Goal: Information Seeking & Learning: Compare options

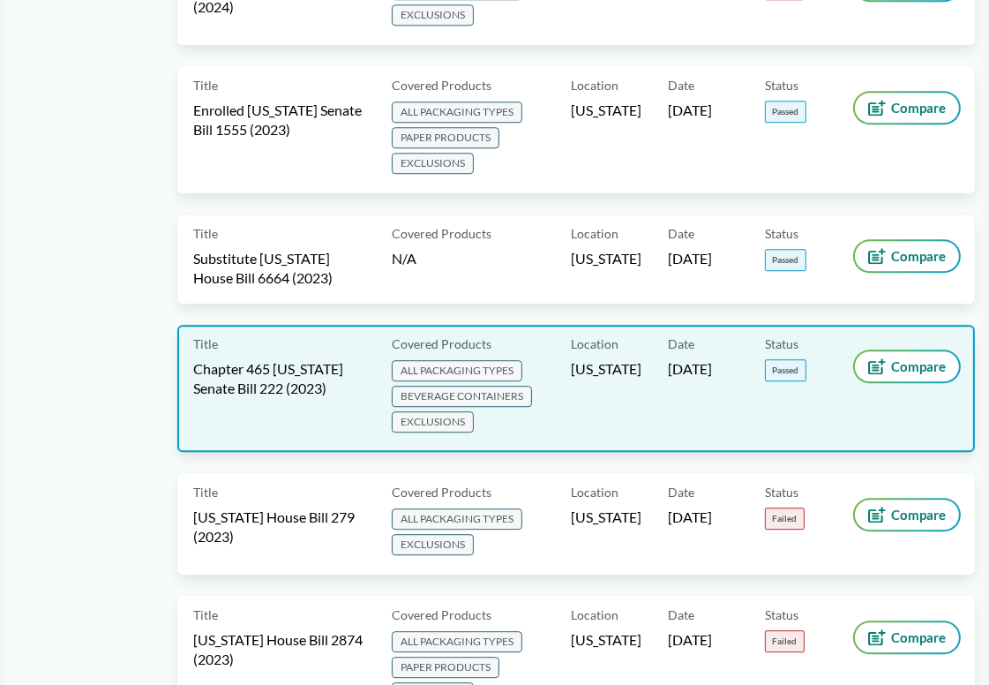
scroll to position [4943, 0]
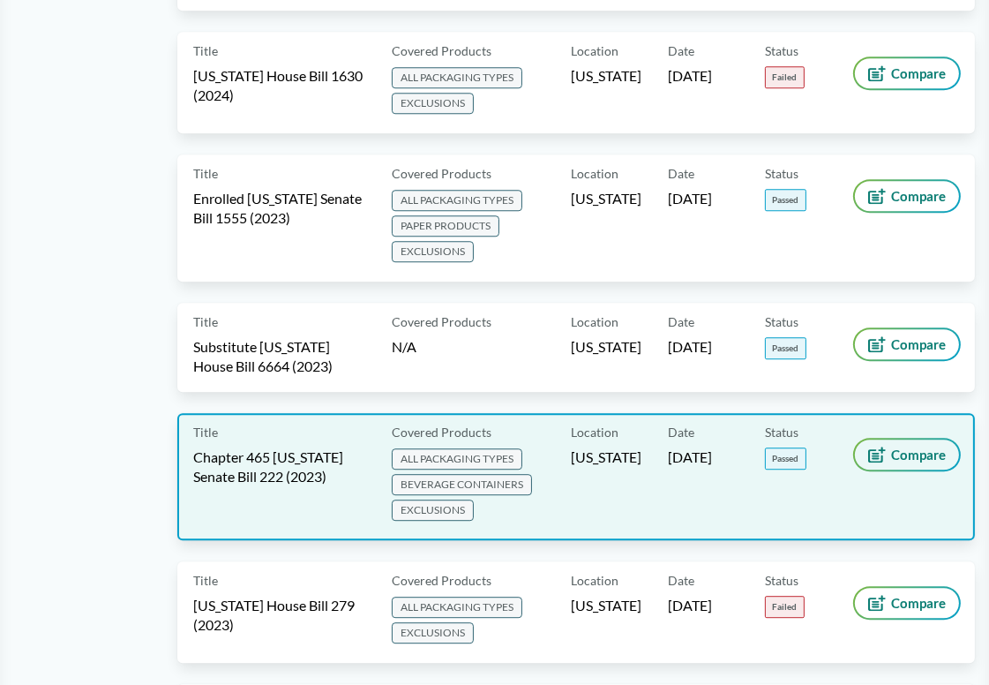
click at [884, 447] on icon at bounding box center [878, 455] width 18 height 16
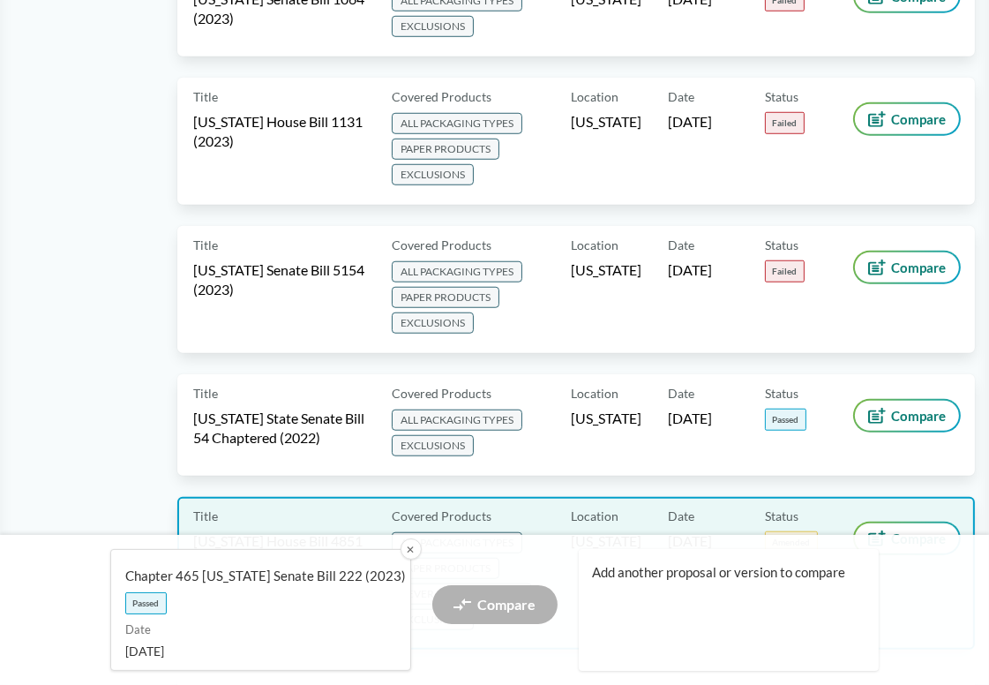
scroll to position [8385, 0]
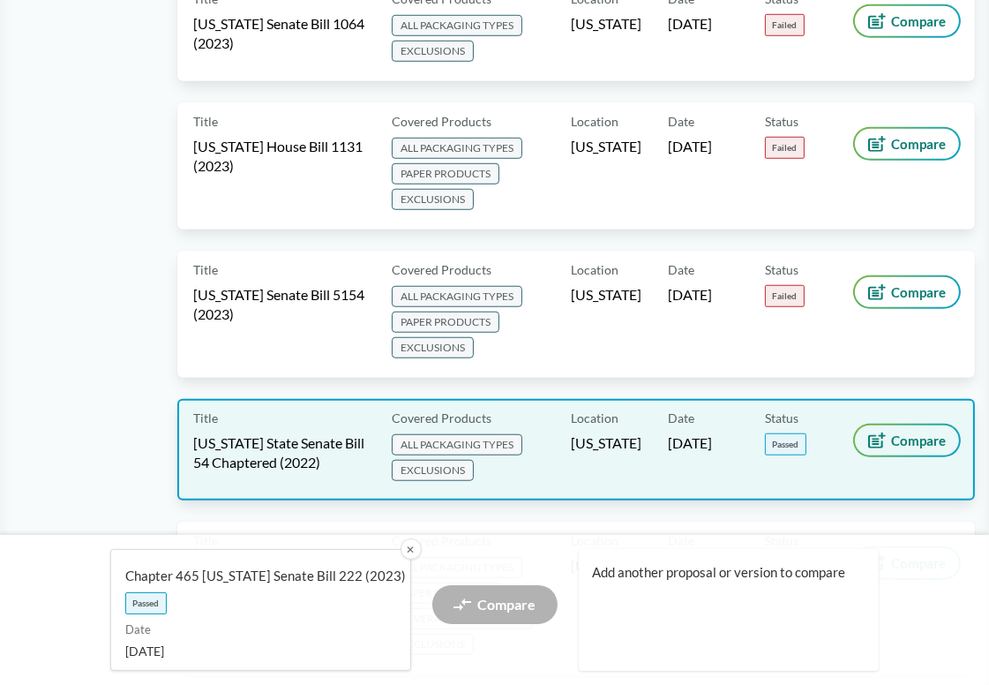
click at [894, 433] on span "Compare" at bounding box center [918, 440] width 55 height 14
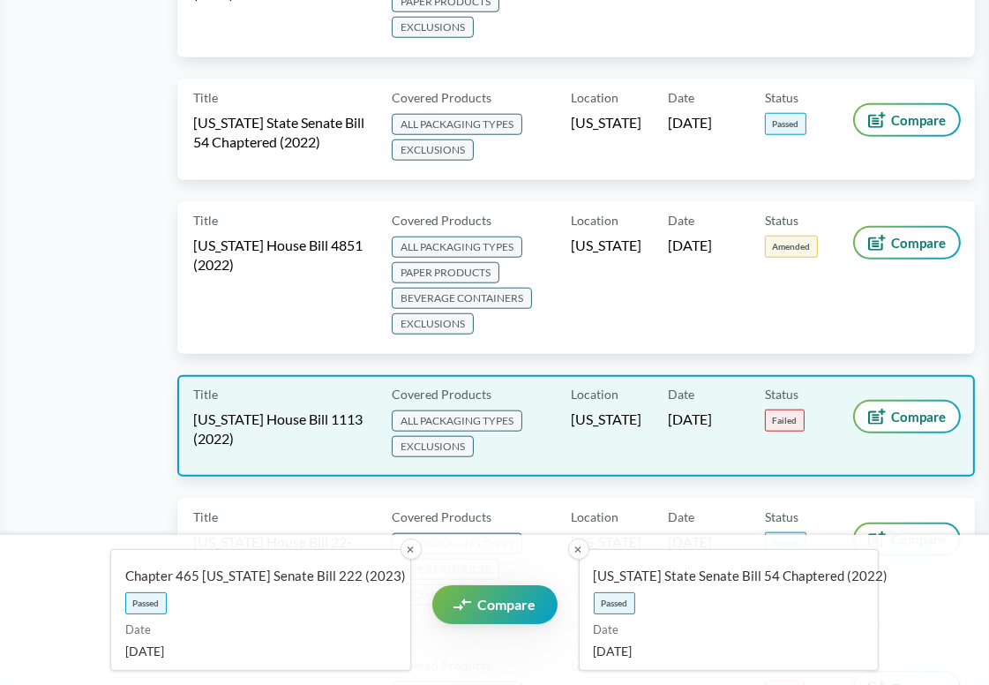
scroll to position [8738, 0]
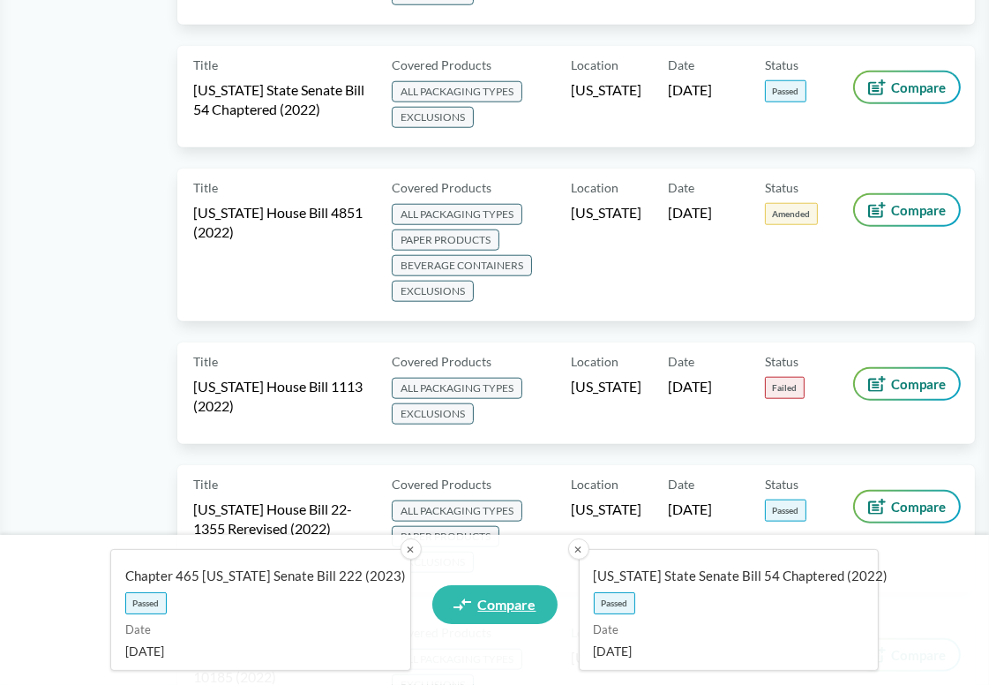
click at [530, 598] on span "Compare" at bounding box center [507, 605] width 58 height 14
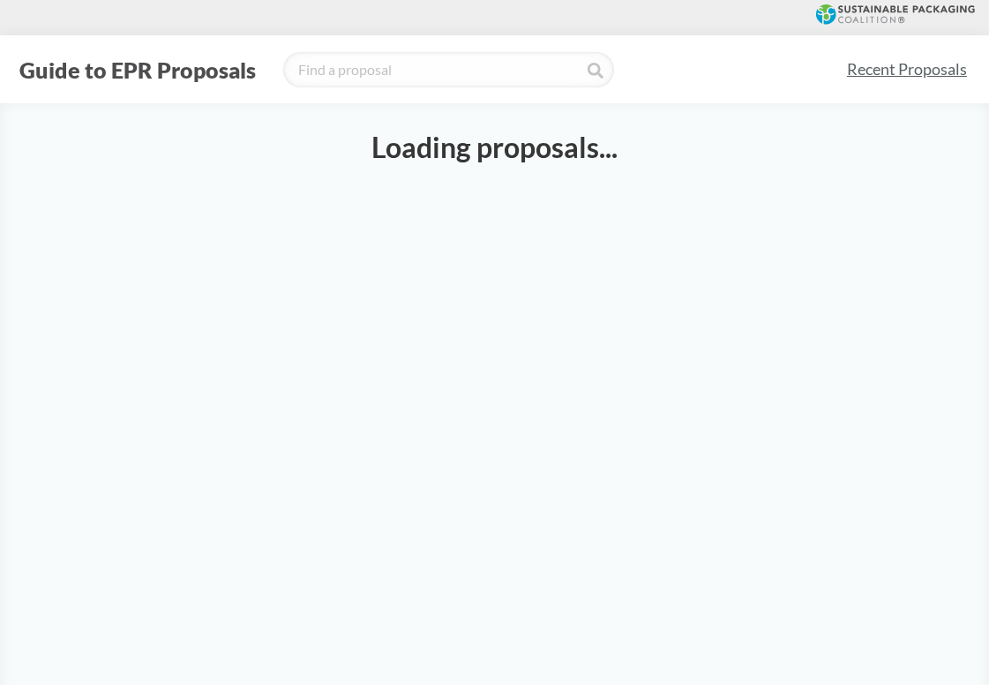
select select "SB54CH"
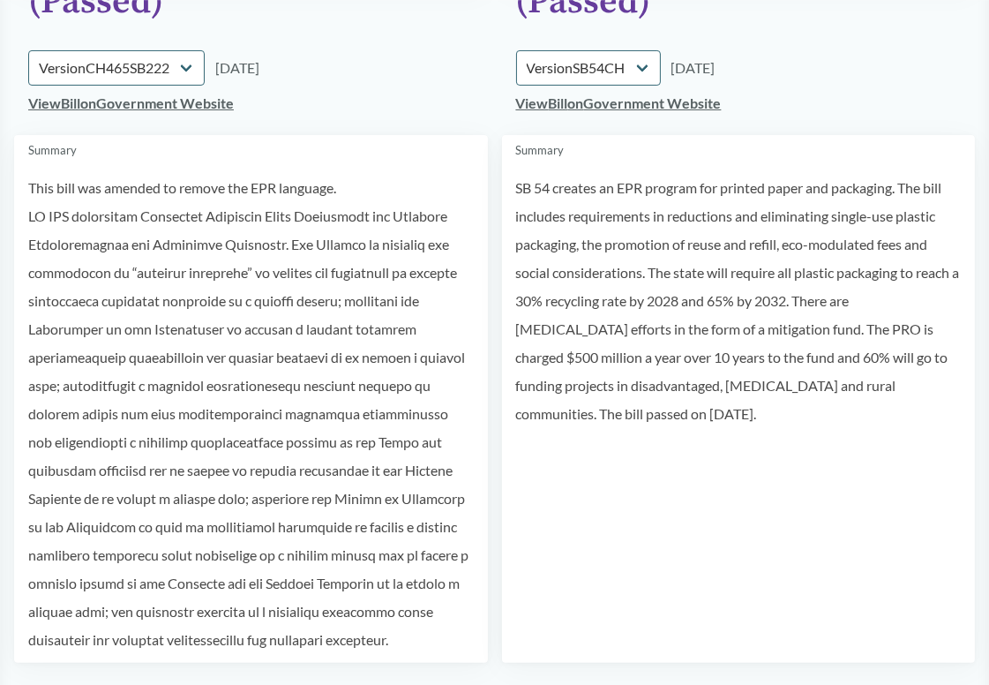
scroll to position [353, 0]
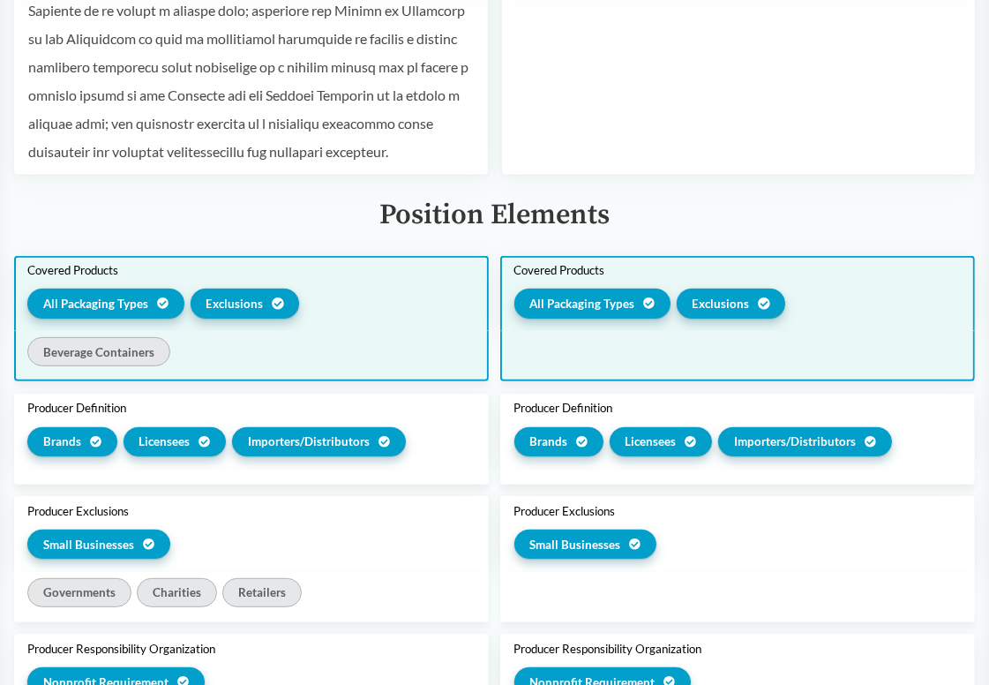
click at [372, 328] on div "Covered Products All Packaging Types Exclusions" at bounding box center [251, 294] width 475 height 76
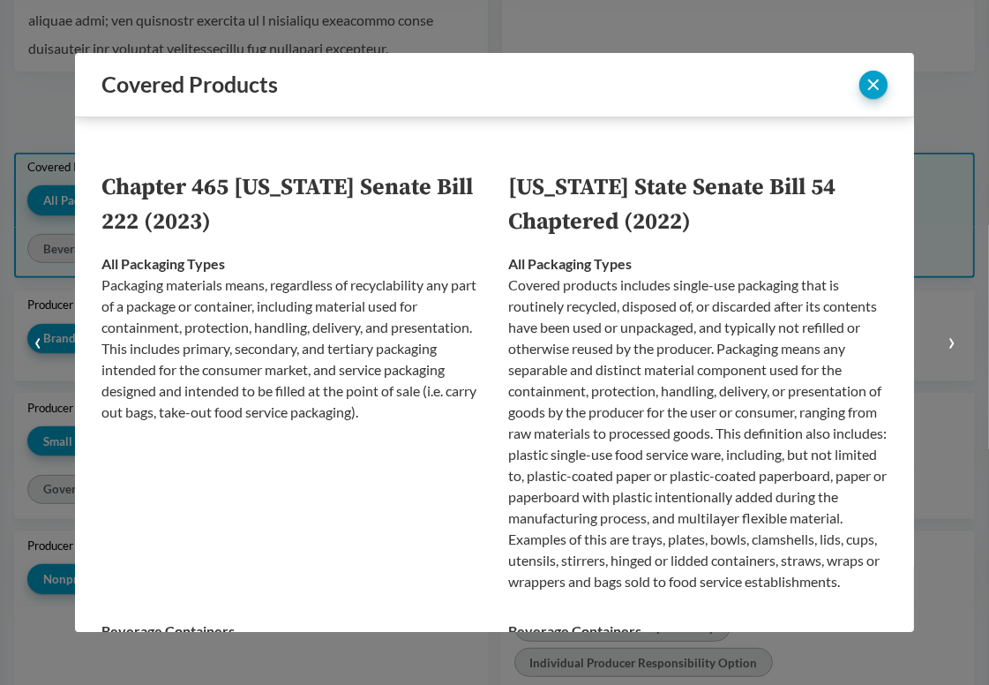
scroll to position [690, 0]
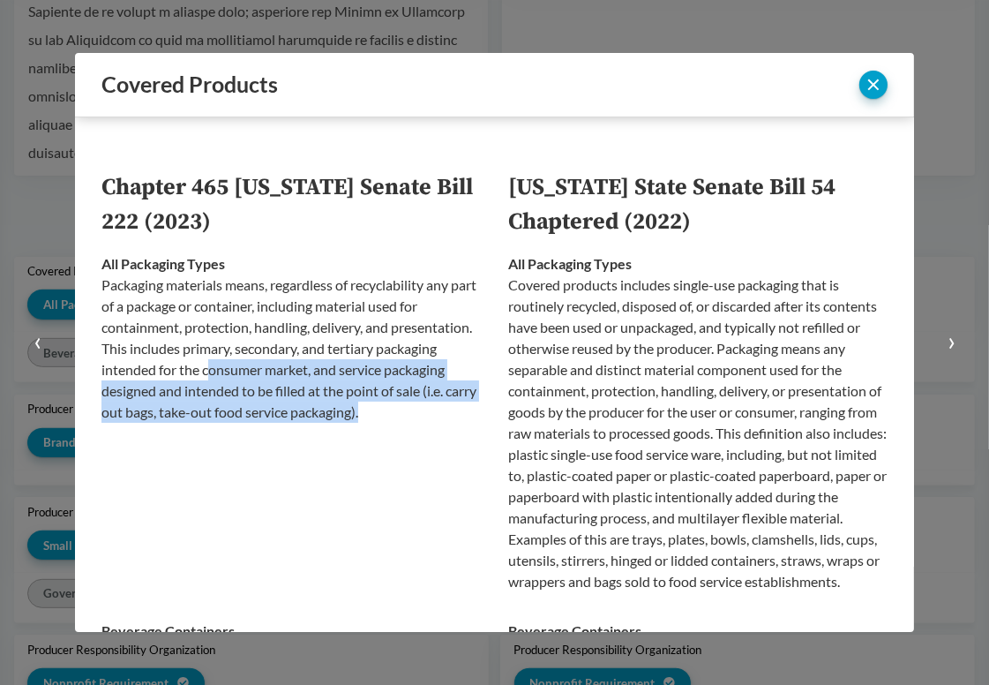
drag, startPoint x: 273, startPoint y: 374, endPoint x: 455, endPoint y: 420, distance: 187.5
click at [455, 420] on p "Packaging materials means, regardless of recyclability any part of a package or…" at bounding box center [292, 349] width 380 height 148
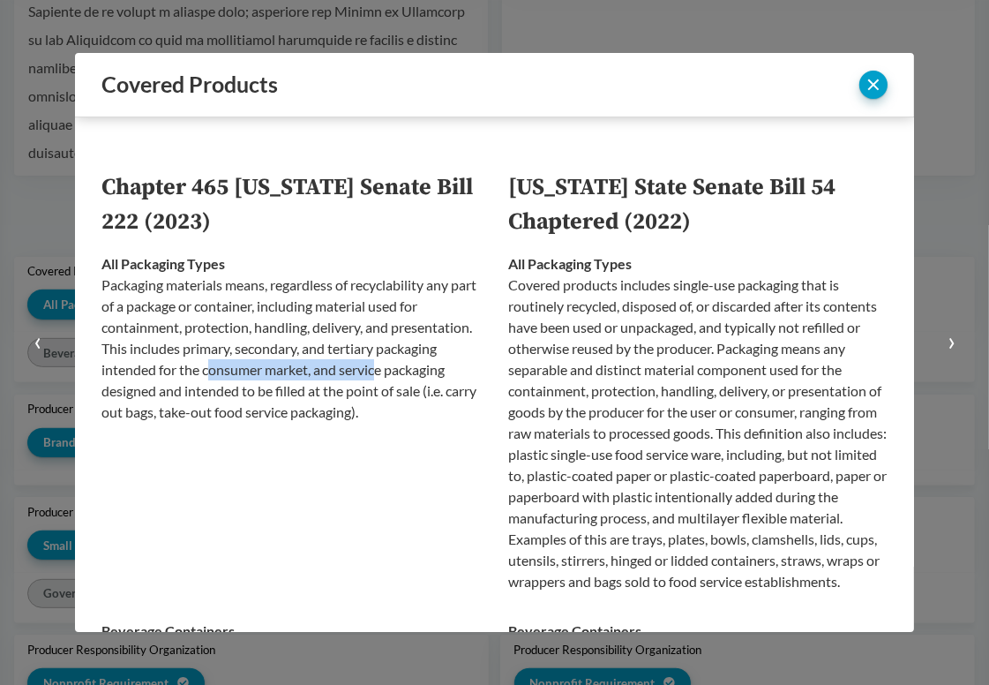
drag, startPoint x: 274, startPoint y: 371, endPoint x: 442, endPoint y: 371, distance: 168.6
click at [442, 371] on p "Packaging materials means, regardless of recyclability any part of a package or…" at bounding box center [292, 349] width 380 height 148
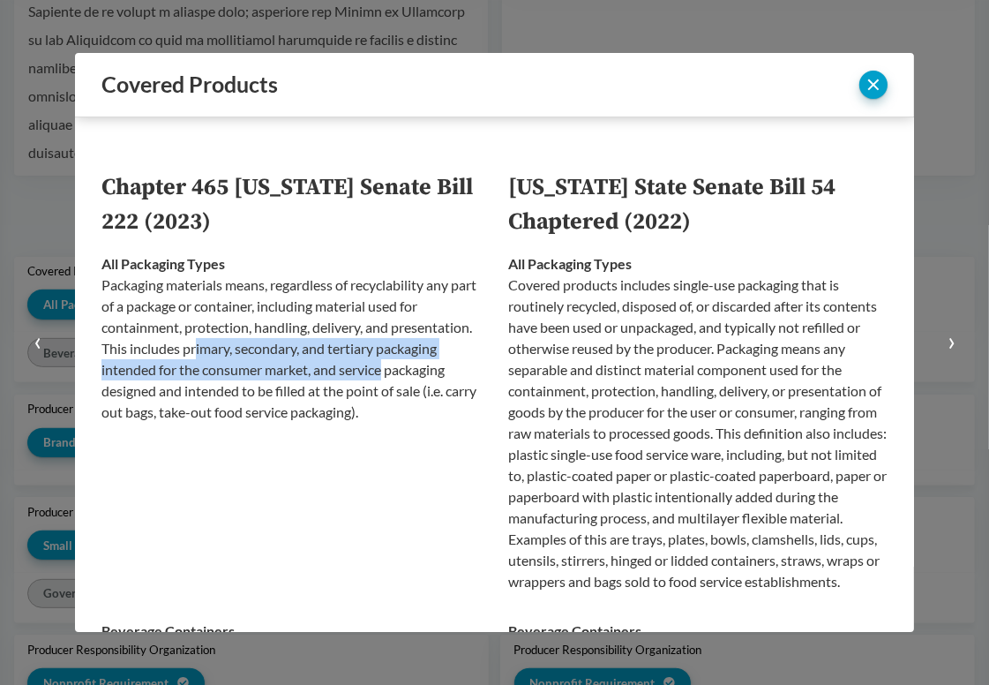
drag, startPoint x: 462, startPoint y: 371, endPoint x: 281, endPoint y: 350, distance: 182.1
click at [281, 350] on p "Packaging materials means, regardless of recyclability any part of a package or…" at bounding box center [292, 349] width 380 height 148
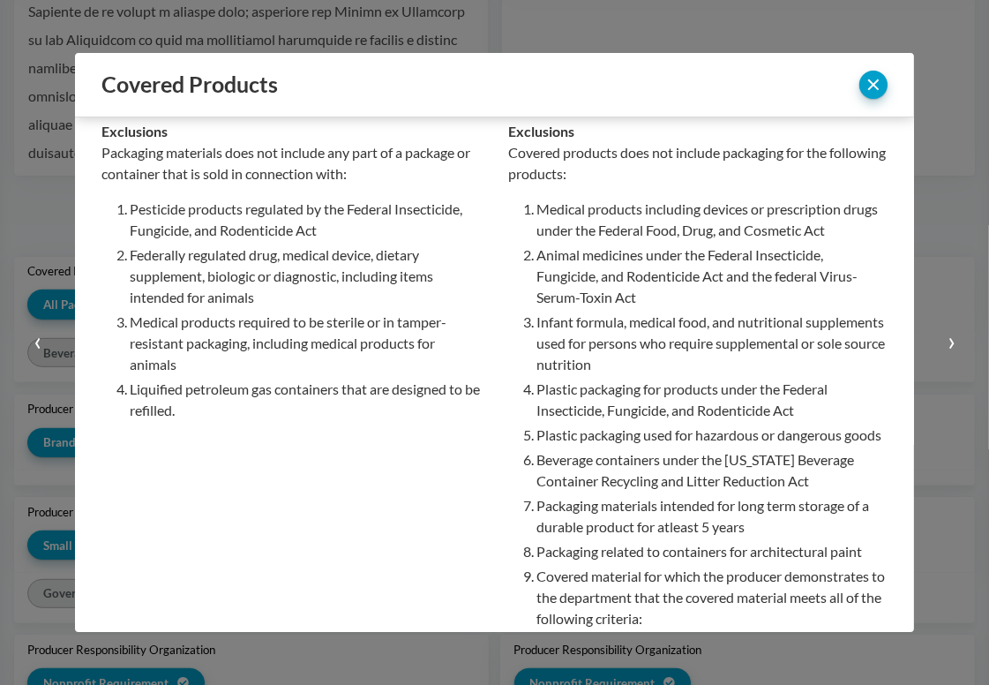
scroll to position [794, 0]
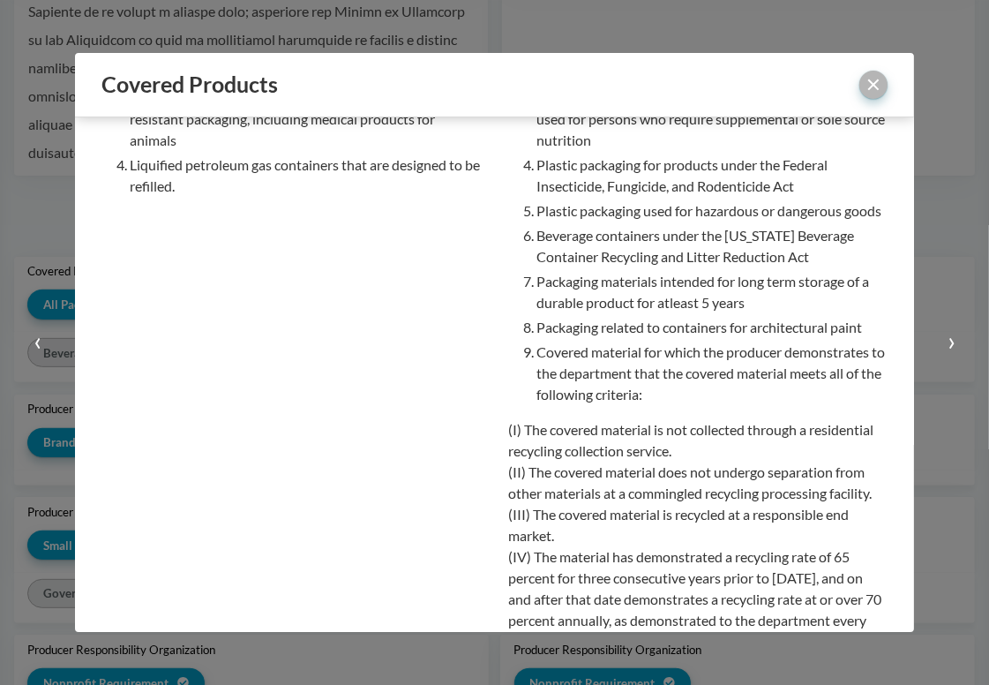
click at [870, 94] on button "close" at bounding box center [874, 85] width 28 height 28
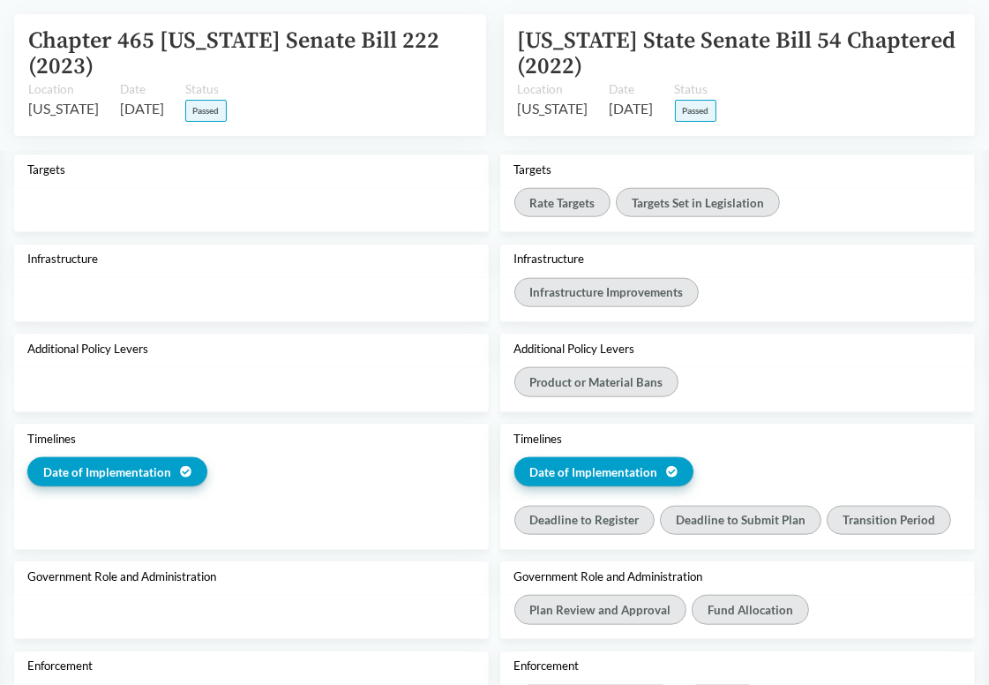
scroll to position [1854, 0]
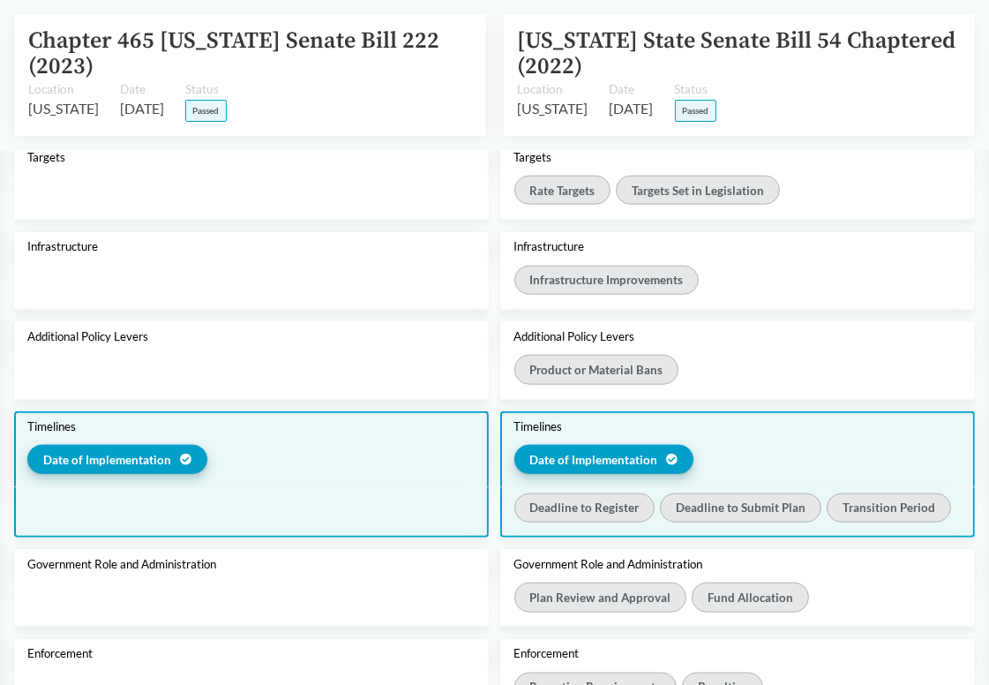
click at [387, 437] on div "Timelines Date of Implementation" at bounding box center [251, 449] width 475 height 76
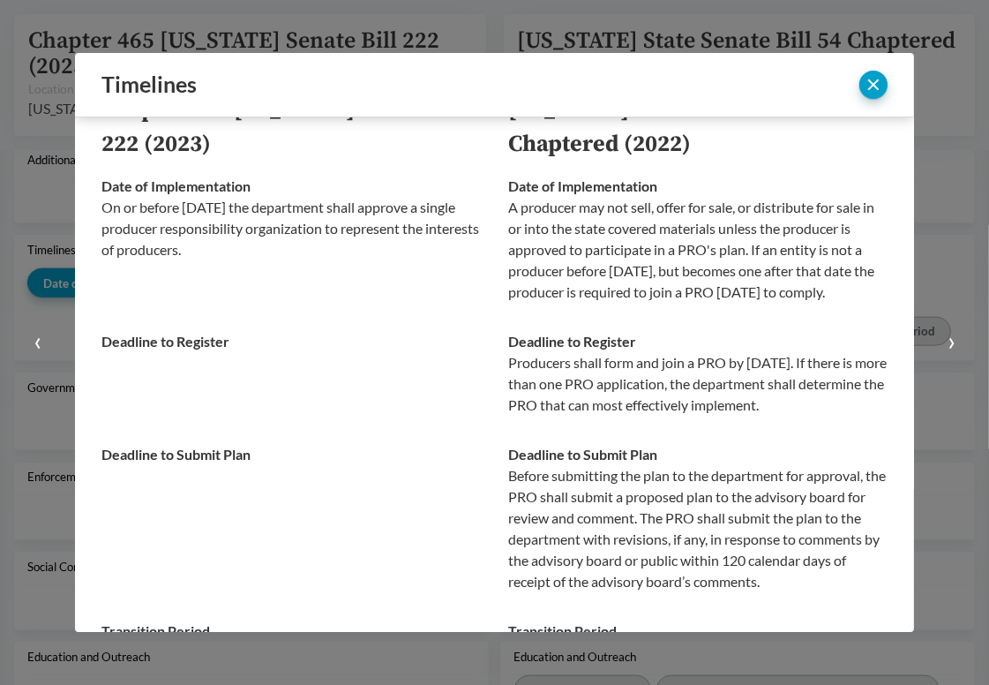
scroll to position [0, 0]
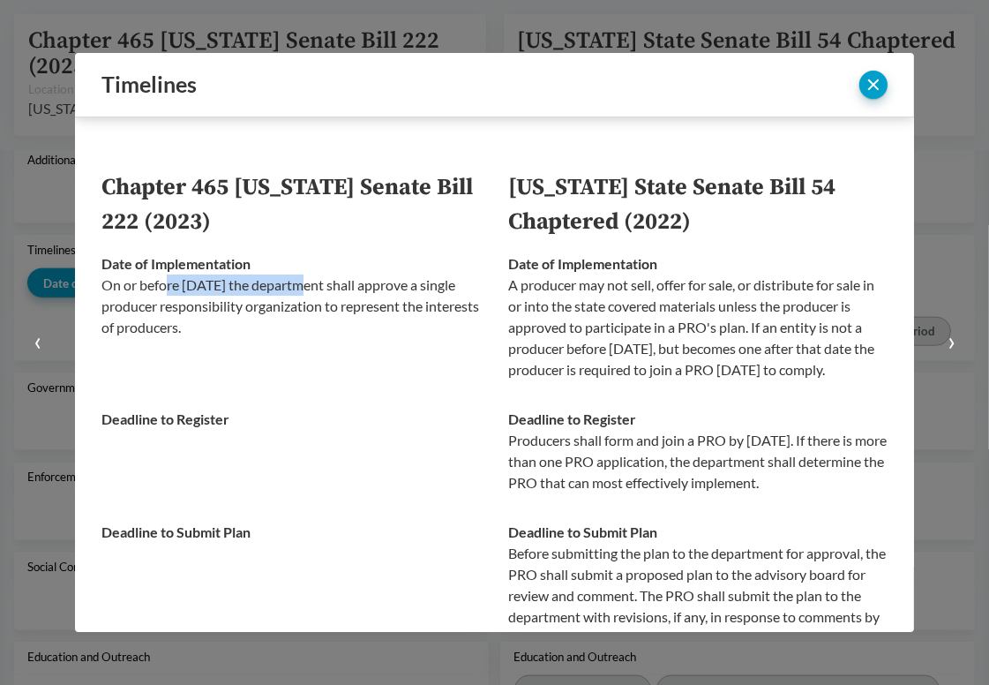
drag, startPoint x: 168, startPoint y: 286, endPoint x: 304, endPoint y: 286, distance: 135.9
click at [304, 286] on p "On or before [DATE] the department shall approve a single producer responsibili…" at bounding box center [292, 307] width 380 height 64
drag, startPoint x: 308, startPoint y: 286, endPoint x: 460, endPoint y: 286, distance: 151.8
click at [460, 286] on p "On or before [DATE] the department shall approve a single producer responsibili…" at bounding box center [292, 307] width 380 height 64
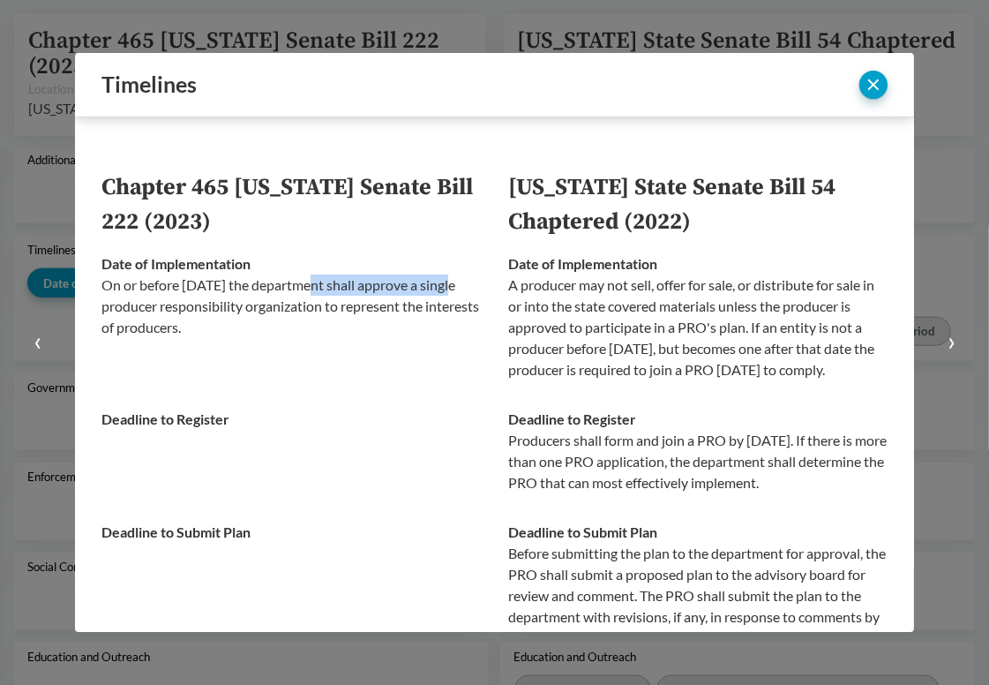
click at [460, 286] on p "On or before [DATE] the department shall approve a single producer responsibili…" at bounding box center [292, 307] width 380 height 64
drag, startPoint x: 155, startPoint y: 305, endPoint x: 343, endPoint y: 305, distance: 188.0
click at [343, 305] on p "On or before [DATE] the department shall approve a single producer responsibili…" at bounding box center [292, 307] width 380 height 64
drag, startPoint x: 305, startPoint y: 307, endPoint x: 485, endPoint y: 312, distance: 180.1
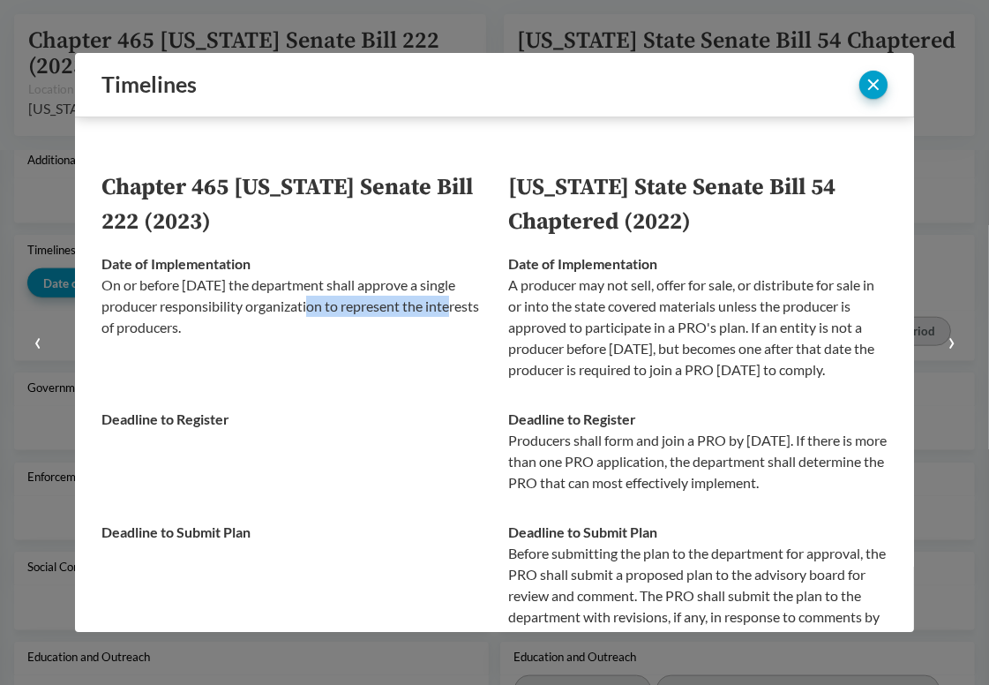
click at [485, 312] on td "Date of Implementation On or before [DATE] the department shall approve a singl…" at bounding box center [299, 316] width 394 height 155
drag, startPoint x: 346, startPoint y: 332, endPoint x: 283, endPoint y: 284, distance: 78.7
click at [283, 284] on p "On or before [DATE] the department shall approve a single producer responsibili…" at bounding box center [292, 307] width 380 height 64
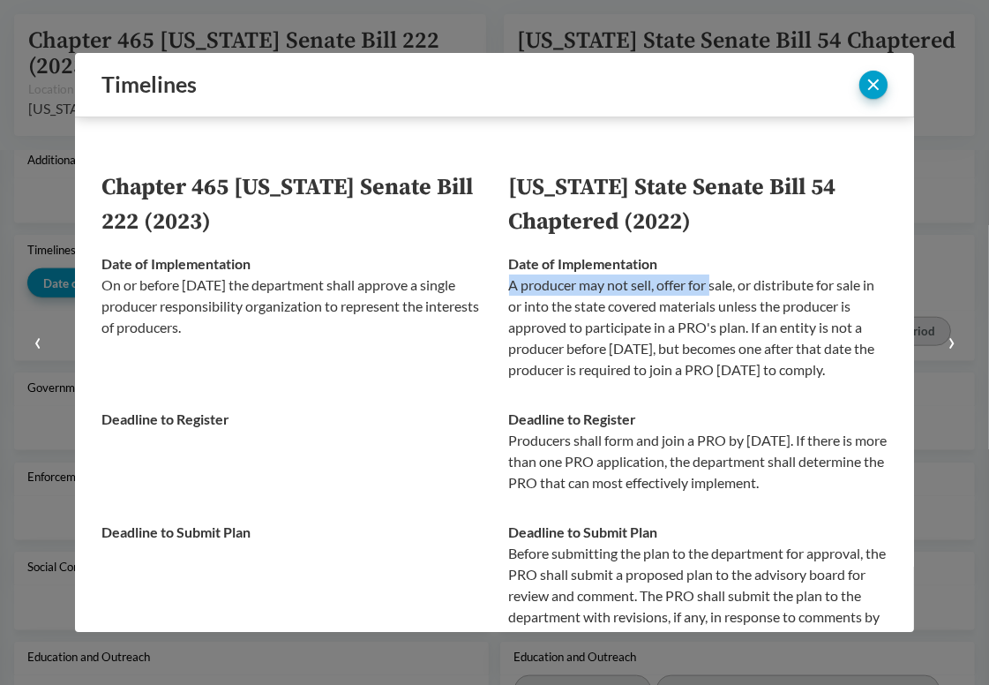
drag, startPoint x: 499, startPoint y: 288, endPoint x: 709, endPoint y: 287, distance: 210.1
click at [709, 287] on td "Date of Implementation A producer may not sell, offer for sale, or distribute f…" at bounding box center [692, 316] width 394 height 155
click at [709, 287] on p "A producer may not sell, offer for sale, or distribute for sale in or into the …" at bounding box center [699, 328] width 380 height 106
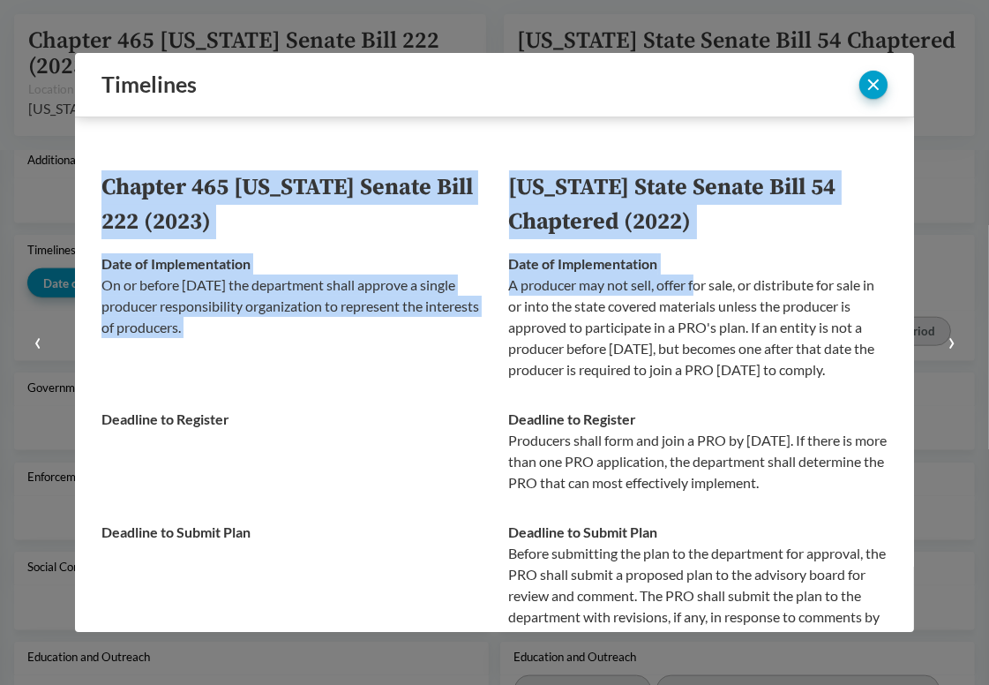
drag, startPoint x: 694, startPoint y: 287, endPoint x: 877, endPoint y: 288, distance: 183.6
click at [877, 288] on div "Chapter 465 [US_STATE] Senate Bill 222 (2023) [US_STATE] State Senate Bill 54 C…" at bounding box center [494, 374] width 839 height 515
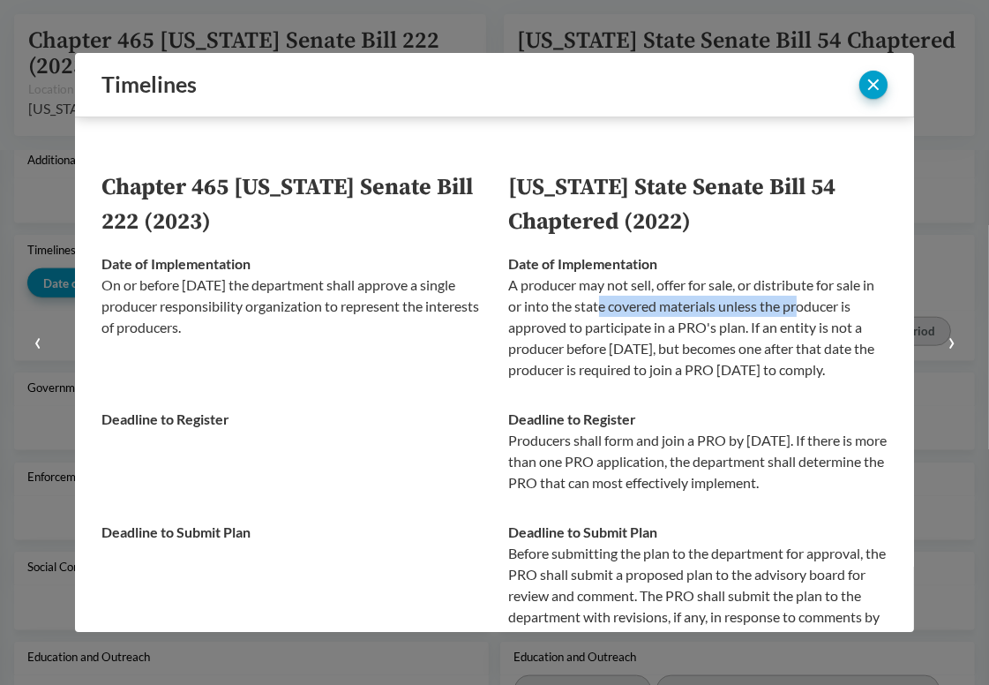
drag, startPoint x: 611, startPoint y: 312, endPoint x: 807, endPoint y: 312, distance: 195.9
click at [807, 312] on p "A producer may not sell, offer for sale, or distribute for sale in or into the …" at bounding box center [699, 328] width 380 height 106
drag, startPoint x: 574, startPoint y: 332, endPoint x: 738, endPoint y: 329, distance: 164.2
click at [738, 329] on p "A producer may not sell, offer for sale, or distribute for sale in or into the …" at bounding box center [699, 328] width 380 height 106
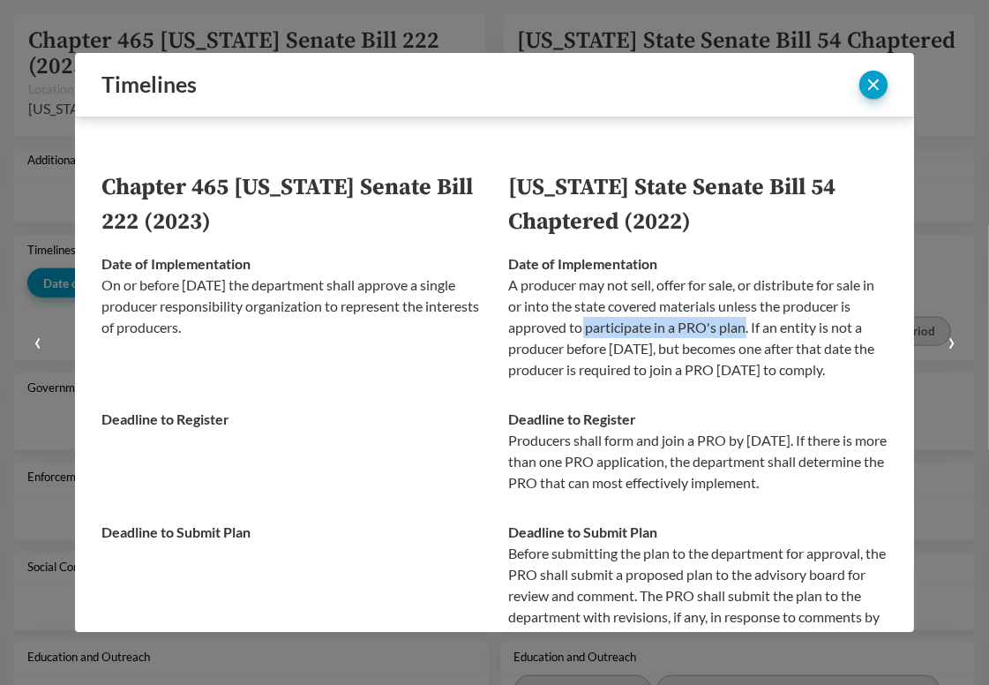
click at [738, 329] on p "A producer may not sell, offer for sale, or distribute for sale in or into the …" at bounding box center [699, 328] width 380 height 106
drag, startPoint x: 747, startPoint y: 325, endPoint x: 853, endPoint y: 330, distance: 106.1
click at [853, 330] on p "A producer may not sell, offer for sale, or distribute for sale in or into the …" at bounding box center [699, 328] width 380 height 106
drag, startPoint x: 606, startPoint y: 348, endPoint x: 707, endPoint y: 348, distance: 100.6
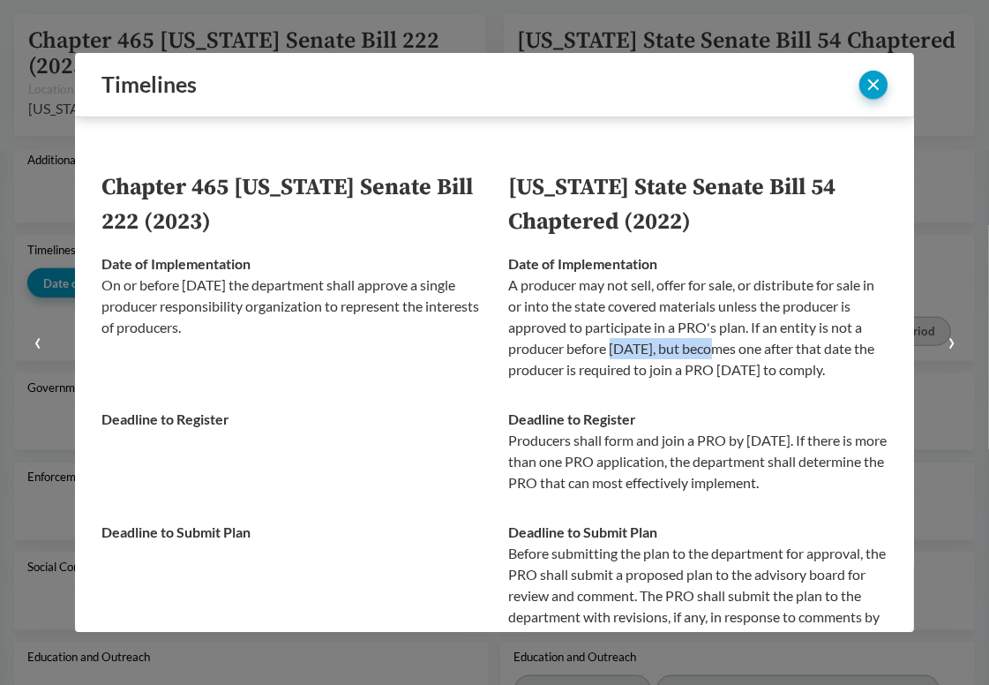
click at [707, 348] on p "A producer may not sell, offer for sale, or distribute for sale in or into the …" at bounding box center [699, 328] width 380 height 106
drag, startPoint x: 604, startPoint y: 350, endPoint x: 704, endPoint y: 349, distance: 100.6
click at [704, 349] on p "A producer may not sell, offer for sale, or distribute for sale in or into the …" at bounding box center [699, 328] width 380 height 106
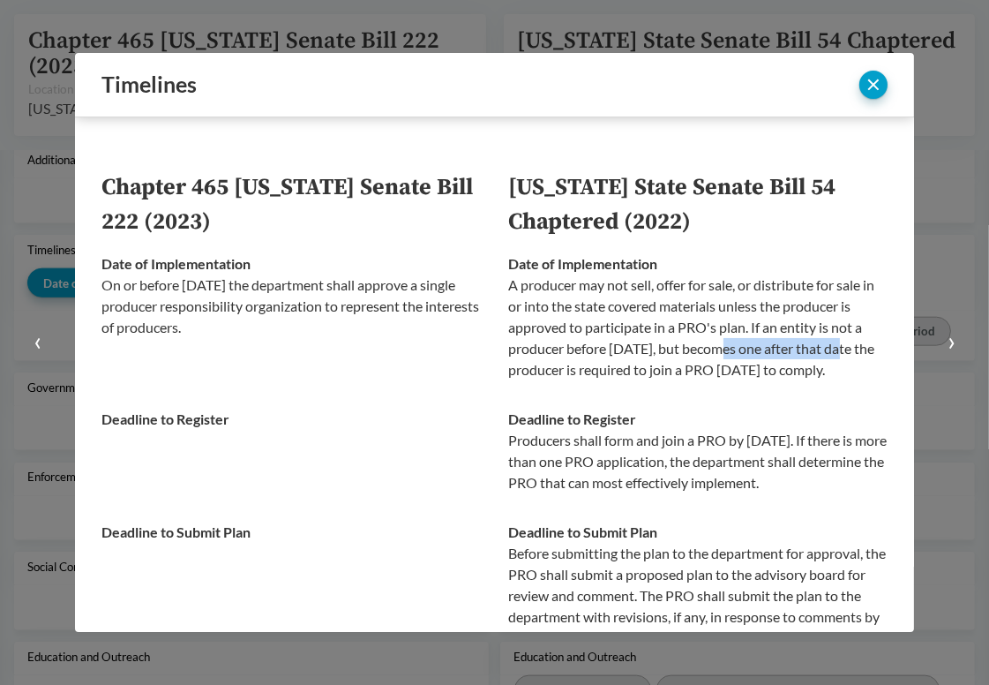
drag, startPoint x: 711, startPoint y: 348, endPoint x: 844, endPoint y: 348, distance: 133.3
click at [844, 348] on p "A producer may not sell, offer for sale, or distribute for sale in or into the …" at bounding box center [699, 328] width 380 height 106
drag, startPoint x: 651, startPoint y: 372, endPoint x: 848, endPoint y: 372, distance: 197.7
click at [848, 372] on p "A producer may not sell, offer for sale, or distribute for sale in or into the …" at bounding box center [699, 328] width 380 height 106
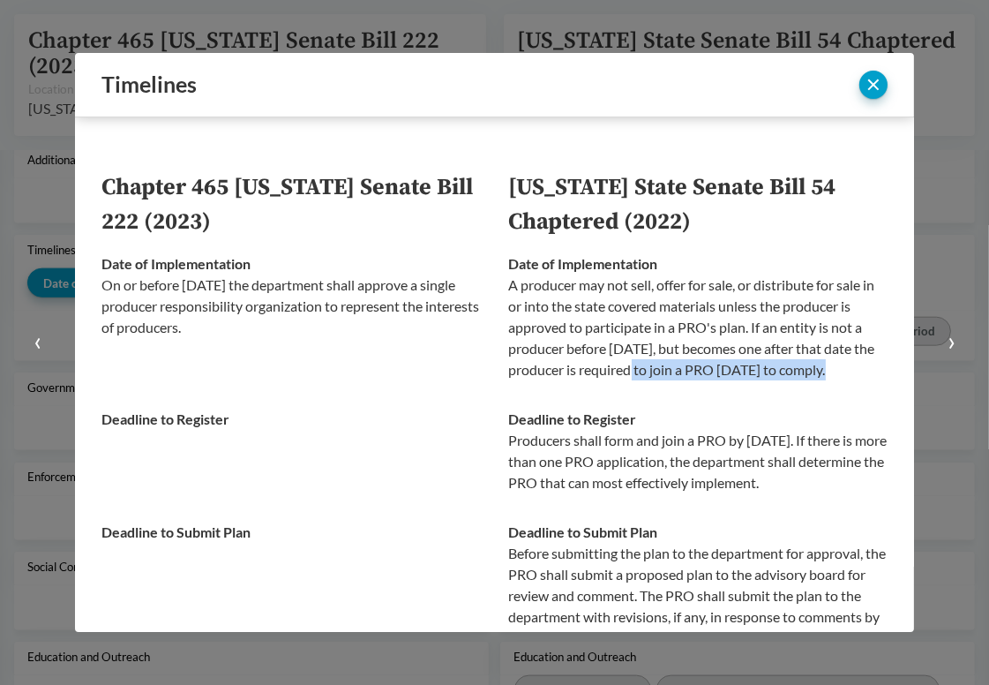
click at [848, 372] on p "A producer may not sell, offer for sale, or distribute for sale in or into the …" at bounding box center [699, 328] width 380 height 106
drag, startPoint x: 784, startPoint y: 386, endPoint x: 678, endPoint y: 289, distance: 143.7
click at [678, 289] on p "A producer may not sell, offer for sale, or distribute for sale in or into the …" at bounding box center [699, 328] width 380 height 106
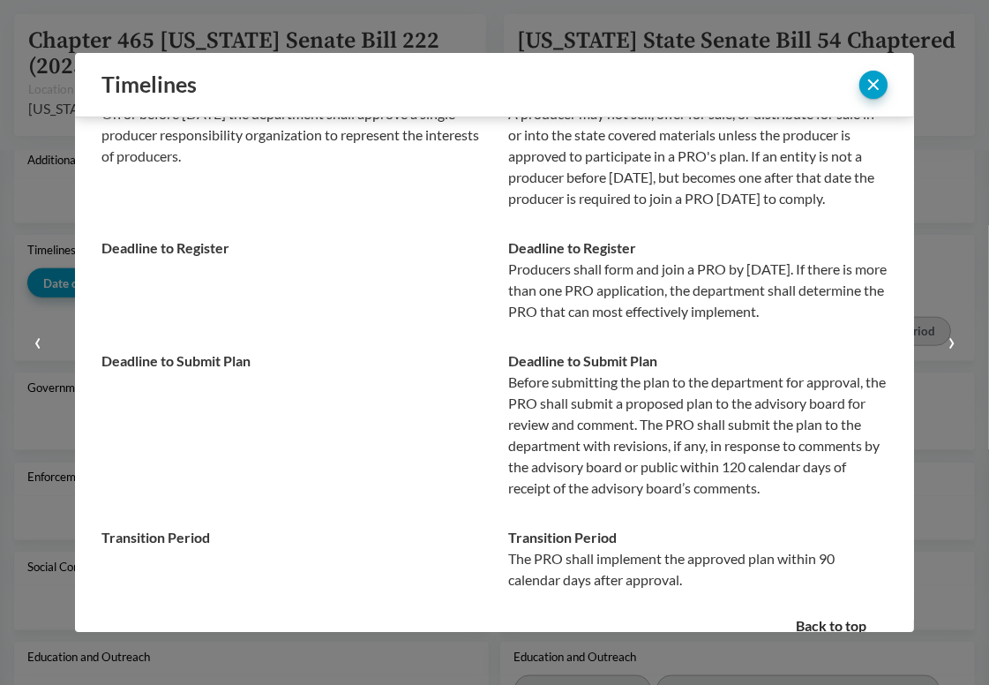
scroll to position [177, 0]
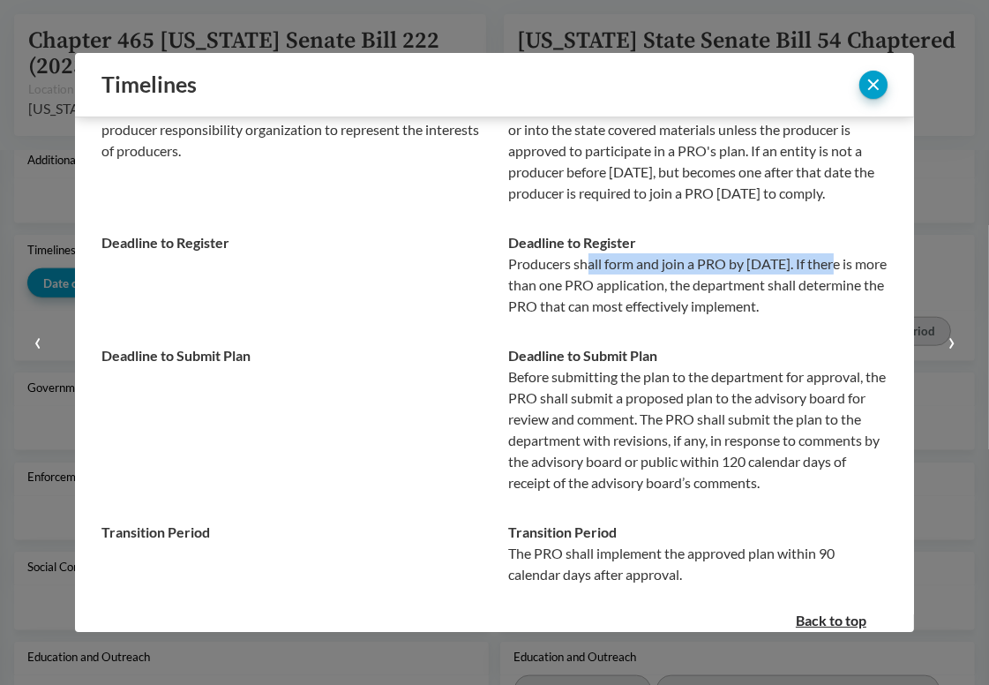
drag, startPoint x: 581, startPoint y: 287, endPoint x: 839, endPoint y: 287, distance: 257.7
click at [839, 287] on p "Producers shall form and join a PRO by [DATE]. If there is more than one PRO ap…" at bounding box center [699, 285] width 380 height 64
drag, startPoint x: 839, startPoint y: 287, endPoint x: 672, endPoint y: 287, distance: 166.8
click at [672, 287] on p "Producers shall form and join a PRO by [DATE]. If there is more than one PRO ap…" at bounding box center [699, 285] width 380 height 64
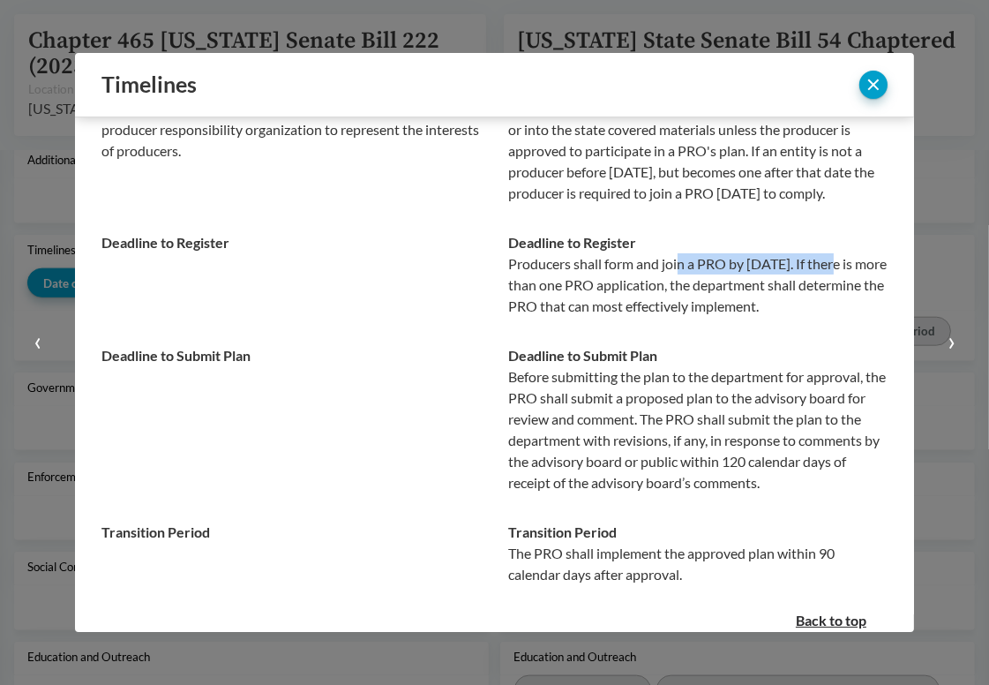
click at [672, 287] on p "Producers shall form and join a PRO by [DATE]. If there is more than one PRO ap…" at bounding box center [699, 285] width 380 height 64
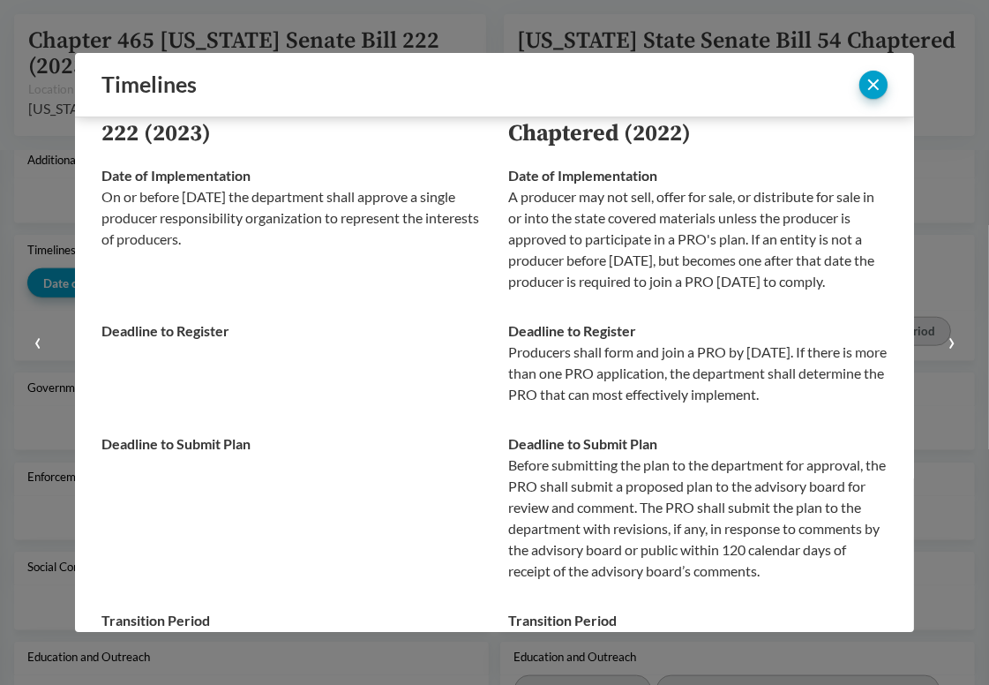
drag, startPoint x: 656, startPoint y: 299, endPoint x: 674, endPoint y: 216, distance: 85.0
click at [674, 216] on p "A producer may not sell, offer for sale, or distribute for sale in or into the …" at bounding box center [699, 239] width 380 height 106
drag, startPoint x: 676, startPoint y: 202, endPoint x: 658, endPoint y: 318, distance: 117.1
click at [658, 306] on td "Date of Implementation A producer may not sell, offer for sale, or distribute f…" at bounding box center [692, 228] width 394 height 155
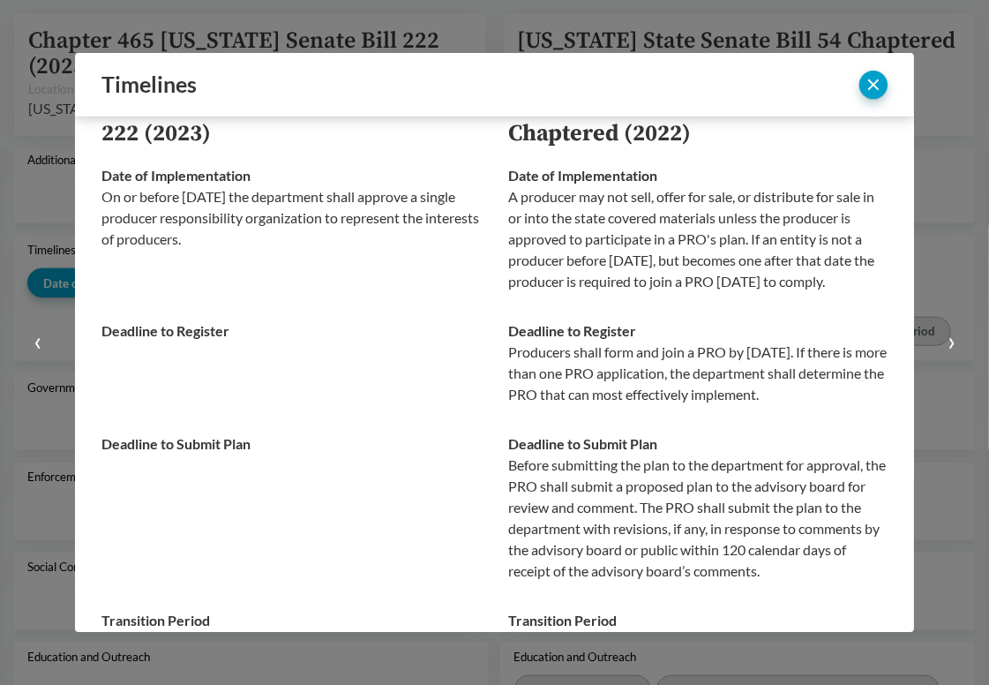
click at [658, 306] on td "Date of Implementation A producer may not sell, offer for sale, or distribute f…" at bounding box center [692, 228] width 394 height 155
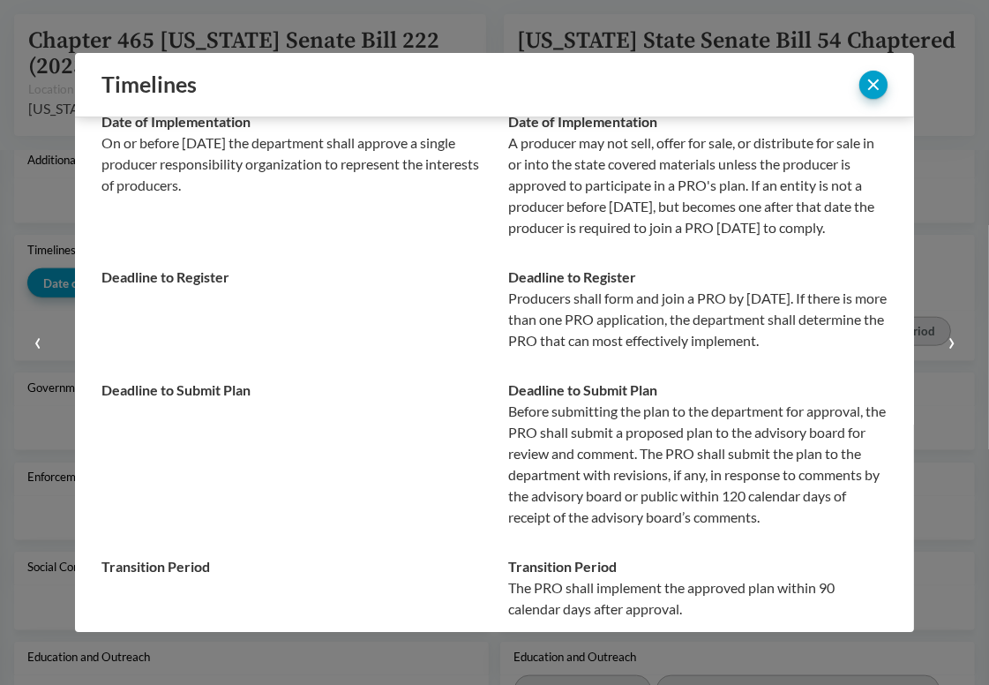
scroll to position [177, 0]
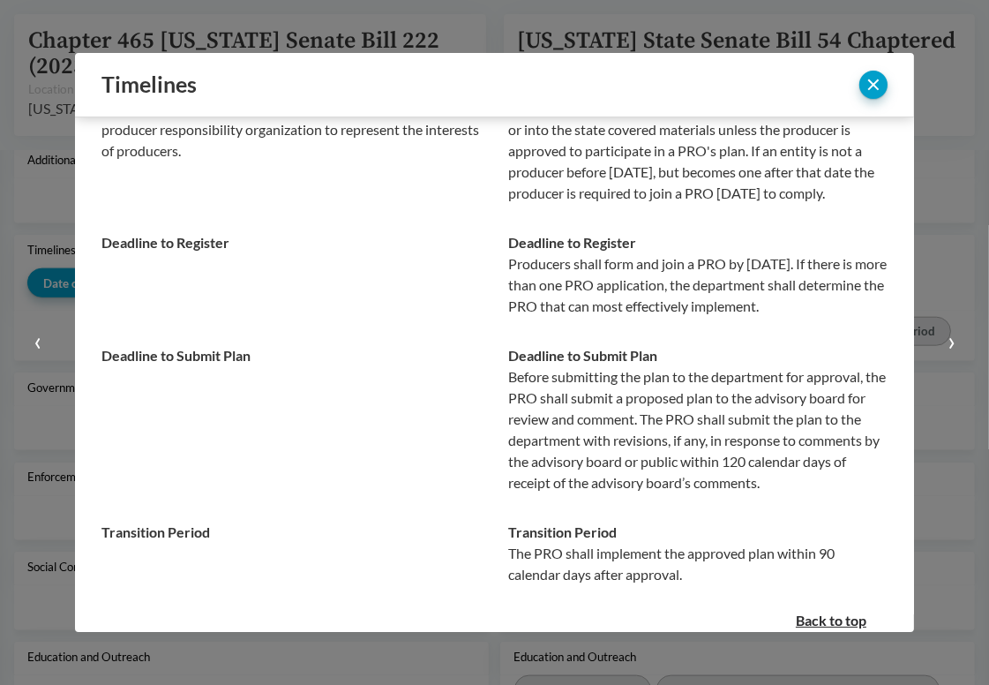
drag, startPoint x: 655, startPoint y: 342, endPoint x: 674, endPoint y: 290, distance: 55.6
click at [674, 290] on p "Producers shall form and join a PRO by [DATE]. If there is more than one PRO ap…" at bounding box center [699, 285] width 380 height 64
drag, startPoint x: 681, startPoint y: 285, endPoint x: 681, endPoint y: 342, distance: 57.4
click at [681, 317] on p "Producers shall form and join a PRO by [DATE]. If there is more than one PRO ap…" at bounding box center [699, 285] width 380 height 64
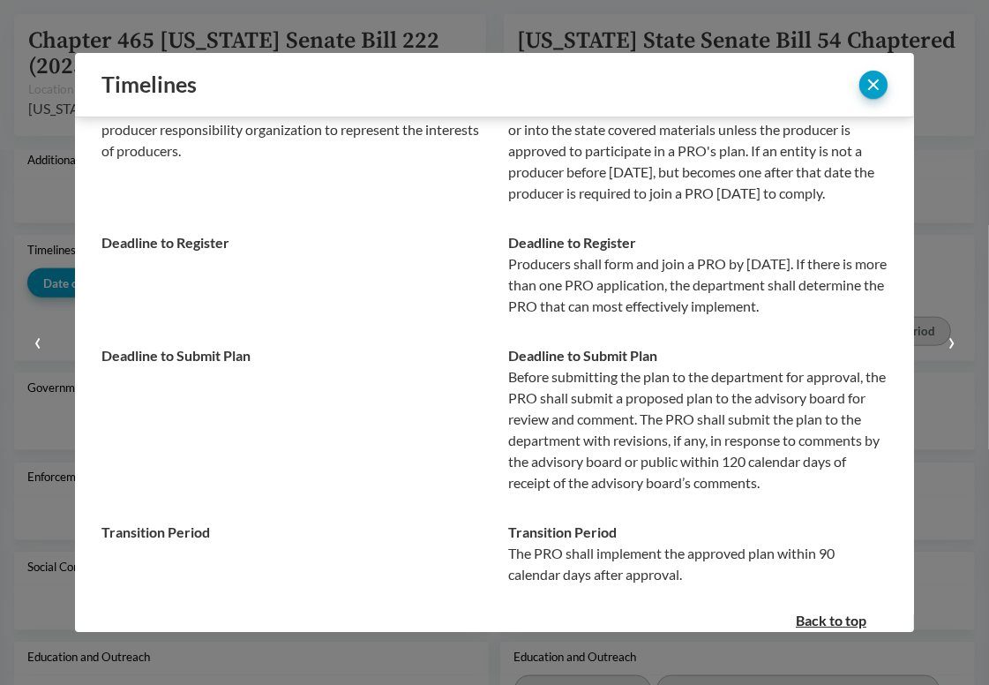
click at [681, 317] on p "Producers shall form and join a PRO by [DATE]. If there is more than one PRO ap…" at bounding box center [699, 285] width 380 height 64
drag, startPoint x: 681, startPoint y: 350, endPoint x: 685, endPoint y: 291, distance: 58.4
click at [685, 291] on p "Producers shall form and join a PRO by [DATE]. If there is more than one PRO ap…" at bounding box center [699, 285] width 380 height 64
drag, startPoint x: 551, startPoint y: 308, endPoint x: 799, endPoint y: 308, distance: 248.0
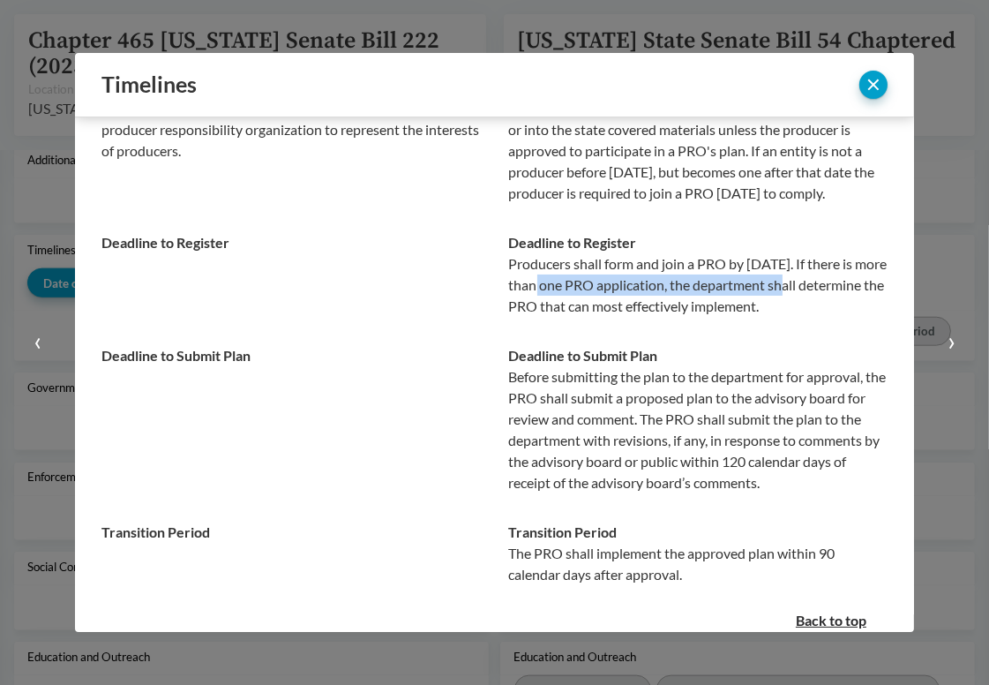
click at [799, 308] on p "Producers shall form and join a PRO by [DATE]. If there is more than one PRO ap…" at bounding box center [699, 285] width 380 height 64
drag, startPoint x: 809, startPoint y: 307, endPoint x: 550, endPoint y: 307, distance: 259.5
click at [550, 307] on p "Producers shall form and join a PRO by [DATE]. If there is more than one PRO ap…" at bounding box center [699, 285] width 380 height 64
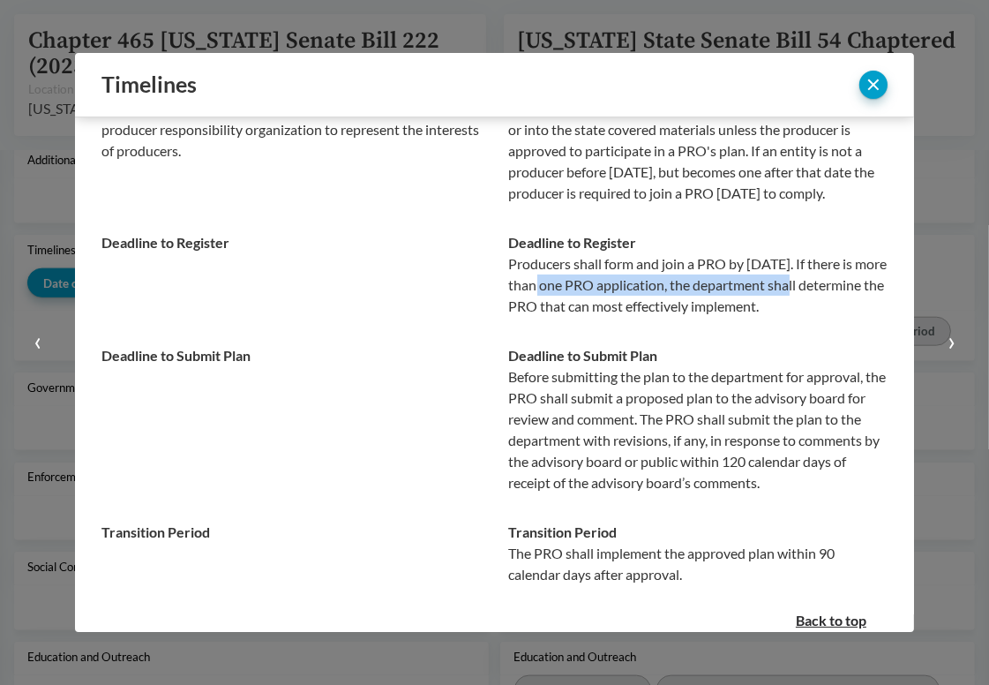
drag, startPoint x: 550, startPoint y: 307, endPoint x: 805, endPoint y: 310, distance: 255.1
click at [805, 310] on p "Producers shall form and join a PRO by [DATE]. If there is more than one PRO ap…" at bounding box center [699, 285] width 380 height 64
drag, startPoint x: 809, startPoint y: 310, endPoint x: 546, endPoint y: 310, distance: 262.1
click at [546, 310] on p "Producers shall form and join a PRO by [DATE]. If there is more than one PRO ap…" at bounding box center [699, 285] width 380 height 64
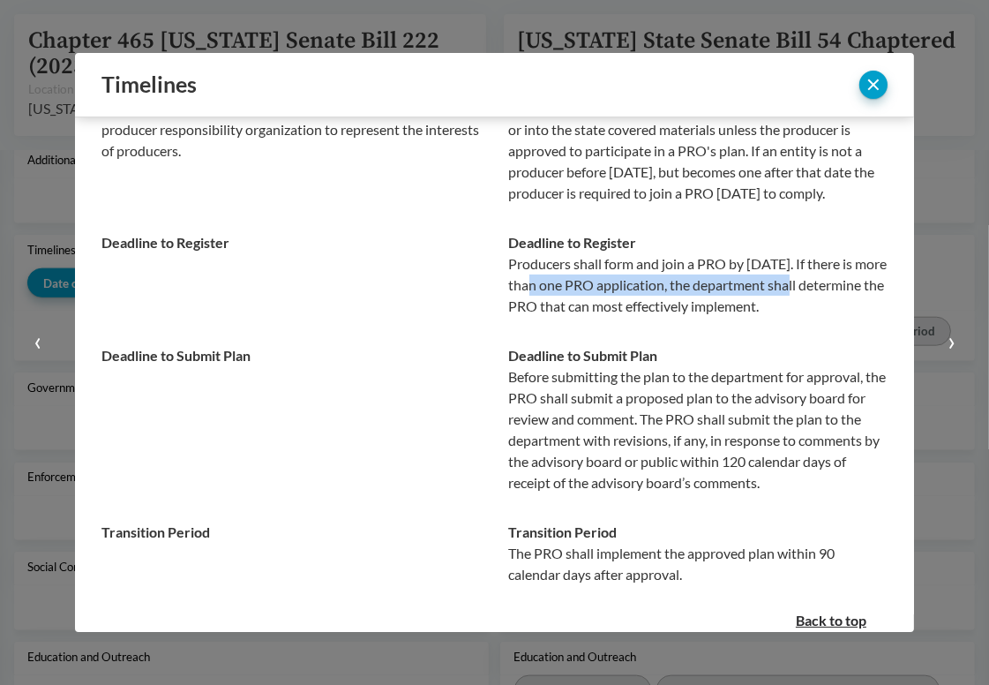
click at [546, 310] on p "Producers shall form and join a PRO by [DATE]. If there is more than one PRO ap…" at bounding box center [699, 285] width 380 height 64
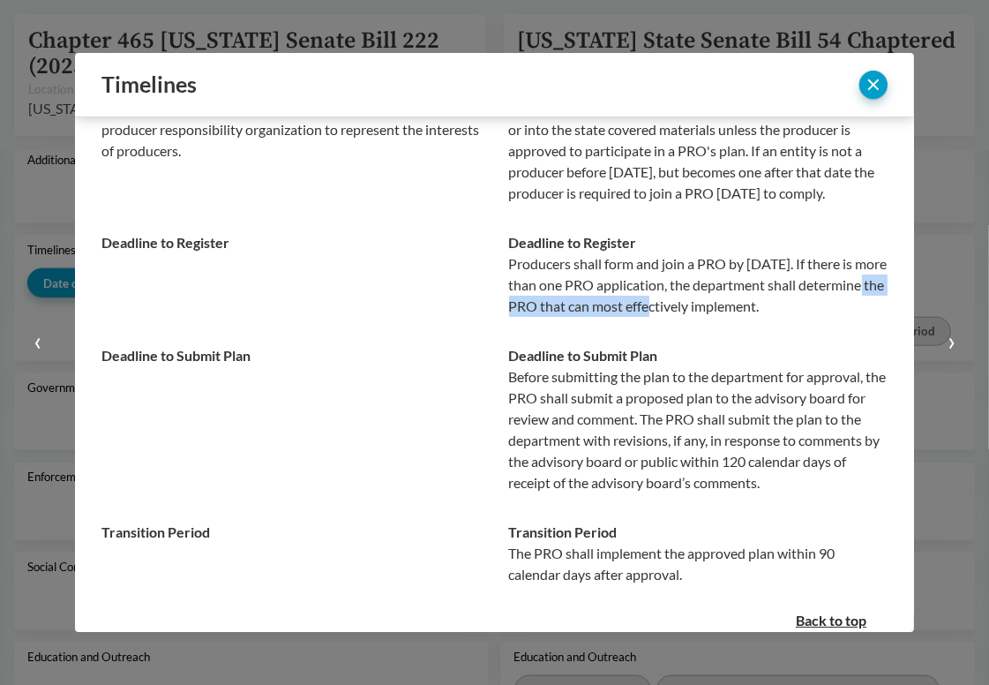
drag, startPoint x: 533, startPoint y: 333, endPoint x: 710, endPoint y: 333, distance: 176.5
click at [710, 317] on p "Producers shall form and join a PRO by [DATE]. If there is more than one PRO ap…" at bounding box center [699, 285] width 380 height 64
drag, startPoint x: 627, startPoint y: 326, endPoint x: 825, endPoint y: 328, distance: 198.6
click at [825, 317] on p "Producers shall form and join a PRO by [DATE]. If there is more than one PRO ap…" at bounding box center [699, 285] width 380 height 64
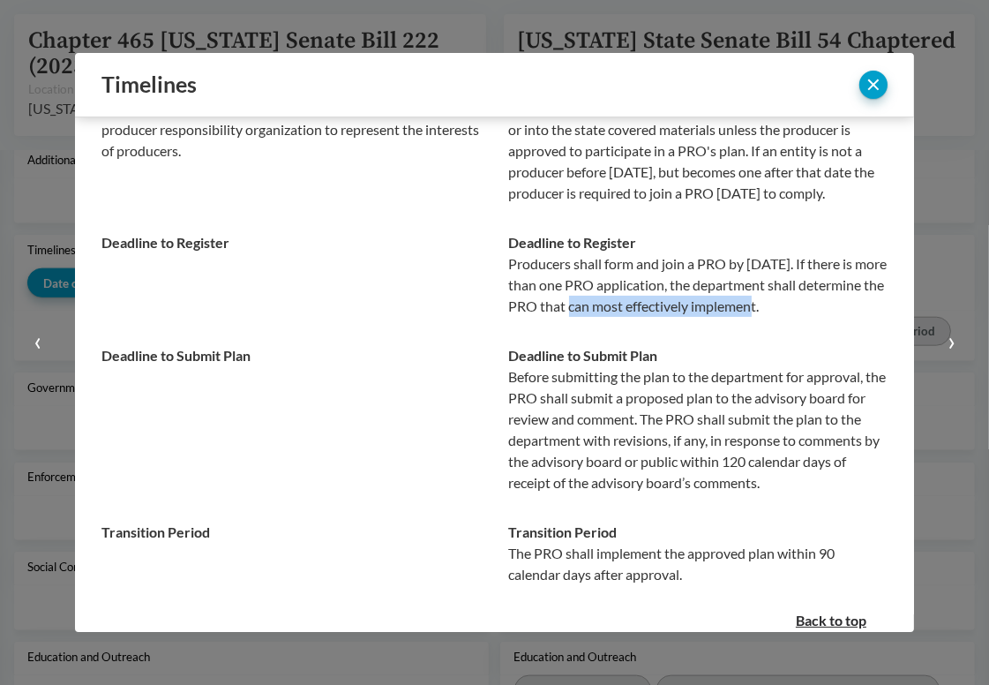
click at [825, 317] on p "Producers shall form and join a PRO by [DATE]. If there is more than one PRO ap…" at bounding box center [699, 285] width 380 height 64
drag, startPoint x: 773, startPoint y: 345, endPoint x: 683, endPoint y: 290, distance: 105.4
click at [683, 290] on p "Producers shall form and join a PRO by [DATE]. If there is more than one PRO ap…" at bounding box center [699, 285] width 380 height 64
drag, startPoint x: 682, startPoint y: 287, endPoint x: 686, endPoint y: 345, distance: 58.4
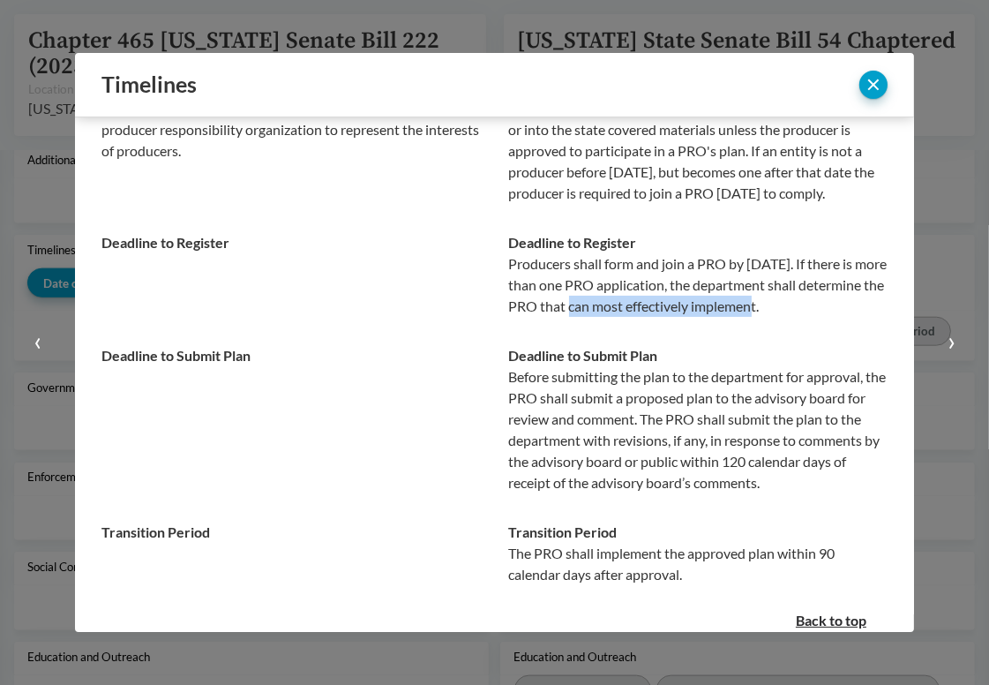
click at [686, 317] on p "Producers shall form and join a PRO by [DATE]. If there is more than one PRO ap…" at bounding box center [699, 285] width 380 height 64
drag, startPoint x: 686, startPoint y: 345, endPoint x: 683, endPoint y: 290, distance: 54.8
click at [683, 290] on p "Producers shall form and join a PRO by [DATE]. If there is more than one PRO ap…" at bounding box center [699, 285] width 380 height 64
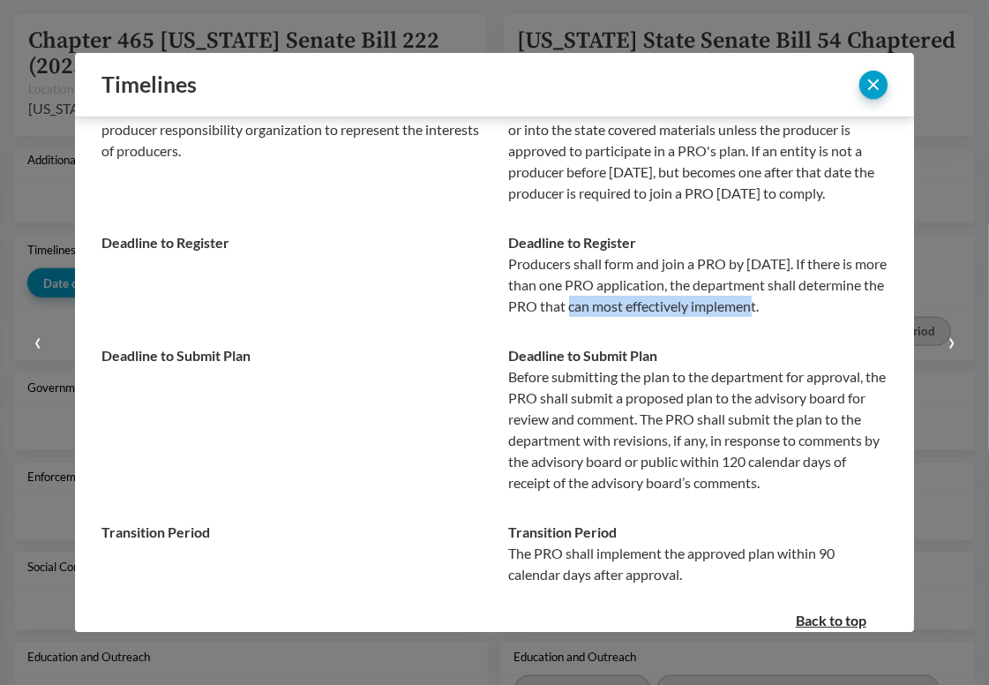
drag, startPoint x: 683, startPoint y: 290, endPoint x: 688, endPoint y: 364, distance: 73.5
click at [688, 331] on td "Deadline to Register Producers shall form and join a PRO by [DATE]. If there is…" at bounding box center [692, 274] width 394 height 113
click at [693, 317] on p "Producers shall form and join a PRO by [DATE]. If there is more than one PRO ap…" at bounding box center [699, 285] width 380 height 64
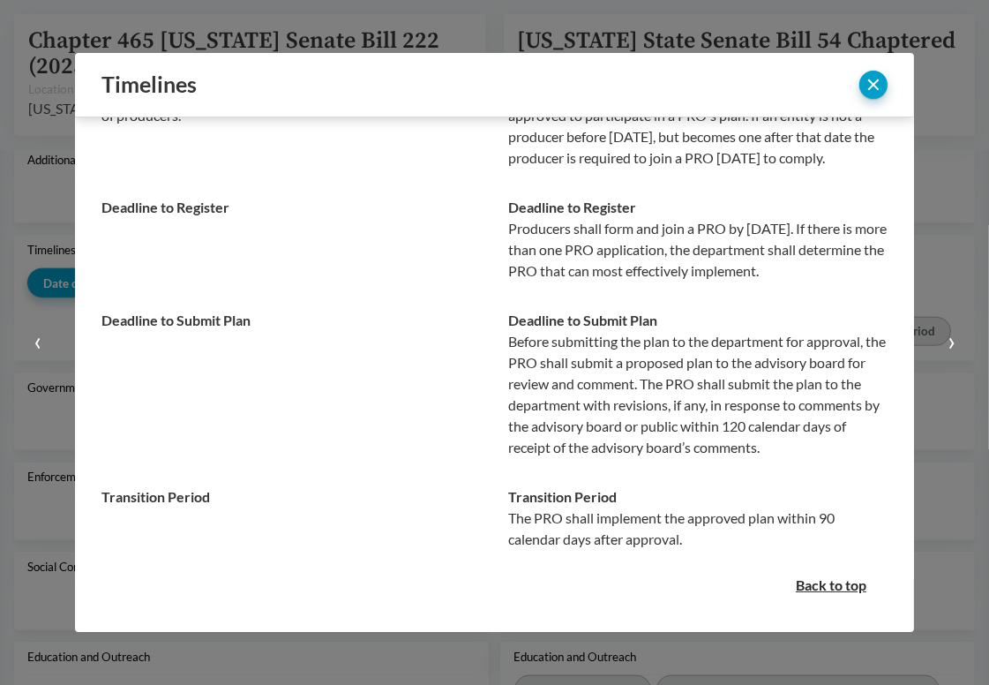
scroll to position [254, 0]
drag, startPoint x: 629, startPoint y: 345, endPoint x: 790, endPoint y: 344, distance: 160.6
click at [790, 344] on p "Before submitting the plan to the department for approval, the PRO shall submit…" at bounding box center [699, 394] width 380 height 127
drag, startPoint x: 803, startPoint y: 343, endPoint x: 557, endPoint y: 348, distance: 246.3
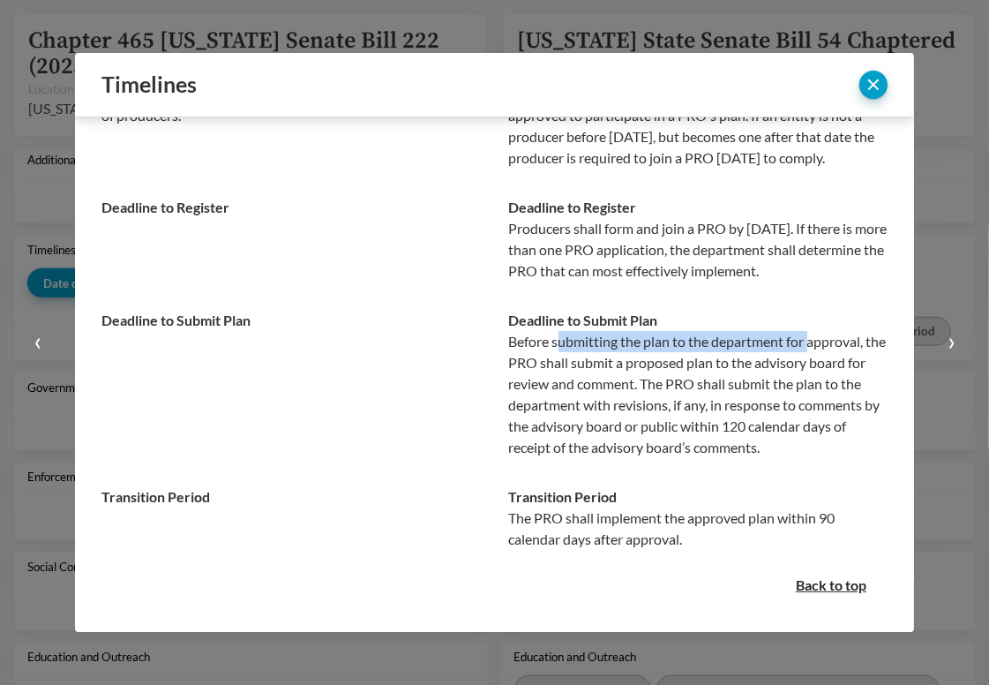
click at [557, 348] on p "Before submitting the plan to the department for approval, the PRO shall submit…" at bounding box center [699, 394] width 380 height 127
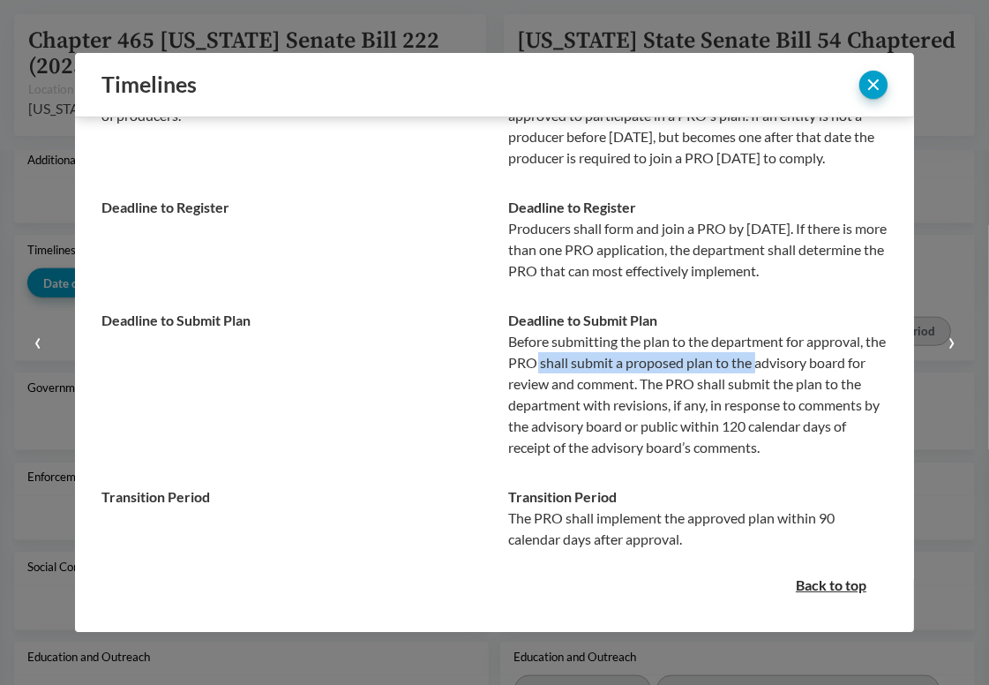
drag, startPoint x: 553, startPoint y: 364, endPoint x: 771, endPoint y: 365, distance: 218.0
click at [771, 365] on p "Before submitting the plan to the department for approval, the PRO shall submit…" at bounding box center [699, 394] width 380 height 127
drag, startPoint x: 805, startPoint y: 365, endPoint x: 588, endPoint y: 369, distance: 217.2
click at [588, 369] on p "Before submitting the plan to the department for approval, the PRO shall submit…" at bounding box center [699, 394] width 380 height 127
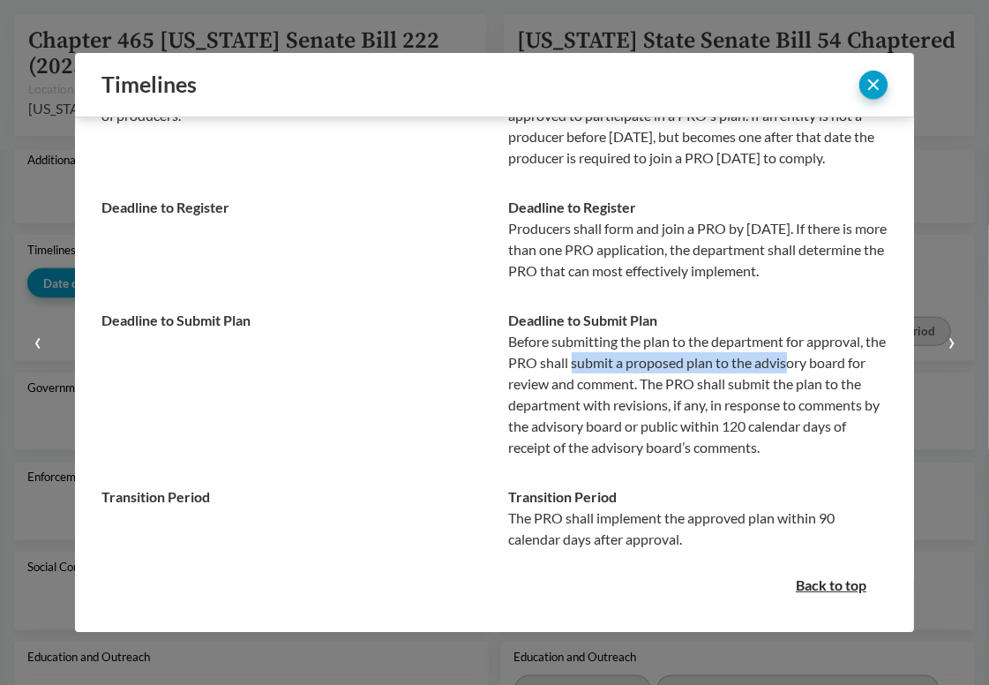
click at [588, 369] on p "Before submitting the plan to the department for approval, the PRO shall submit…" at bounding box center [699, 394] width 380 height 127
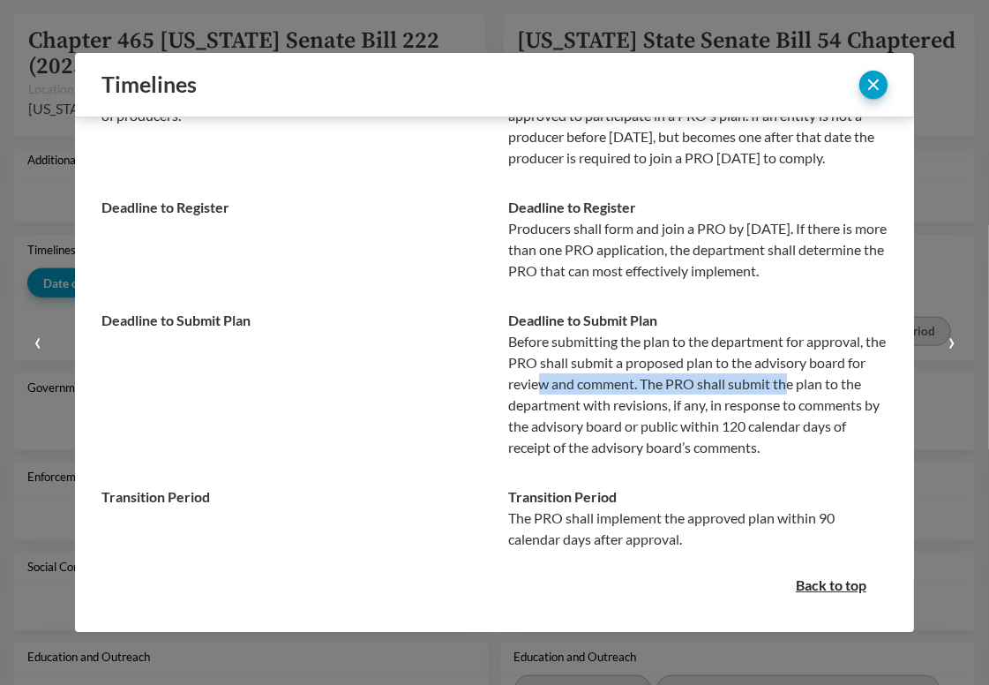
drag, startPoint x: 556, startPoint y: 387, endPoint x: 805, endPoint y: 387, distance: 248.9
click at [805, 387] on p "Before submitting the plan to the department for approval, the PRO shall submit…" at bounding box center [699, 394] width 380 height 127
drag, startPoint x: 814, startPoint y: 387, endPoint x: 544, endPoint y: 387, distance: 270.1
click at [544, 387] on p "Before submitting the plan to the department for approval, the PRO shall submit…" at bounding box center [699, 394] width 380 height 127
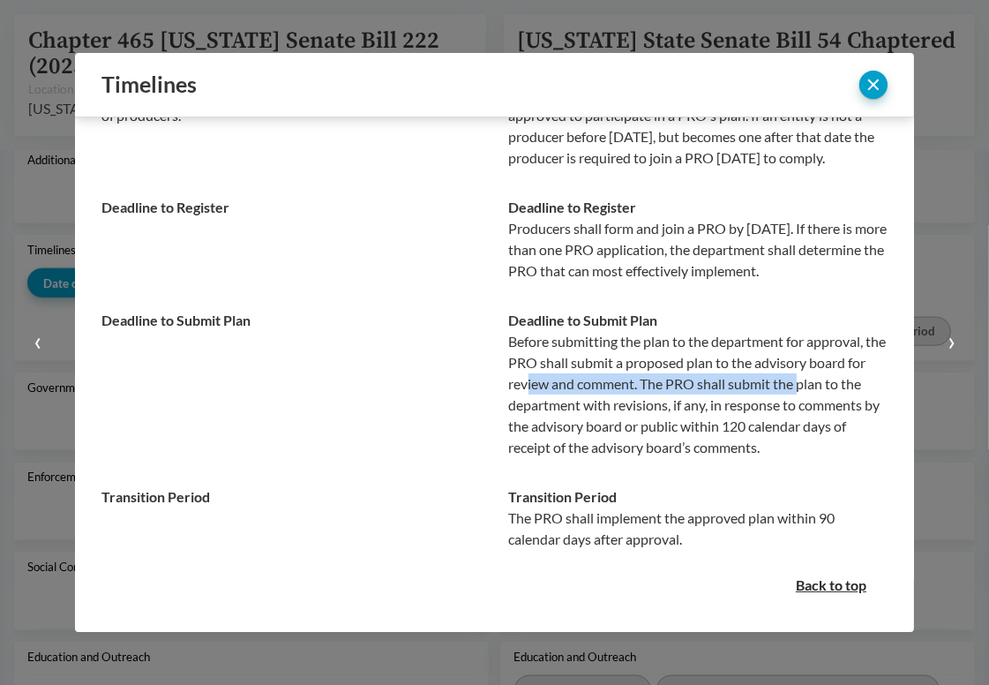
click at [544, 387] on p "Before submitting the plan to the department for approval, the PRO shall submit…" at bounding box center [699, 394] width 380 height 127
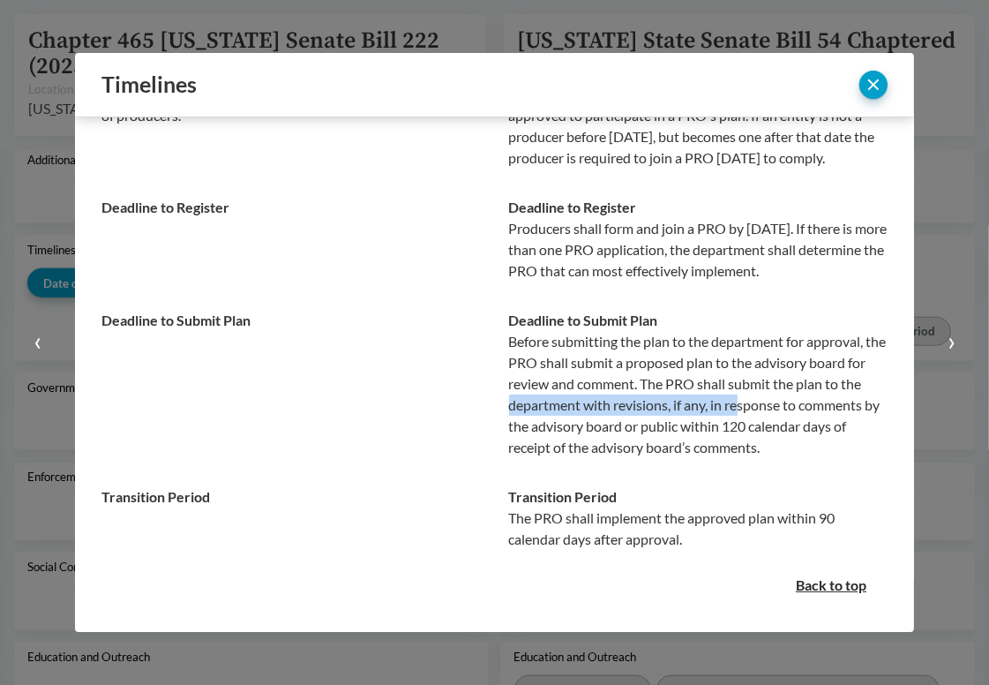
drag, startPoint x: 526, startPoint y: 407, endPoint x: 756, endPoint y: 404, distance: 229.5
click at [756, 404] on p "Before submitting the plan to the department for approval, the PRO shall submit…" at bounding box center [699, 394] width 380 height 127
drag, startPoint x: 623, startPoint y: 407, endPoint x: 823, endPoint y: 407, distance: 199.5
click at [823, 407] on p "Before submitting the plan to the department for approval, the PRO shall submit…" at bounding box center [699, 394] width 380 height 127
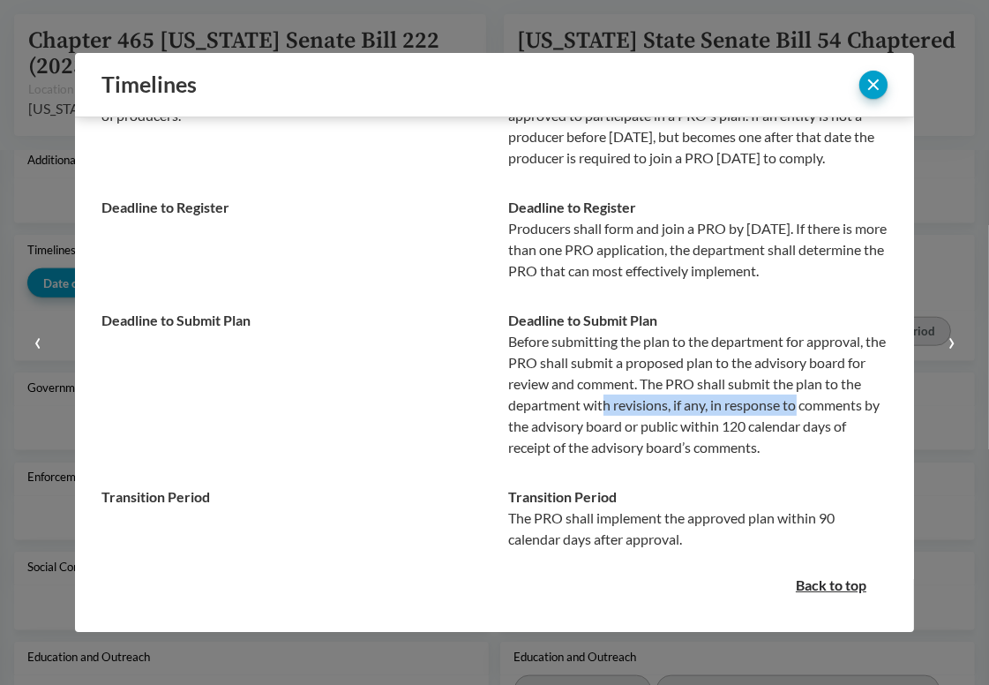
click at [823, 407] on p "Before submitting the plan to the department for approval, the PRO shall submit…" at bounding box center [699, 394] width 380 height 127
drag, startPoint x: 824, startPoint y: 407, endPoint x: 644, endPoint y: 408, distance: 179.2
click at [644, 408] on p "Before submitting the plan to the department for approval, the PRO shall submit…" at bounding box center [699, 394] width 380 height 127
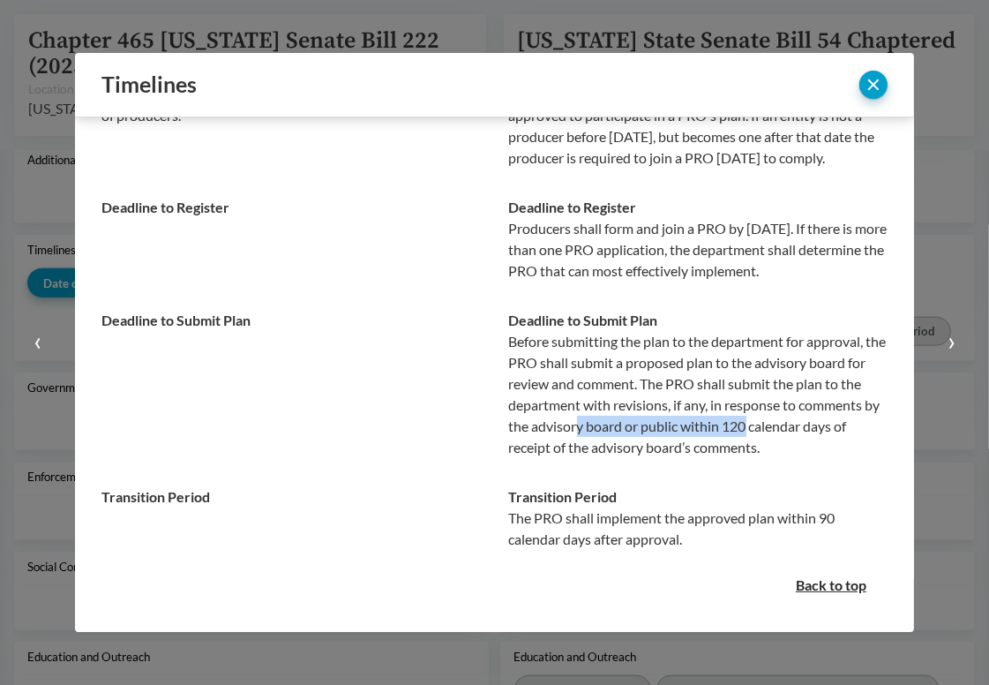
drag, startPoint x: 657, startPoint y: 427, endPoint x: 845, endPoint y: 427, distance: 188.0
click at [845, 427] on p "Before submitting the plan to the department for approval, the PRO shall submit…" at bounding box center [699, 394] width 380 height 127
drag, startPoint x: 846, startPoint y: 427, endPoint x: 665, endPoint y: 428, distance: 180.9
click at [665, 428] on p "Before submitting the plan to the department for approval, the PRO shall submit…" at bounding box center [699, 394] width 380 height 127
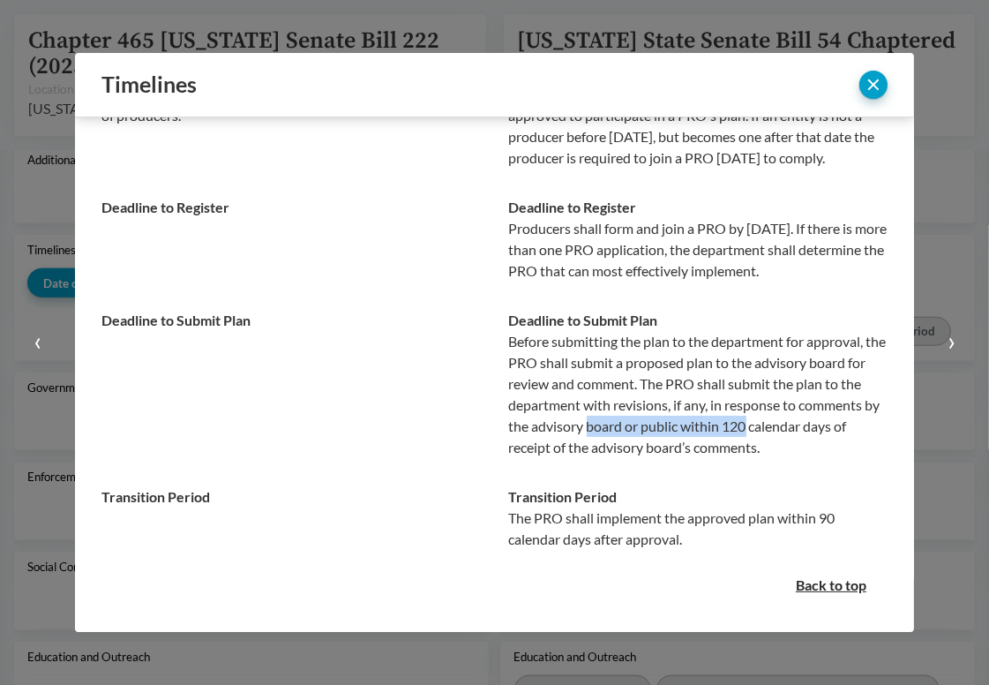
click at [665, 428] on p "Before submitting the plan to the department for approval, the PRO shall submit…" at bounding box center [699, 394] width 380 height 127
drag, startPoint x: 665, startPoint y: 428, endPoint x: 687, endPoint y: 449, distance: 30.6
click at [687, 449] on p "Before submitting the plan to the department for approval, the PRO shall submit…" at bounding box center [699, 394] width 380 height 127
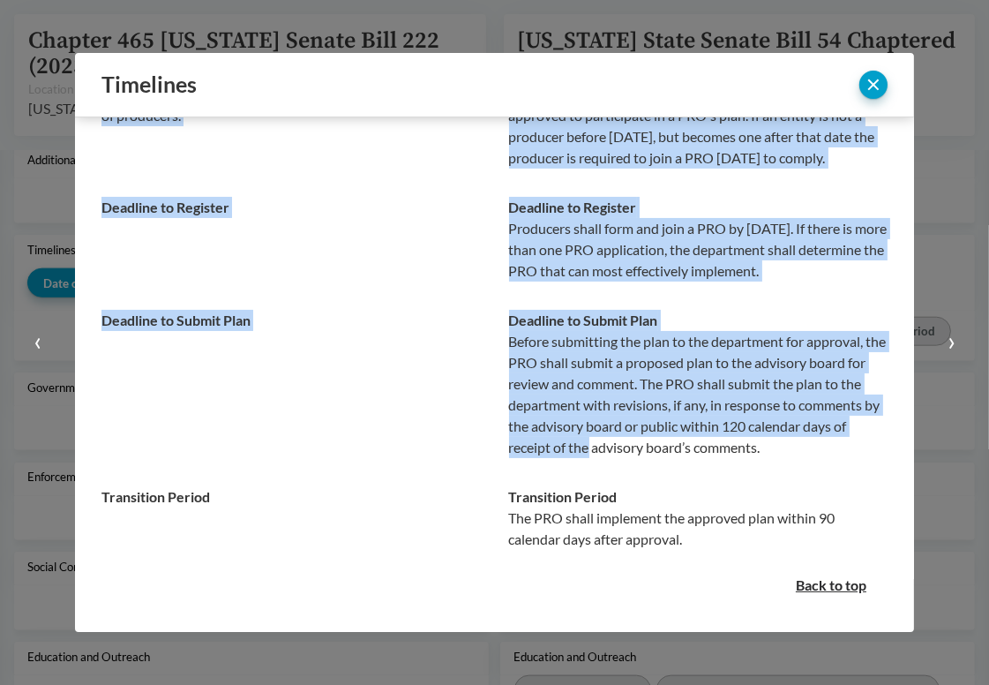
drag, startPoint x: 687, startPoint y: 449, endPoint x: 881, endPoint y: 449, distance: 194.2
click at [881, 449] on div "Chapter 465 [US_STATE] Senate Bill 222 (2023) [US_STATE] State Senate Bill 54 C…" at bounding box center [494, 374] width 839 height 515
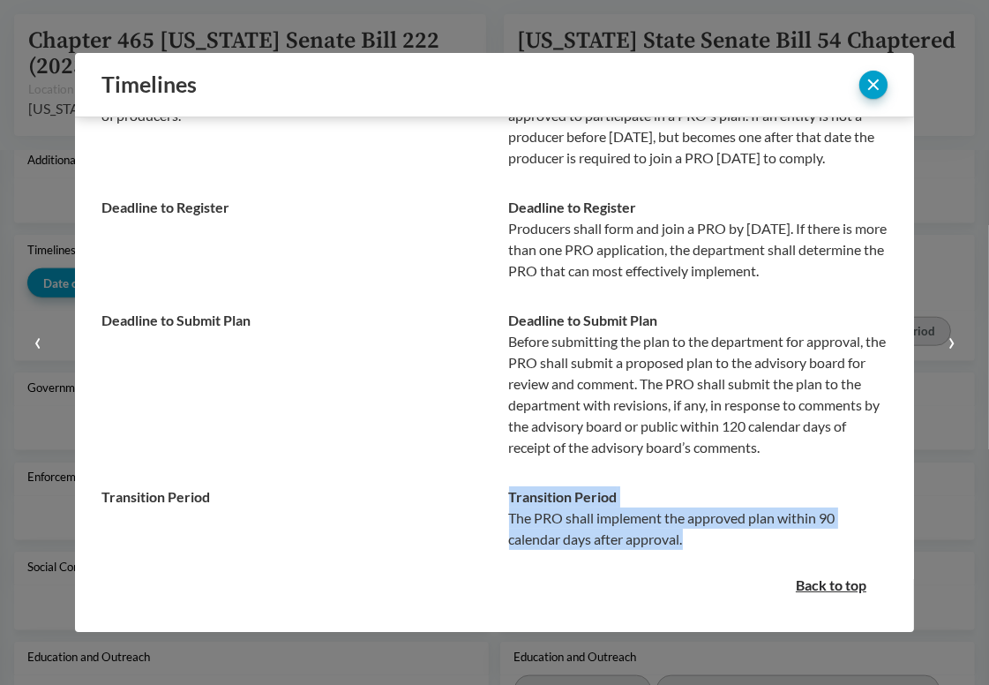
drag, startPoint x: 501, startPoint y: 500, endPoint x: 681, endPoint y: 543, distance: 185.2
click at [681, 543] on td "Transition Period The PRO shall implement the approved plan within 90 calendar …" at bounding box center [692, 518] width 394 height 92
click at [681, 543] on p "The PRO shall implement the approved plan within 90 calendar days after approva…" at bounding box center [699, 529] width 380 height 42
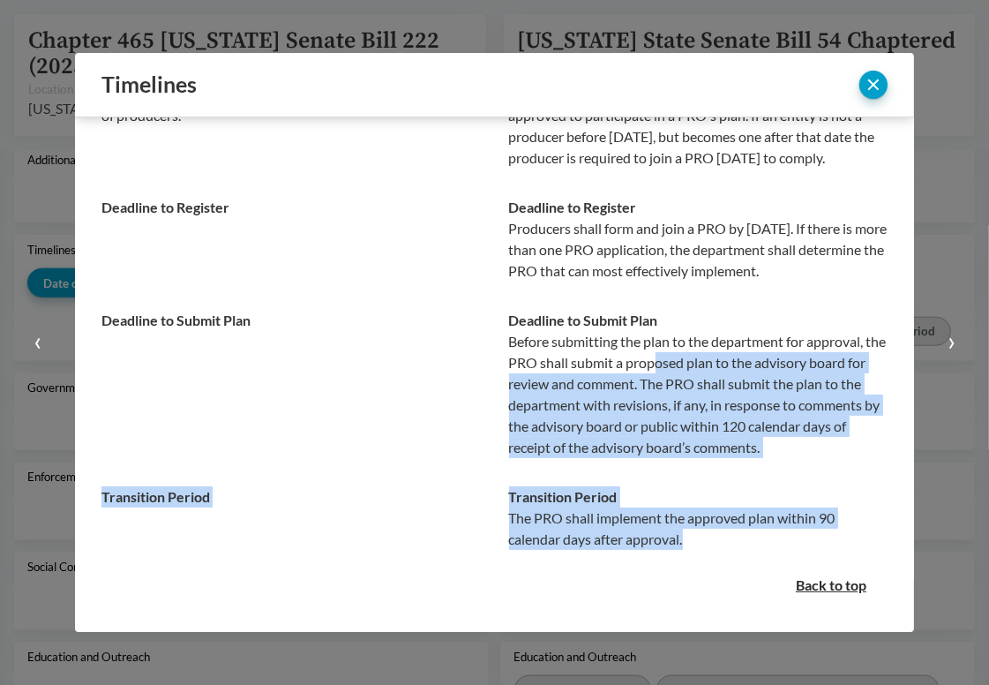
drag, startPoint x: 685, startPoint y: 543, endPoint x: 670, endPoint y: 354, distance: 189.5
click at [670, 354] on tbody "Date of Implementation On or before [DATE] the department shall approve a singl…" at bounding box center [495, 295] width 786 height 537
click at [670, 354] on p "Before submitting the plan to the department for approval, the PRO shall submit…" at bounding box center [699, 394] width 380 height 127
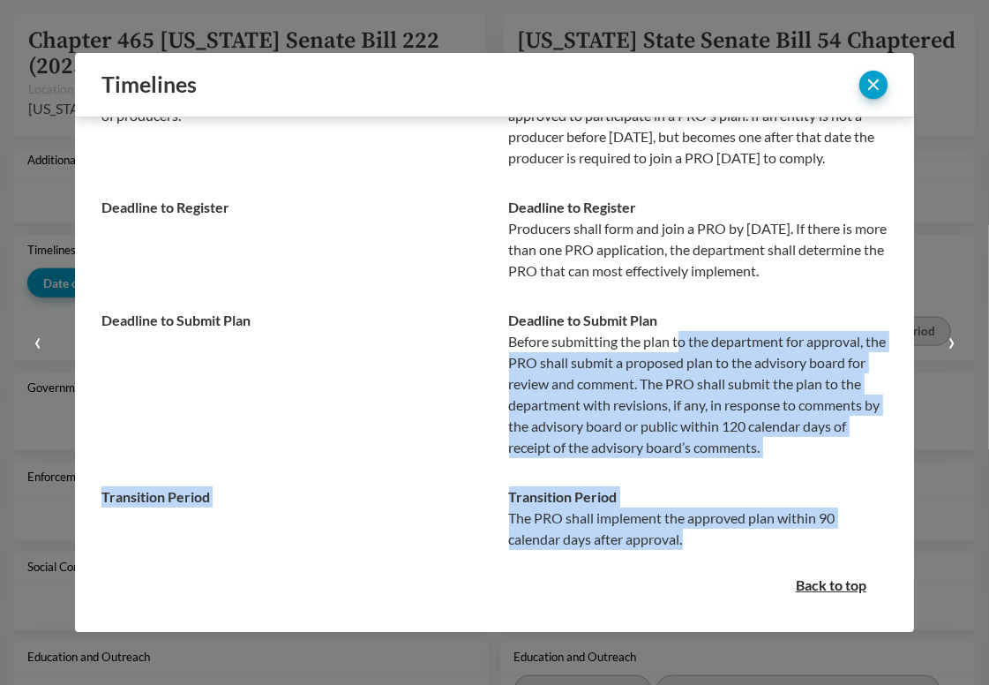
drag, startPoint x: 673, startPoint y: 336, endPoint x: 680, endPoint y: 549, distance: 212.8
click at [680, 549] on tbody "Date of Implementation On or before [DATE] the department shall approve a singl…" at bounding box center [495, 295] width 786 height 537
click at [680, 549] on p "The PRO shall implement the approved plan within 90 calendar days after approva…" at bounding box center [699, 529] width 380 height 42
drag, startPoint x: 684, startPoint y: 547, endPoint x: 685, endPoint y: 346, distance: 201.2
click at [685, 346] on tbody "Date of Implementation On or before [DATE] the department shall approve a singl…" at bounding box center [495, 295] width 786 height 537
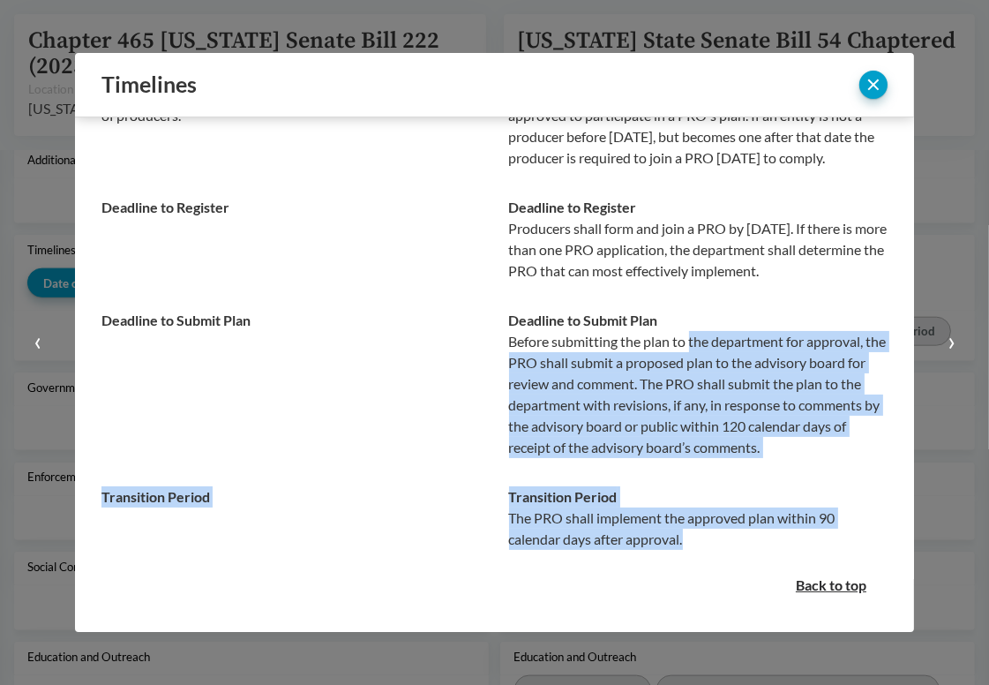
click at [685, 346] on p "Before submitting the plan to the department for approval, the PRO shall submit…" at bounding box center [699, 394] width 380 height 127
drag, startPoint x: 685, startPoint y: 342, endPoint x: 683, endPoint y: 542, distance: 200.4
click at [683, 542] on tbody "Date of Implementation On or before [DATE] the department shall approve a singl…" at bounding box center [495, 295] width 786 height 537
click at [683, 542] on p "The PRO shall implement the approved plan within 90 calendar days after approva…" at bounding box center [699, 529] width 380 height 42
drag, startPoint x: 689, startPoint y: 540, endPoint x: 682, endPoint y: 340, distance: 200.5
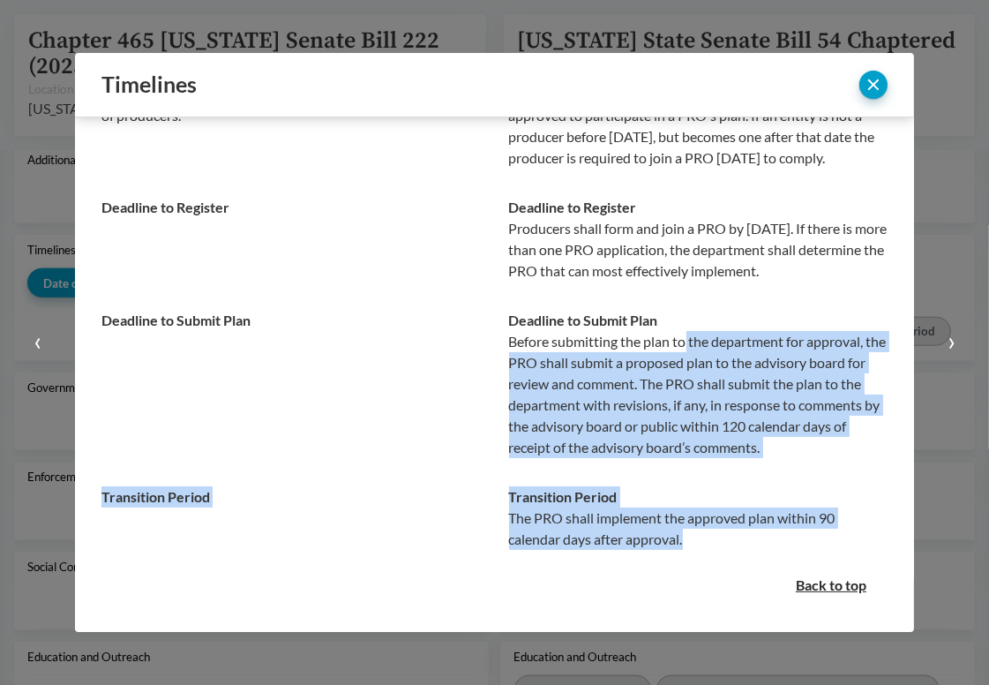
click at [682, 340] on tbody "Date of Implementation On or before [DATE] the department shall approve a singl…" at bounding box center [495, 295] width 786 height 537
click at [682, 340] on p "Before submitting the plan to the department for approval, the PRO shall submit…" at bounding box center [699, 394] width 380 height 127
drag, startPoint x: 684, startPoint y: 339, endPoint x: 688, endPoint y: 530, distance: 190.7
click at [688, 530] on tbody "Date of Implementation On or before [DATE] the department shall approve a singl…" at bounding box center [495, 295] width 786 height 537
click at [688, 530] on p "The PRO shall implement the approved plan within 90 calendar days after approva…" at bounding box center [699, 529] width 380 height 42
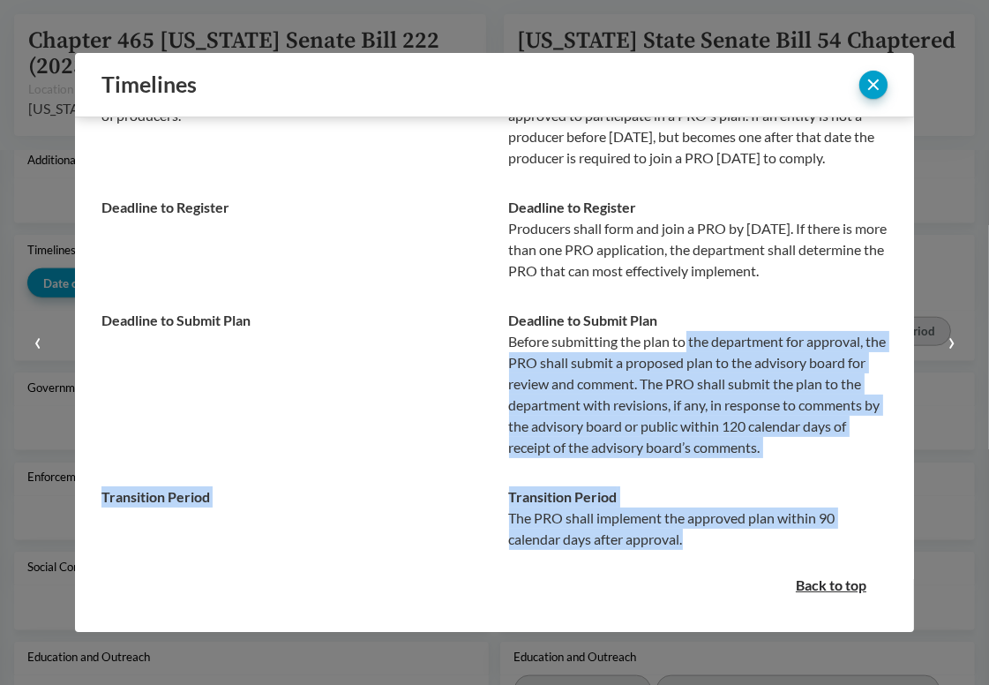
drag, startPoint x: 688, startPoint y: 536, endPoint x: 680, endPoint y: 342, distance: 193.5
click at [680, 342] on tbody "Date of Implementation On or before [DATE] the department shall approve a singl…" at bounding box center [495, 295] width 786 height 537
click at [680, 342] on p "Before submitting the plan to the department for approval, the PRO shall submit…" at bounding box center [699, 394] width 380 height 127
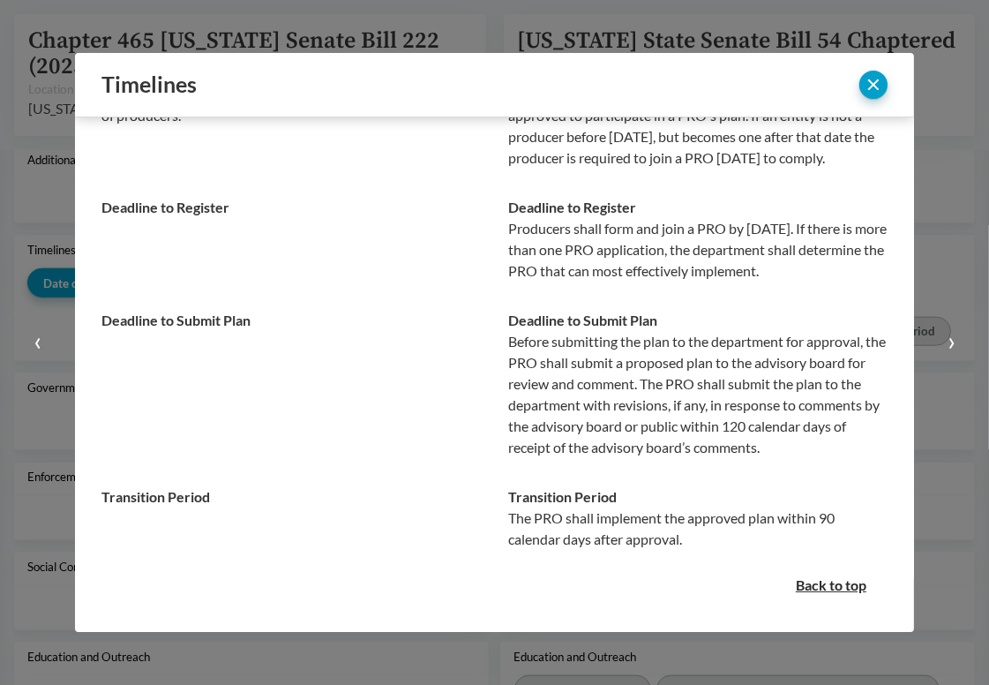
scroll to position [0, 0]
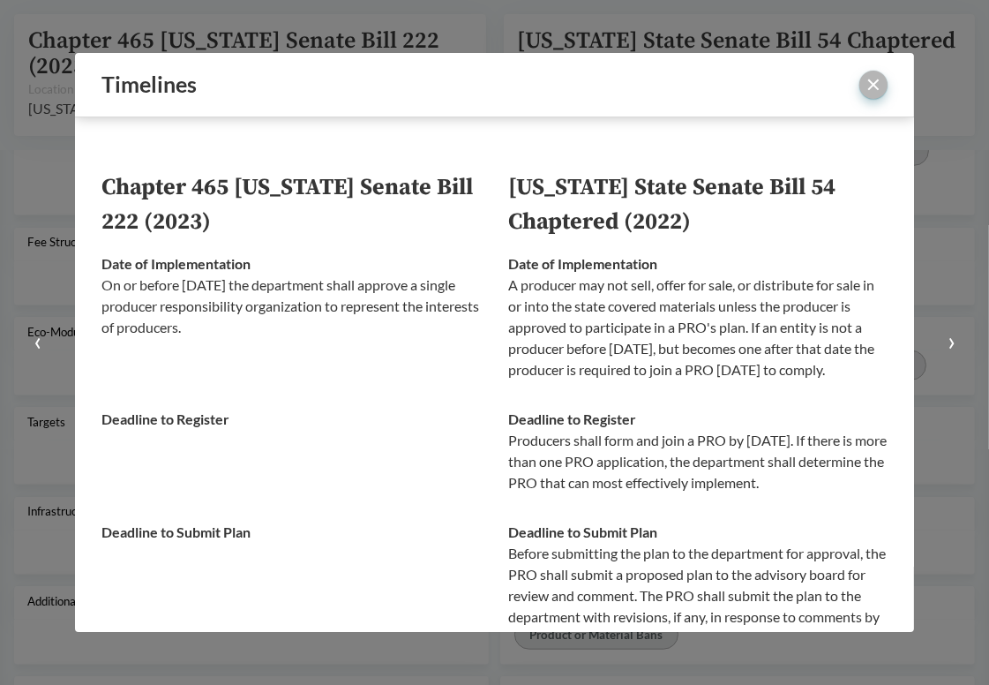
click at [876, 86] on button "close" at bounding box center [874, 85] width 28 height 28
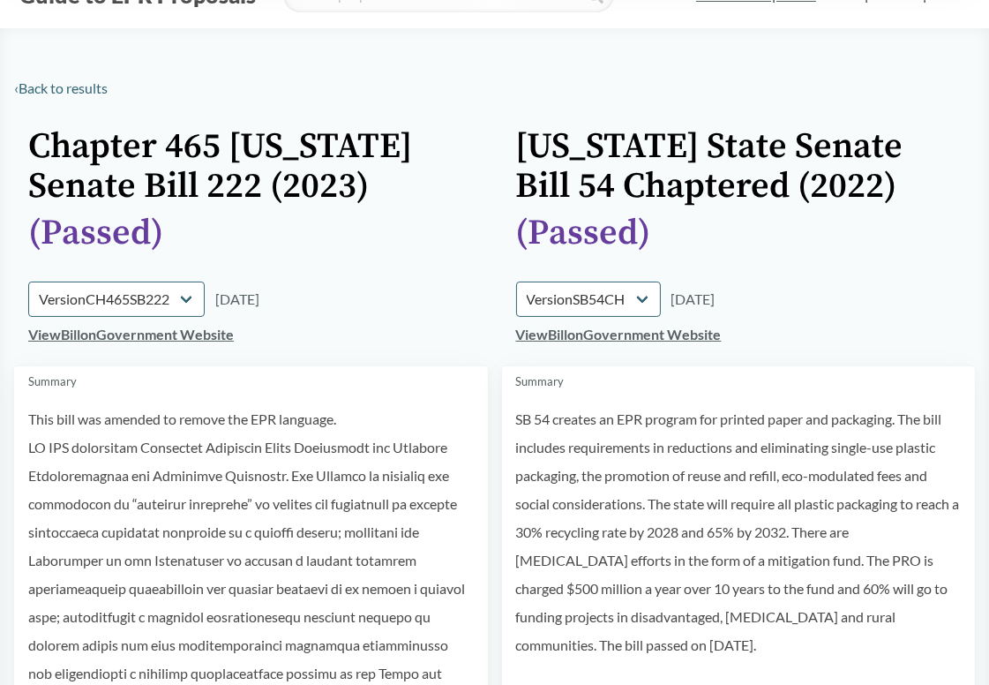
scroll to position [177, 0]
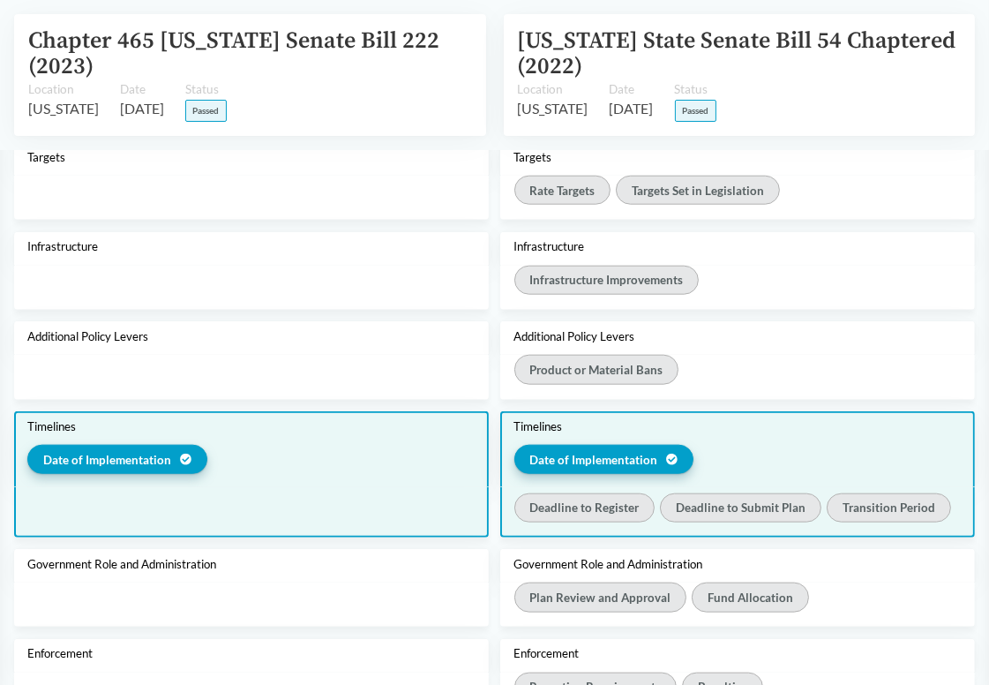
click at [386, 473] on div "Date of Implementation" at bounding box center [251, 462] width 448 height 35
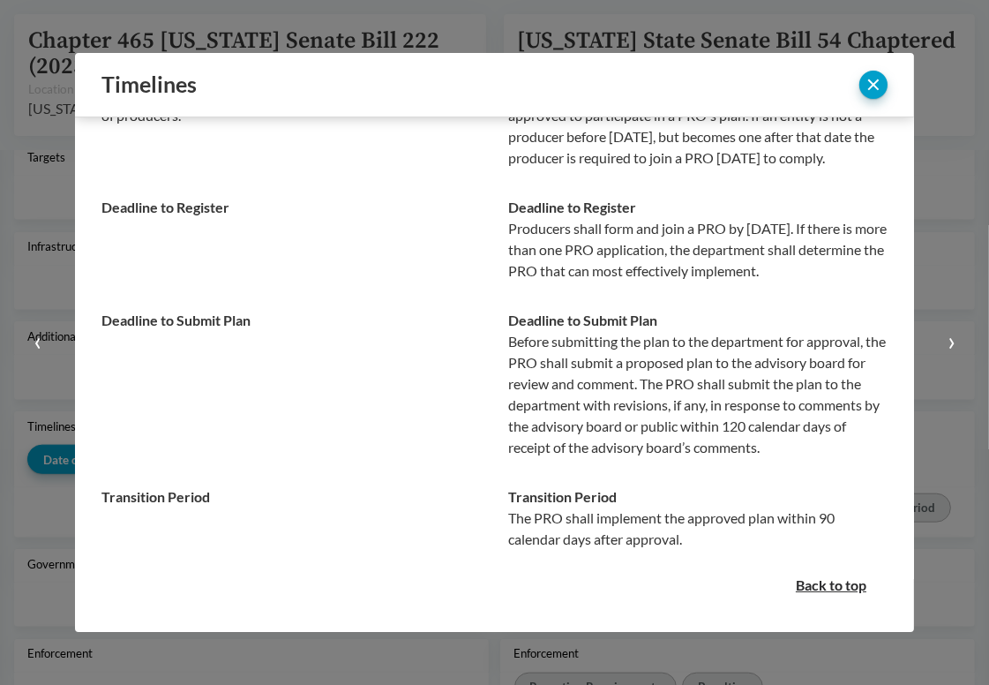
scroll to position [0, 0]
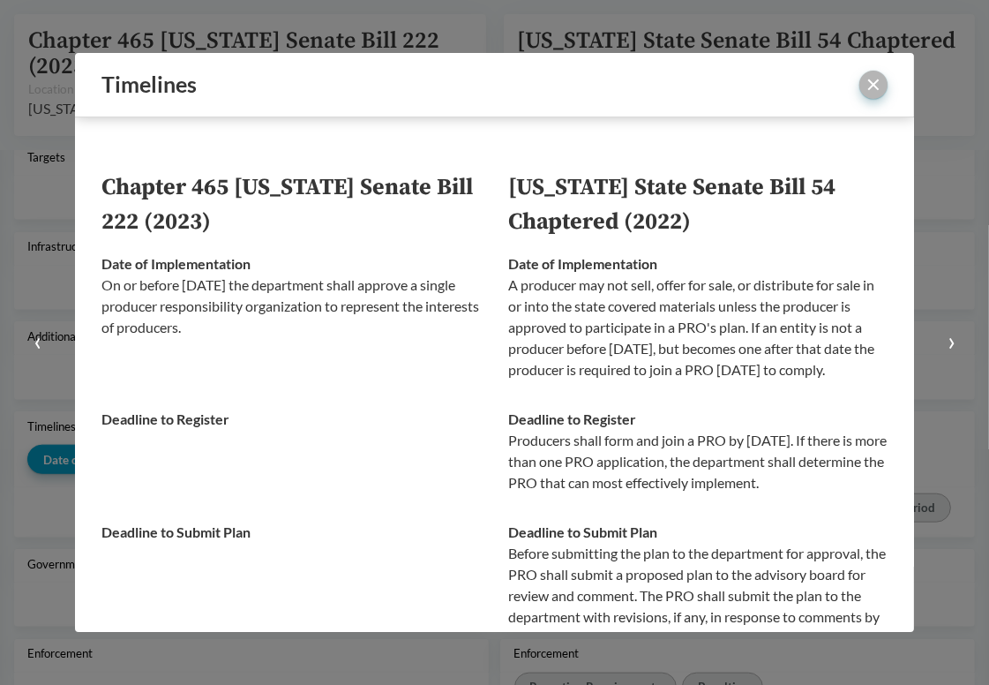
click at [884, 87] on button "close" at bounding box center [874, 85] width 28 height 28
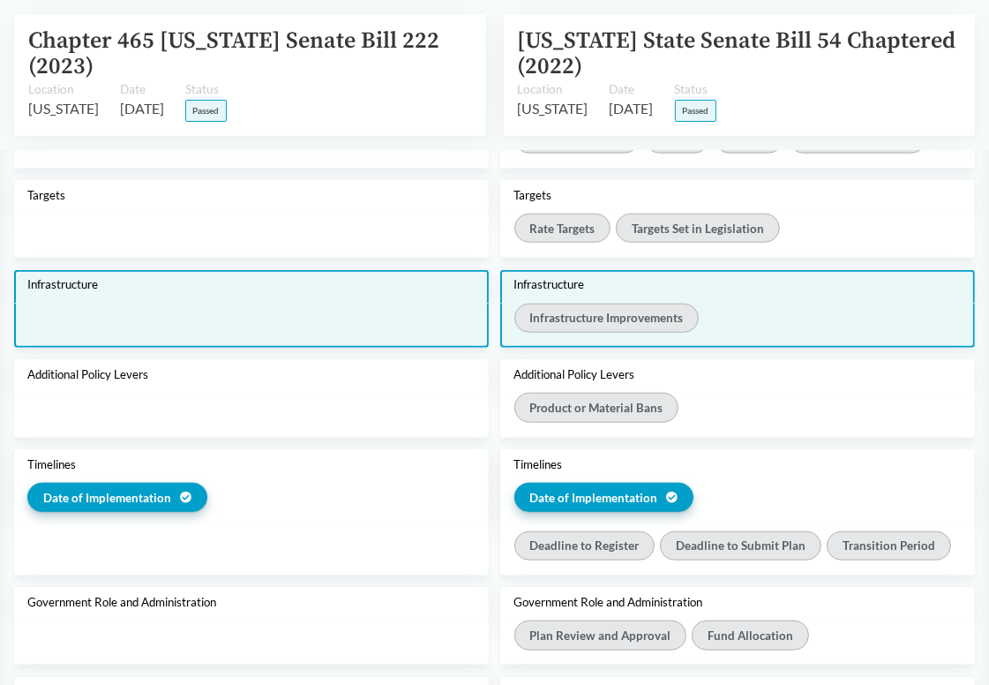
scroll to position [1854, 0]
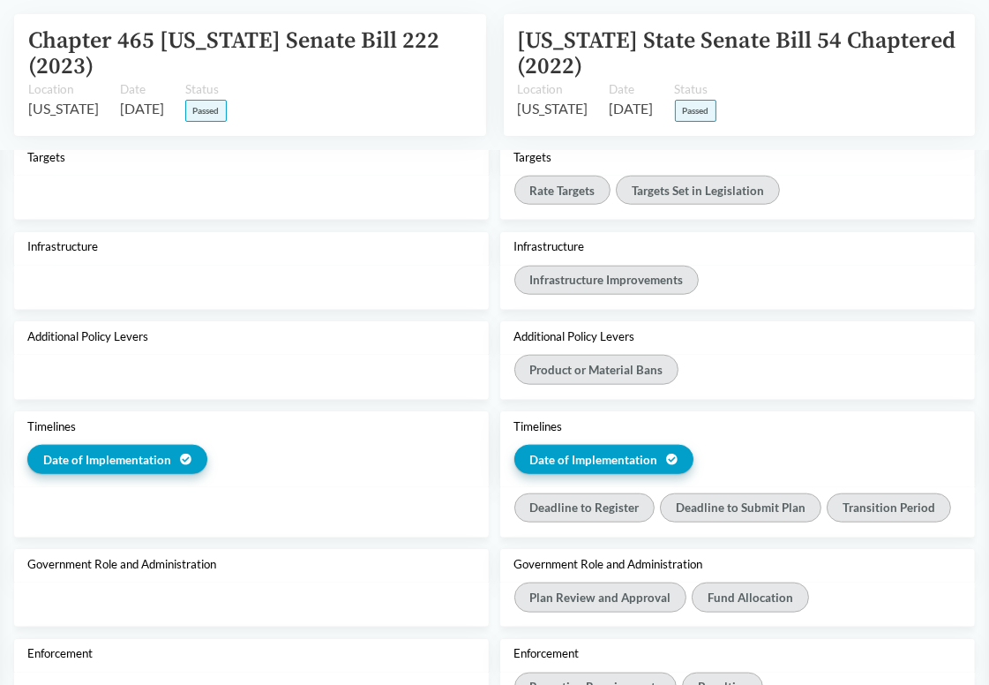
click at [784, 445] on div "Date of Implementation" at bounding box center [739, 462] width 448 height 35
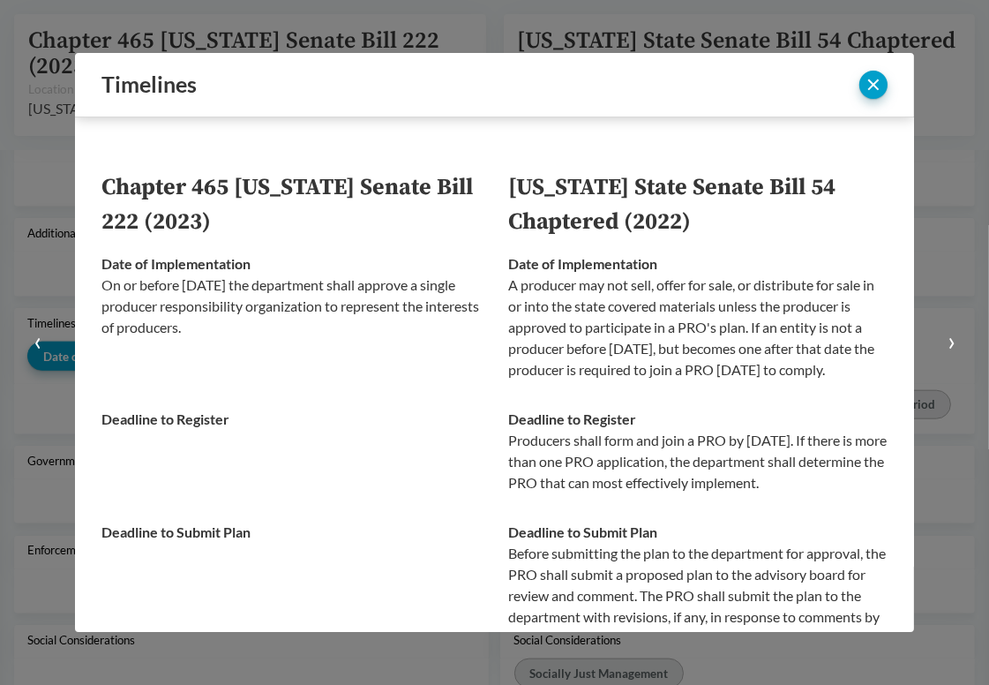
scroll to position [1750, 0]
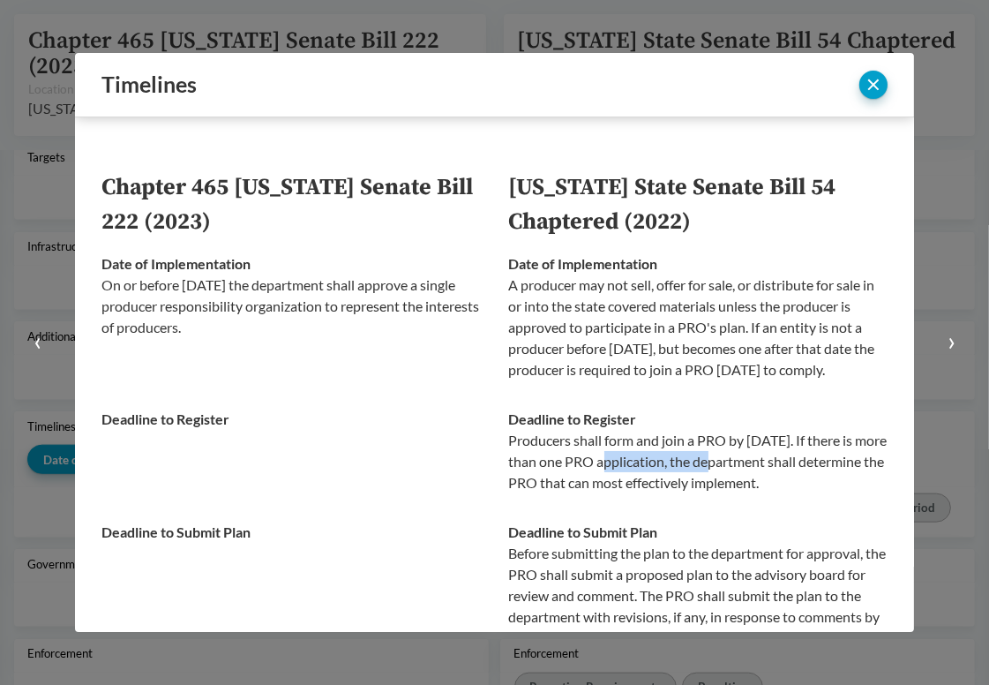
drag, startPoint x: 619, startPoint y: 485, endPoint x: 737, endPoint y: 485, distance: 118.3
click at [737, 485] on p "Producers shall form and join a PRO by [DATE]. If there is more than one PRO ap…" at bounding box center [699, 462] width 380 height 64
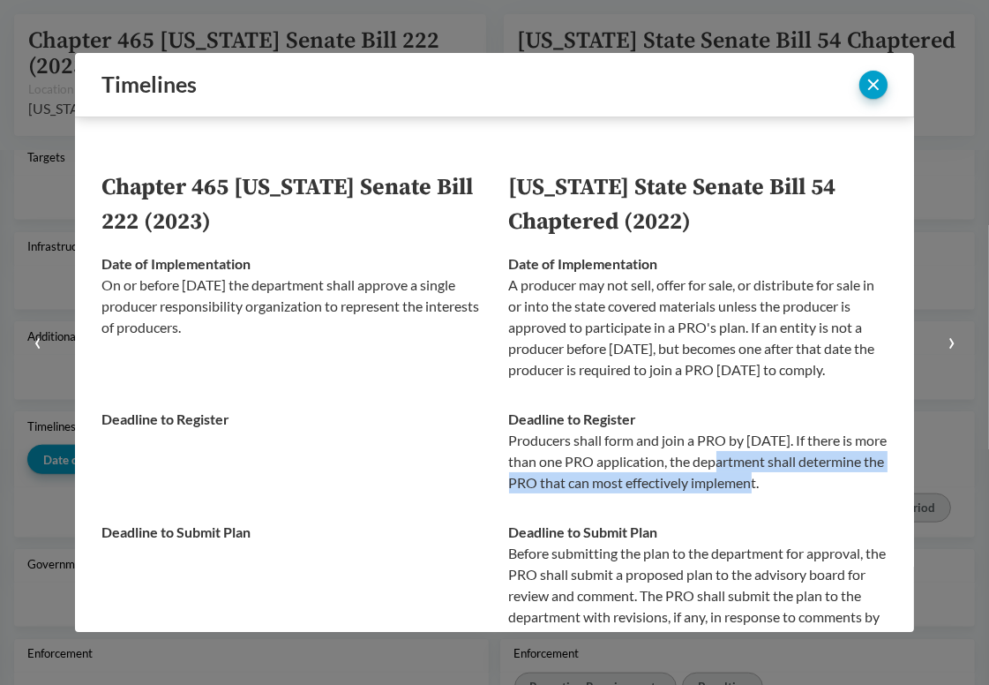
drag, startPoint x: 740, startPoint y: 485, endPoint x: 806, endPoint y: 513, distance: 72.0
click at [806, 493] on p "Producers shall form and join a PRO by [DATE]. If there is more than one PRO ap…" at bounding box center [699, 462] width 380 height 64
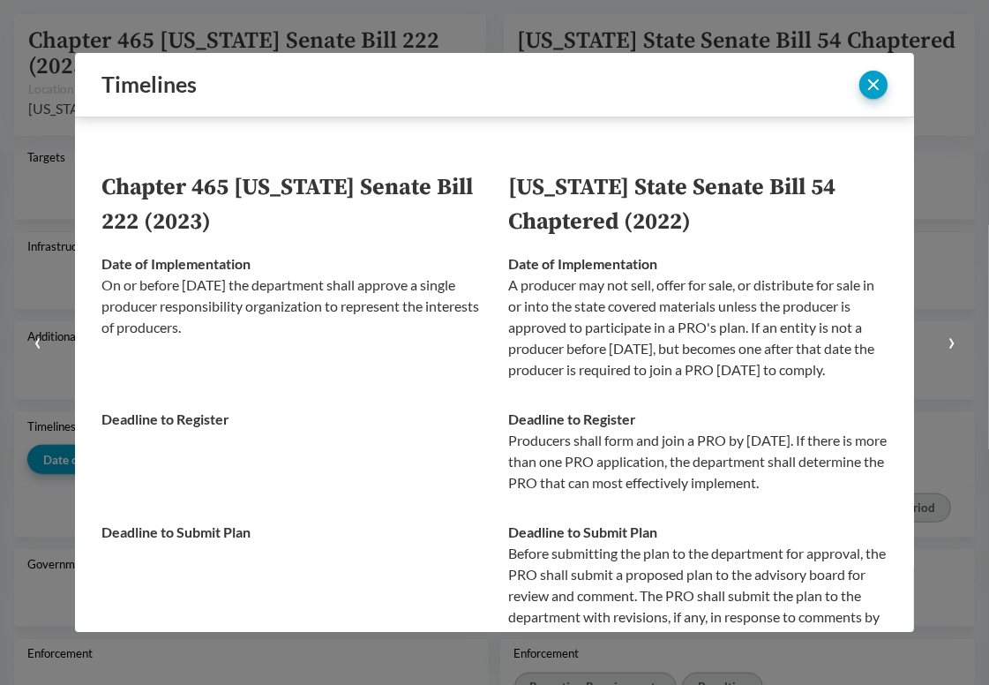
drag, startPoint x: 780, startPoint y: 520, endPoint x: 679, endPoint y: 468, distance: 114.1
click at [679, 468] on p "Producers shall form and join a PRO by [DATE]. If there is more than one PRO ap…" at bounding box center [699, 462] width 380 height 64
drag, startPoint x: 684, startPoint y: 463, endPoint x: 726, endPoint y: 529, distance: 78.6
click at [726, 493] on p "Producers shall form and join a PRO by [DATE]. If there is more than one PRO ap…" at bounding box center [699, 462] width 380 height 64
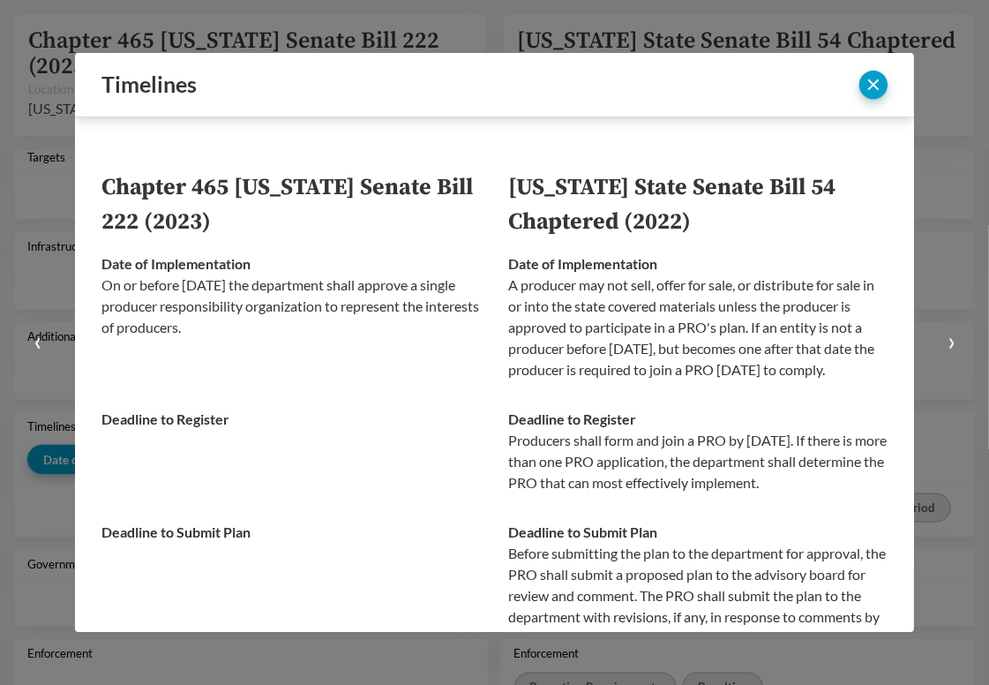
click at [726, 493] on p "Producers shall form and join a PRO by [DATE]. If there is more than one PRO ap…" at bounding box center [699, 462] width 380 height 64
drag, startPoint x: 729, startPoint y: 525, endPoint x: 681, endPoint y: 459, distance: 81.6
click at [681, 459] on p "Producers shall form and join a PRO by [DATE]. If there is more than one PRO ap…" at bounding box center [699, 462] width 380 height 64
drag, startPoint x: 681, startPoint y: 459, endPoint x: 746, endPoint y: 536, distance: 100.2
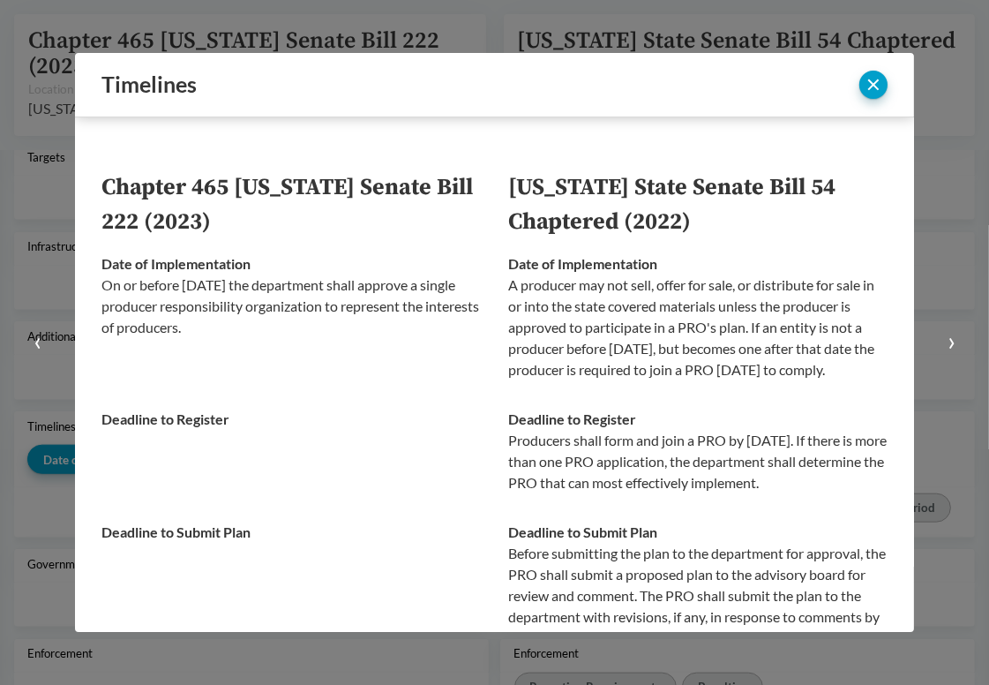
click at [746, 508] on td "Deadline to Register Producers shall form and join a PRO by [DATE]. If there is…" at bounding box center [692, 451] width 394 height 113
drag, startPoint x: 721, startPoint y: 512, endPoint x: 682, endPoint y: 466, distance: 60.1
click at [682, 466] on p "Producers shall form and join a PRO by [DATE]. If there is more than one PRO ap…" at bounding box center [699, 462] width 380 height 64
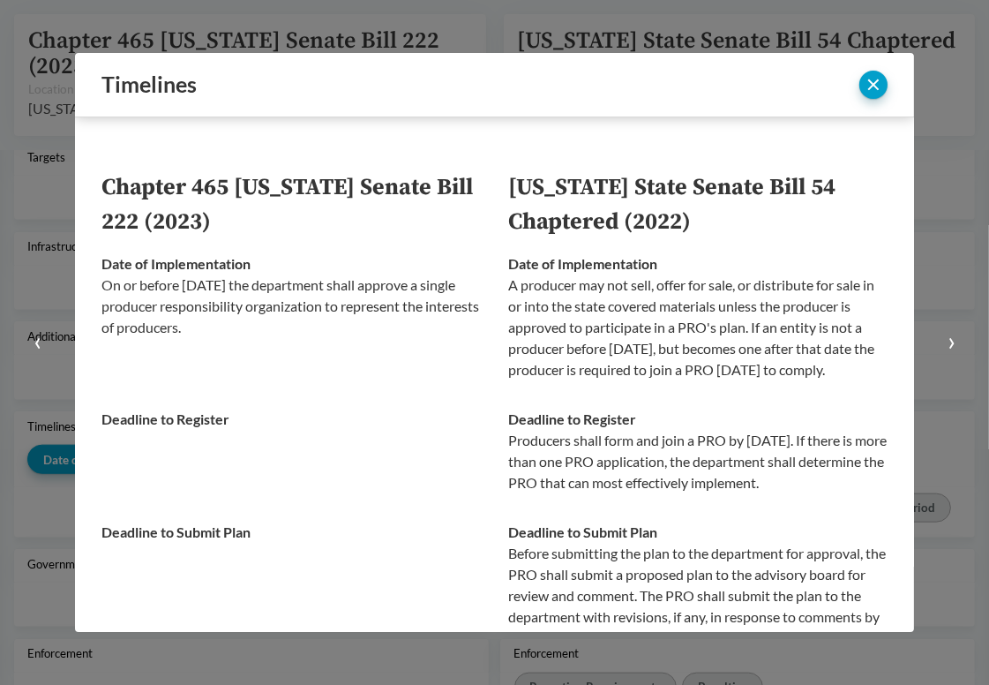
drag, startPoint x: 682, startPoint y: 463, endPoint x: 728, endPoint y: 526, distance: 77.7
click at [728, 493] on p "Producers shall form and join a PRO by [DATE]. If there is more than one PRO ap…" at bounding box center [699, 462] width 380 height 64
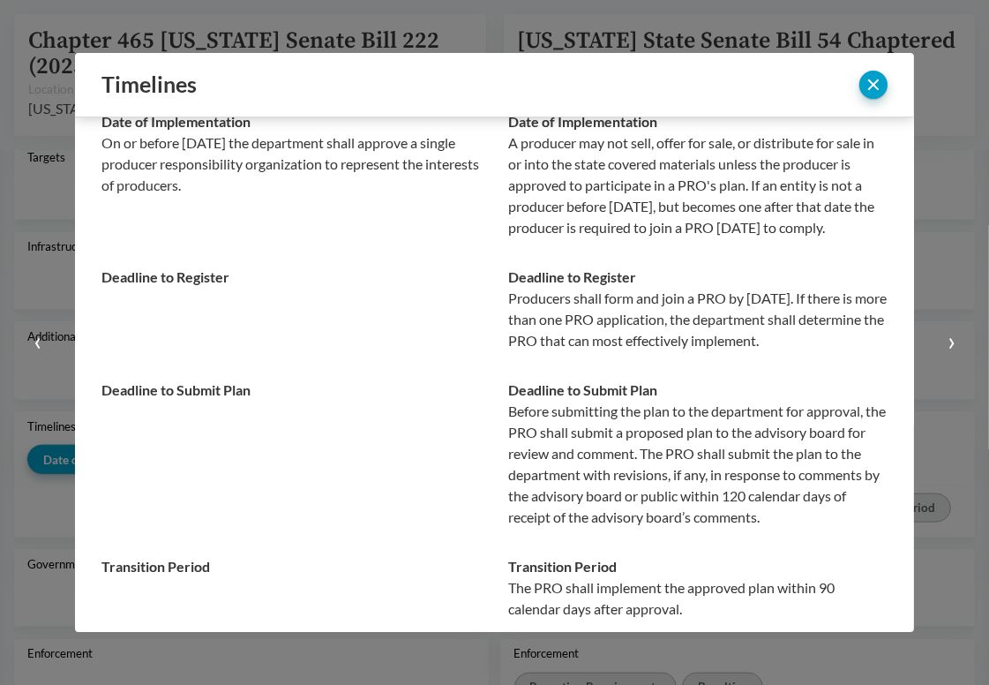
scroll to position [0, 0]
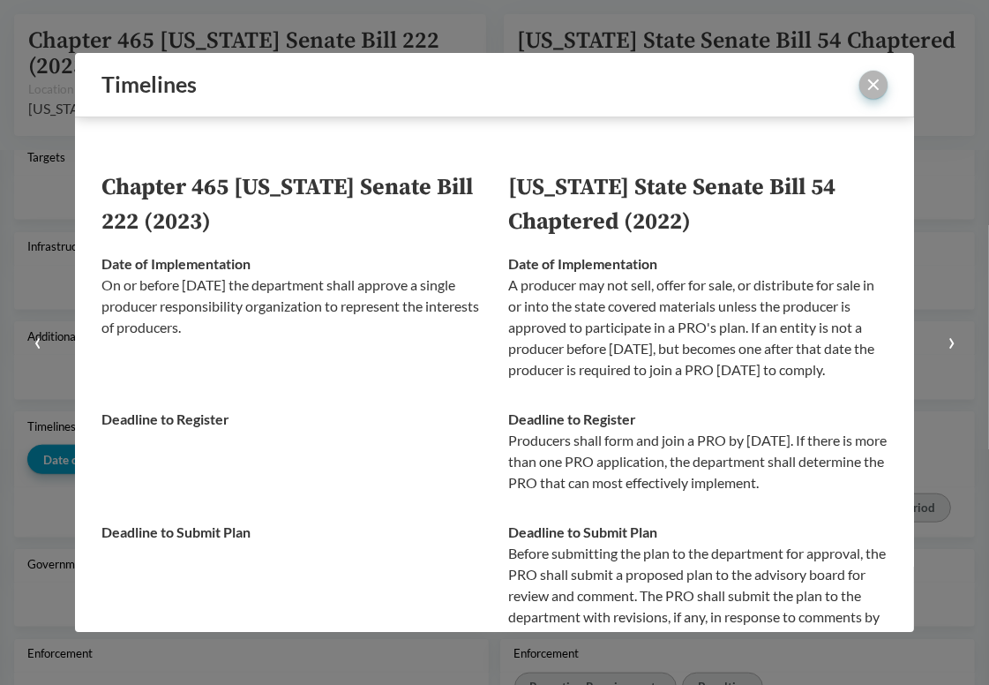
click at [872, 83] on button "close" at bounding box center [874, 85] width 28 height 28
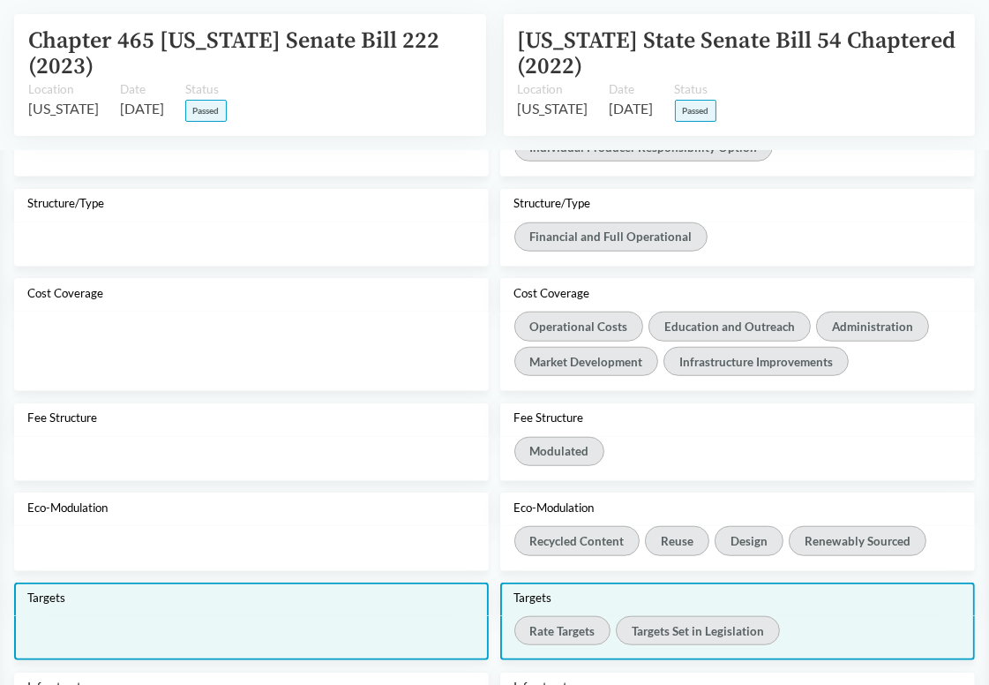
scroll to position [1412, 0]
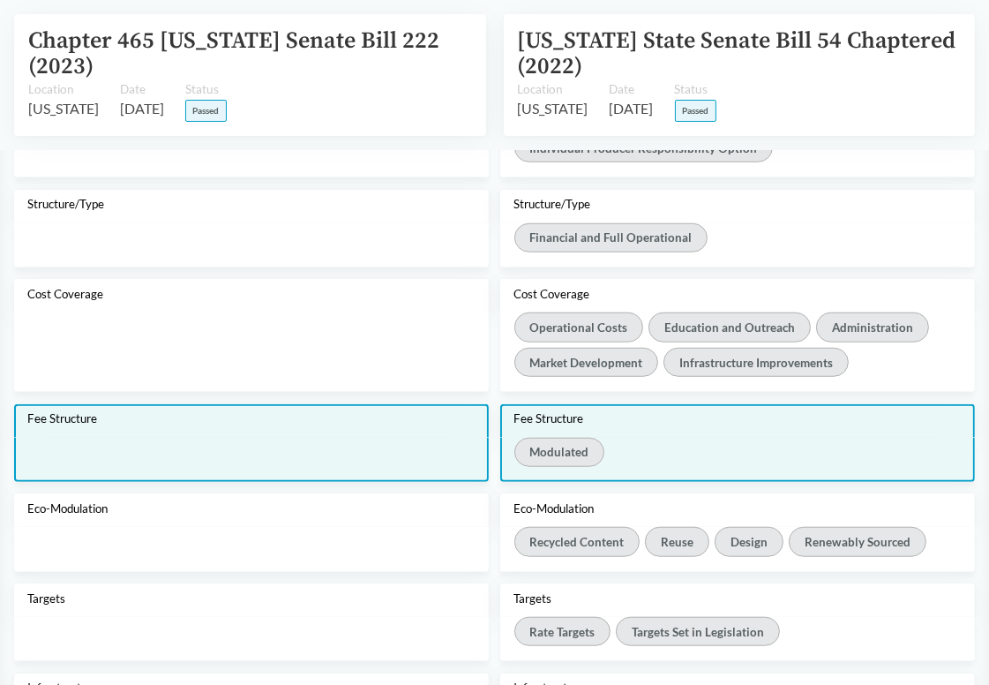
click at [749, 443] on div "Modulated" at bounding box center [739, 455] width 448 height 35
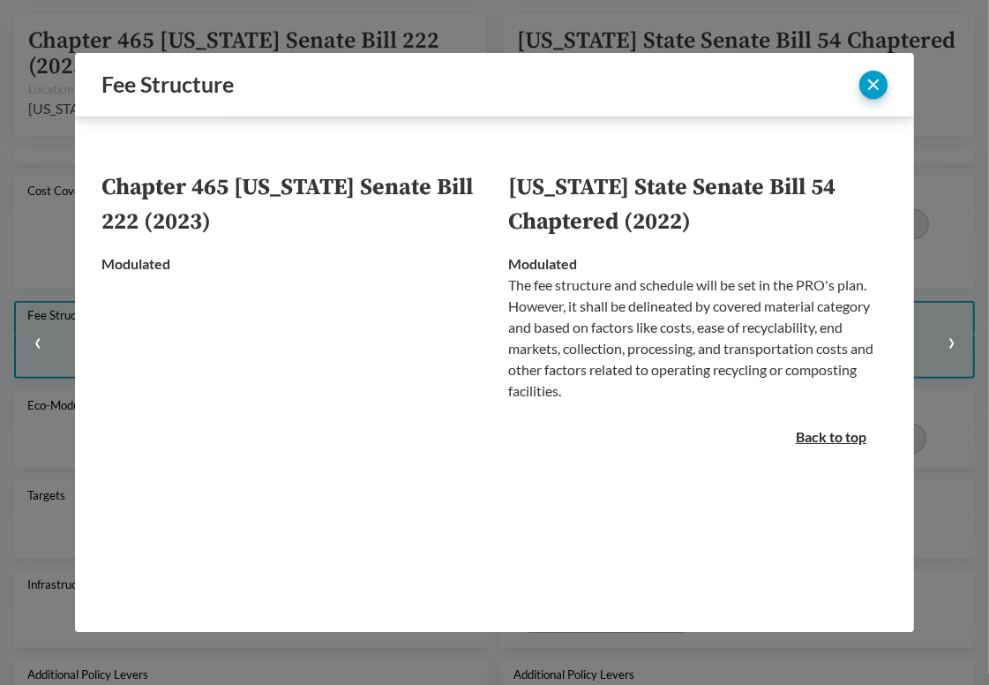
scroll to position [1308, 0]
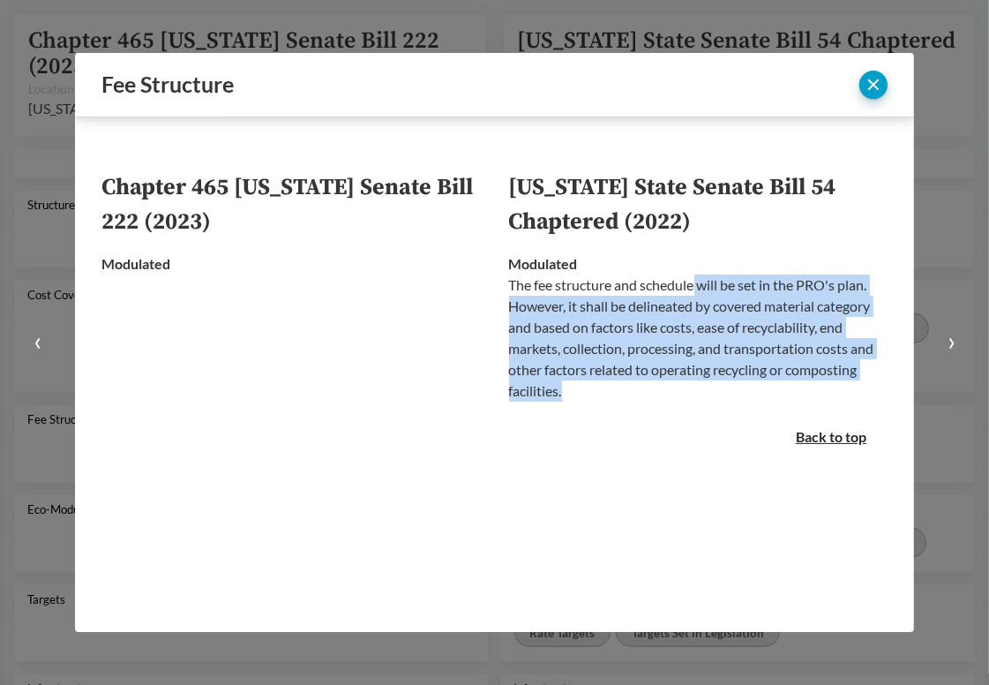
drag, startPoint x: 696, startPoint y: 286, endPoint x: 707, endPoint y: 407, distance: 121.5
click at [707, 407] on td "Modulated The fee structure and schedule will be set in the PRO's plan. However…" at bounding box center [692, 327] width 394 height 177
drag, startPoint x: 689, startPoint y: 395, endPoint x: 690, endPoint y: 290, distance: 105.9
click at [690, 290] on p "The fee structure and schedule will be set in the PRO's plan. However, it shall…" at bounding box center [699, 338] width 380 height 127
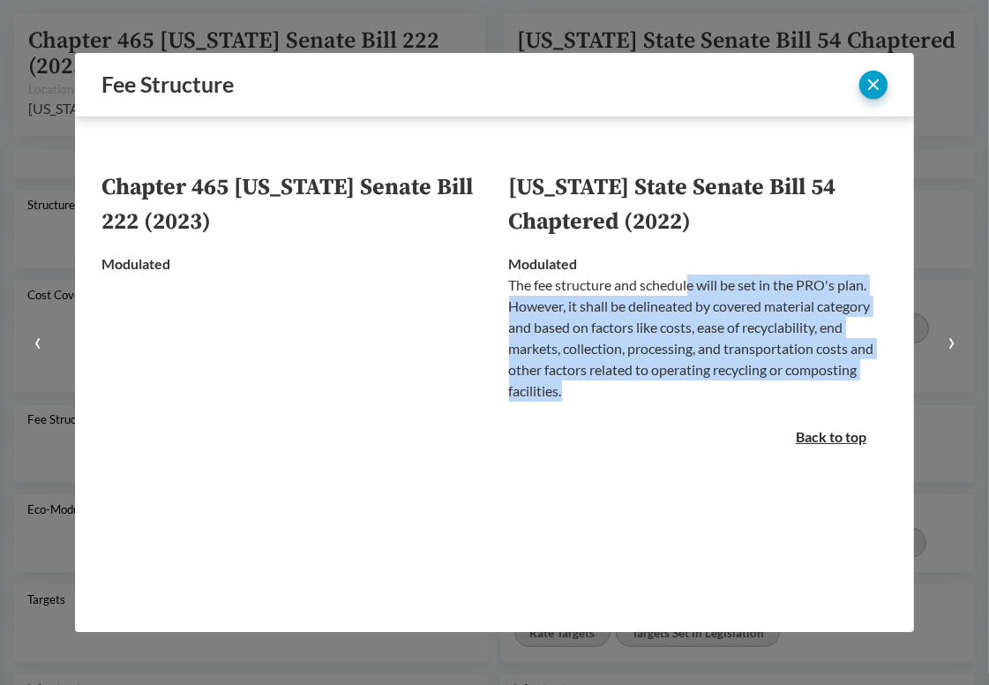
click at [690, 290] on p "The fee structure and schedule will be set in the PRO's plan. However, it shall…" at bounding box center [699, 338] width 380 height 127
drag, startPoint x: 695, startPoint y: 285, endPoint x: 696, endPoint y: 382, distance: 97.1
click at [696, 382] on p "The fee structure and schedule will be set in the PRO's plan. However, it shall…" at bounding box center [699, 338] width 380 height 127
drag, startPoint x: 696, startPoint y: 384, endPoint x: 689, endPoint y: 293, distance: 91.1
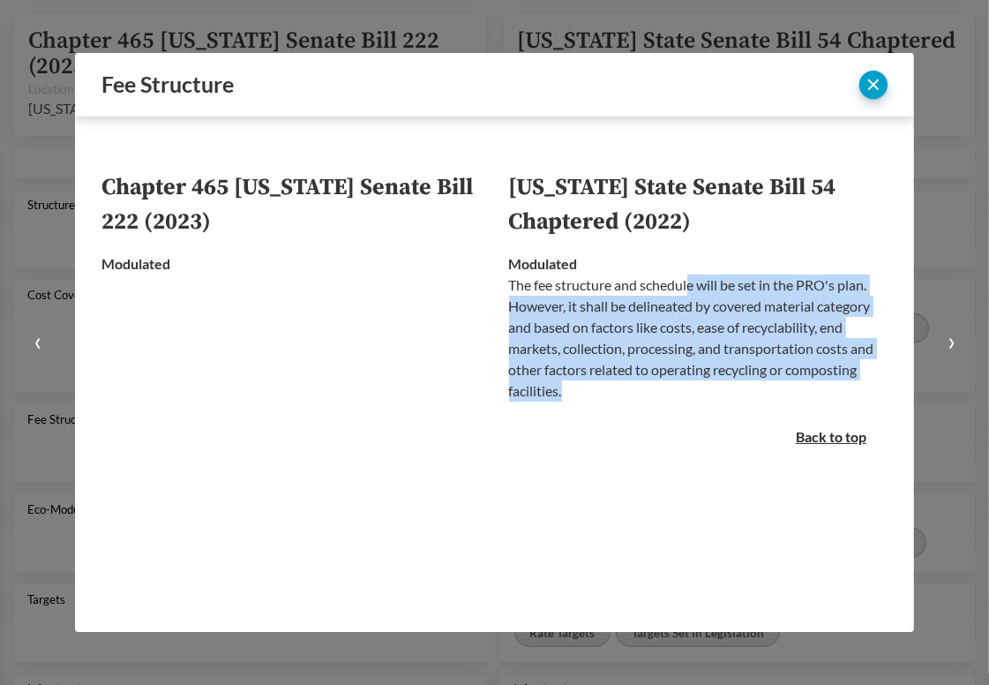
click at [689, 293] on p "The fee structure and schedule will be set in the PRO's plan. However, it shall…" at bounding box center [699, 338] width 380 height 127
drag, startPoint x: 690, startPoint y: 287, endPoint x: 690, endPoint y: 387, distance: 100.6
click at [690, 387] on p "The fee structure and schedule will be set in the PRO's plan. However, it shall…" at bounding box center [699, 338] width 380 height 127
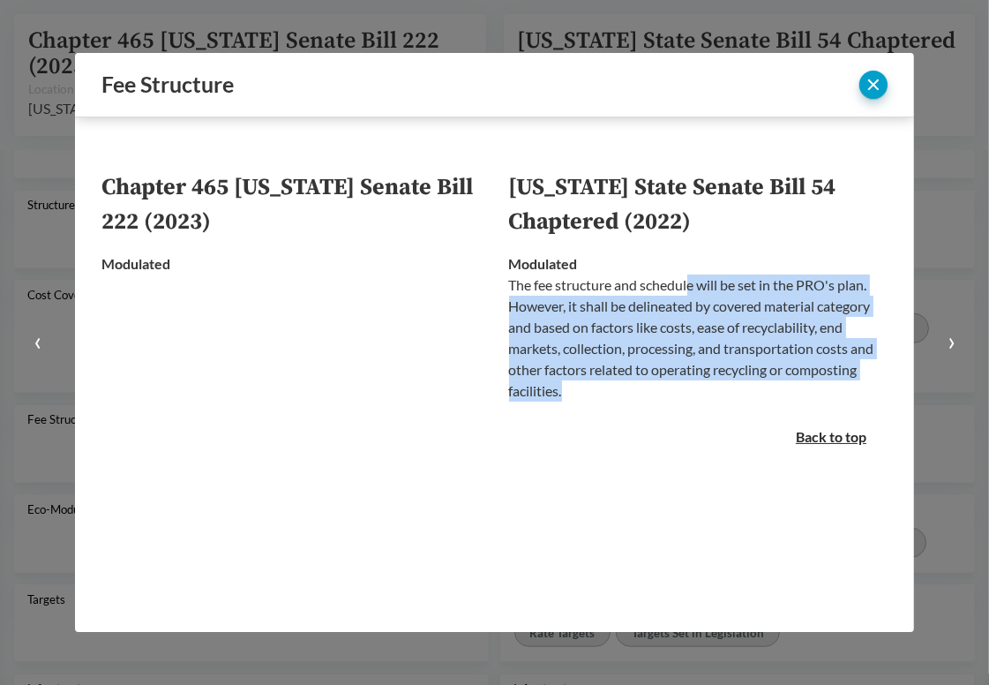
drag, startPoint x: 690, startPoint y: 388, endPoint x: 689, endPoint y: 292, distance: 96.2
click at [689, 292] on p "The fee structure and schedule will be set in the PRO's plan. However, it shall…" at bounding box center [699, 338] width 380 height 127
drag, startPoint x: 700, startPoint y: 283, endPoint x: 694, endPoint y: 375, distance: 92.0
click at [694, 375] on p "The fee structure and schedule will be set in the PRO's plan. However, it shall…" at bounding box center [699, 338] width 380 height 127
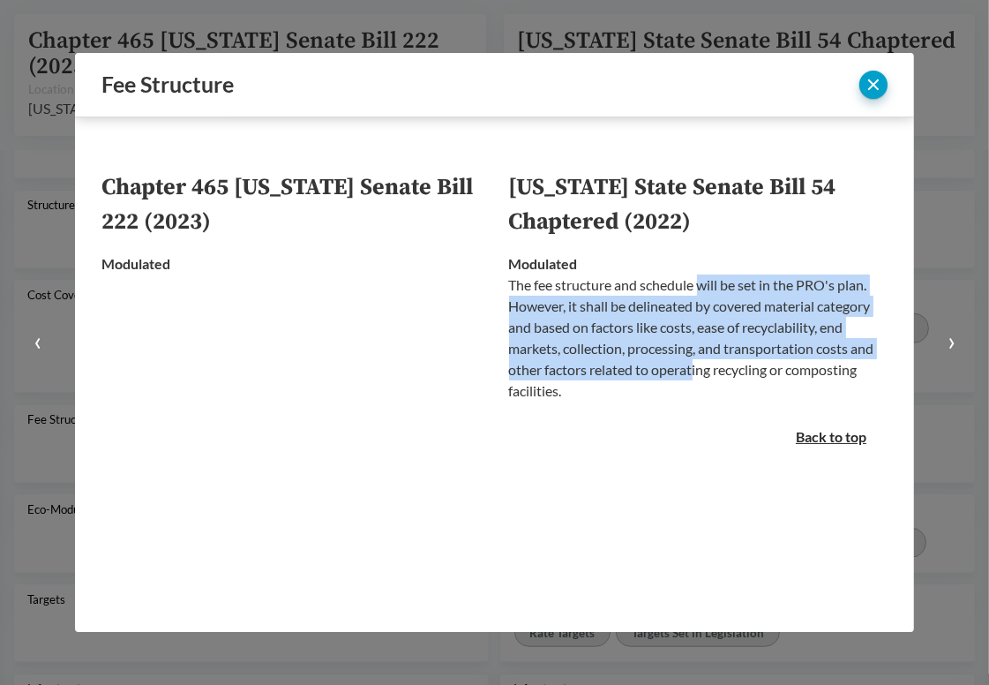
click at [694, 375] on p "The fee structure and schedule will be set in the PRO's plan. However, it shall…" at bounding box center [699, 338] width 380 height 127
drag, startPoint x: 693, startPoint y: 384, endPoint x: 696, endPoint y: 294, distance: 90.1
click at [696, 294] on p "The fee structure and schedule will be set in the PRO's plan. However, it shall…" at bounding box center [699, 338] width 380 height 127
drag, startPoint x: 696, startPoint y: 289, endPoint x: 696, endPoint y: 380, distance: 91.8
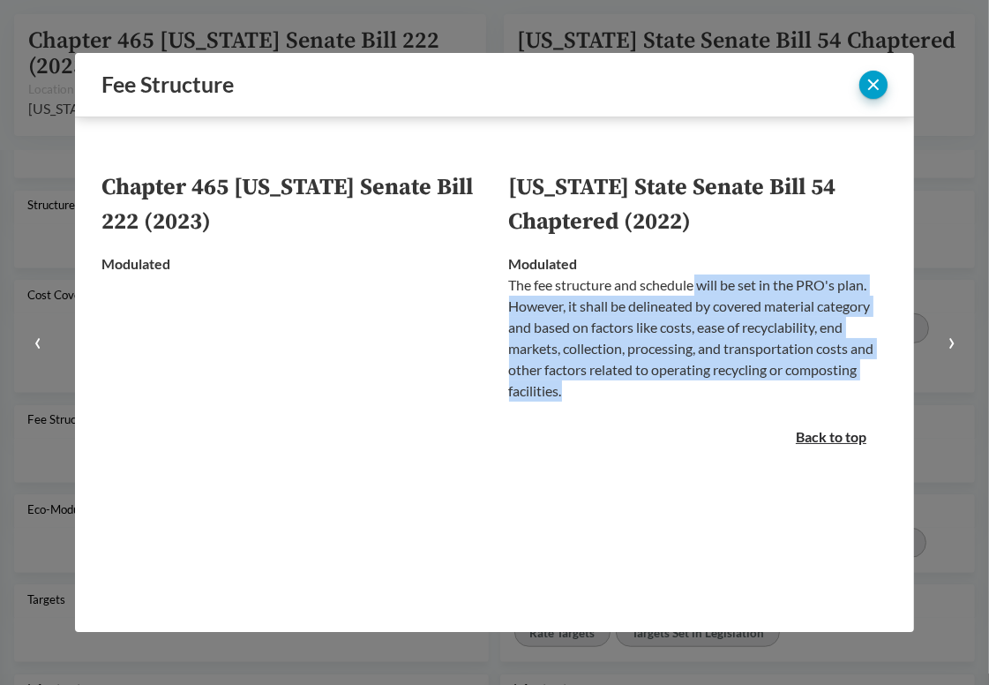
click at [696, 380] on p "The fee structure and schedule will be set in the PRO's plan. However, it shall…" at bounding box center [699, 338] width 380 height 127
drag, startPoint x: 696, startPoint y: 382, endPoint x: 699, endPoint y: 290, distance: 91.9
click at [699, 290] on p "The fee structure and schedule will be set in the PRO's plan. However, it shall…" at bounding box center [699, 338] width 380 height 127
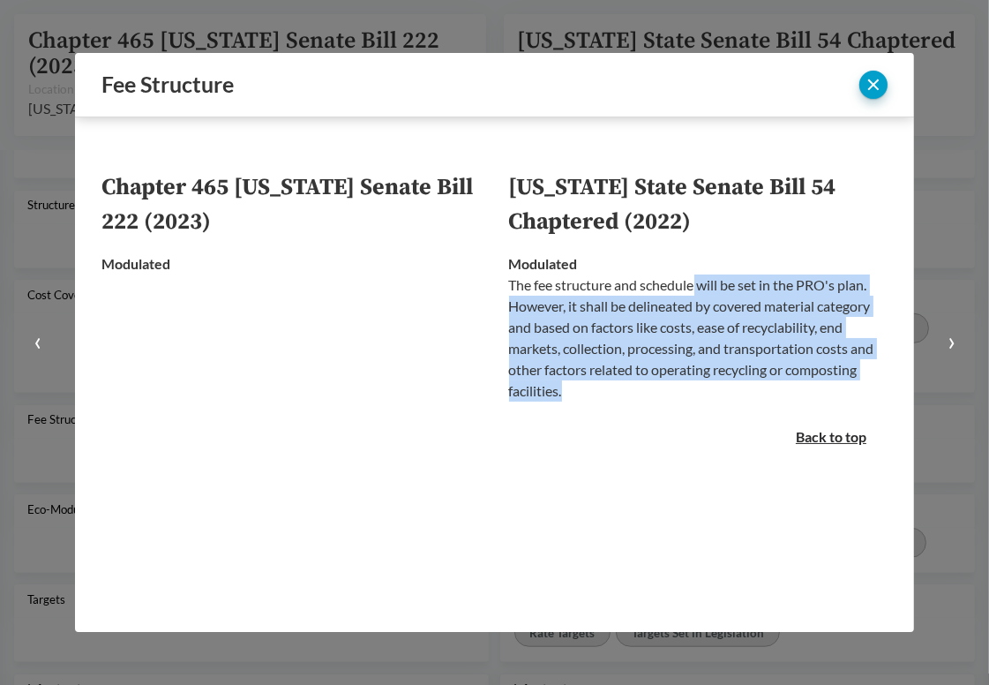
drag, startPoint x: 698, startPoint y: 288, endPoint x: 695, endPoint y: 380, distance: 92.7
click at [695, 380] on p "The fee structure and schedule will be set in the PRO's plan. However, it shall…" at bounding box center [699, 338] width 380 height 127
drag, startPoint x: 694, startPoint y: 385, endPoint x: 696, endPoint y: 290, distance: 95.3
click at [696, 290] on p "The fee structure and schedule will be set in the PRO's plan. However, it shall…" at bounding box center [699, 338] width 380 height 127
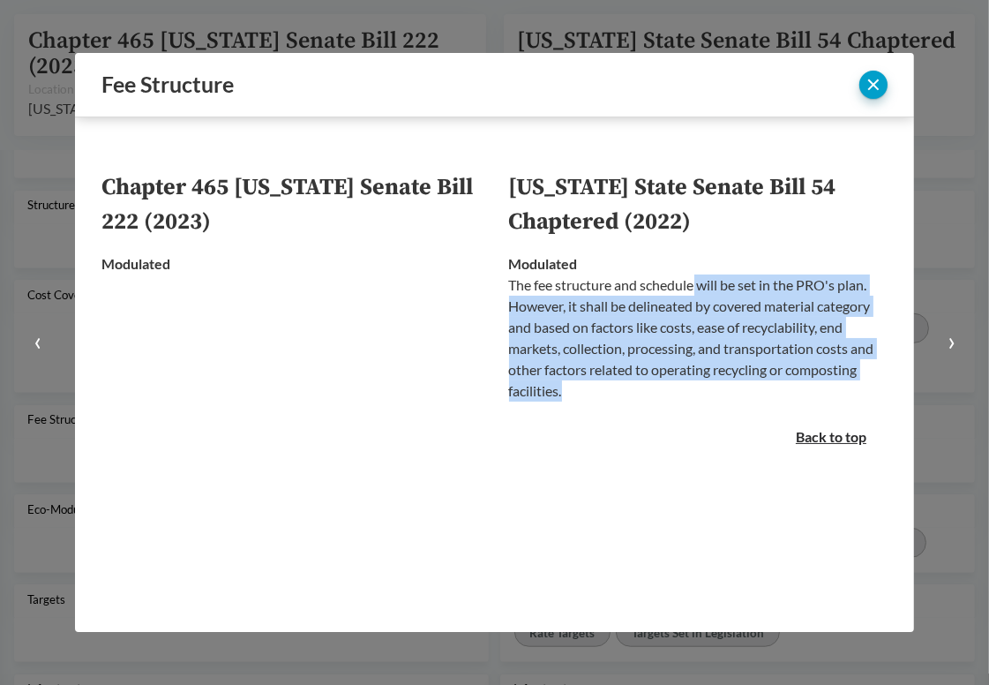
click at [696, 290] on p "The fee structure and schedule will be set in the PRO's plan. However, it shall…" at bounding box center [699, 338] width 380 height 127
drag, startPoint x: 696, startPoint y: 286, endPoint x: 696, endPoint y: 385, distance: 98.9
click at [696, 385] on p "The fee structure and schedule will be set in the PRO's plan. However, it shall…" at bounding box center [699, 338] width 380 height 127
drag, startPoint x: 696, startPoint y: 387, endPoint x: 696, endPoint y: 292, distance: 94.4
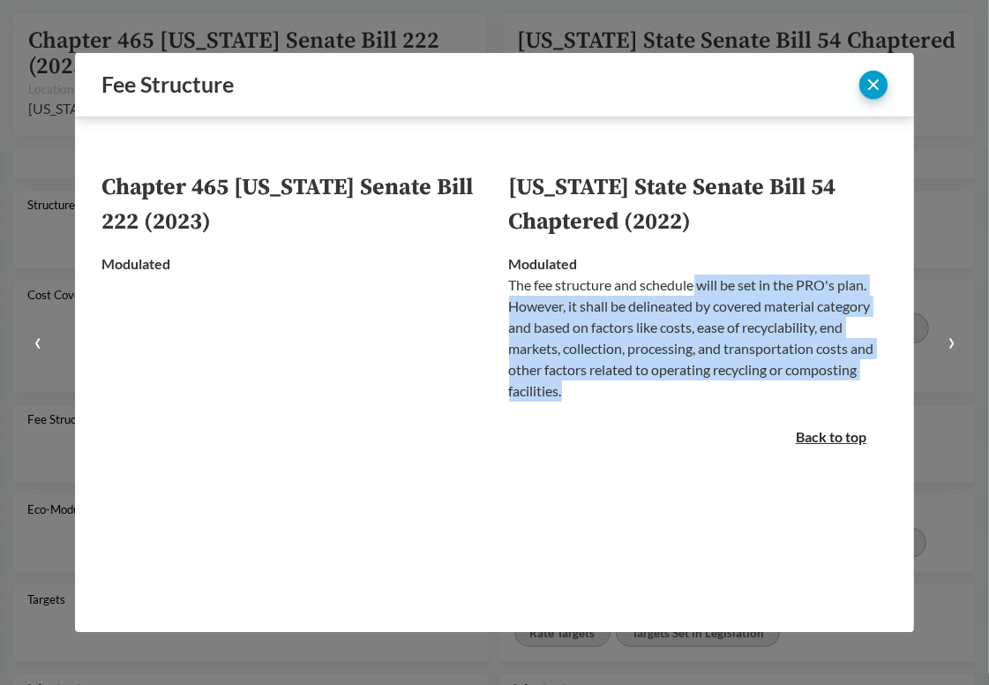
click at [696, 292] on p "The fee structure and schedule will be set in the PRO's plan. However, it shall…" at bounding box center [699, 338] width 380 height 127
drag, startPoint x: 696, startPoint y: 286, endPoint x: 697, endPoint y: 379, distance: 92.7
click at [697, 379] on p "The fee structure and schedule will be set in the PRO's plan. However, it shall…" at bounding box center [699, 338] width 380 height 127
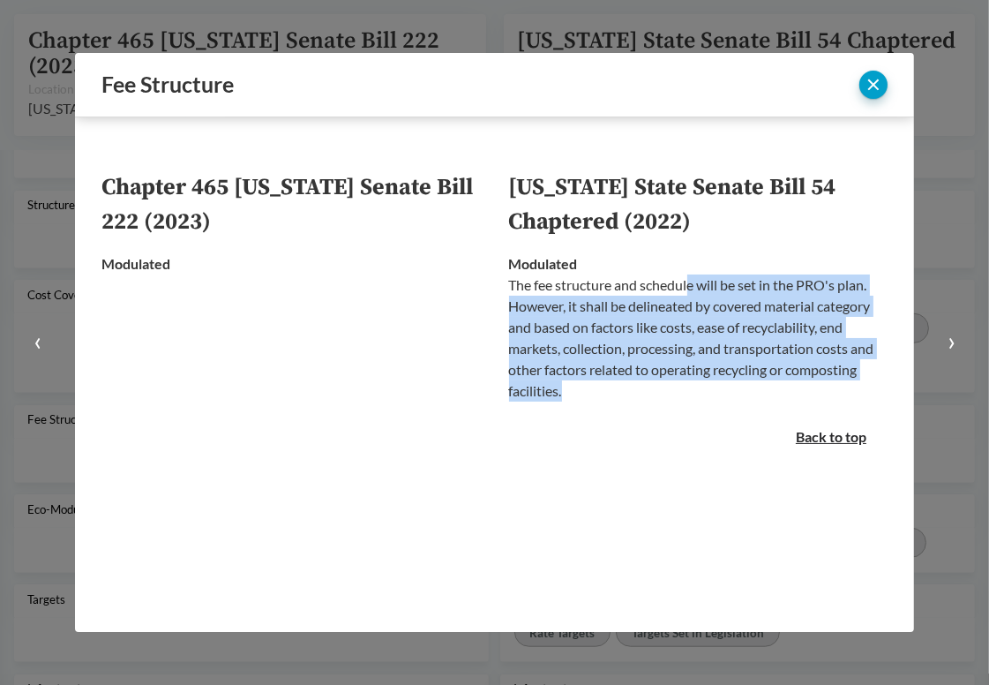
drag, startPoint x: 697, startPoint y: 384, endPoint x: 692, endPoint y: 292, distance: 91.9
click at [692, 292] on p "The fee structure and schedule will be set in the PRO's plan. However, it shall…" at bounding box center [699, 338] width 380 height 127
drag, startPoint x: 692, startPoint y: 289, endPoint x: 687, endPoint y: 386, distance: 97.2
click at [687, 386] on p "The fee structure and schedule will be set in the PRO's plan. However, it shall…" at bounding box center [699, 338] width 380 height 127
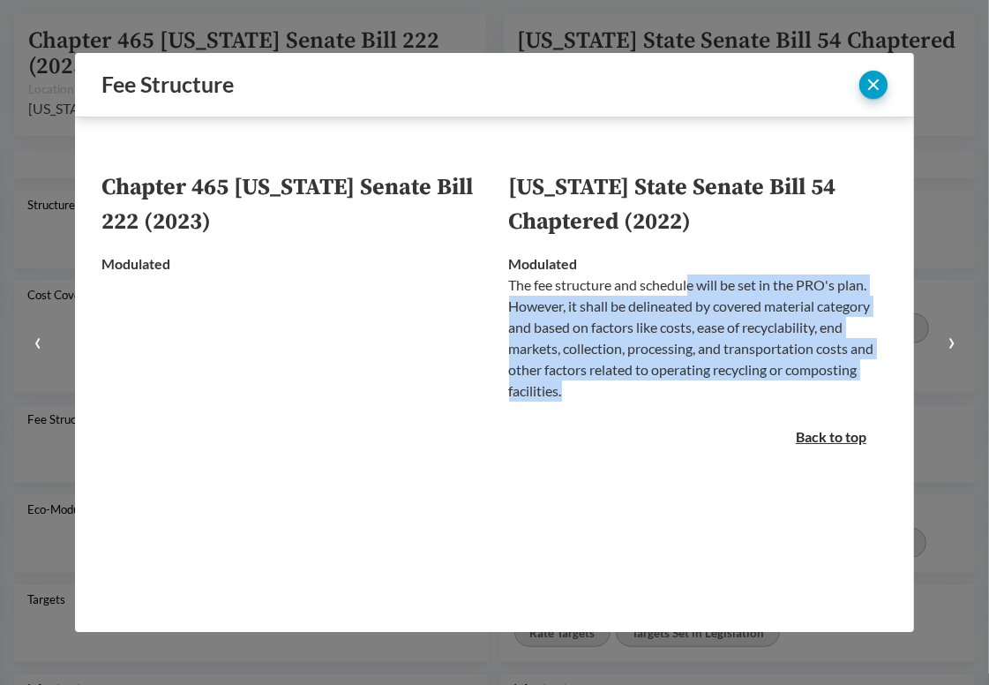
click at [687, 386] on p "The fee structure and schedule will be set in the PRO's plan. However, it shall…" at bounding box center [699, 338] width 380 height 127
drag, startPoint x: 687, startPoint y: 386, endPoint x: 691, endPoint y: 294, distance: 91.9
click at [691, 294] on p "The fee structure and schedule will be set in the PRO's plan. However, it shall…" at bounding box center [699, 338] width 380 height 127
drag, startPoint x: 691, startPoint y: 289, endPoint x: 691, endPoint y: 383, distance: 94.4
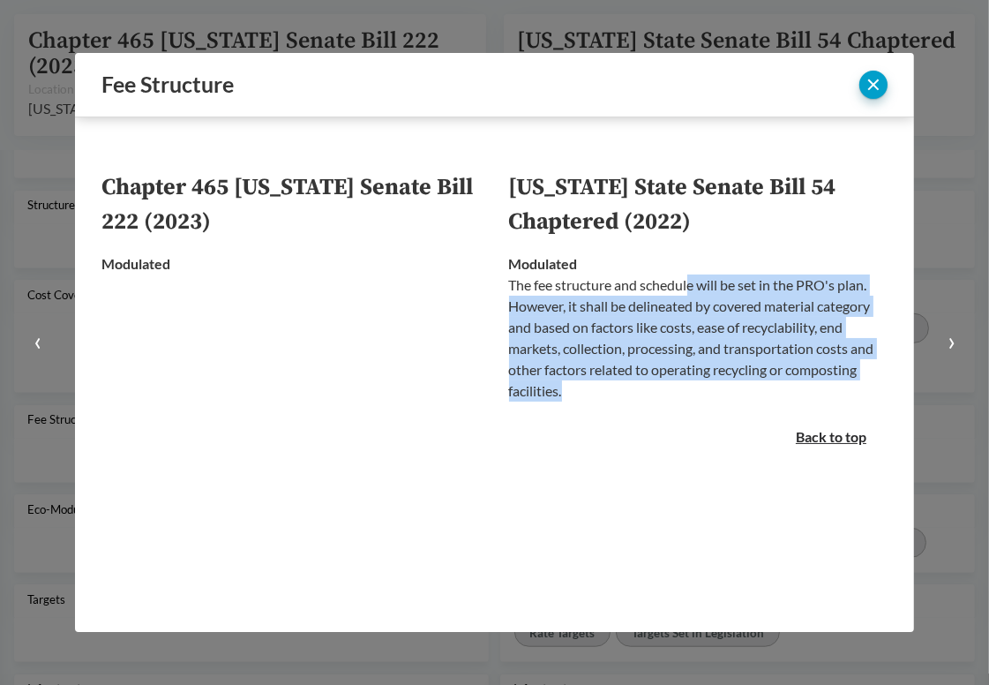
click at [691, 383] on p "The fee structure and schedule will be set in the PRO's plan. However, it shall…" at bounding box center [699, 338] width 380 height 127
drag, startPoint x: 691, startPoint y: 389, endPoint x: 691, endPoint y: 279, distance: 110.3
click at [691, 279] on p "The fee structure and schedule will be set in the PRO's plan. However, it shall…" at bounding box center [699, 338] width 380 height 127
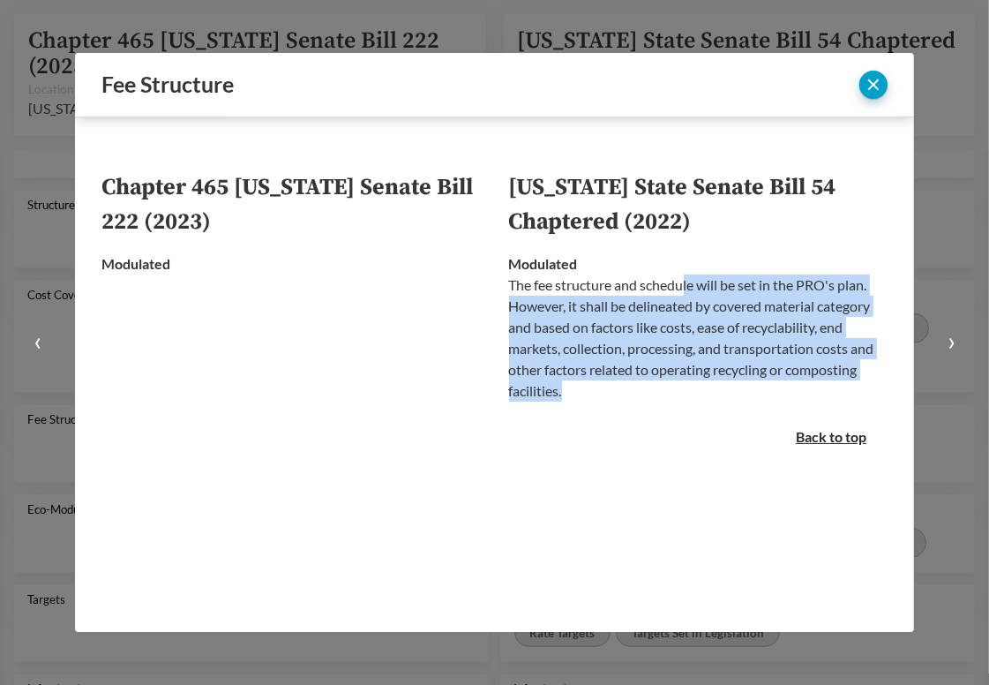
drag, startPoint x: 688, startPoint y: 281, endPoint x: 683, endPoint y: 398, distance: 117.5
click at [683, 398] on p "The fee structure and schedule will be set in the PRO's plan. However, it shall…" at bounding box center [699, 338] width 380 height 127
drag, startPoint x: 688, startPoint y: 393, endPoint x: 689, endPoint y: 290, distance: 103.3
click at [689, 290] on p "The fee structure and schedule will be set in the PRO's plan. However, it shall…" at bounding box center [699, 338] width 380 height 127
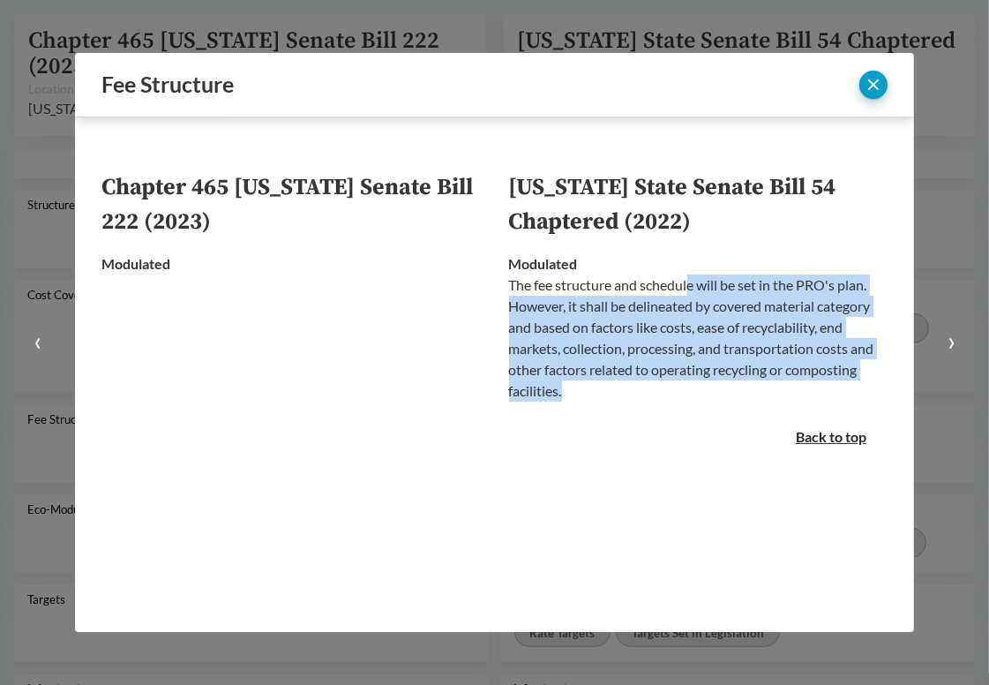
click at [689, 290] on p "The fee structure and schedule will be set in the PRO's plan. However, it shall…" at bounding box center [699, 338] width 380 height 127
drag, startPoint x: 689, startPoint y: 290, endPoint x: 692, endPoint y: 375, distance: 85.7
click at [692, 375] on p "The fee structure and schedule will be set in the PRO's plan. However, it shall…" at bounding box center [699, 338] width 380 height 127
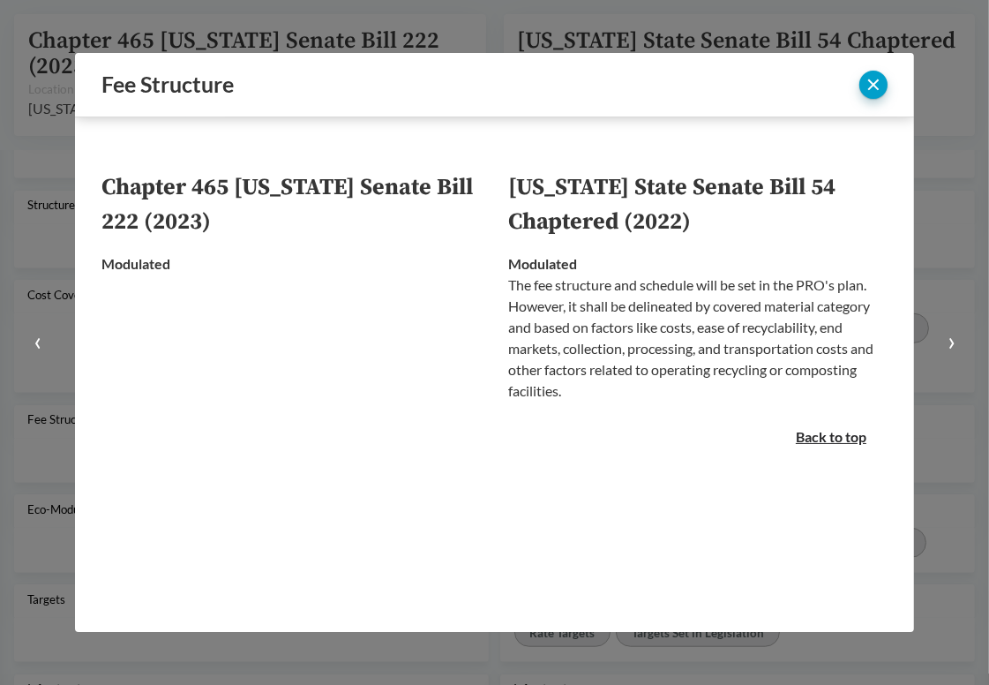
click at [692, 391] on p "The fee structure and schedule will be set in the PRO's plan. However, it shall…" at bounding box center [699, 338] width 380 height 127
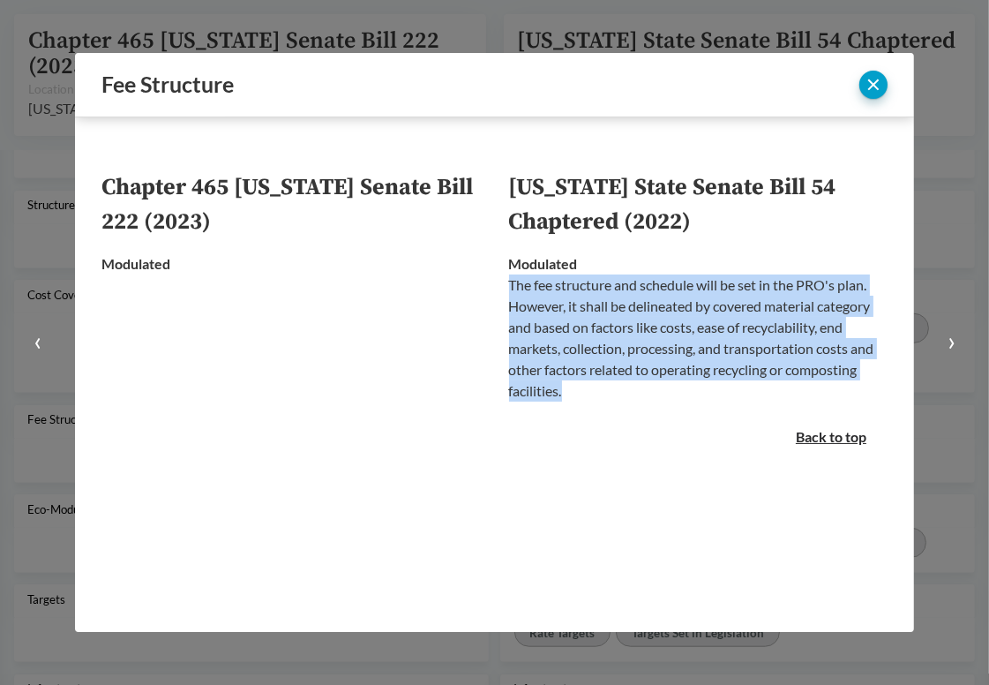
drag, startPoint x: 692, startPoint y: 391, endPoint x: 510, endPoint y: 293, distance: 206.5
click at [510, 293] on p "The fee structure and schedule will be set in the PRO's plan. However, it shall…" at bounding box center [699, 338] width 380 height 127
copy p "The fee structure and schedule will be set in the PRO's plan. However, it shall…"
click at [878, 85] on button "close" at bounding box center [874, 85] width 28 height 28
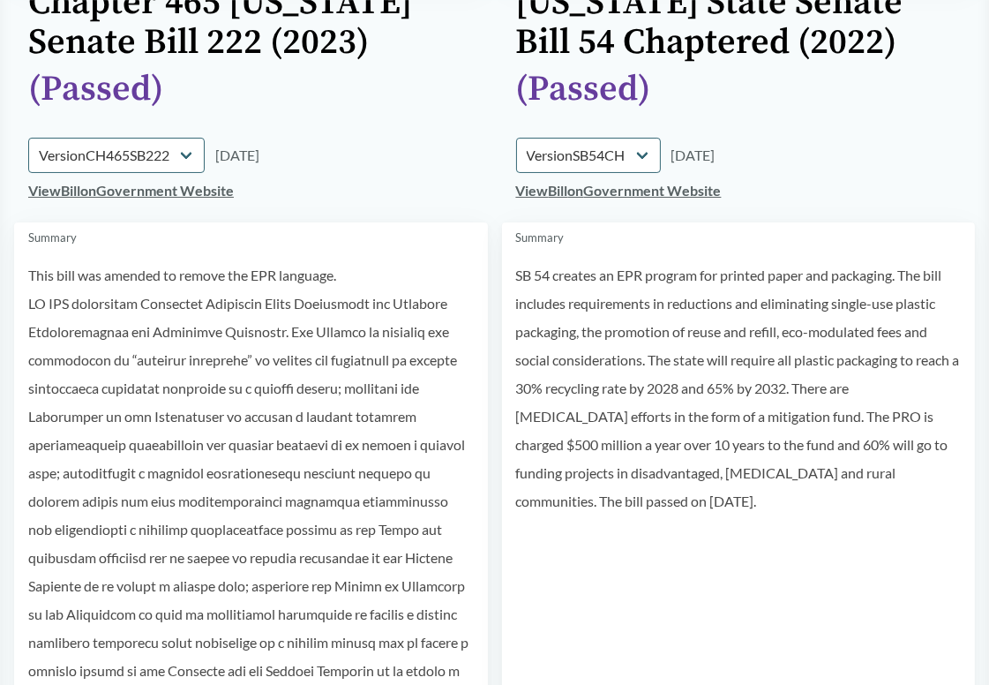
scroll to position [0, 0]
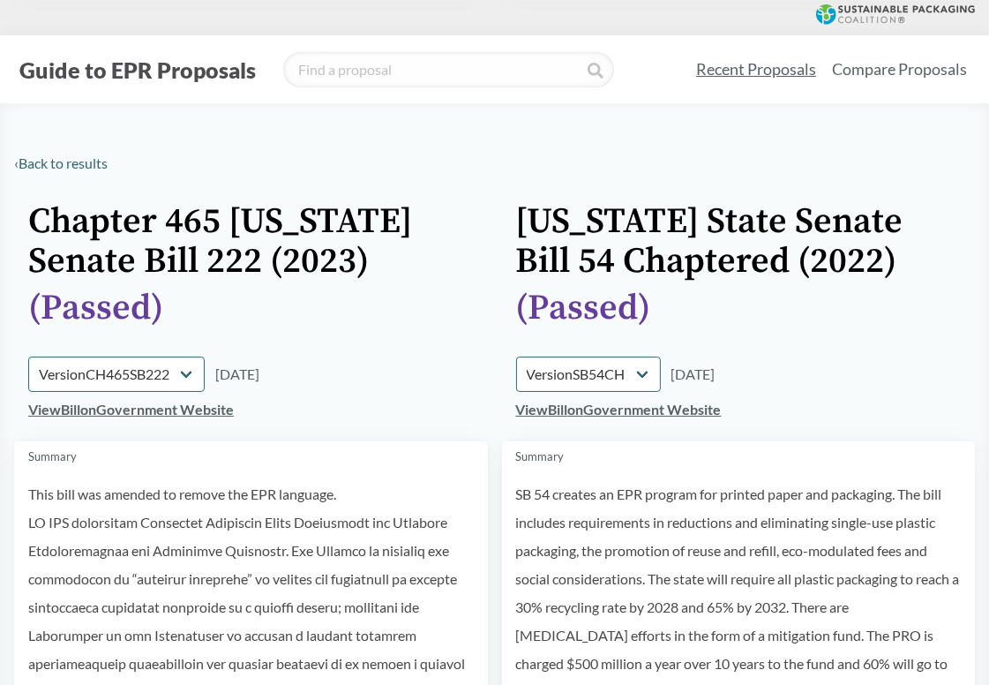
click at [727, 327] on div "( Passed )" at bounding box center [739, 309] width 446 height 40
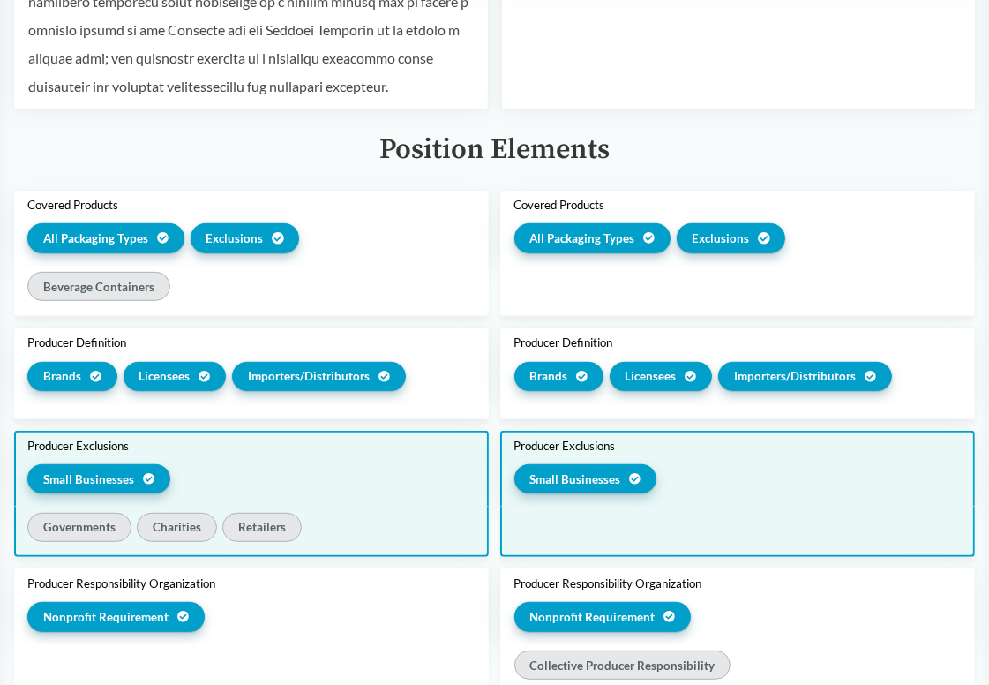
scroll to position [618, 0]
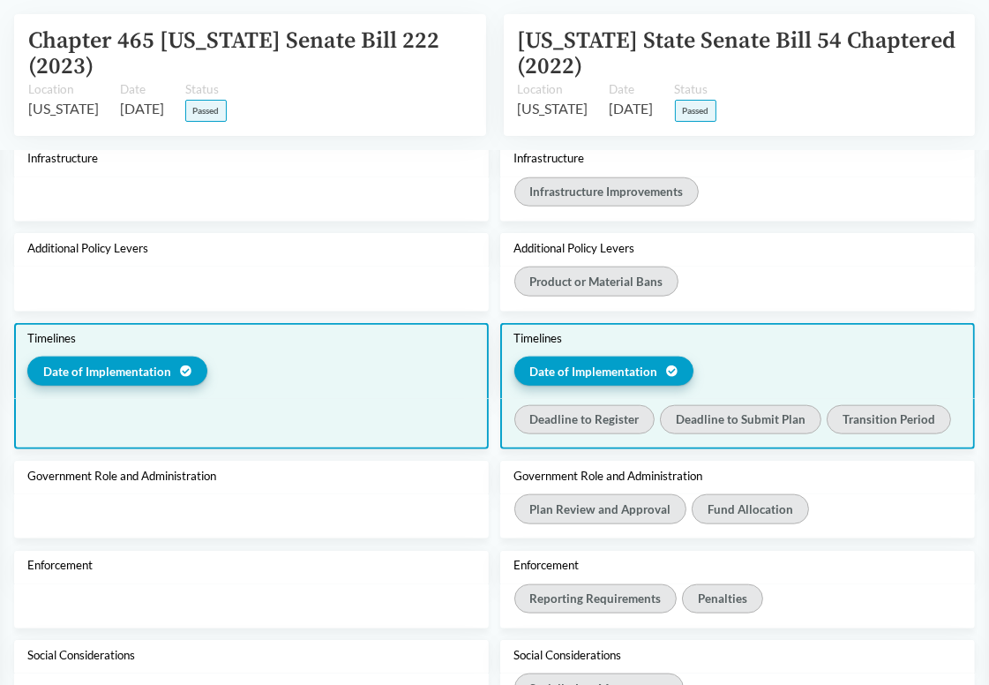
click at [384, 399] on div at bounding box center [251, 424] width 475 height 50
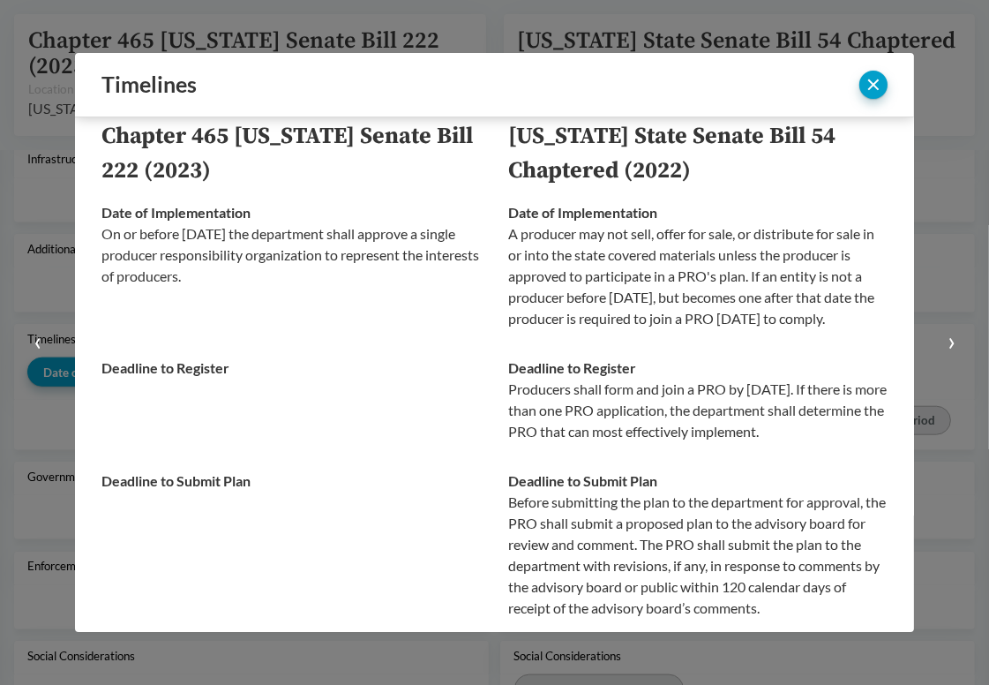
scroll to position [0, 0]
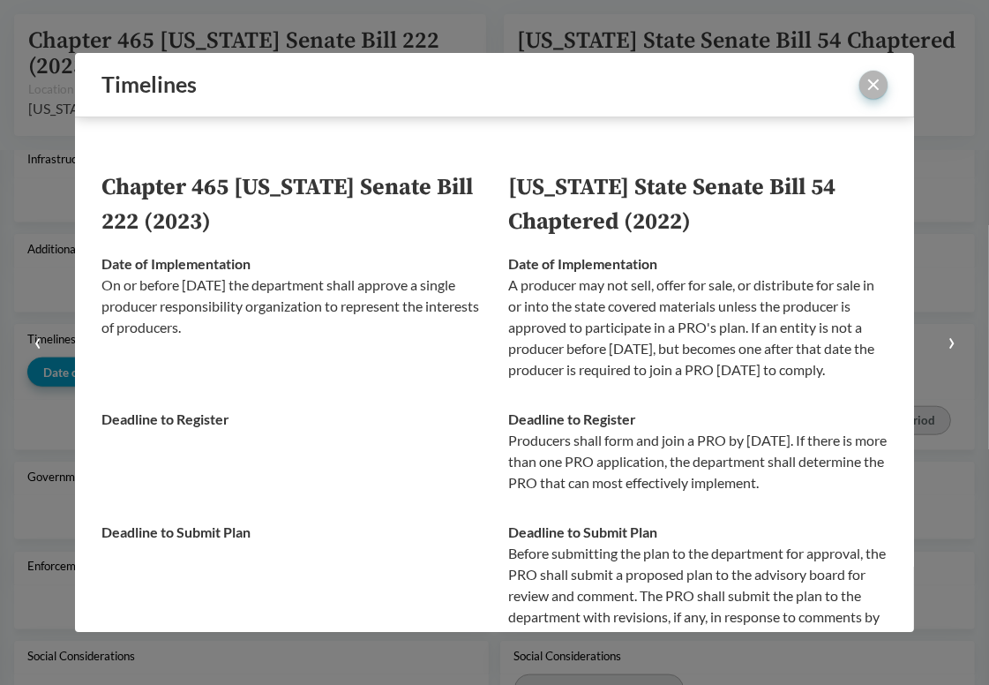
click at [867, 91] on button "close" at bounding box center [874, 85] width 28 height 28
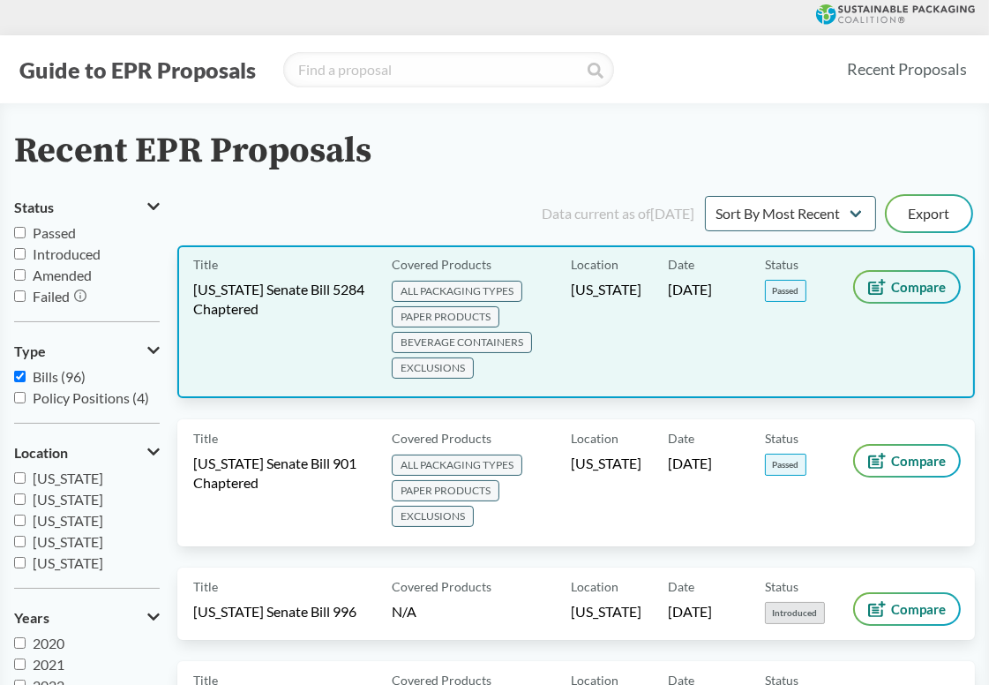
click at [916, 289] on span "Compare" at bounding box center [918, 287] width 55 height 14
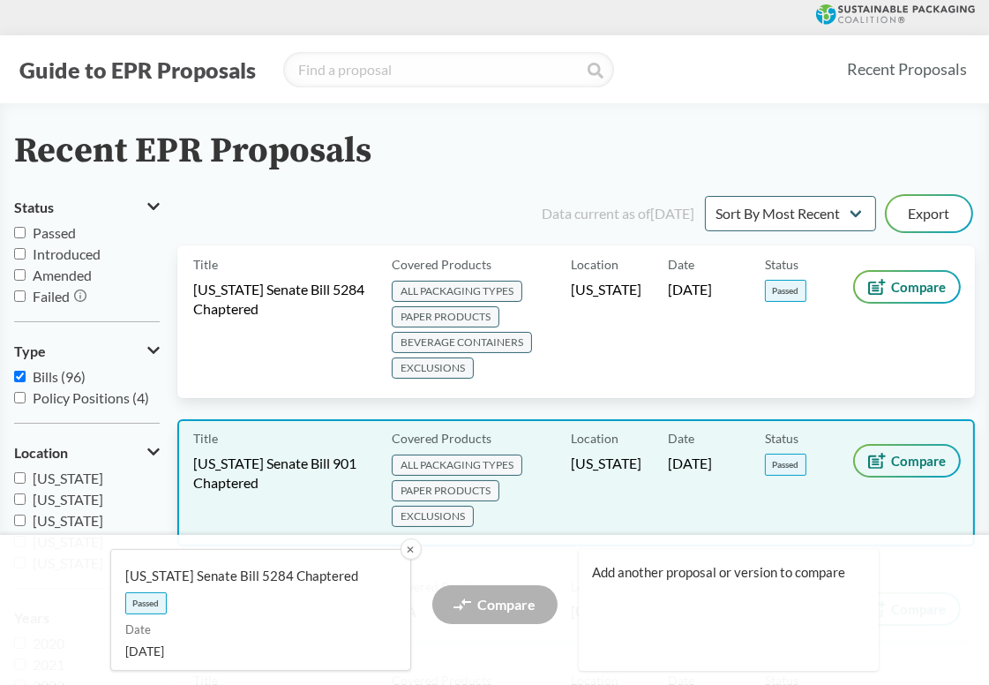
click at [888, 460] on button "Compare" at bounding box center [907, 461] width 104 height 30
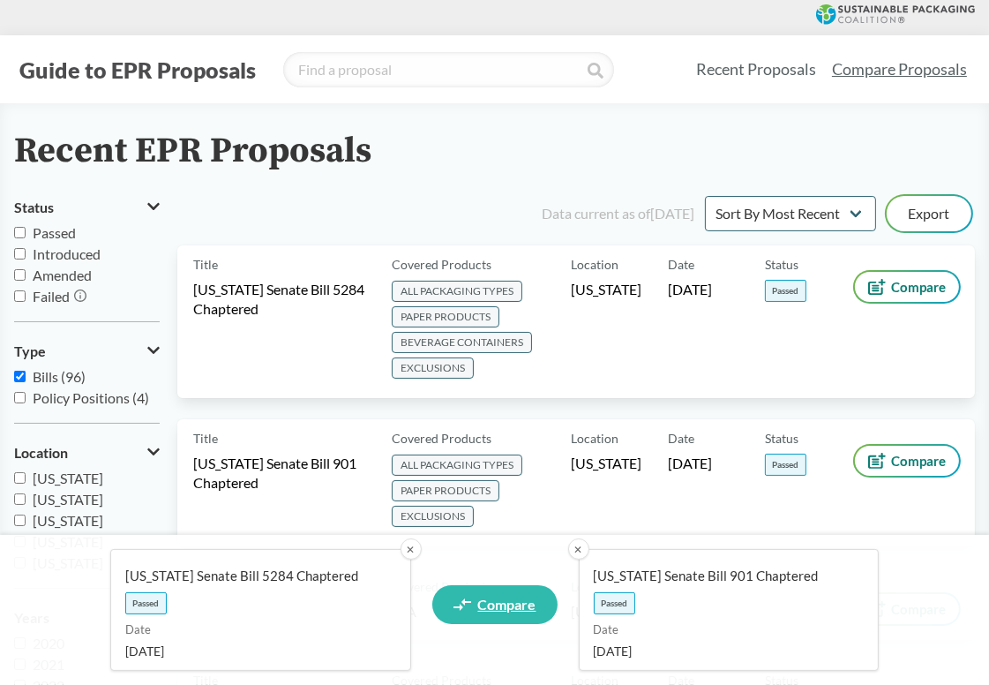
click at [503, 607] on span "Compare" at bounding box center [507, 605] width 58 height 14
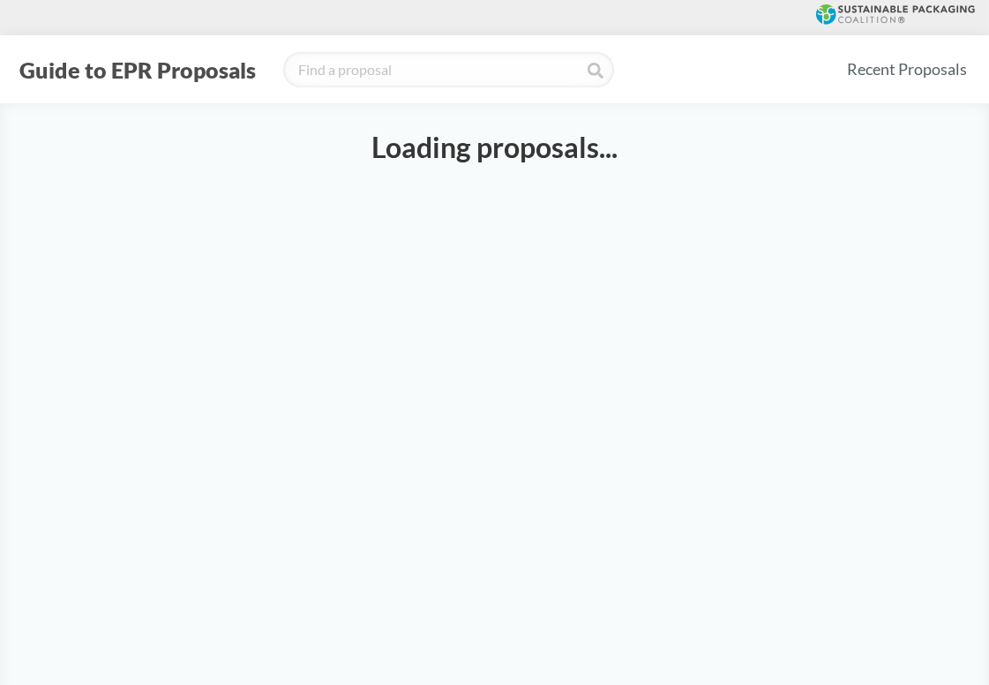
select select "SB5284C"
select select "SB901C"
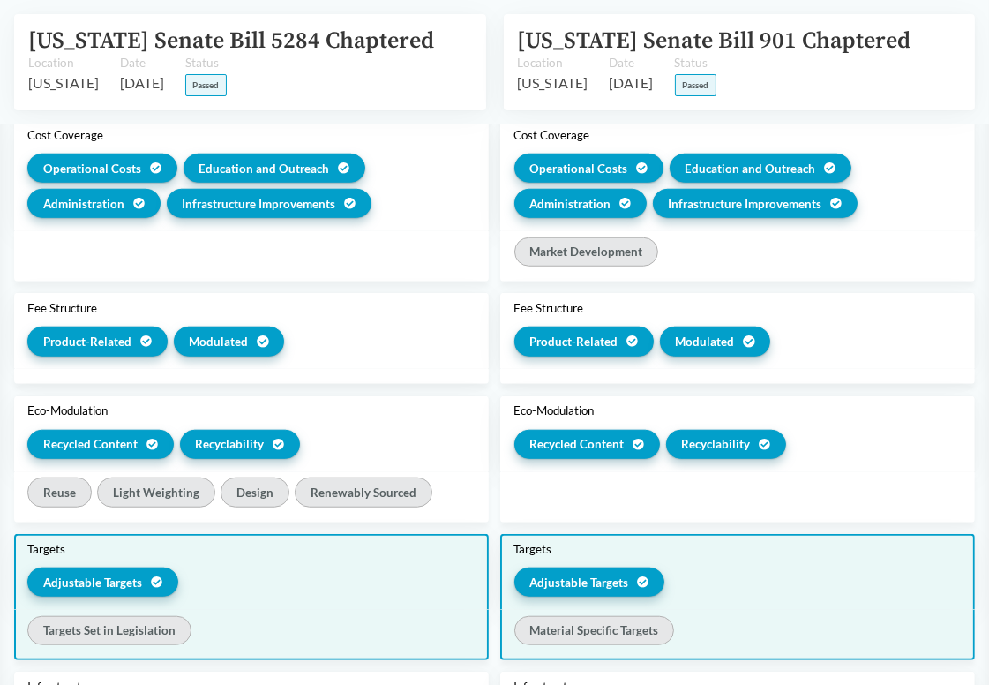
scroll to position [1501, 0]
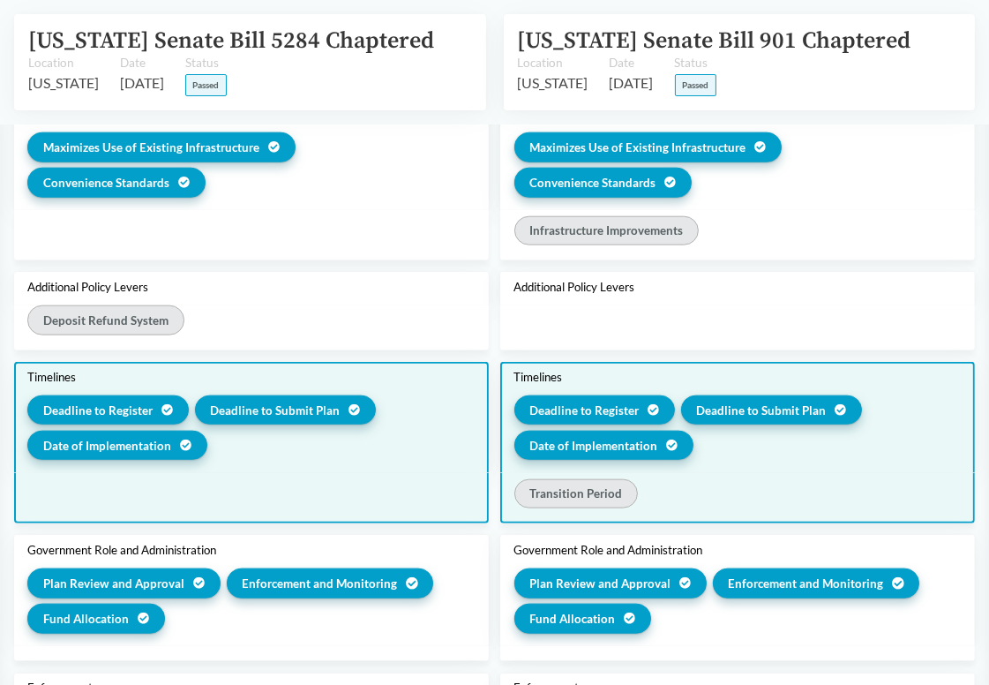
click at [404, 423] on div "Deadline to Register Deadline to Submit Plan Date of Implementation" at bounding box center [251, 430] width 448 height 71
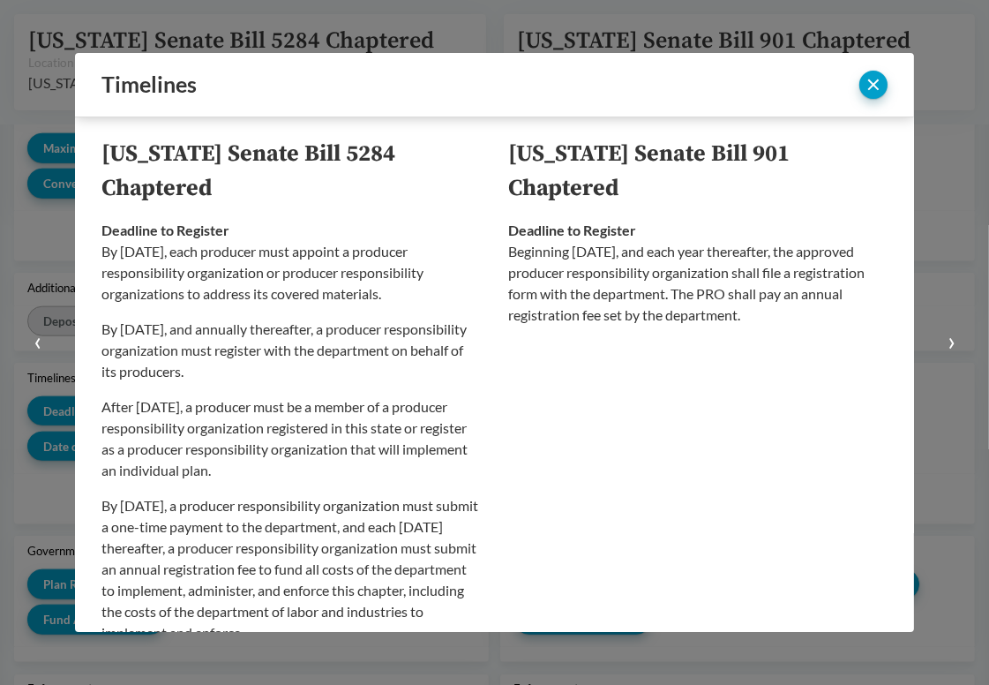
scroll to position [0, 0]
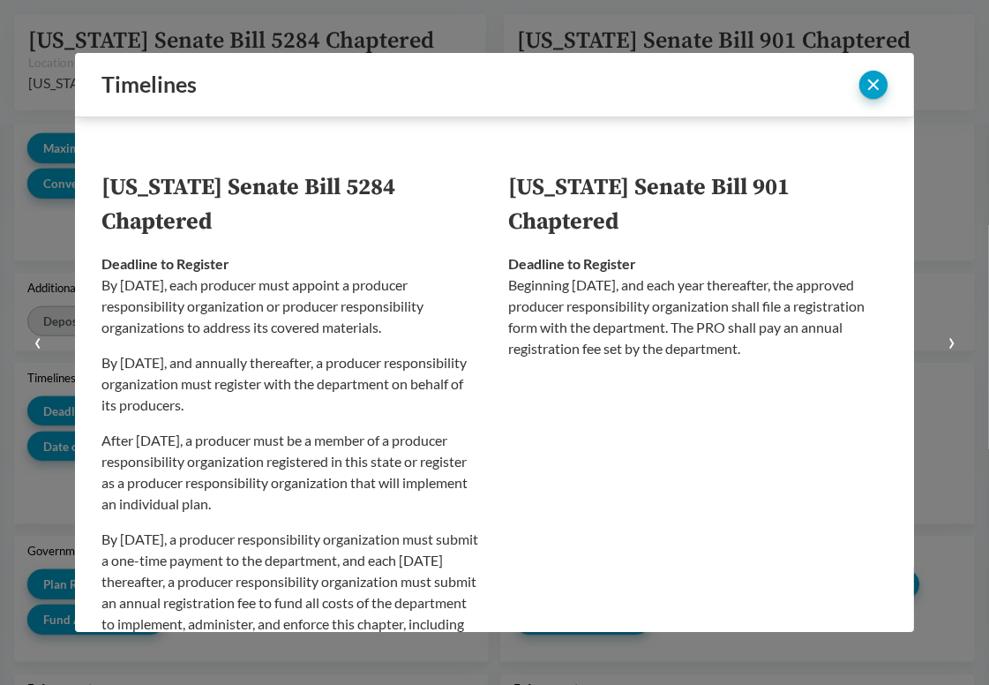
drag, startPoint x: 671, startPoint y: 287, endPoint x: 788, endPoint y: 360, distance: 138.4
click at [788, 360] on td "Deadline to Register Beginning [DATE], and each year thereafter, the approved p…" at bounding box center [692, 465] width 394 height 452
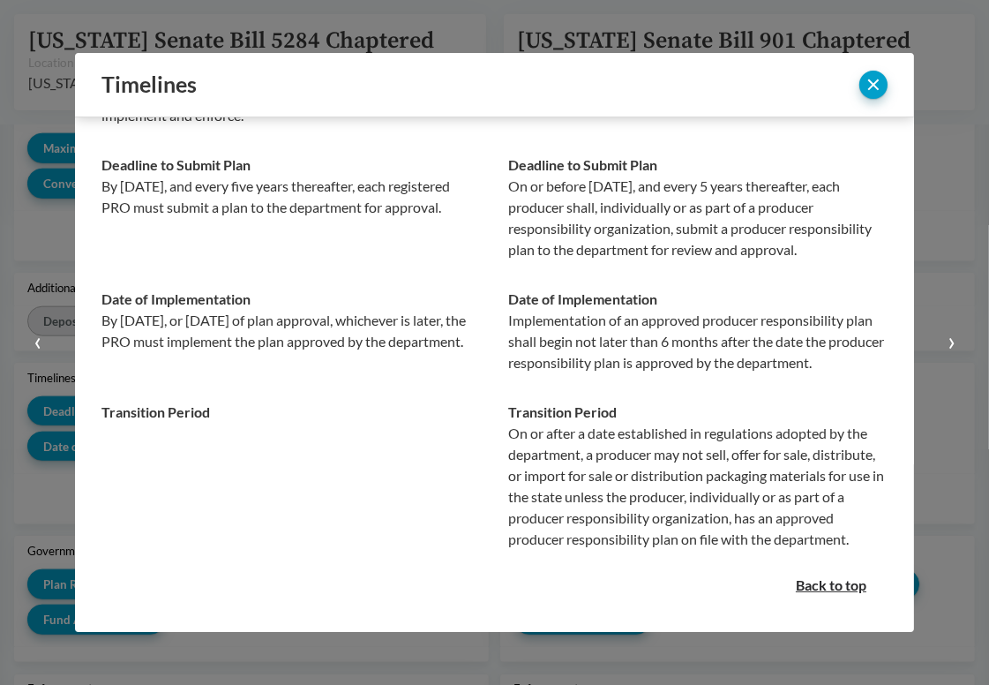
scroll to position [593, 0]
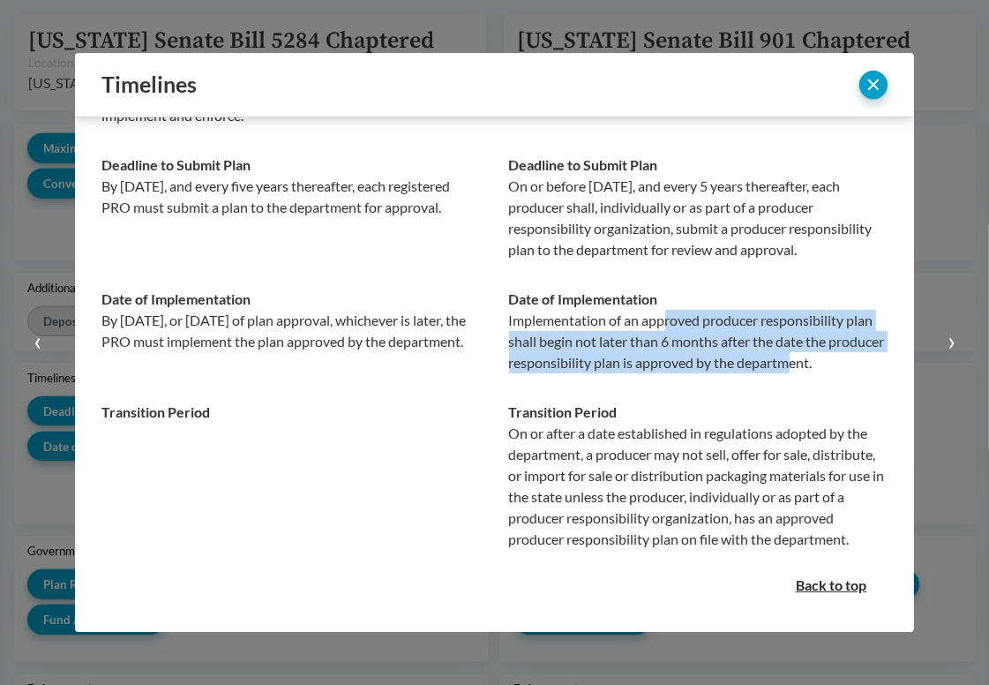
drag, startPoint x: 658, startPoint y: 305, endPoint x: 840, endPoint y: 348, distance: 187.6
click at [840, 348] on p "Implementation of an approved producer responsibility plan shall begin not late…" at bounding box center [699, 342] width 380 height 64
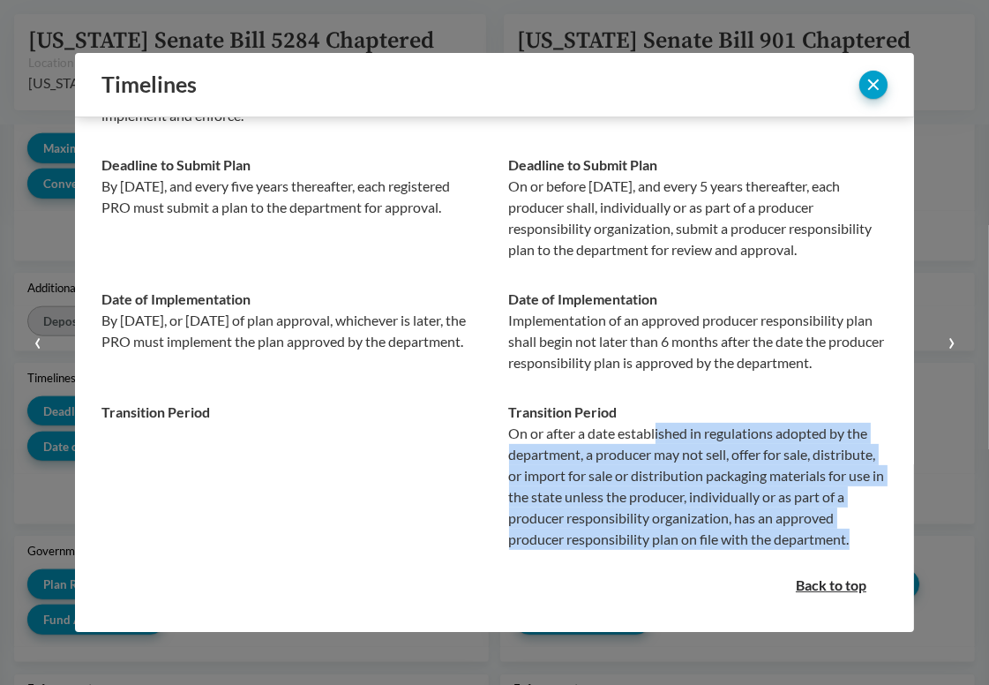
drag, startPoint x: 651, startPoint y: 410, endPoint x: 711, endPoint y: 550, distance: 151.5
click at [711, 550] on td "Transition Period On or after a date established in regulations adopted by the …" at bounding box center [692, 475] width 394 height 177
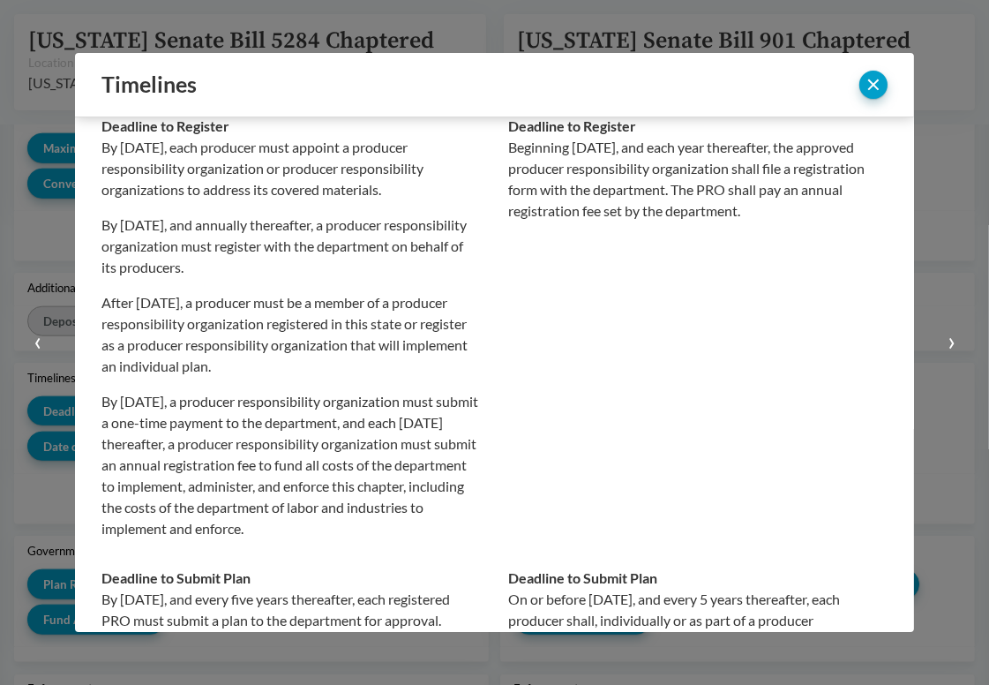
scroll to position [64, 0]
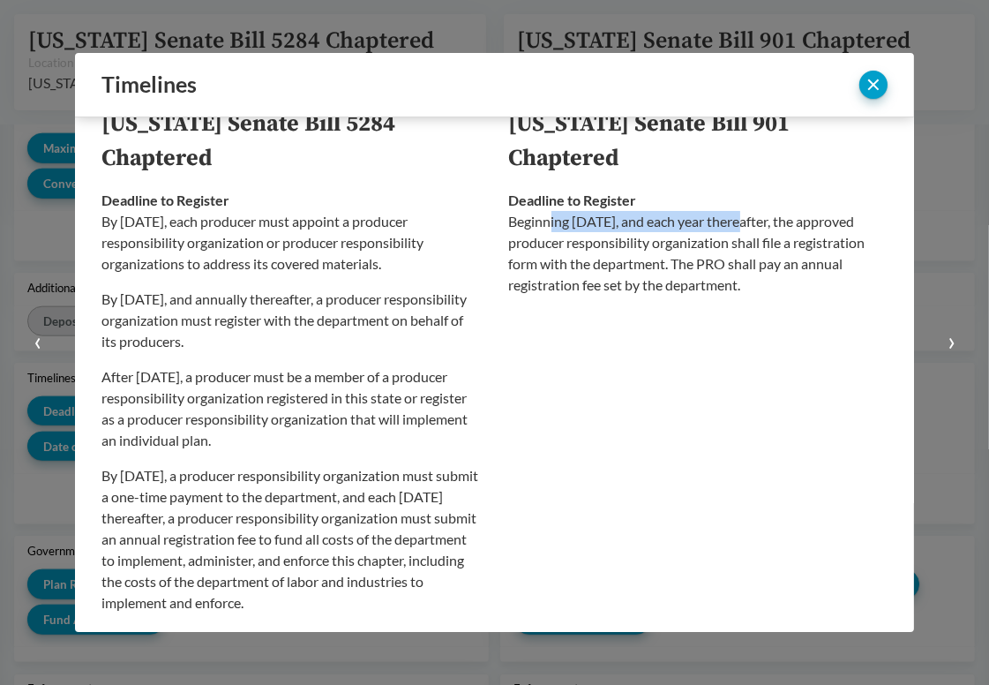
drag, startPoint x: 544, startPoint y: 224, endPoint x: 729, endPoint y: 223, distance: 185.4
click at [729, 223] on p "Beginning [DATE], and each year thereafter, the approved producer responsibilit…" at bounding box center [699, 253] width 380 height 85
drag, startPoint x: 668, startPoint y: 224, endPoint x: 823, endPoint y: 226, distance: 154.5
click at [823, 226] on p "Beginning [DATE], and each year thereafter, the approved producer responsibilit…" at bounding box center [699, 253] width 380 height 85
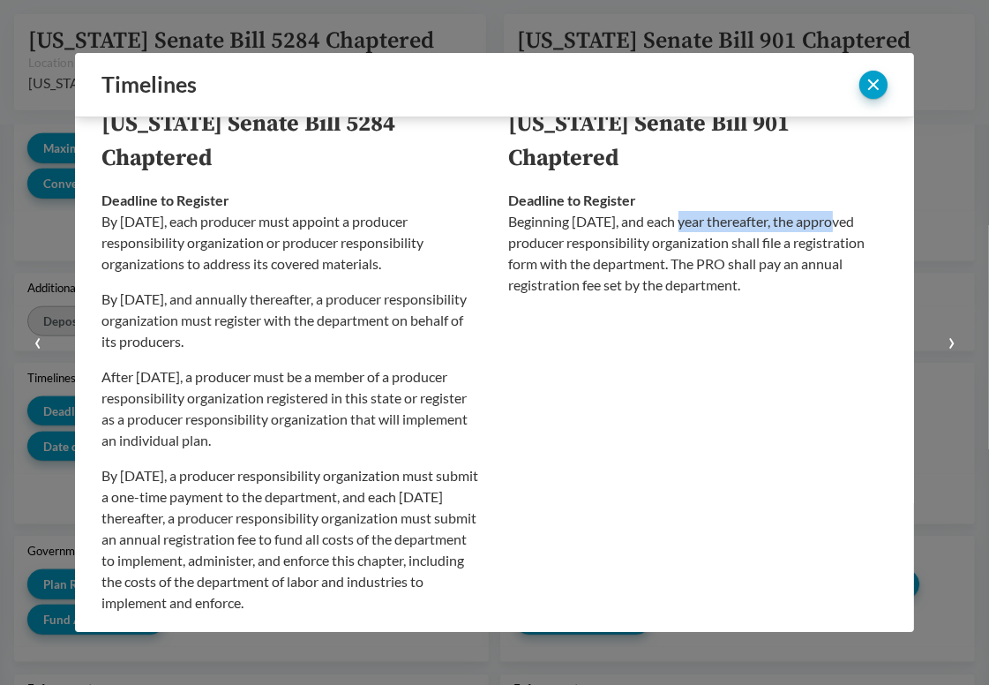
click at [823, 226] on p "Beginning [DATE], and each year thereafter, the approved producer responsibilit…" at bounding box center [699, 253] width 380 height 85
drag, startPoint x: 628, startPoint y: 251, endPoint x: 779, endPoint y: 245, distance: 151.0
click at [779, 245] on p "Beginning [DATE], and each year thereafter, the approved producer responsibilit…" at bounding box center [699, 253] width 380 height 85
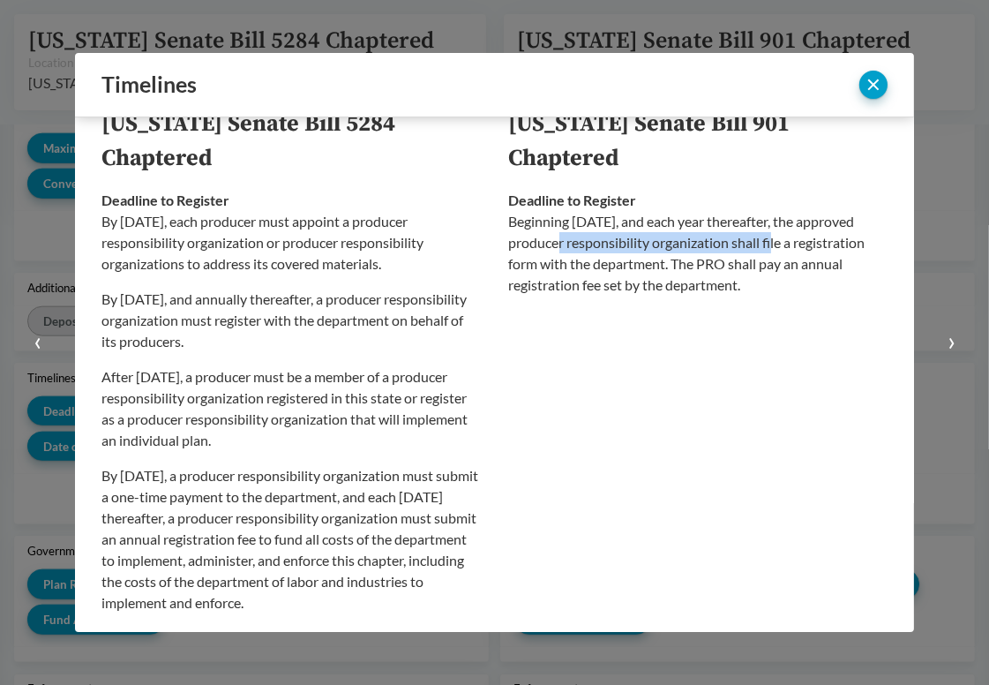
drag, startPoint x: 806, startPoint y: 244, endPoint x: 572, endPoint y: 246, distance: 233.9
click at [572, 246] on p "Beginning [DATE], and each year thereafter, the approved producer responsibilit…" at bounding box center [699, 253] width 380 height 85
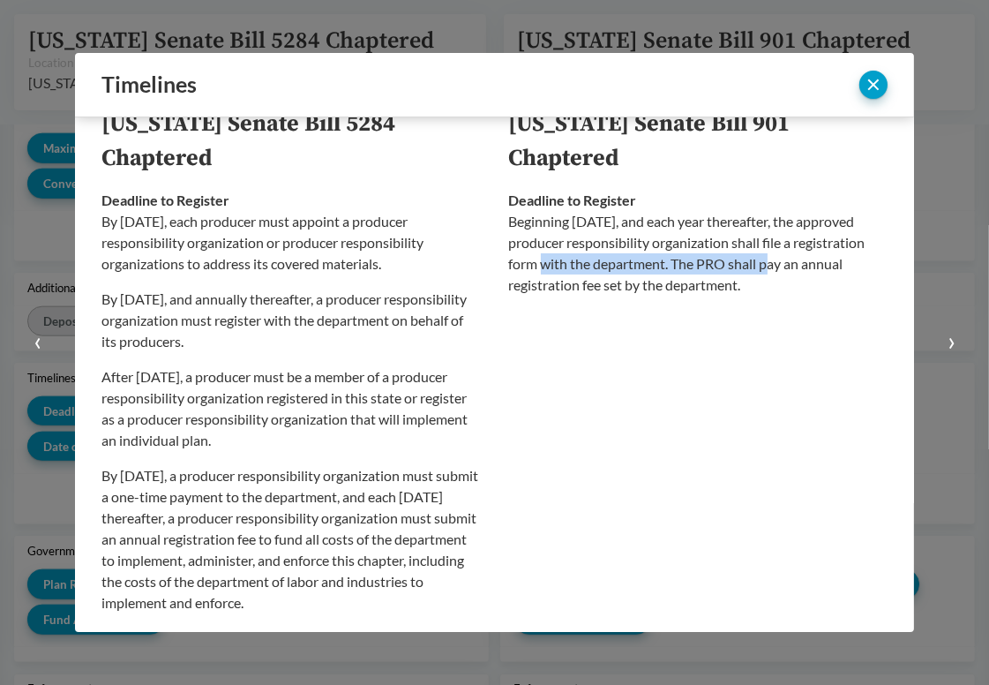
drag, startPoint x: 570, startPoint y: 272, endPoint x: 806, endPoint y: 267, distance: 235.7
click at [806, 267] on p "Beginning [DATE], and each year thereafter, the approved producer responsibilit…" at bounding box center [699, 253] width 380 height 85
drag, startPoint x: 820, startPoint y: 264, endPoint x: 528, endPoint y: 264, distance: 292.2
click at [528, 264] on p "Beginning [DATE], and each year thereafter, the approved producer responsibilit…" at bounding box center [699, 253] width 380 height 85
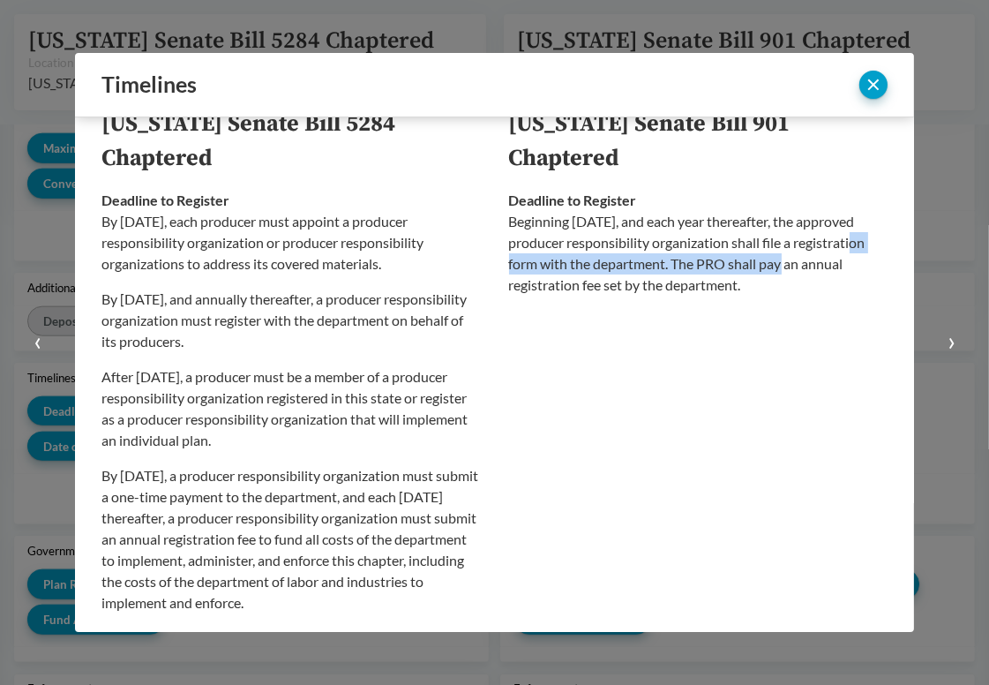
click at [528, 264] on p "Beginning [DATE], and each year thereafter, the approved producer responsibilit…" at bounding box center [699, 253] width 380 height 85
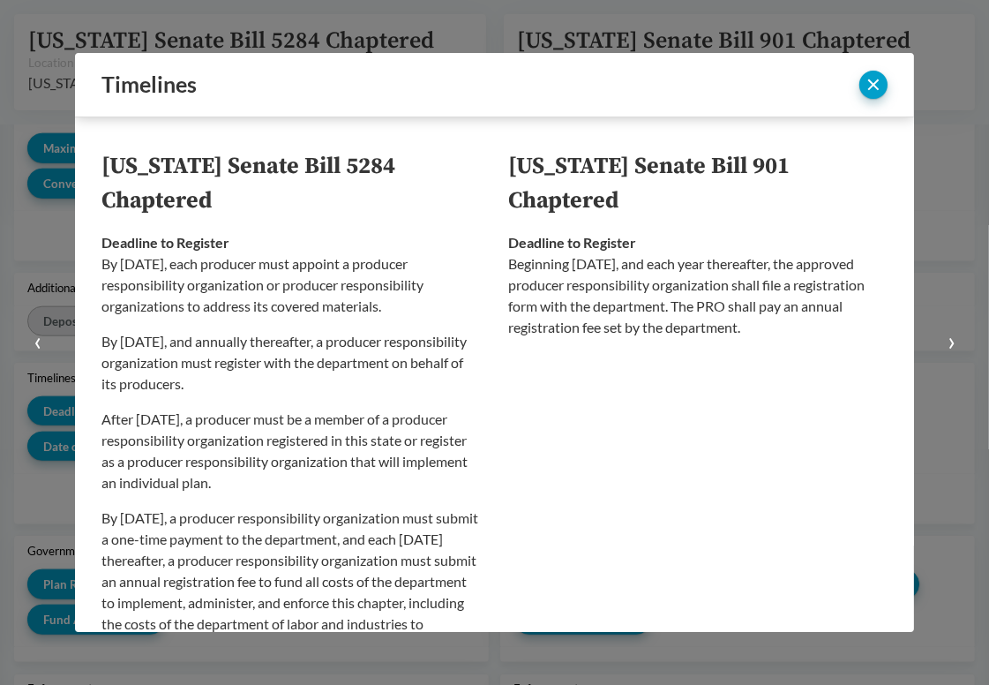
scroll to position [0, 0]
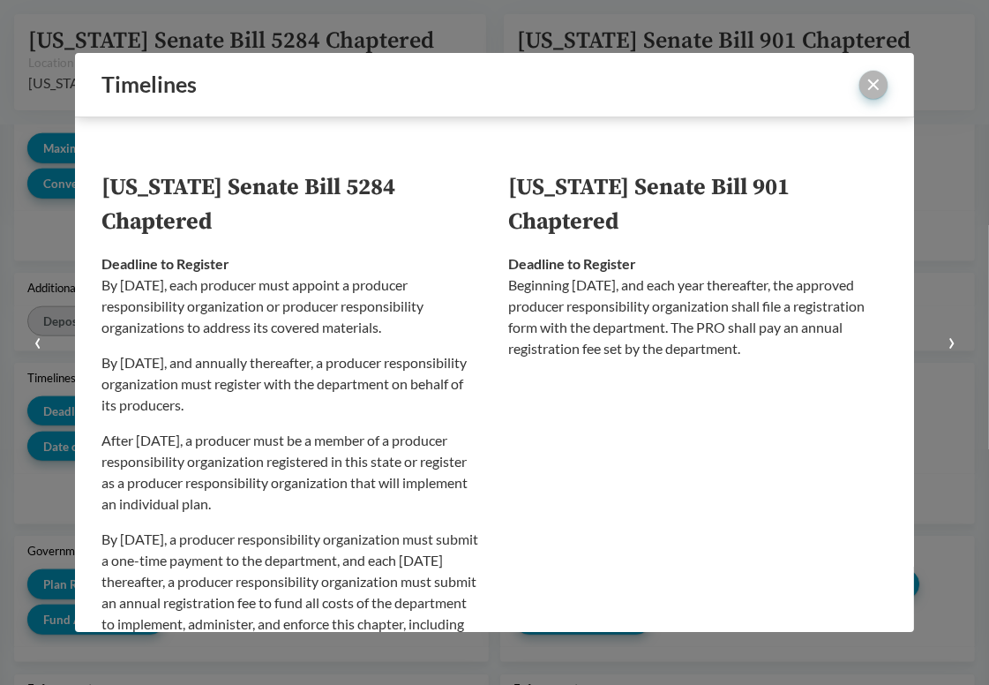
click at [875, 88] on button "close" at bounding box center [874, 85] width 28 height 28
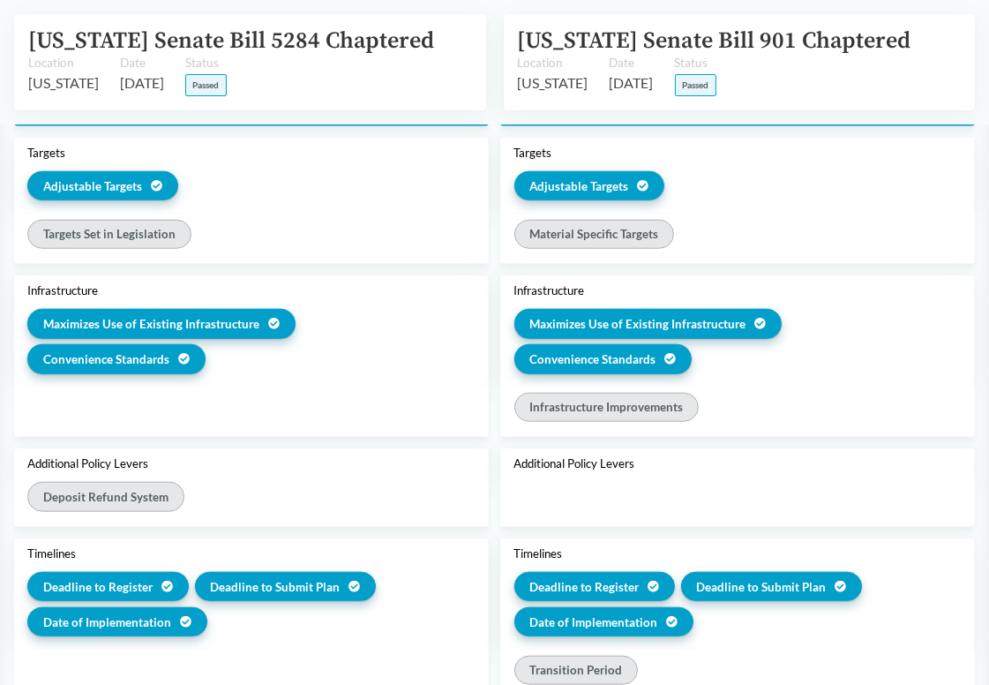
scroll to position [1589, 0]
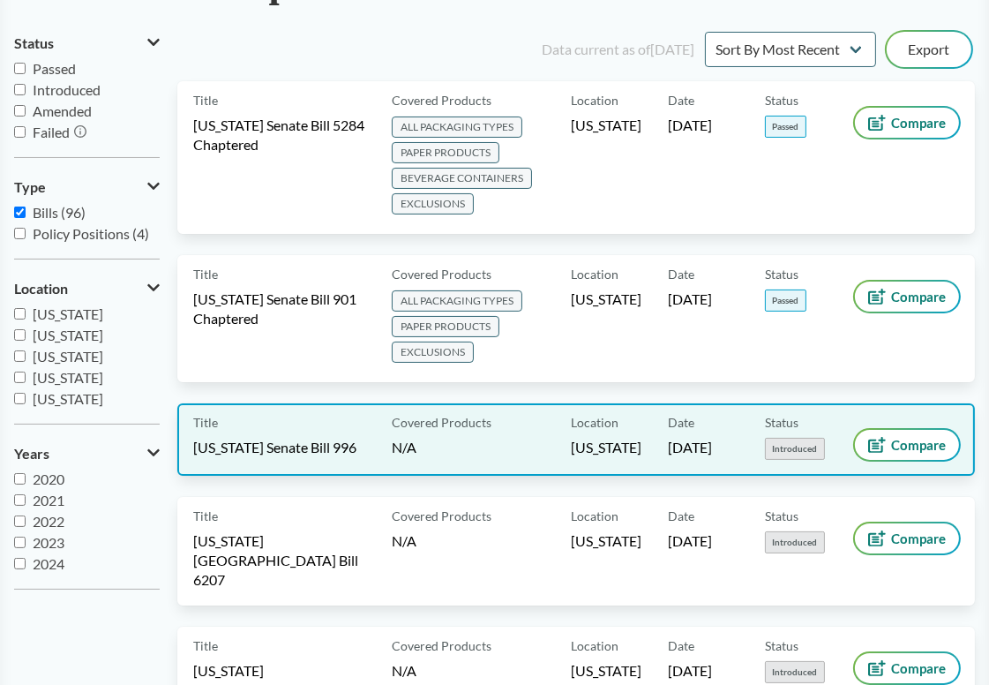
scroll to position [177, 0]
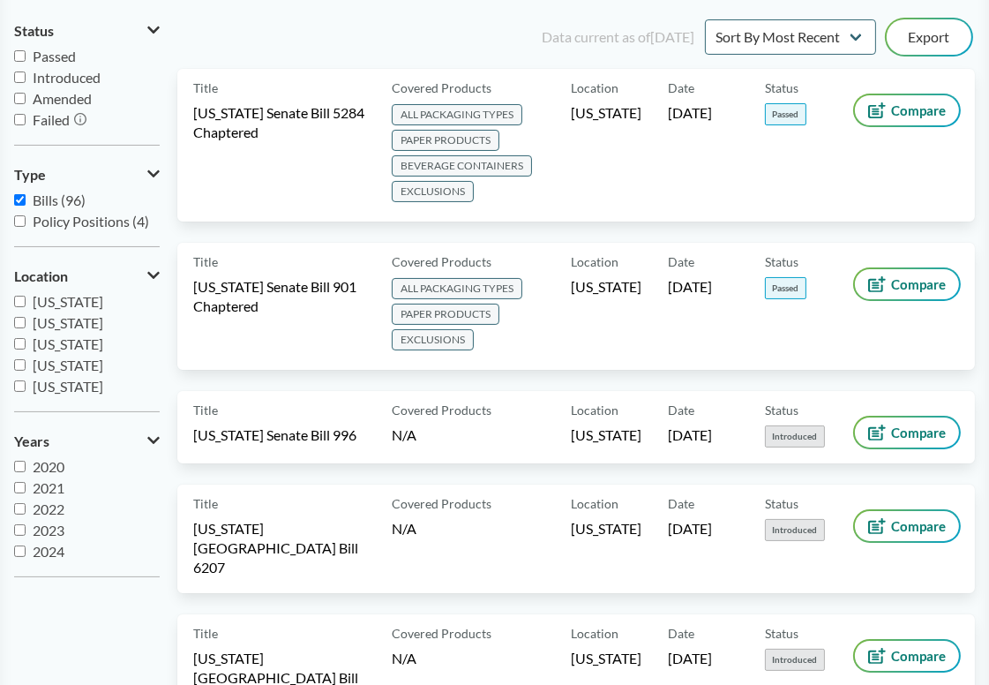
click at [41, 324] on span "[US_STATE]" at bounding box center [68, 322] width 71 height 17
click at [26, 324] on input "[US_STATE]" at bounding box center [19, 322] width 11 height 11
checkbox input "true"
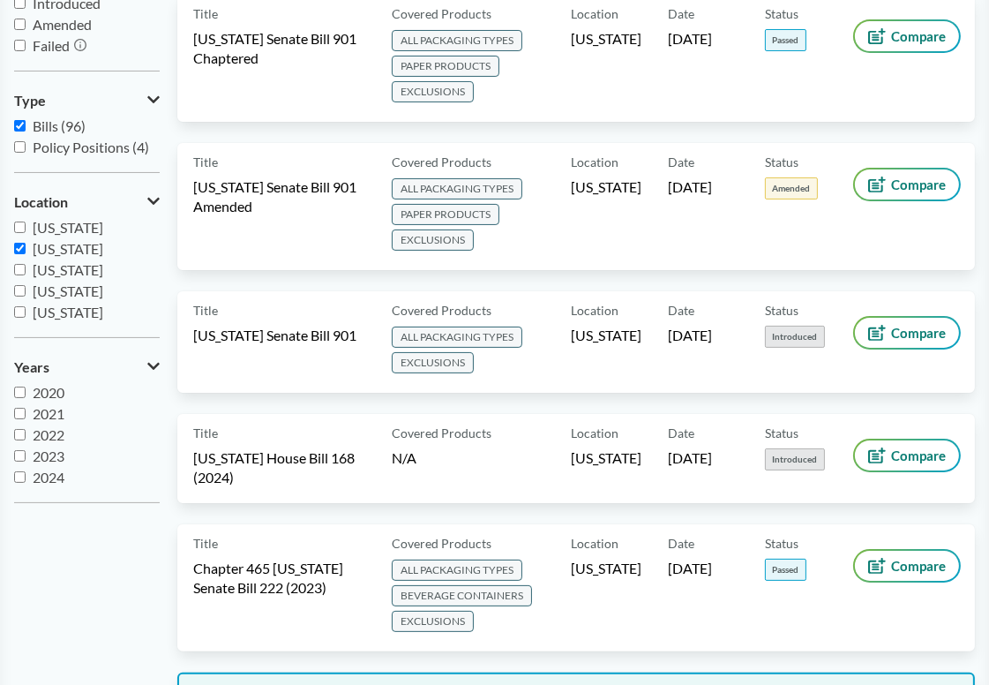
scroll to position [88, 0]
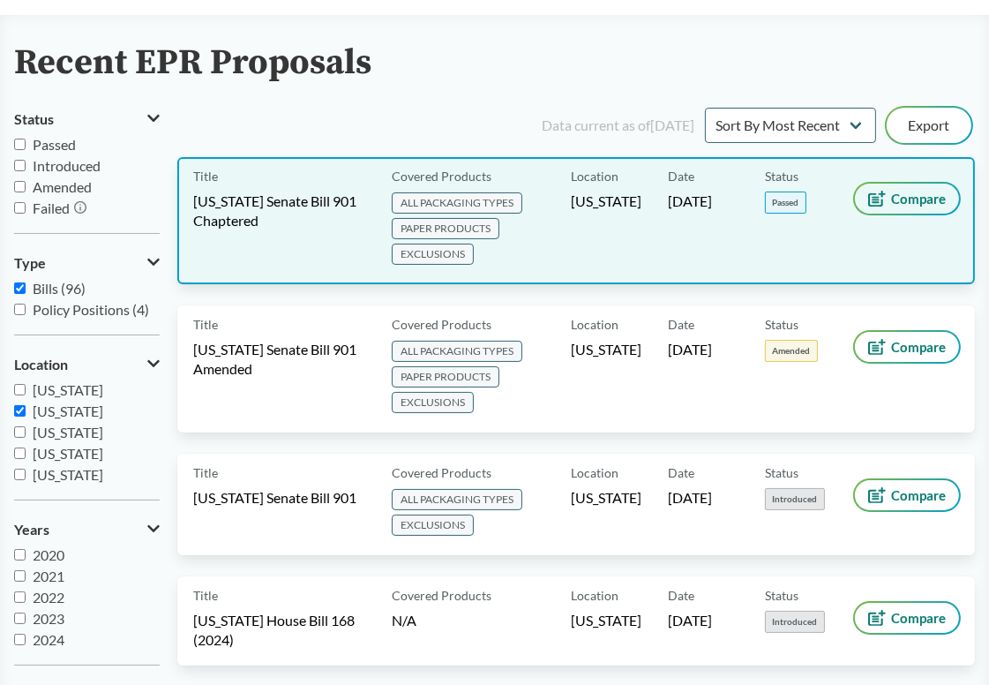
click at [915, 204] on span "Compare" at bounding box center [918, 199] width 55 height 14
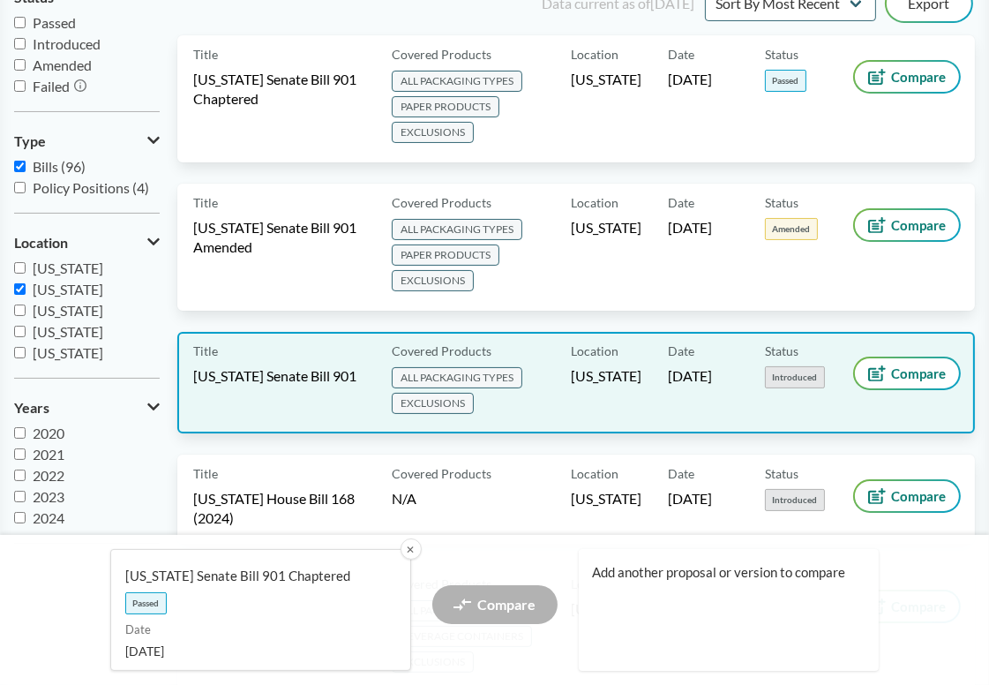
scroll to position [441, 0]
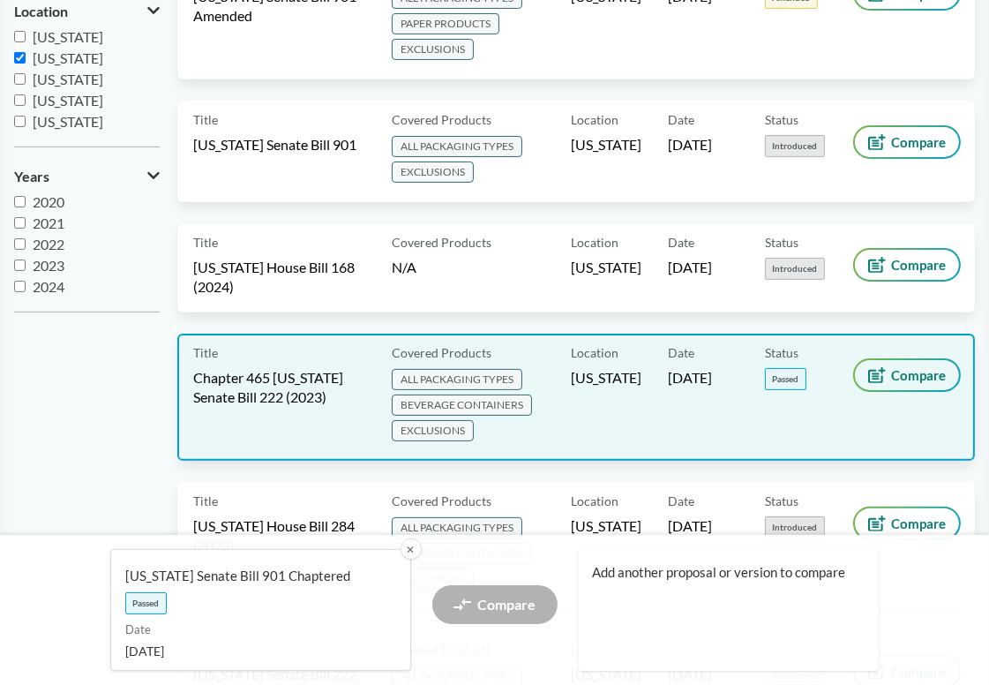
click at [920, 374] on span "Compare" at bounding box center [918, 375] width 55 height 14
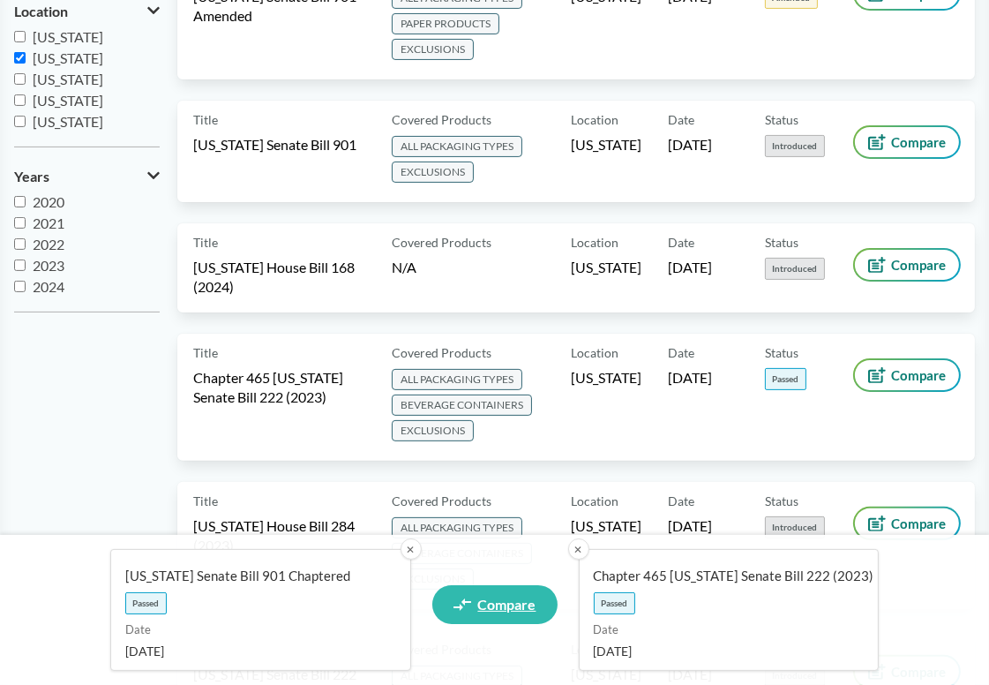
click at [497, 601] on span "Compare" at bounding box center [507, 605] width 58 height 14
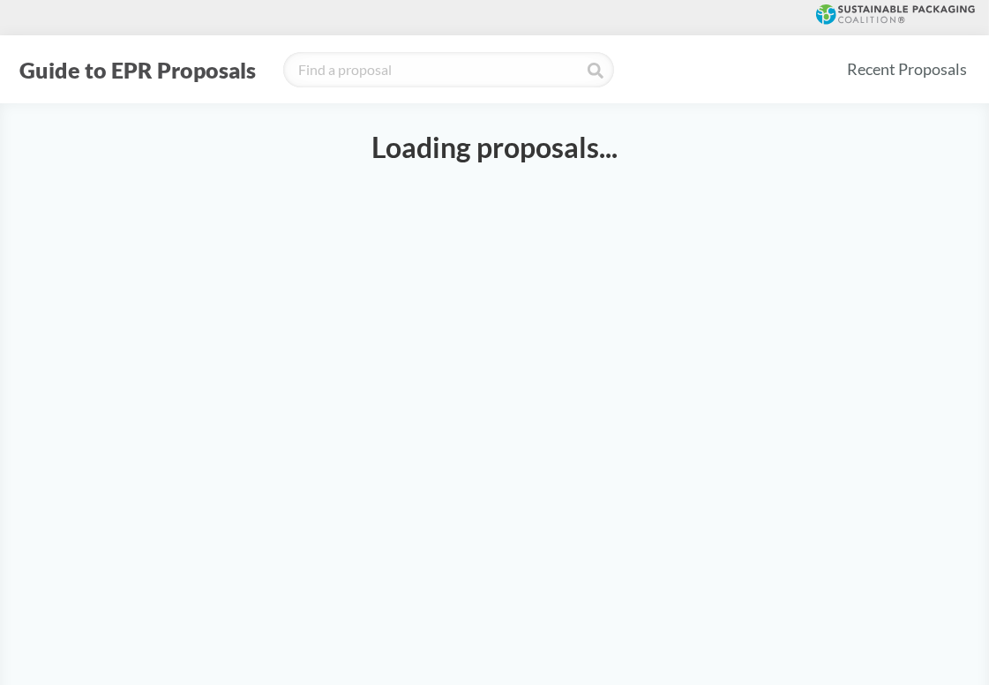
select select "SB901C"
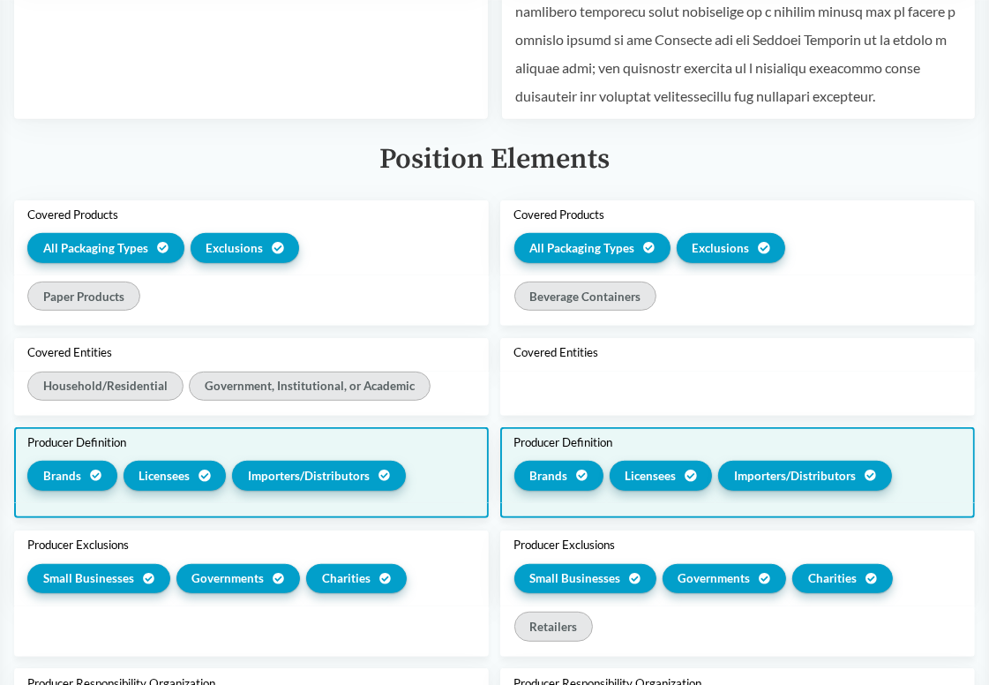
scroll to position [883, 0]
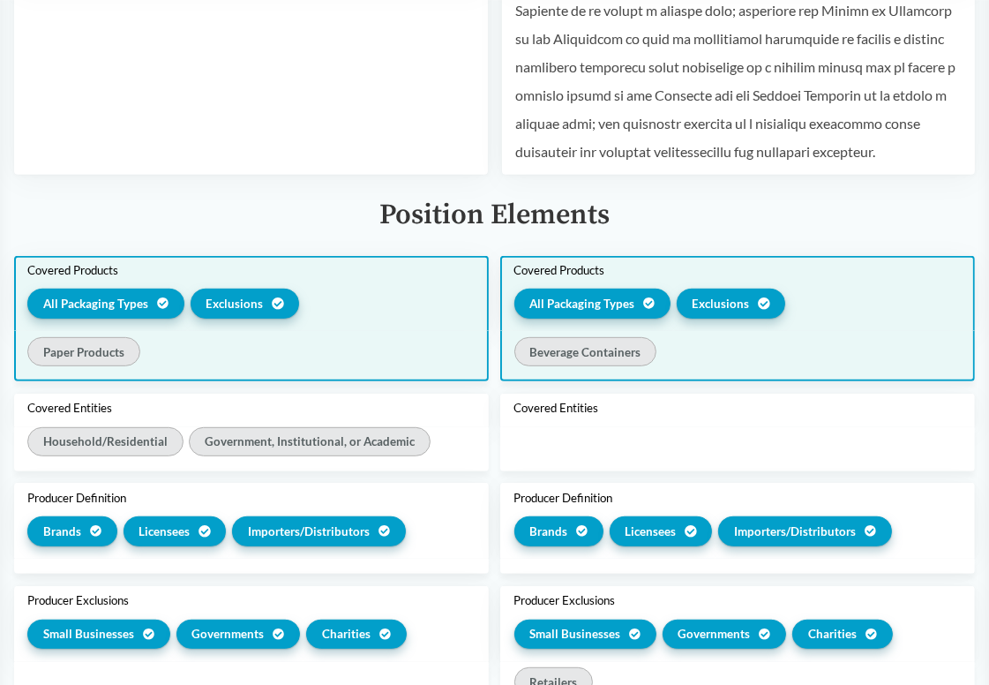
click at [386, 354] on div "Paper Products" at bounding box center [251, 354] width 448 height 35
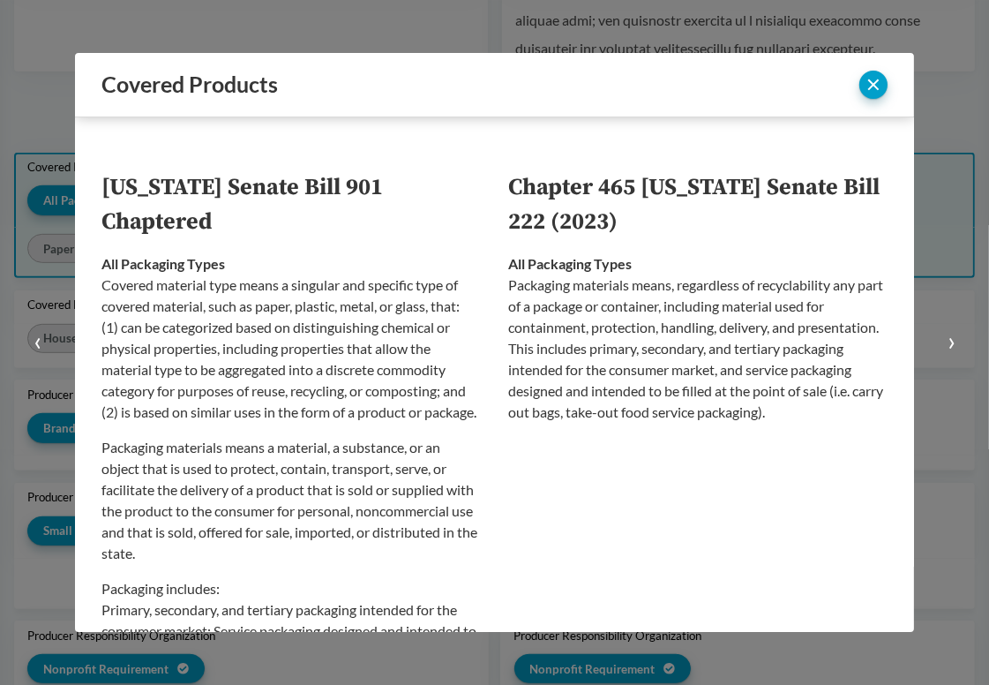
scroll to position [690, 0]
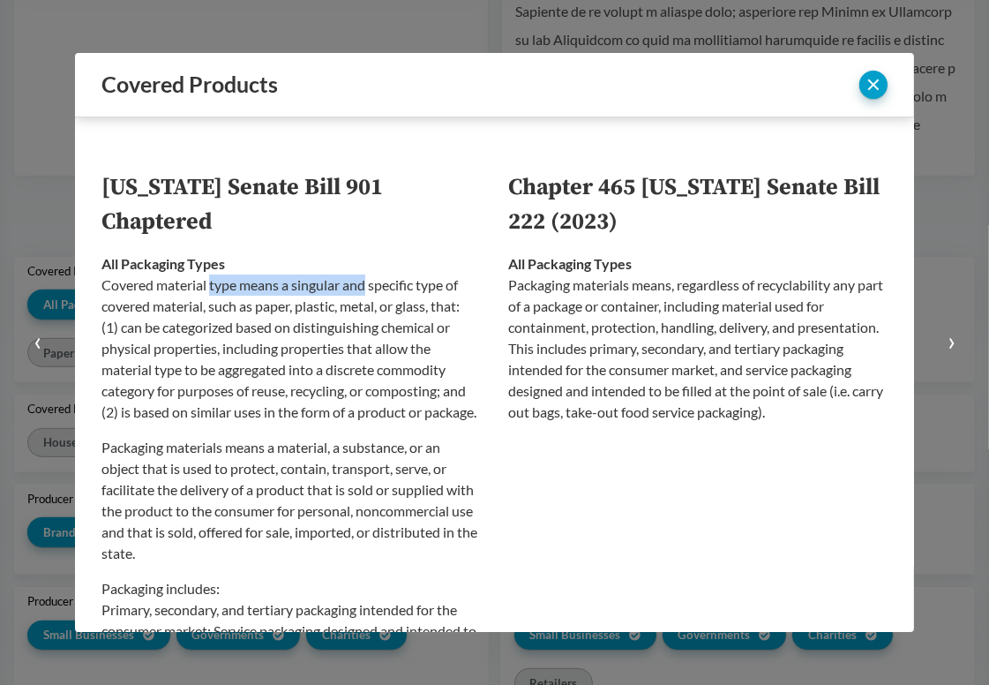
drag, startPoint x: 213, startPoint y: 289, endPoint x: 368, endPoint y: 289, distance: 155.3
click at [368, 289] on p "Covered material type means a singular and specific type of covered material, s…" at bounding box center [292, 349] width 380 height 148
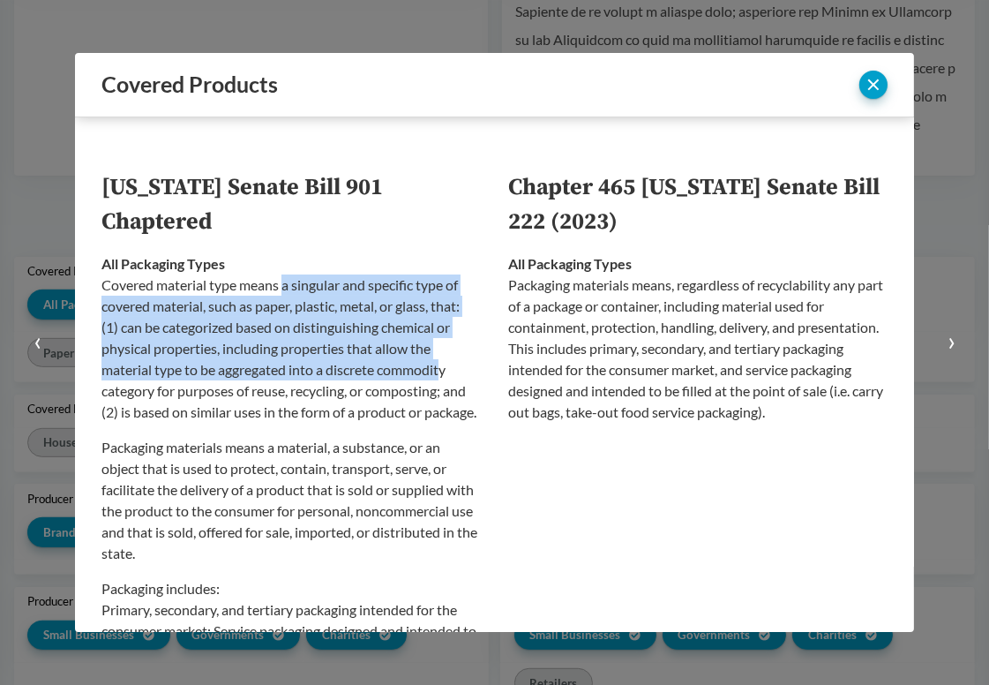
drag, startPoint x: 287, startPoint y: 290, endPoint x: 448, endPoint y: 361, distance: 175.8
click at [448, 361] on p "Covered material type means a singular and specific type of covered material, s…" at bounding box center [292, 349] width 380 height 148
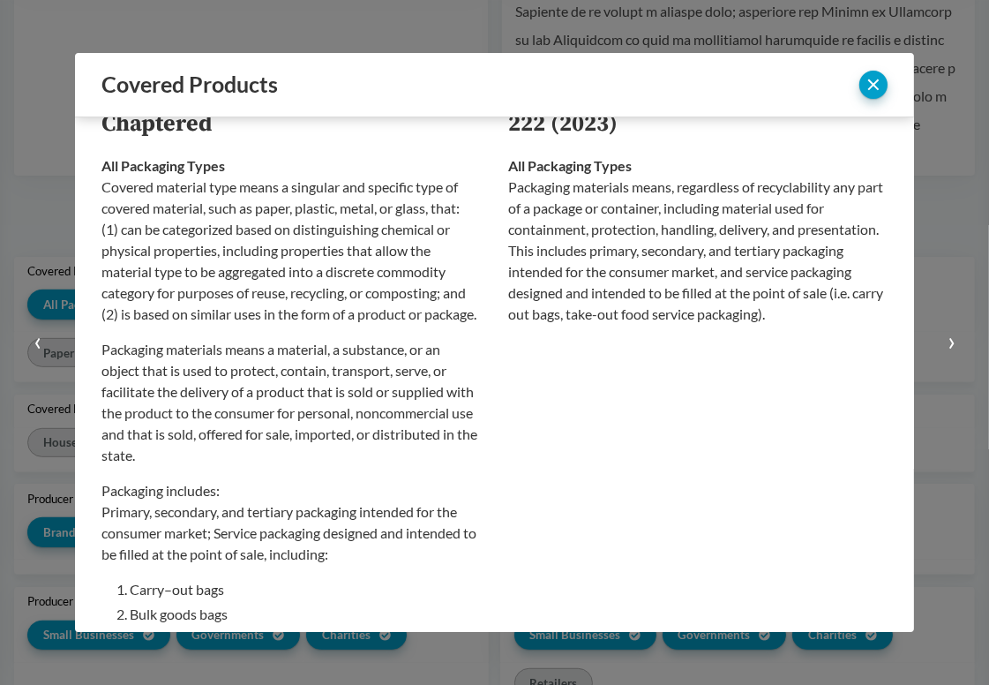
scroll to position [0, 0]
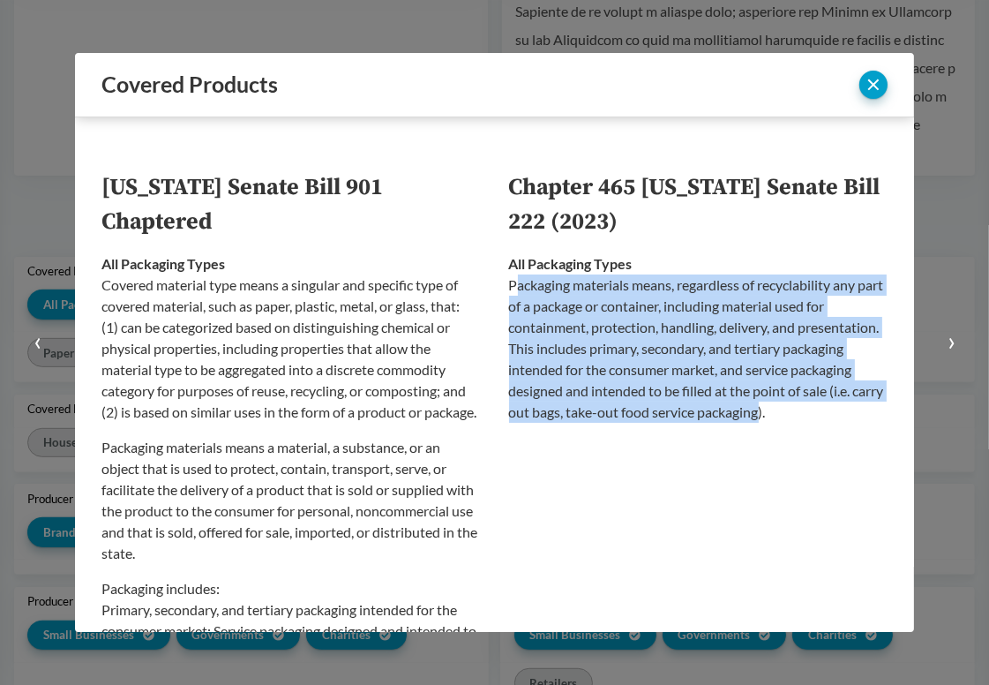
drag, startPoint x: 509, startPoint y: 294, endPoint x: 839, endPoint y: 428, distance: 355.5
click at [839, 428] on td "All Packaging Types Packaging materials means, regardless of recyclability any …" at bounding box center [692, 551] width 394 height 625
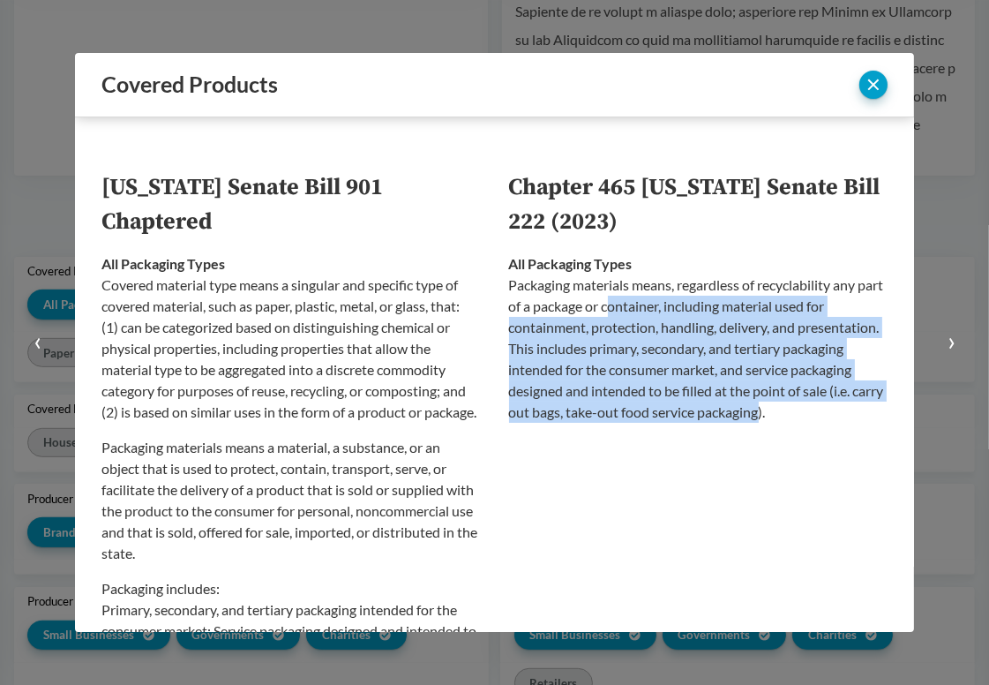
drag, startPoint x: 629, startPoint y: 312, endPoint x: 843, endPoint y: 439, distance: 248.6
click at [843, 439] on td "All Packaging Types Packaging materials means, regardless of recyclability any …" at bounding box center [692, 551] width 394 height 625
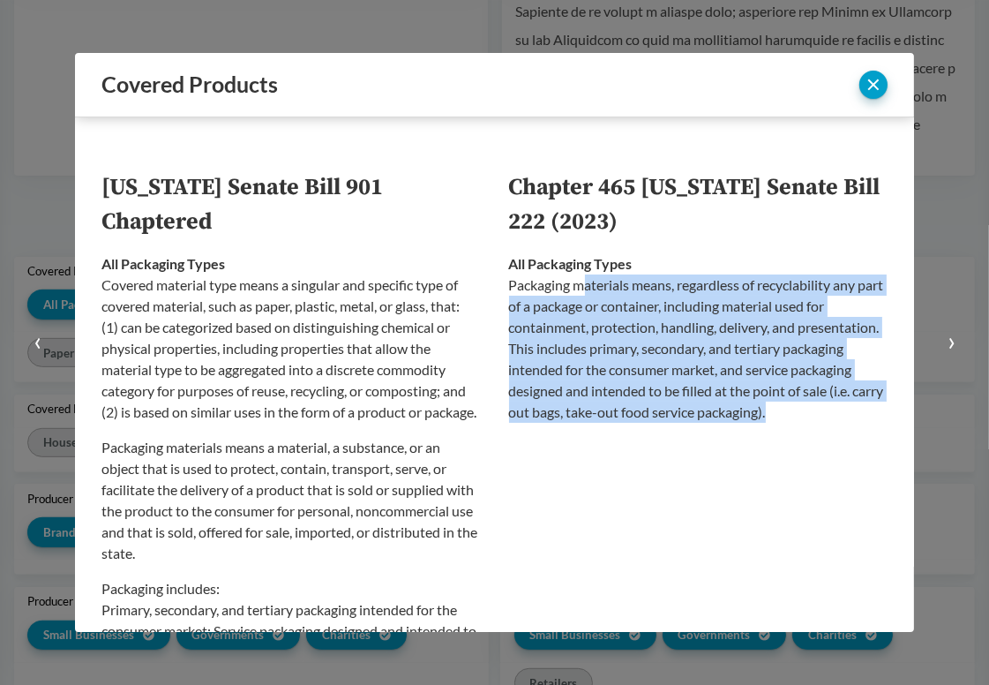
drag, startPoint x: 848, startPoint y: 430, endPoint x: 577, endPoint y: 292, distance: 304.0
click at [577, 292] on td "All Packaging Types Packaging materials means, regardless of recyclability any …" at bounding box center [692, 551] width 394 height 625
click at [577, 292] on p "Packaging materials means, regardless of recyclability any part of a package or…" at bounding box center [699, 349] width 380 height 148
drag, startPoint x: 553, startPoint y: 291, endPoint x: 860, endPoint y: 437, distance: 339.9
click at [860, 437] on td "All Packaging Types Packaging materials means, regardless of recyclability any …" at bounding box center [692, 551] width 394 height 625
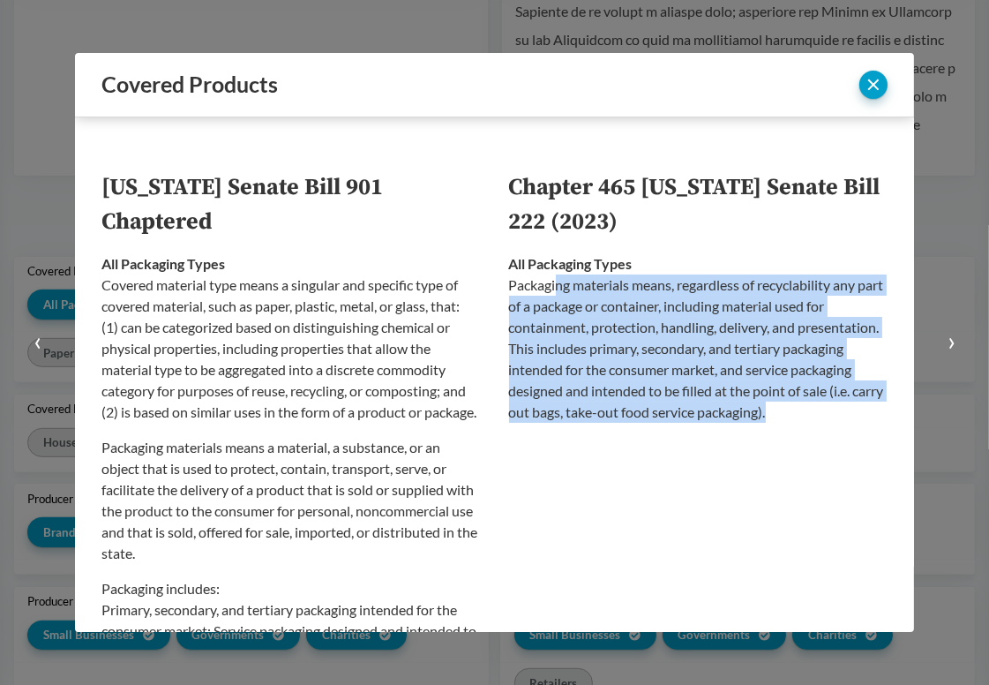
click at [860, 437] on td "All Packaging Types Packaging materials means, regardless of recyclability any …" at bounding box center [692, 551] width 394 height 625
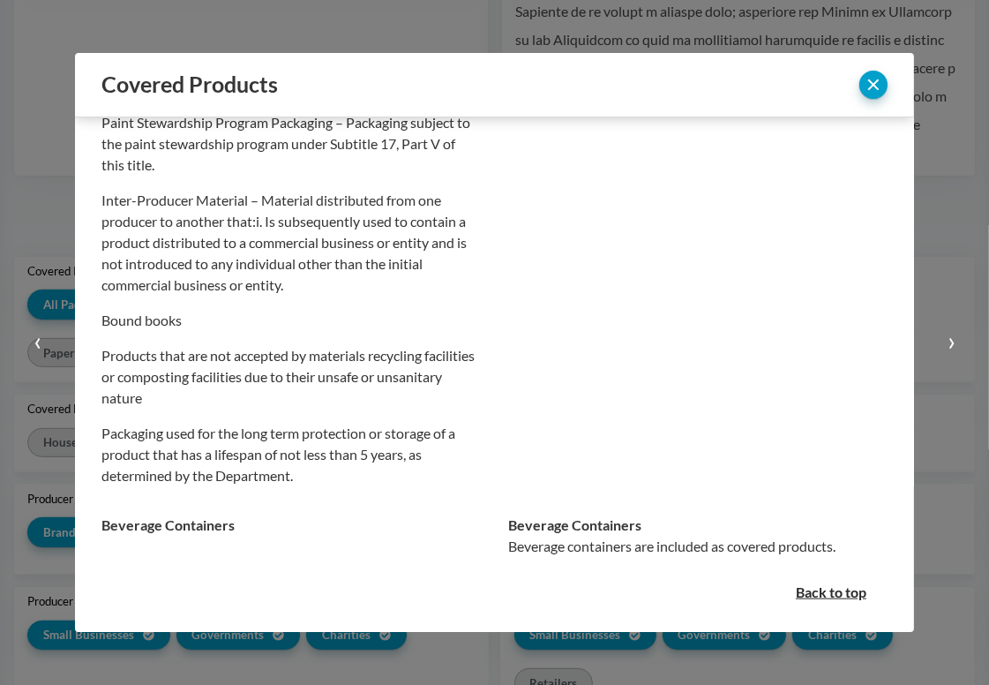
scroll to position [1967, 0]
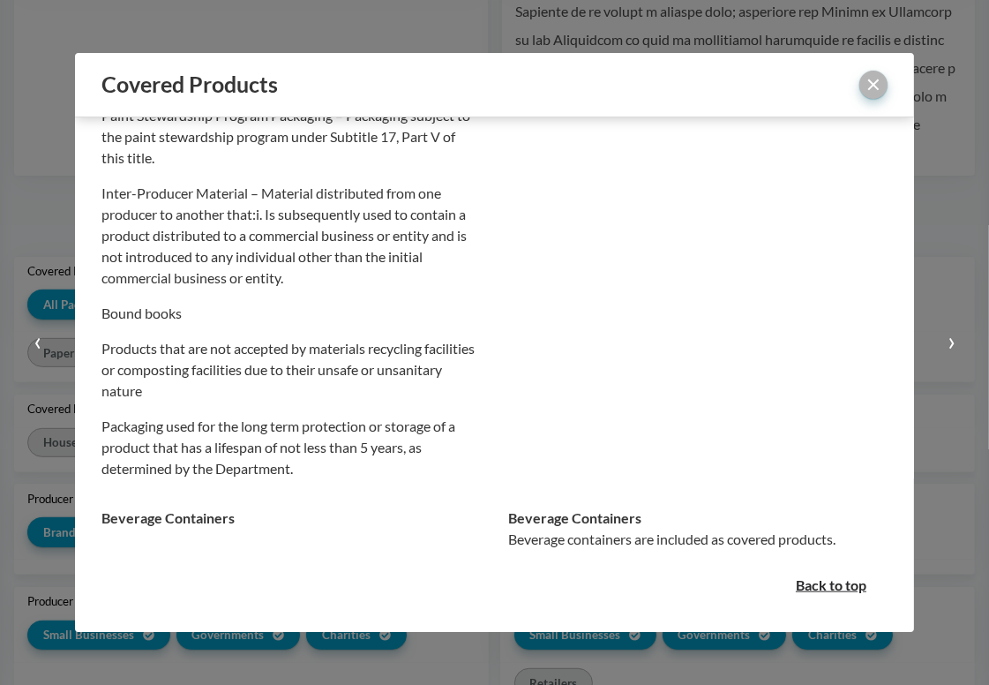
click at [874, 83] on button "close" at bounding box center [874, 85] width 28 height 28
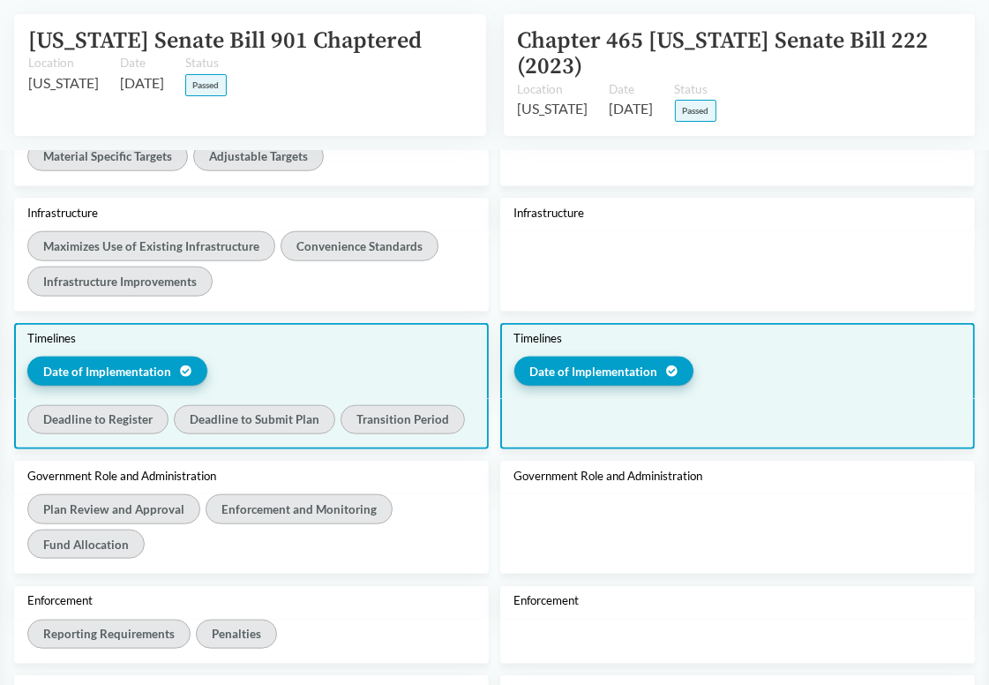
click at [632, 402] on div at bounding box center [737, 424] width 475 height 50
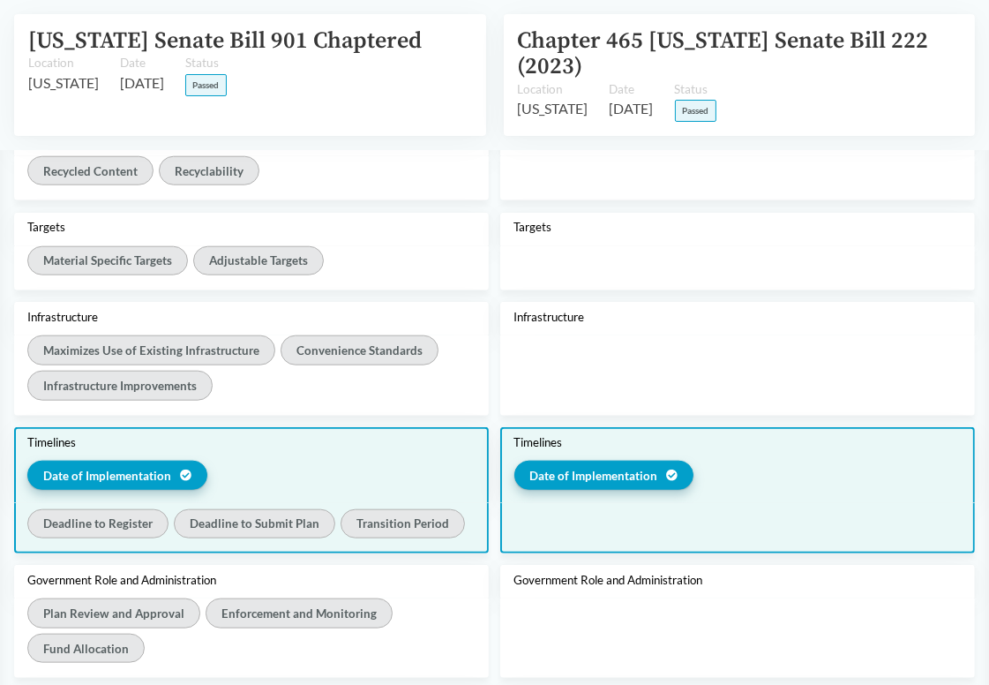
scroll to position [254, 0]
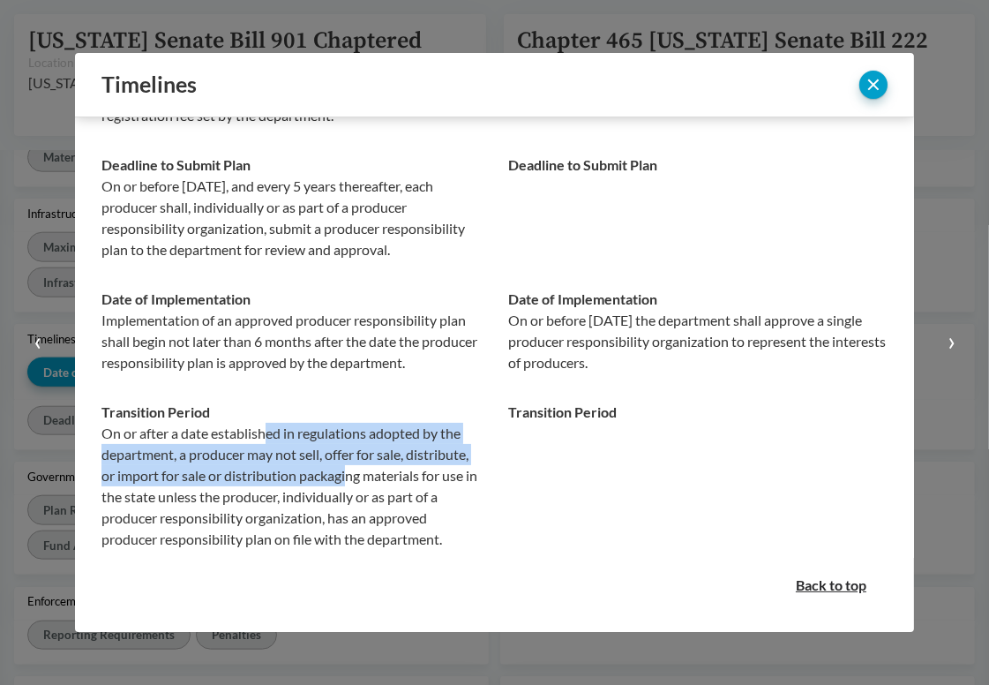
drag, startPoint x: 270, startPoint y: 414, endPoint x: 413, endPoint y: 456, distance: 149.1
click at [413, 456] on p "On or after a date established in regulations adopted by the department, a prod…" at bounding box center [292, 486] width 380 height 127
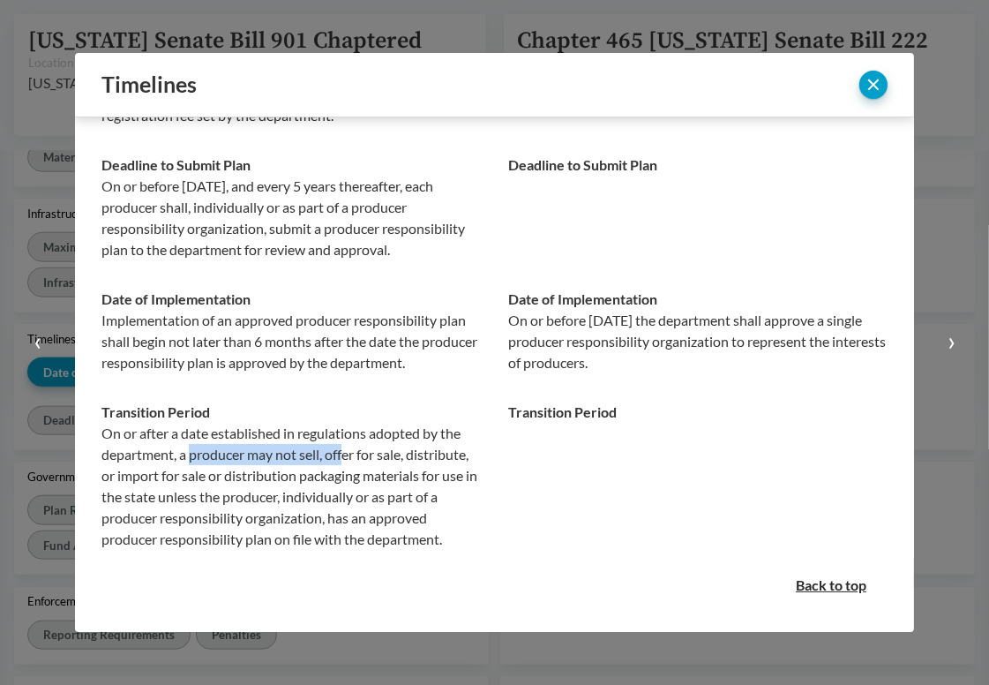
drag, startPoint x: 192, startPoint y: 433, endPoint x: 345, endPoint y: 437, distance: 153.6
click at [345, 437] on p "On or after a date established in regulations adopted by the department, a prod…" at bounding box center [292, 486] width 380 height 127
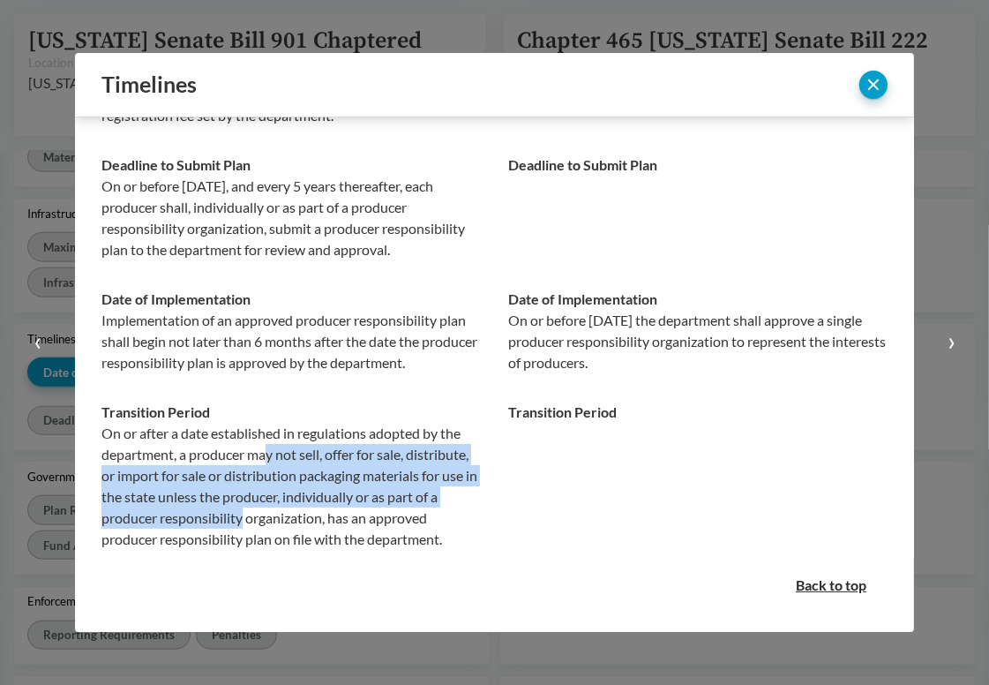
drag, startPoint x: 269, startPoint y: 437, endPoint x: 422, endPoint y: 486, distance: 160.5
click at [422, 486] on p "On or after a date established in regulations adopted by the department, a prod…" at bounding box center [292, 486] width 380 height 127
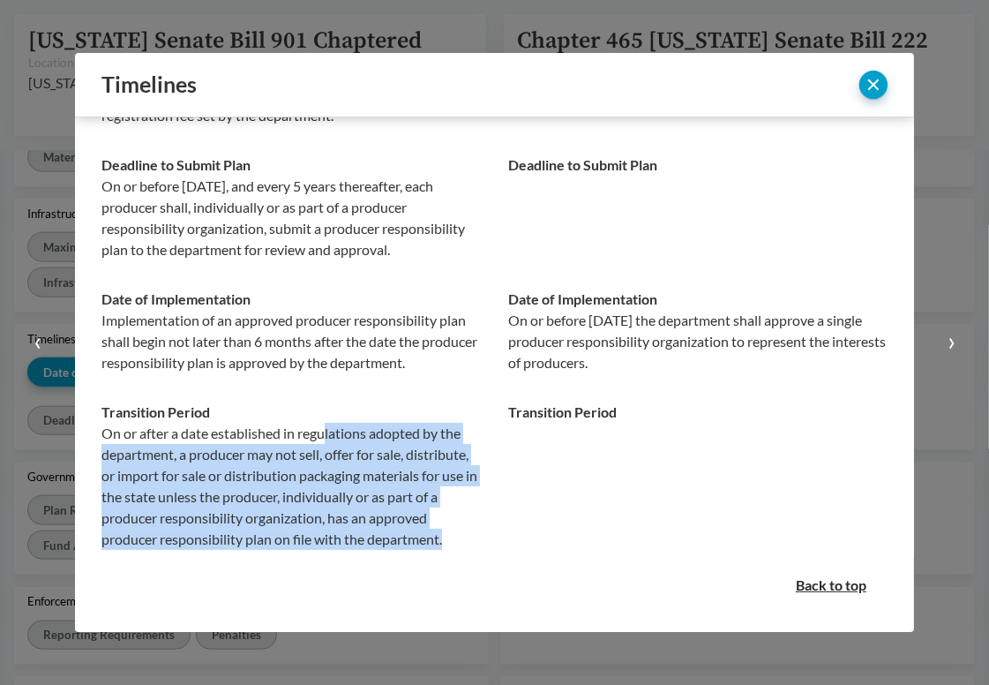
drag, startPoint x: 411, startPoint y: 530, endPoint x: 325, endPoint y: 405, distance: 152.3
click at [325, 423] on p "On or after a date established in regulations adopted by the department, a prod…" at bounding box center [292, 486] width 380 height 127
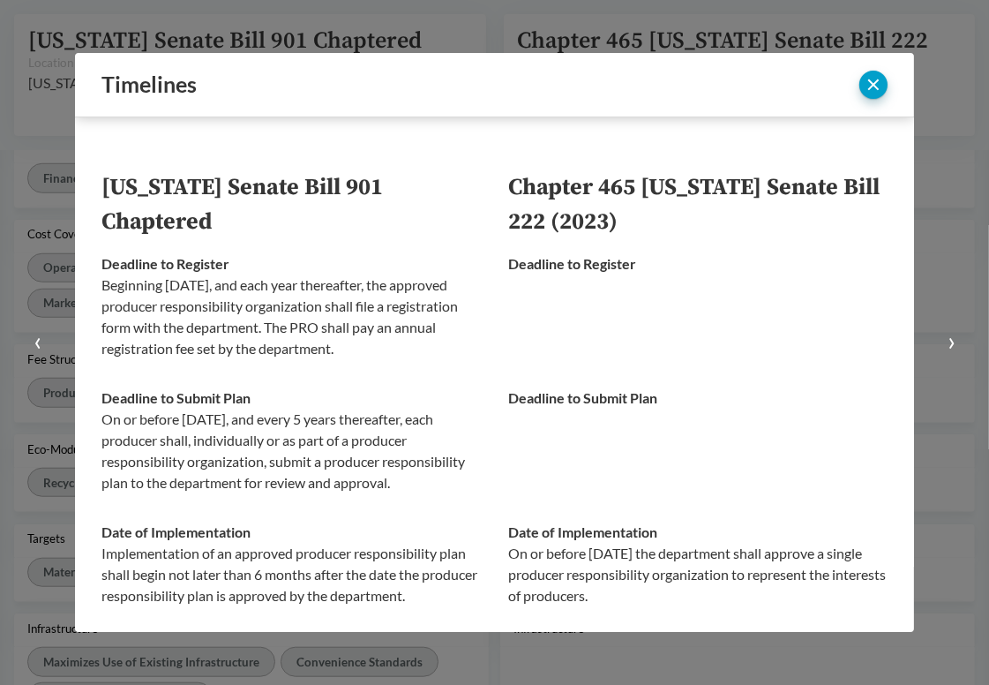
scroll to position [1396, 0]
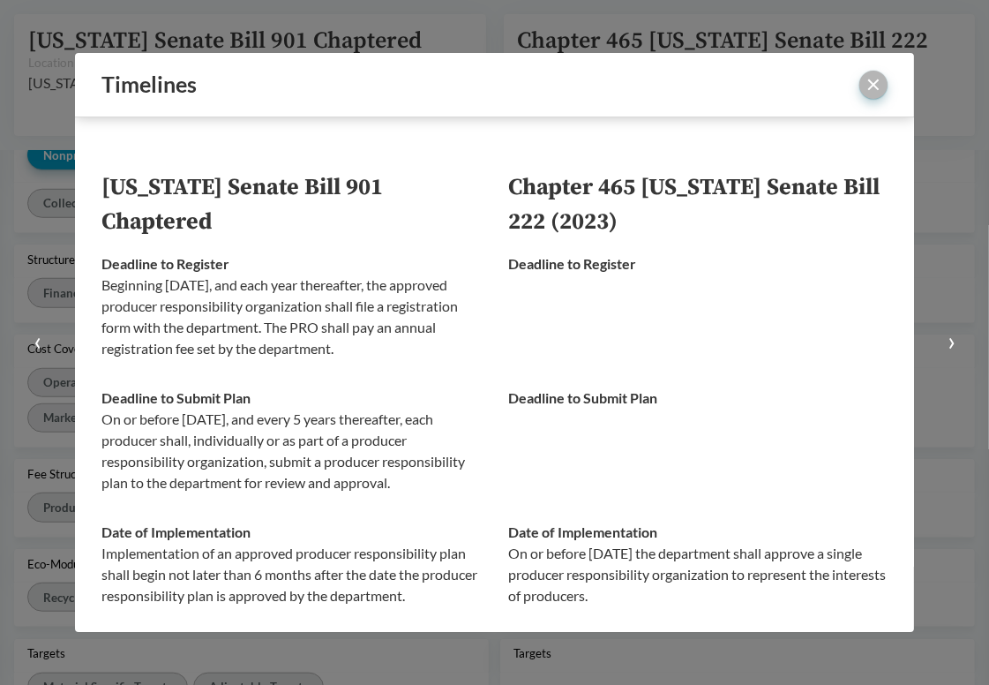
click at [877, 84] on button "close" at bounding box center [874, 85] width 28 height 28
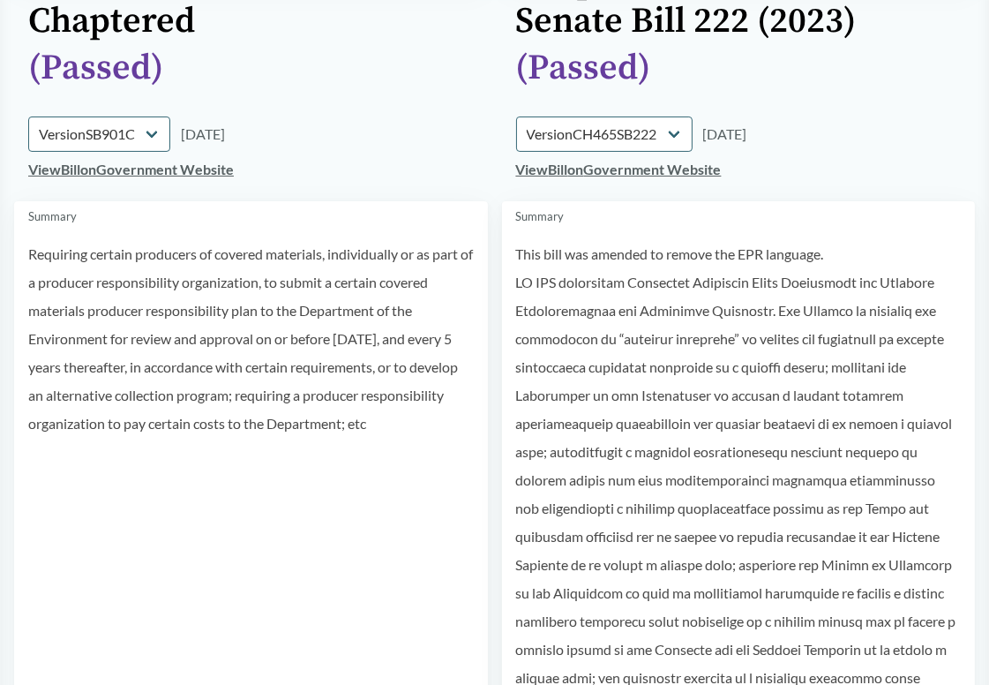
scroll to position [265, 0]
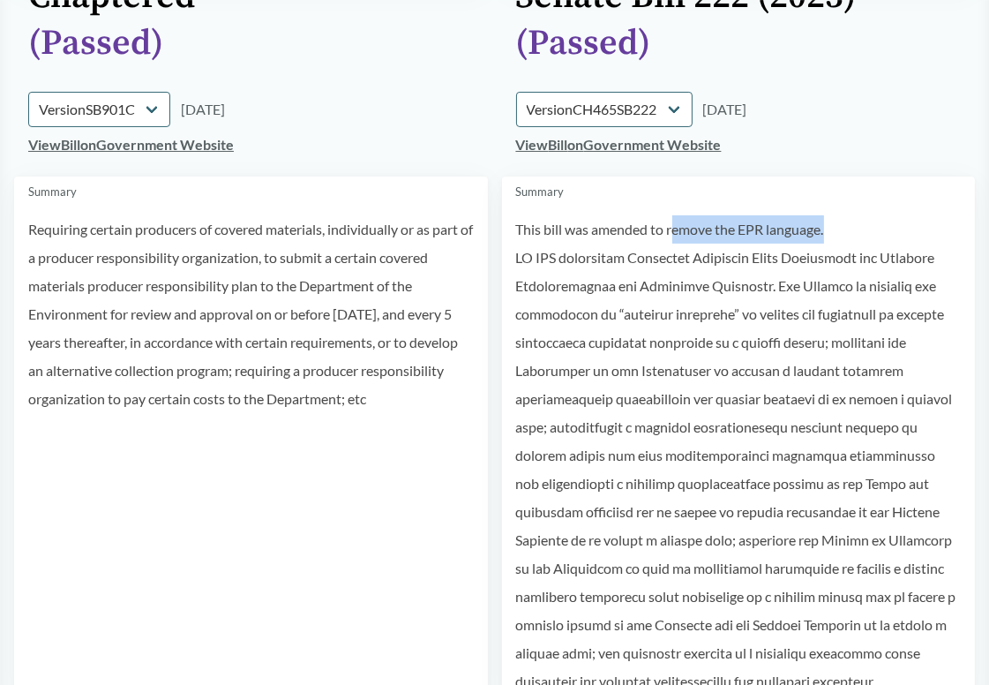
drag, startPoint x: 675, startPoint y: 232, endPoint x: 834, endPoint y: 229, distance: 158.9
click at [834, 229] on p "This bill was amended to remove the EPR language." at bounding box center [739, 229] width 446 height 28
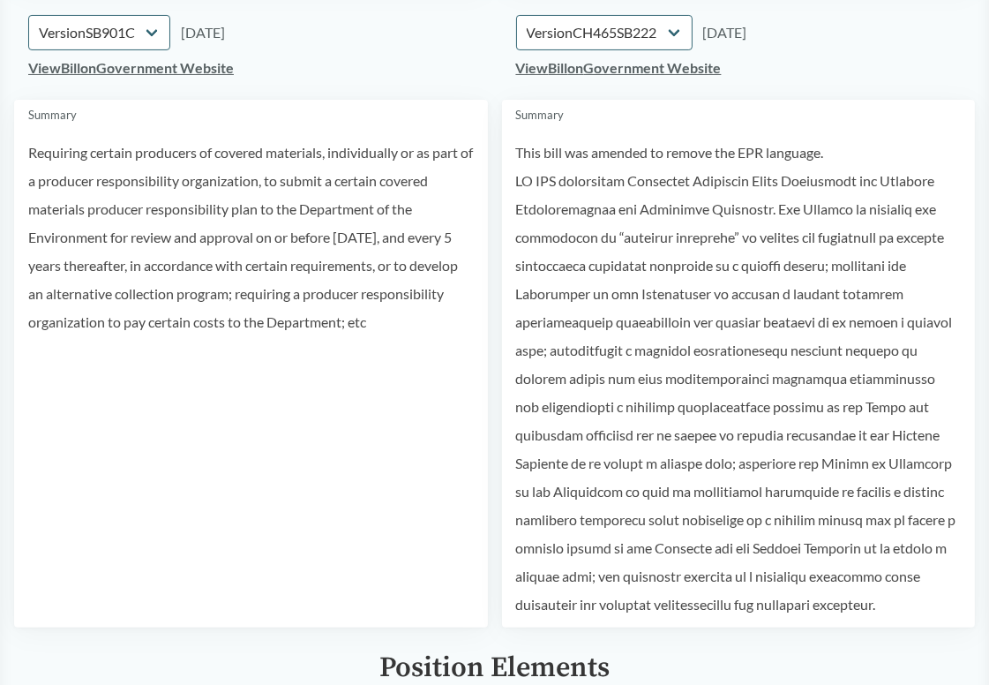
scroll to position [353, 0]
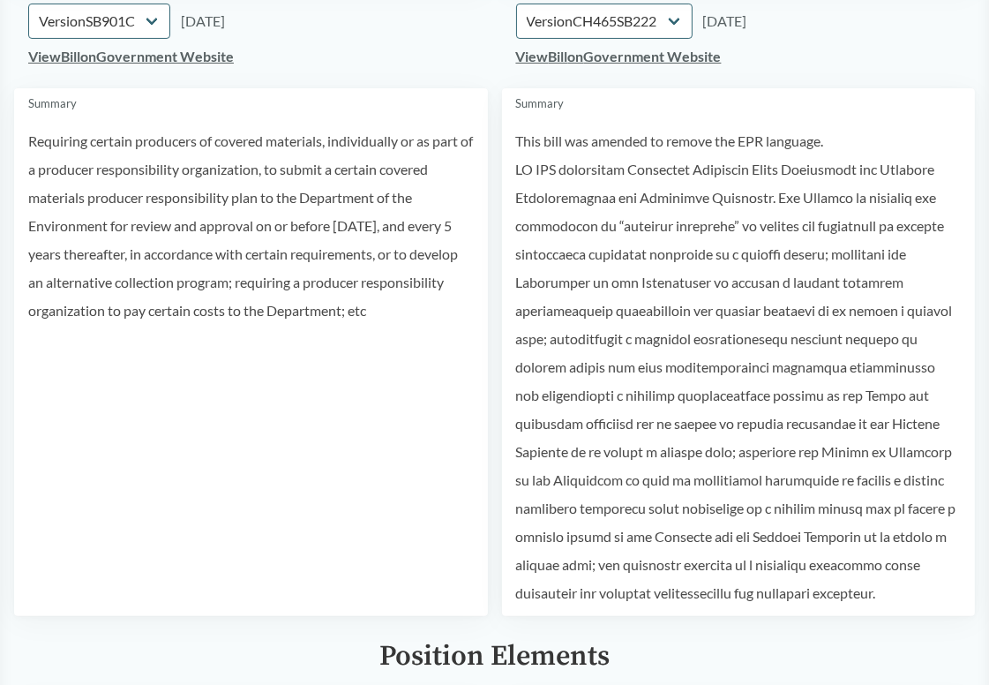
click at [688, 357] on p at bounding box center [739, 381] width 446 height 452
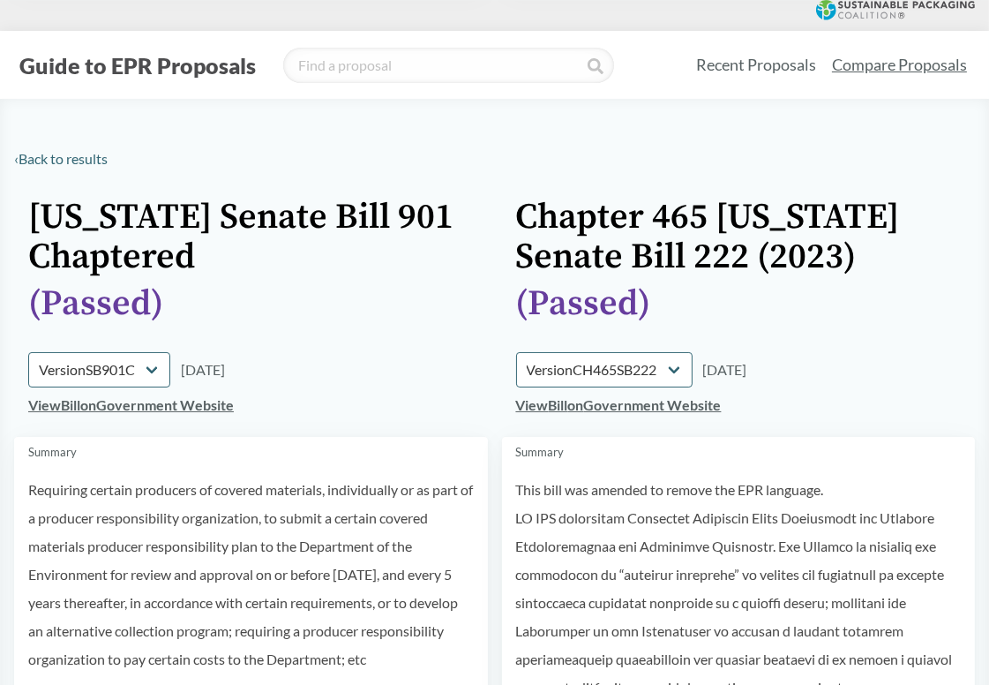
scroll to position [0, 0]
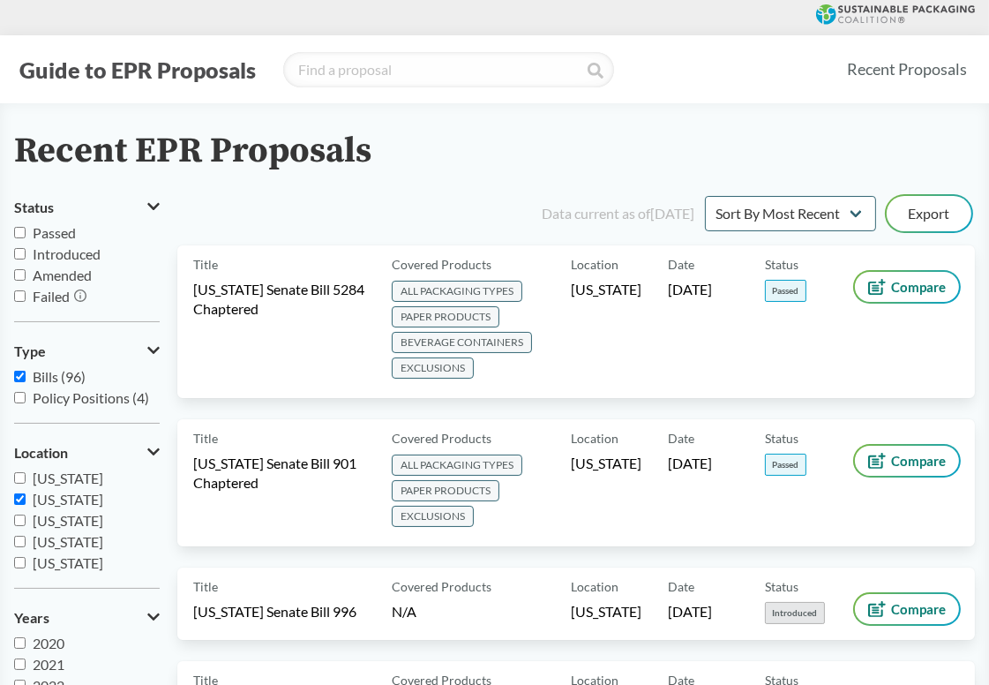
click at [642, 57] on div "Guide to EPR Proposals" at bounding box center [423, 69] width 818 height 35
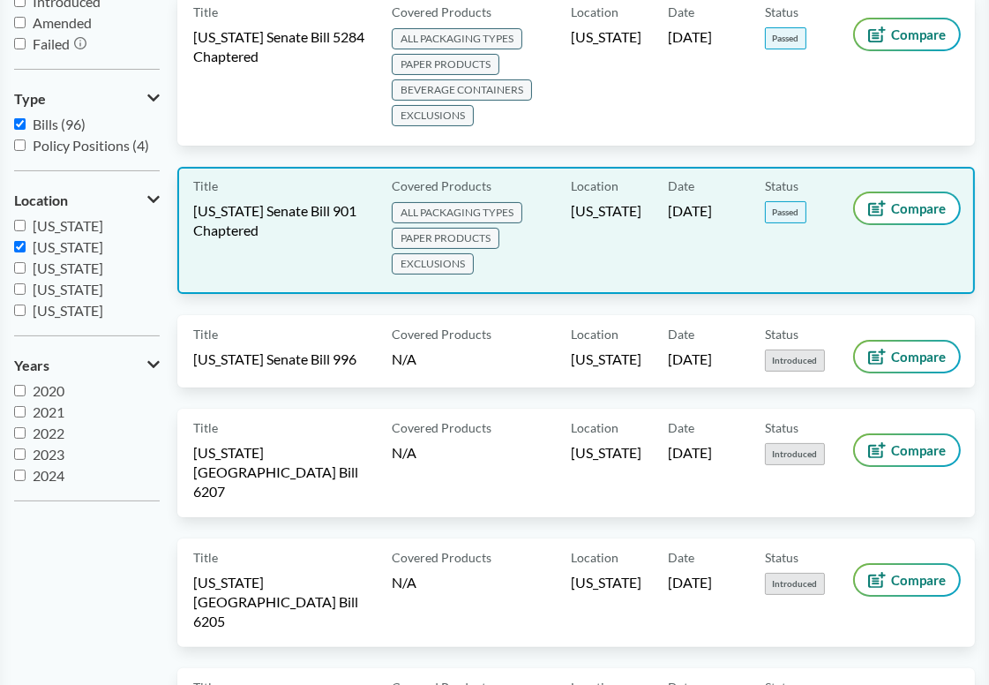
scroll to position [265, 0]
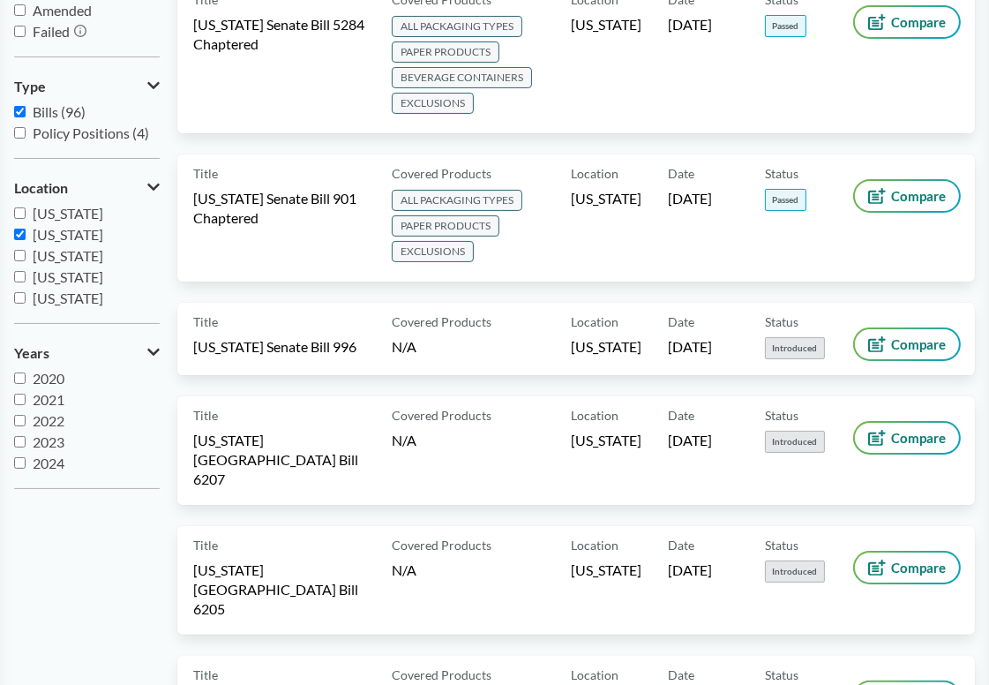
click at [64, 237] on span "[US_STATE]" at bounding box center [68, 234] width 71 height 17
click at [26, 237] on input "[US_STATE]" at bounding box center [19, 234] width 11 height 11
click at [26, 233] on label "[US_STATE]" at bounding box center [87, 234] width 146 height 21
click at [26, 233] on input "[US_STATE]" at bounding box center [19, 234] width 11 height 11
checkbox input "true"
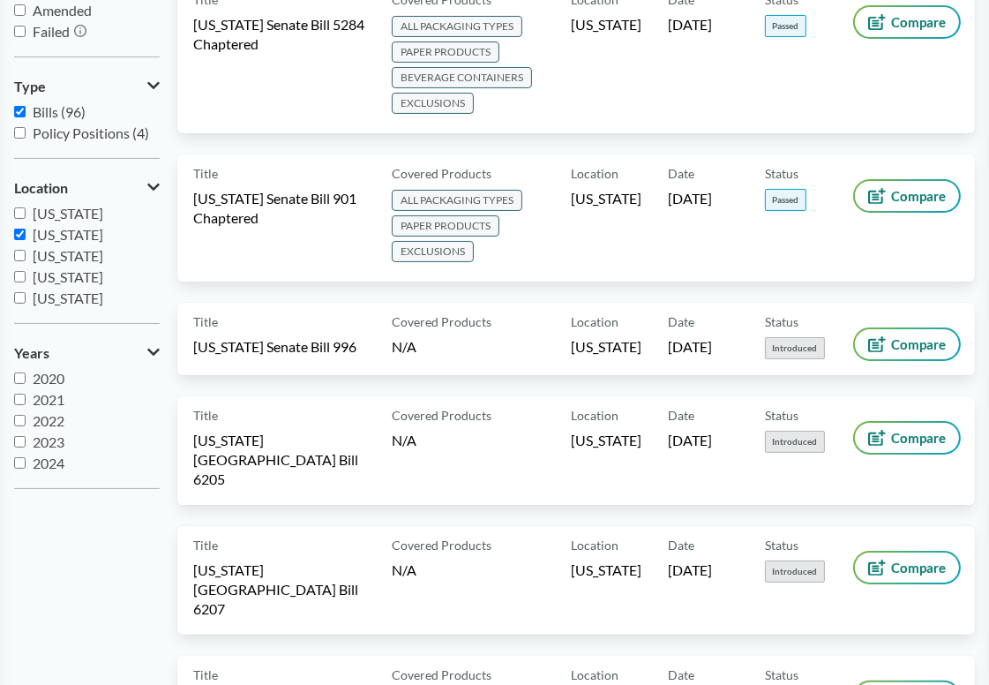
scroll to position [88, 0]
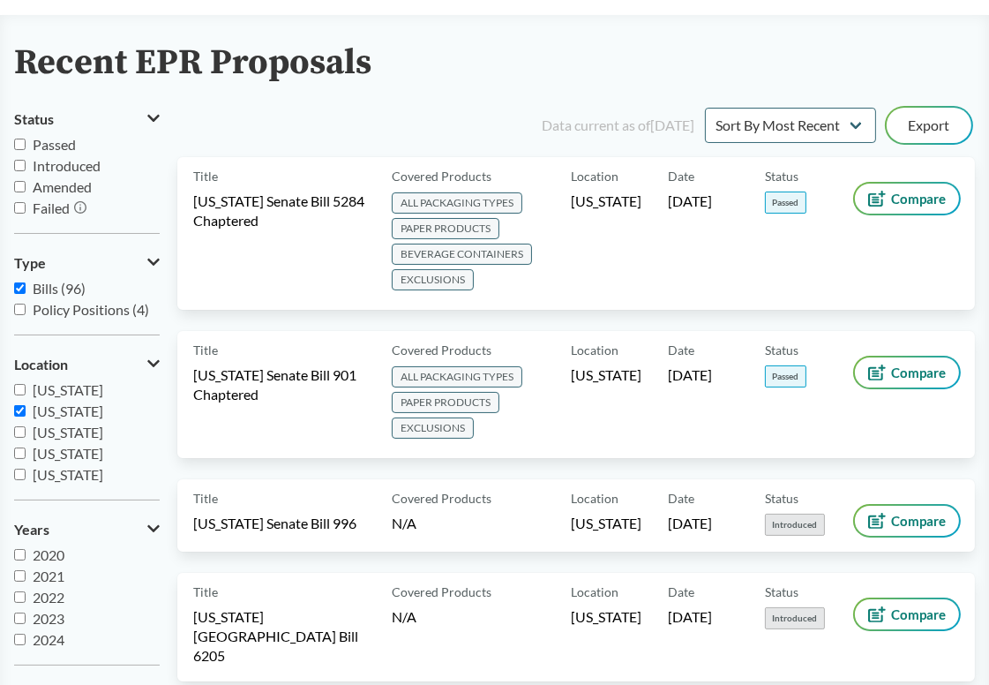
click at [20, 144] on input "Passed" at bounding box center [19, 144] width 11 height 11
checkbox input "true"
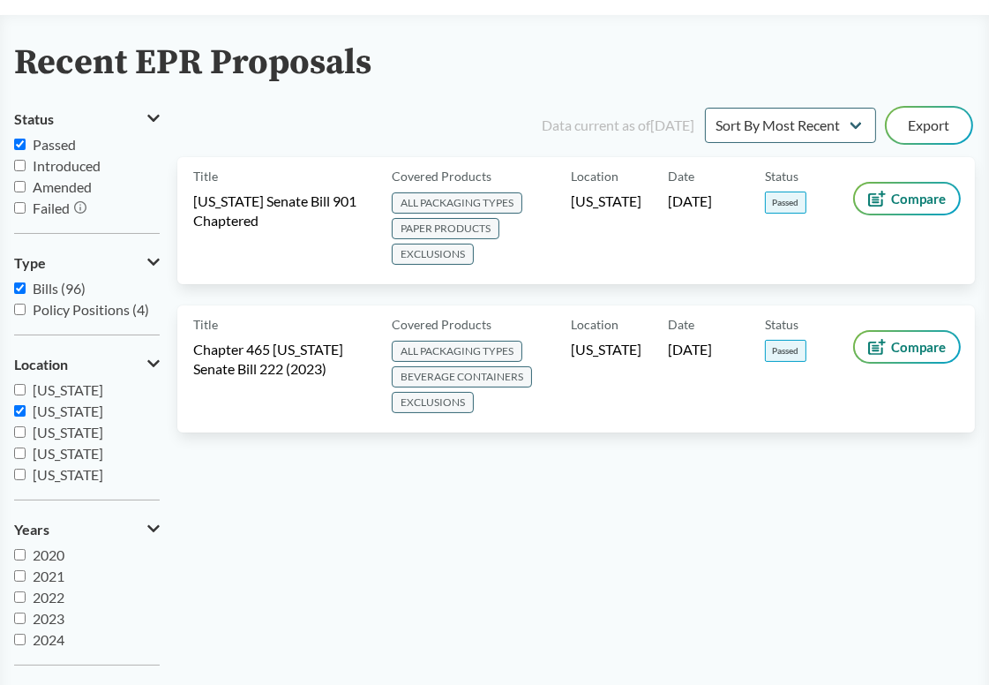
click at [572, 491] on div "Data current as of [DATE] Sort By Most Recent Sort By Status Export Title [US_S…" at bounding box center [576, 391] width 798 height 575
click at [21, 414] on input "[US_STATE]" at bounding box center [19, 410] width 11 height 11
checkbox input "false"
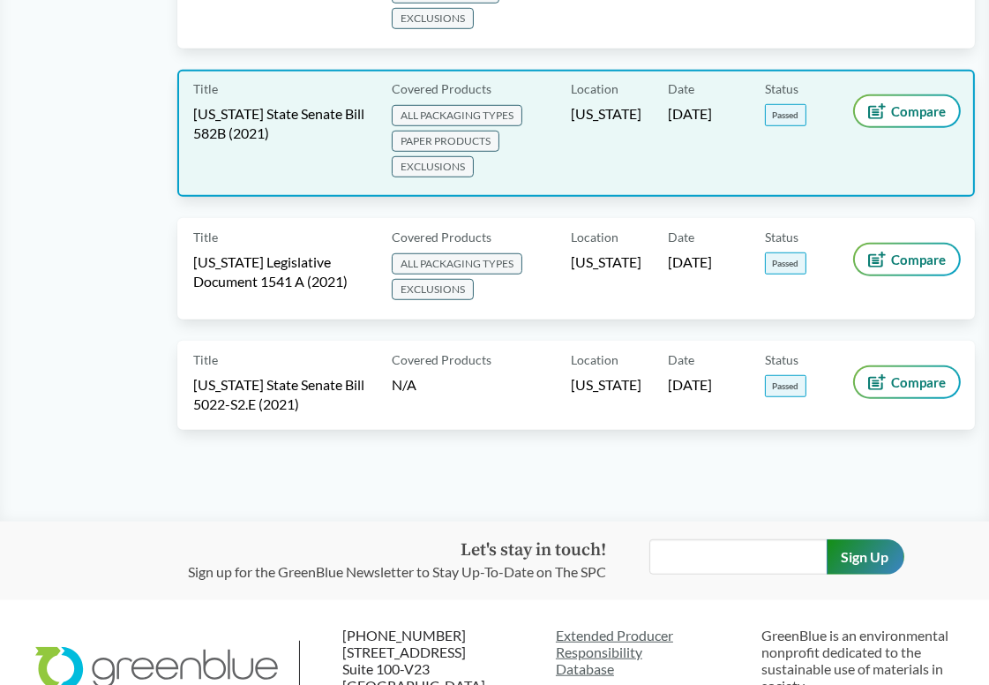
scroll to position [1358, 0]
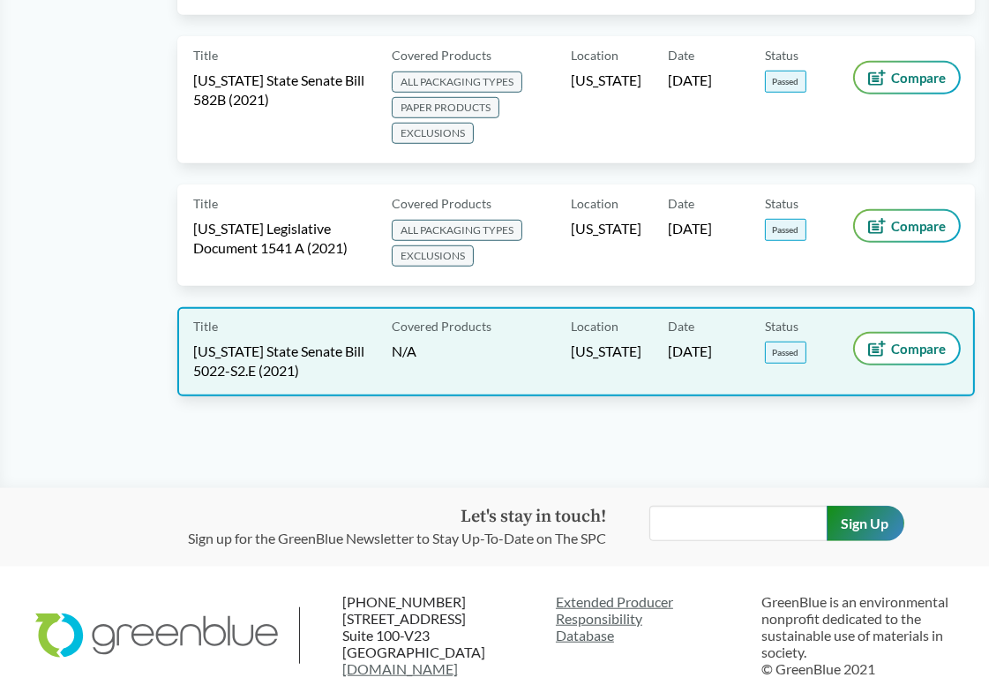
click at [344, 342] on span "[US_STATE] State Senate Bill 5022-S2.E (2021)" at bounding box center [281, 361] width 177 height 39
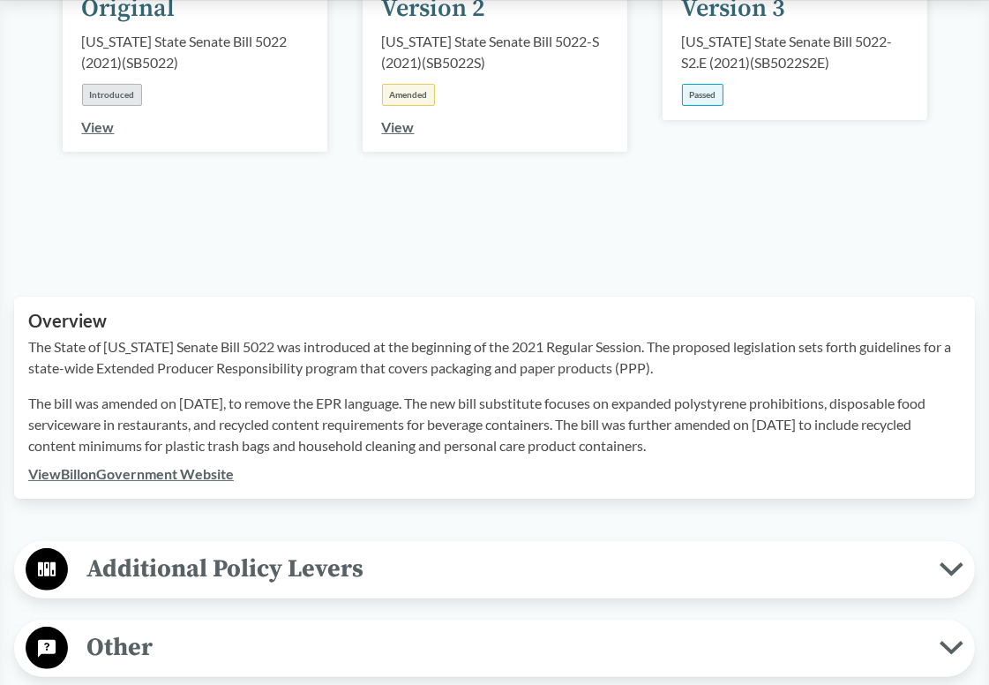
scroll to position [530, 0]
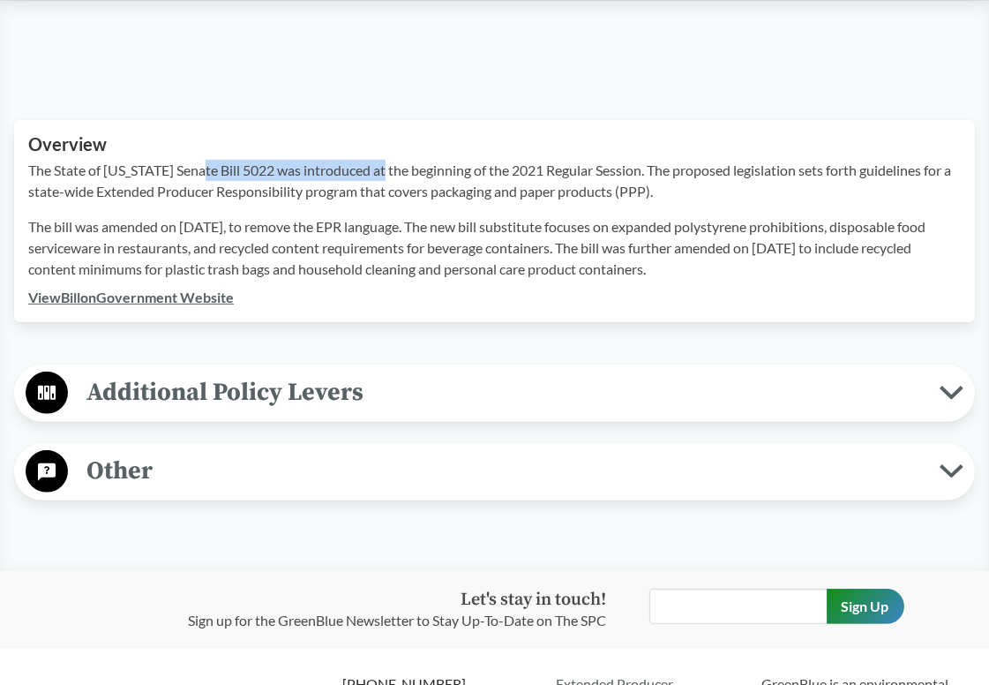
drag, startPoint x: 210, startPoint y: 176, endPoint x: 393, endPoint y: 176, distance: 182.7
click at [393, 176] on p "The State of [US_STATE] Senate Bill 5022 was introduced at the beginning of the…" at bounding box center [494, 181] width 933 height 42
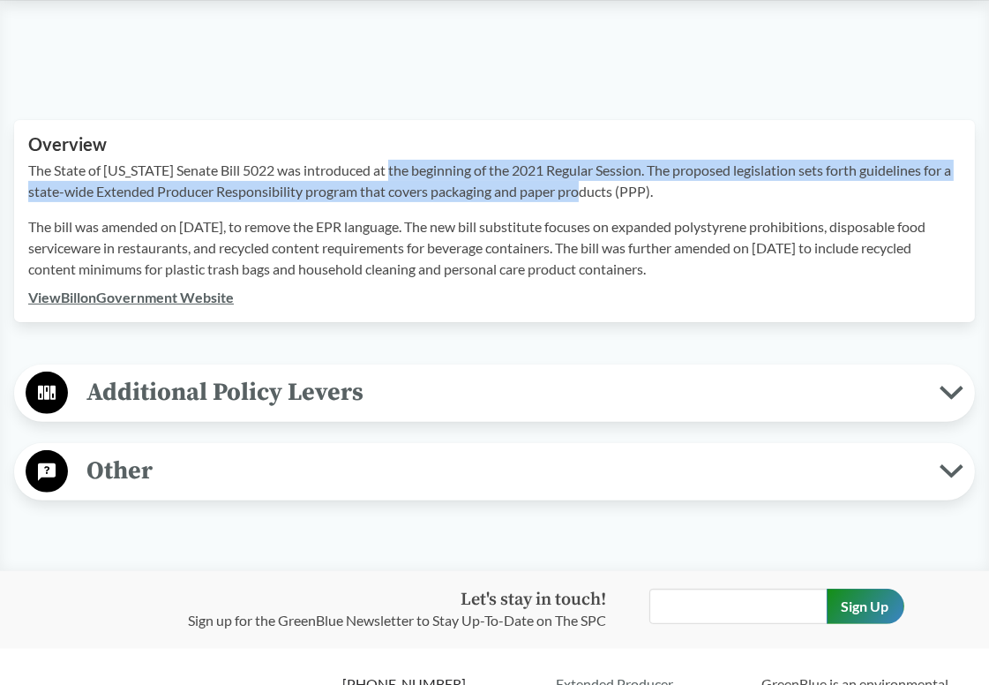
drag, startPoint x: 399, startPoint y: 170, endPoint x: 595, endPoint y: 180, distance: 196.2
click at [595, 180] on p "The State of [US_STATE] Senate Bill 5022 was introduced at the beginning of the…" at bounding box center [494, 181] width 933 height 42
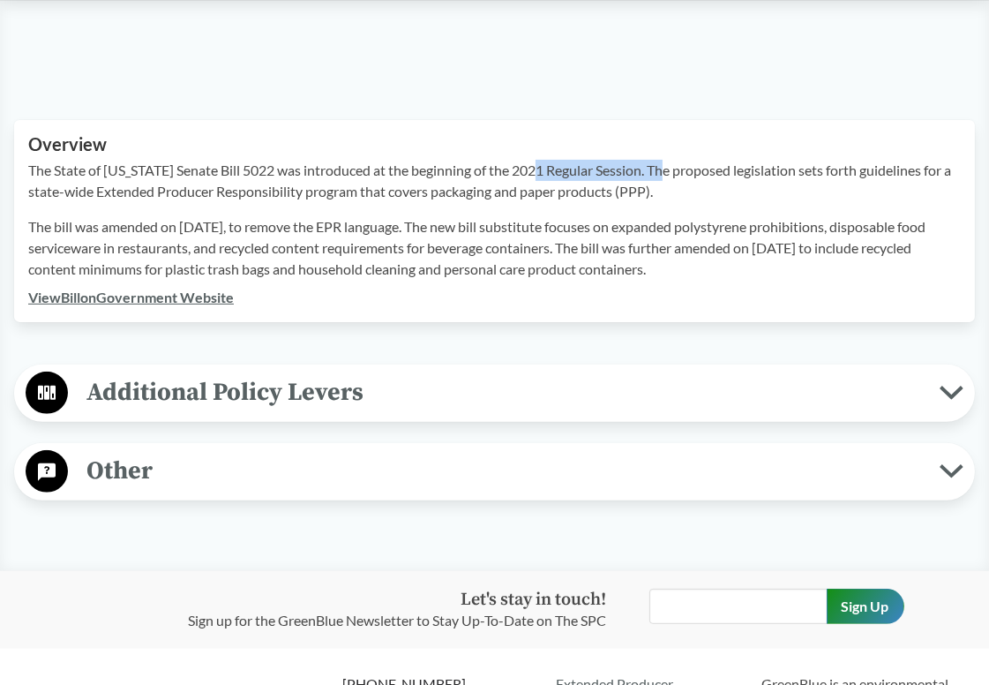
drag, startPoint x: 544, startPoint y: 172, endPoint x: 681, endPoint y: 177, distance: 136.9
click at [681, 177] on p "The State of [US_STATE] Senate Bill 5022 was introduced at the beginning of the…" at bounding box center [494, 181] width 933 height 42
drag, startPoint x: 728, startPoint y: 173, endPoint x: 891, endPoint y: 173, distance: 162.4
click at [891, 173] on p "The State of [US_STATE] Senate Bill 5022 was introduced at the beginning of the…" at bounding box center [494, 181] width 933 height 42
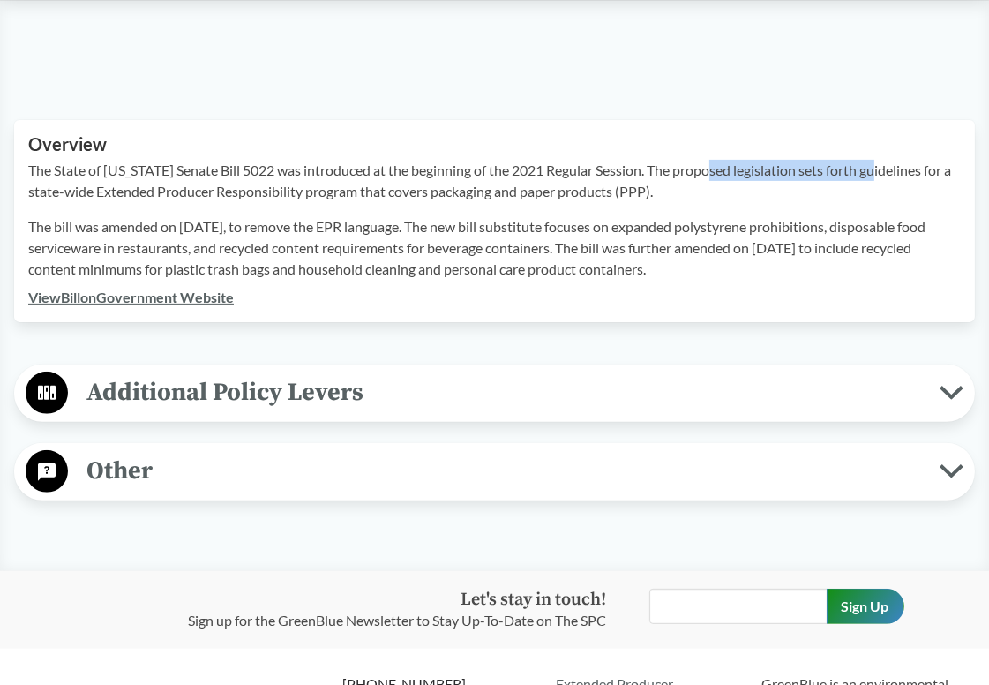
click at [891, 173] on p "The State of [US_STATE] Senate Bill 5022 was introduced at the beginning of the…" at bounding box center [494, 181] width 933 height 42
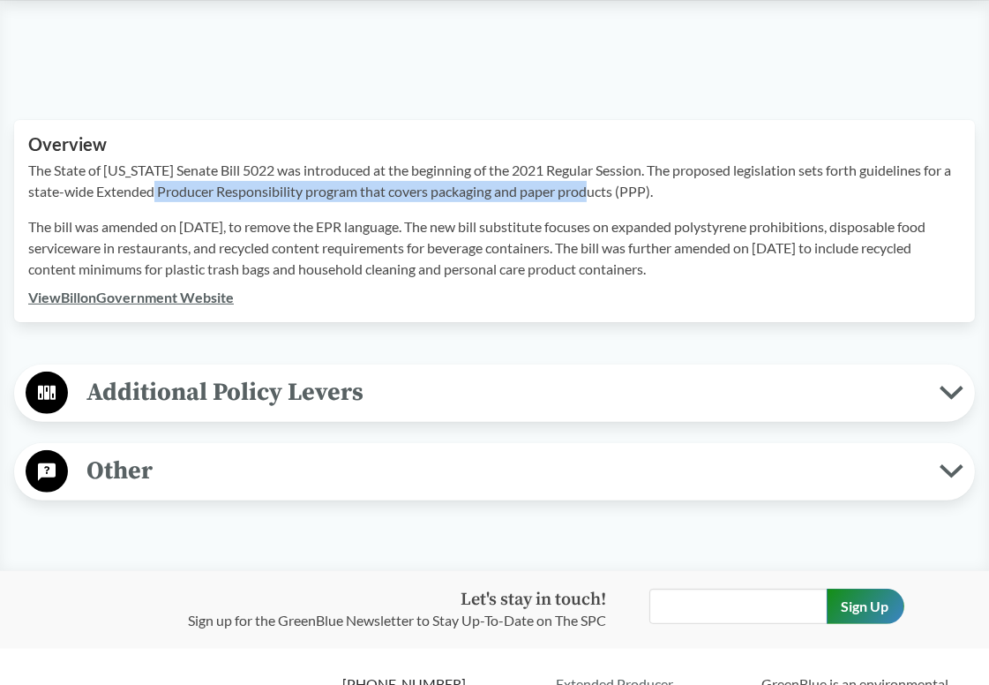
drag, startPoint x: 167, startPoint y: 193, endPoint x: 601, endPoint y: 199, distance: 434.3
click at [601, 199] on p "The State of [US_STATE] Senate Bill 5022 was introduced at the beginning of the…" at bounding box center [494, 181] width 933 height 42
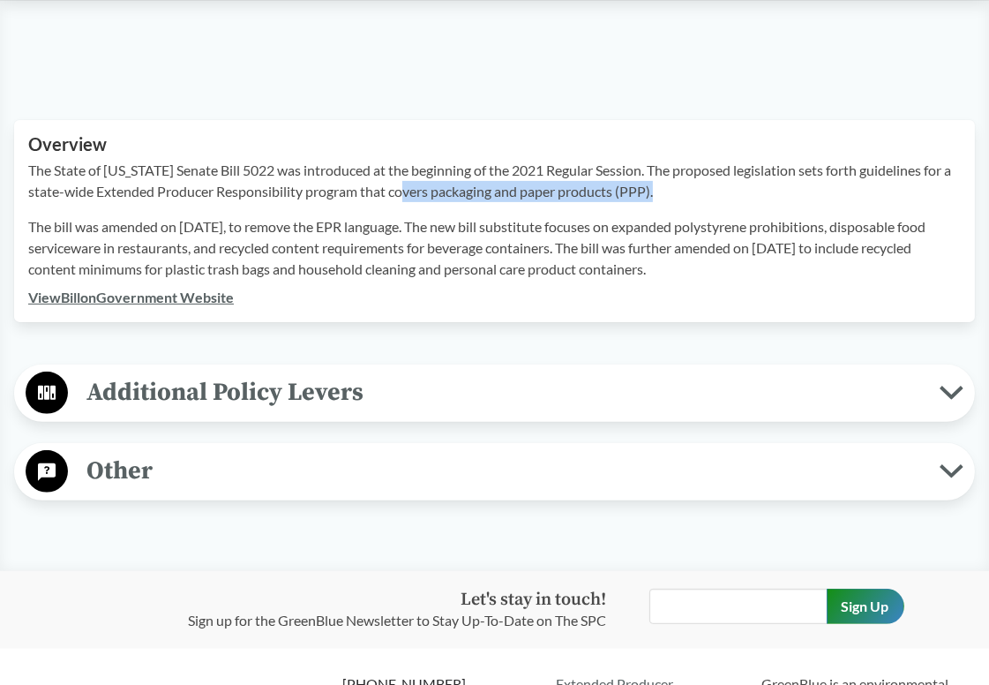
drag, startPoint x: 731, startPoint y: 201, endPoint x: 418, endPoint y: 201, distance: 312.5
click at [418, 201] on p "The State of [US_STATE] Senate Bill 5022 was introduced at the beginning of the…" at bounding box center [494, 181] width 933 height 42
drag, startPoint x: 412, startPoint y: 201, endPoint x: 704, endPoint y: 201, distance: 292.2
click at [704, 201] on p "The State of [US_STATE] Senate Bill 5022 was introduced at the beginning of the…" at bounding box center [494, 181] width 933 height 42
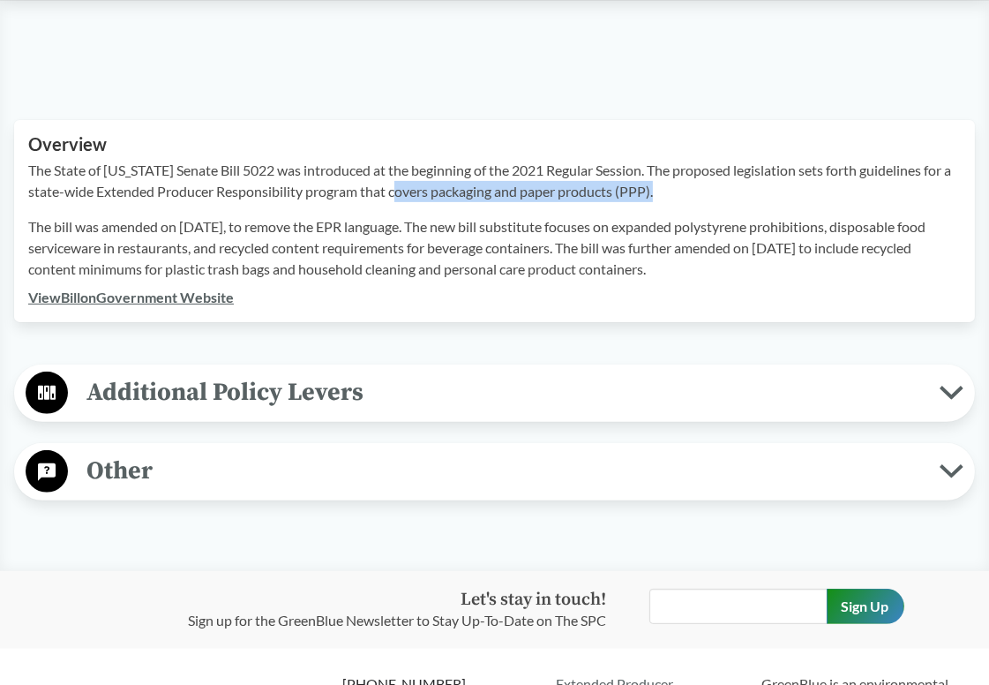
click at [704, 201] on p "The State of [US_STATE] Senate Bill 5022 was introduced at the beginning of the…" at bounding box center [494, 181] width 933 height 42
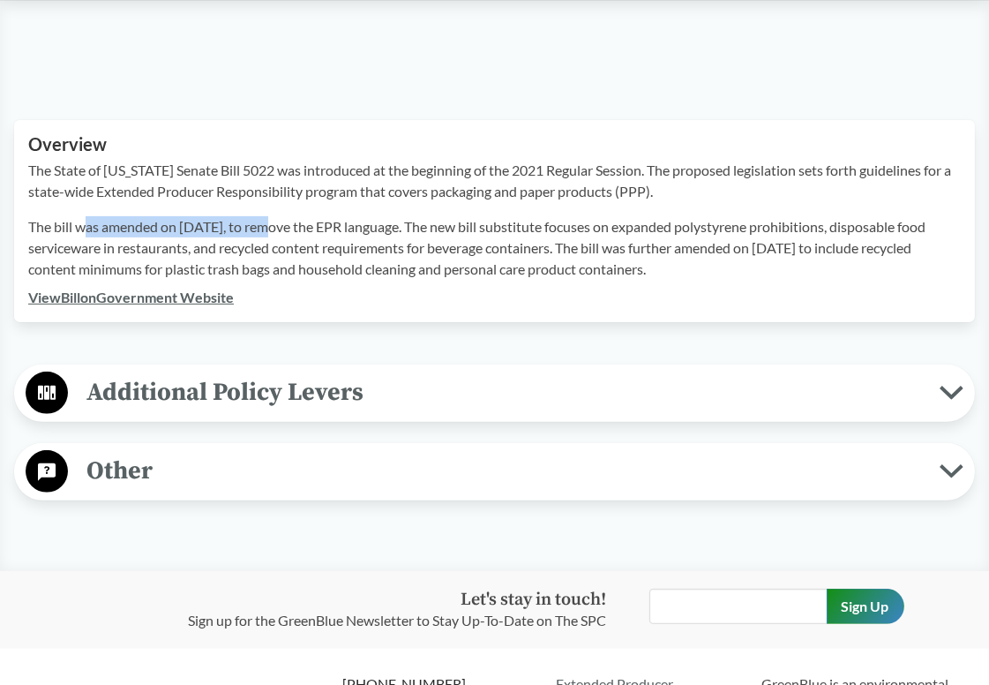
drag, startPoint x: 87, startPoint y: 225, endPoint x: 266, endPoint y: 234, distance: 179.4
click at [266, 234] on p "The bill was amended on [DATE], to remove the EPR language. The new bill substi…" at bounding box center [494, 248] width 933 height 64
drag, startPoint x: 231, startPoint y: 225, endPoint x: 401, endPoint y: 224, distance: 169.5
click at [401, 224] on p "The bill was amended on [DATE], to remove the EPR language. The new bill substi…" at bounding box center [494, 248] width 933 height 64
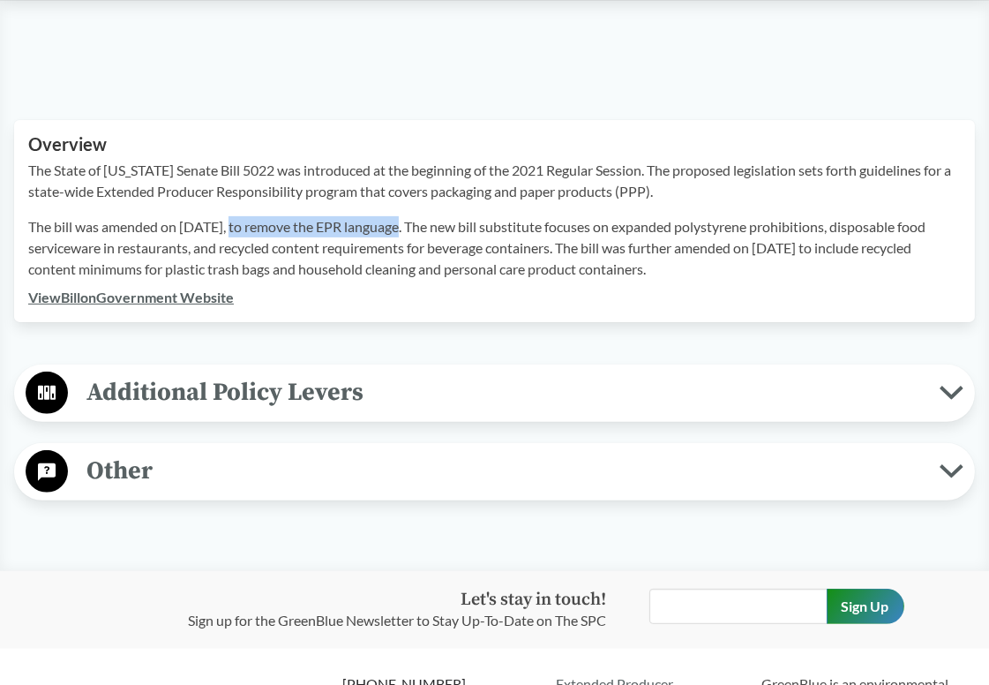
click at [401, 224] on p "The bill was amended on [DATE], to remove the EPR language. The new bill substi…" at bounding box center [494, 248] width 933 height 64
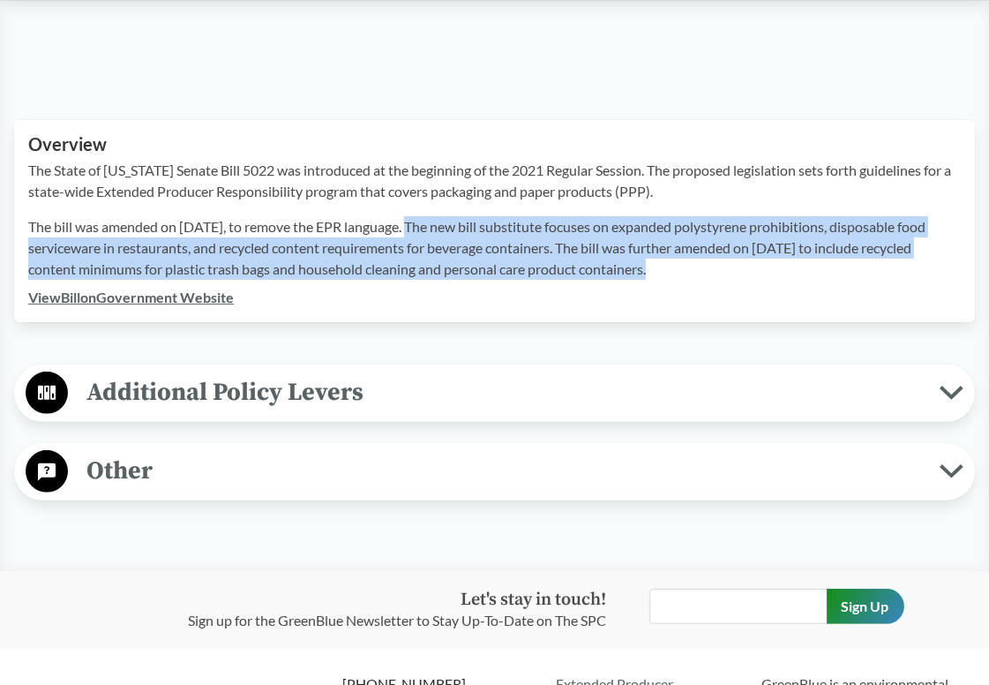
drag, startPoint x: 407, startPoint y: 224, endPoint x: 681, endPoint y: 270, distance: 278.3
click at [681, 270] on p "The bill was amended on [DATE], to remove the EPR language. The new bill substi…" at bounding box center [494, 248] width 933 height 64
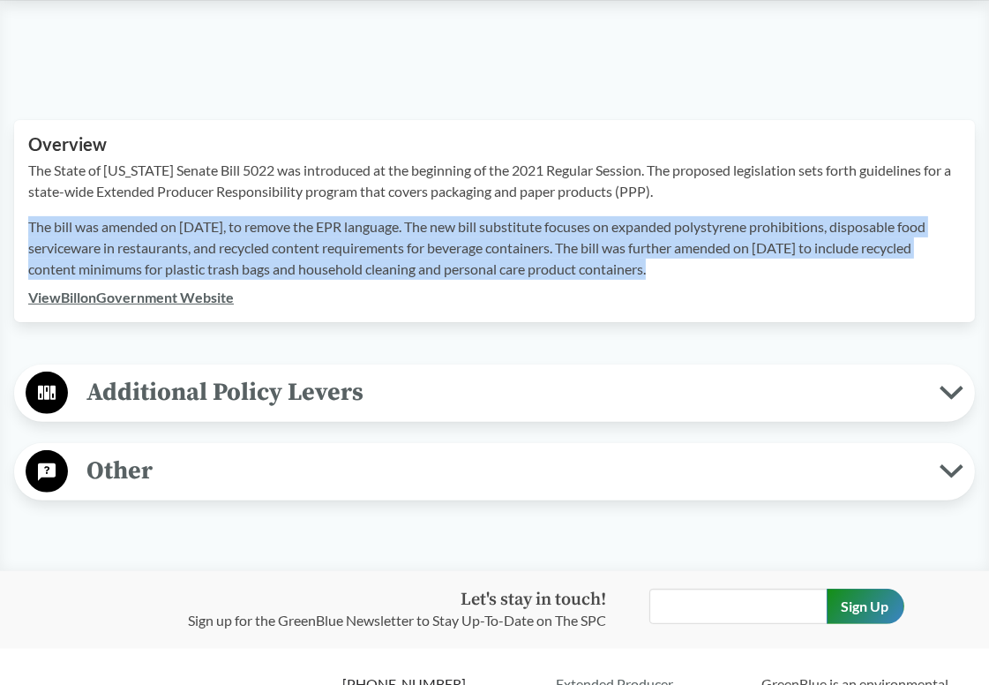
drag, startPoint x: 681, startPoint y: 270, endPoint x: 26, endPoint y: 225, distance: 657.4
click at [26, 225] on div "Overview The State of [US_STATE] Senate Bill 5022 was introduced at the beginni…" at bounding box center [494, 221] width 961 height 202
copy p "The bill was amended on [DATE], to remove the EPR language. The new bill substi…"
click at [676, 276] on p "The bill was amended on [DATE], to remove the EPR language. The new bill substi…" at bounding box center [494, 248] width 933 height 64
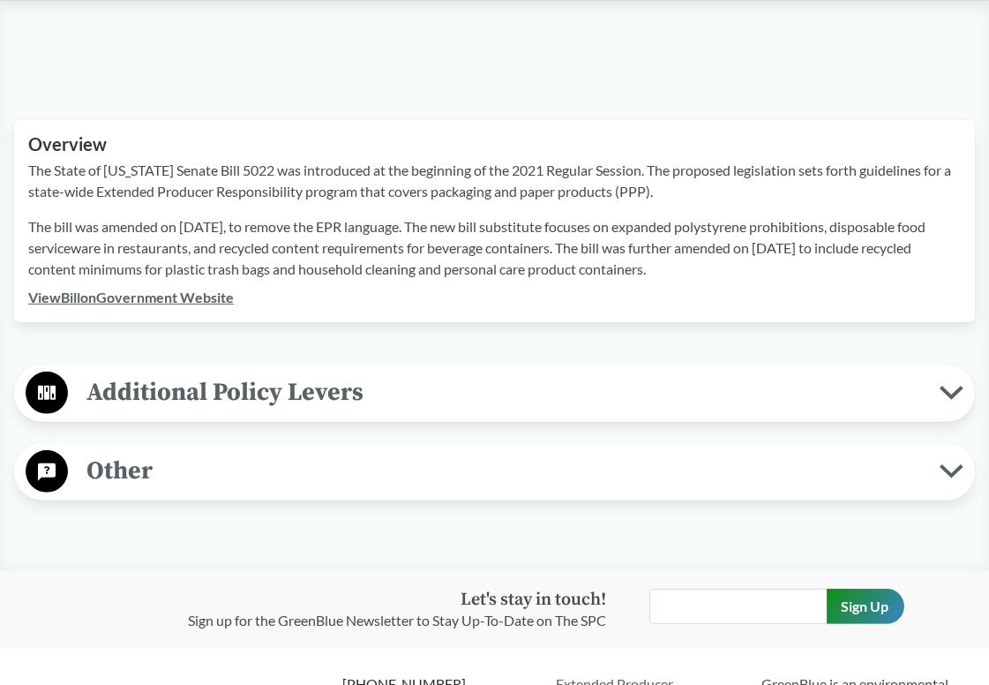
click at [583, 393] on span "Additional Policy Levers" at bounding box center [504, 392] width 872 height 40
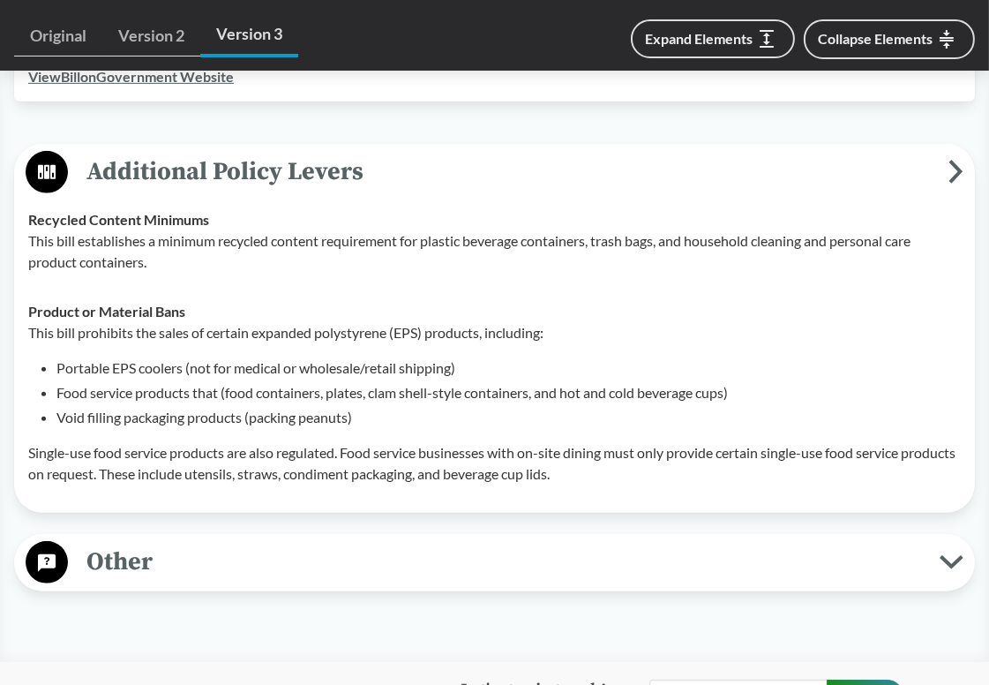
scroll to position [618, 0]
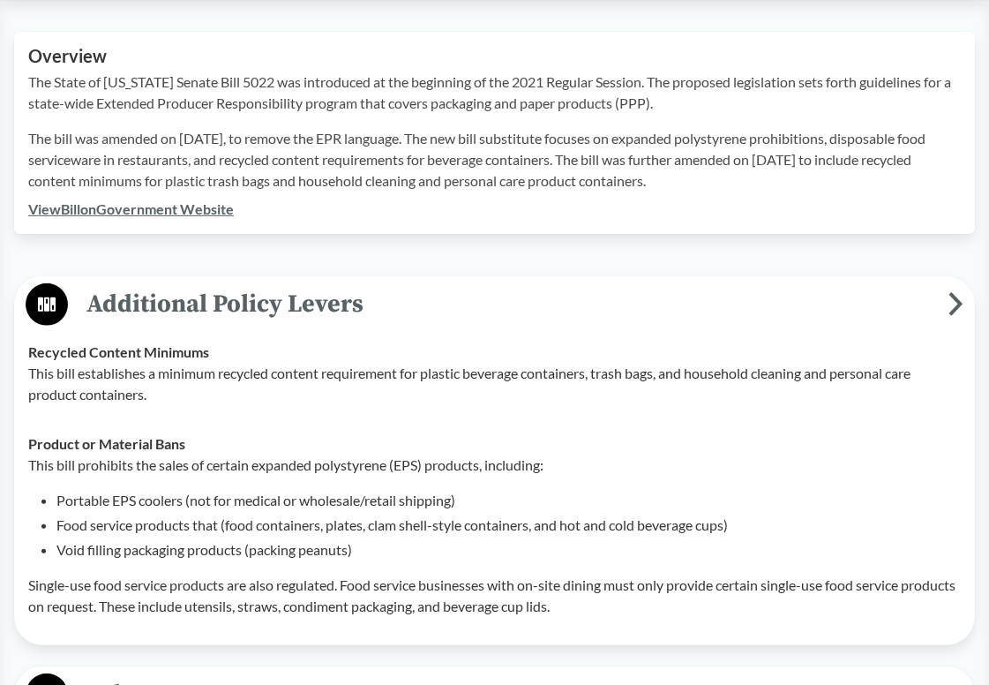
click at [610, 293] on span "Additional Policy Levers" at bounding box center [508, 304] width 881 height 40
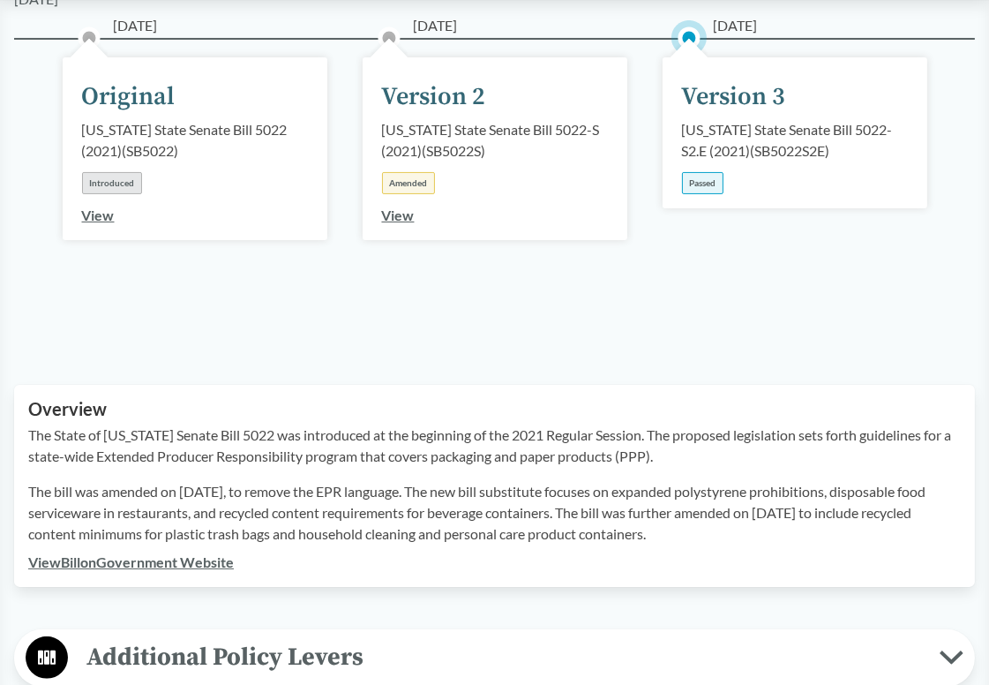
scroll to position [0, 0]
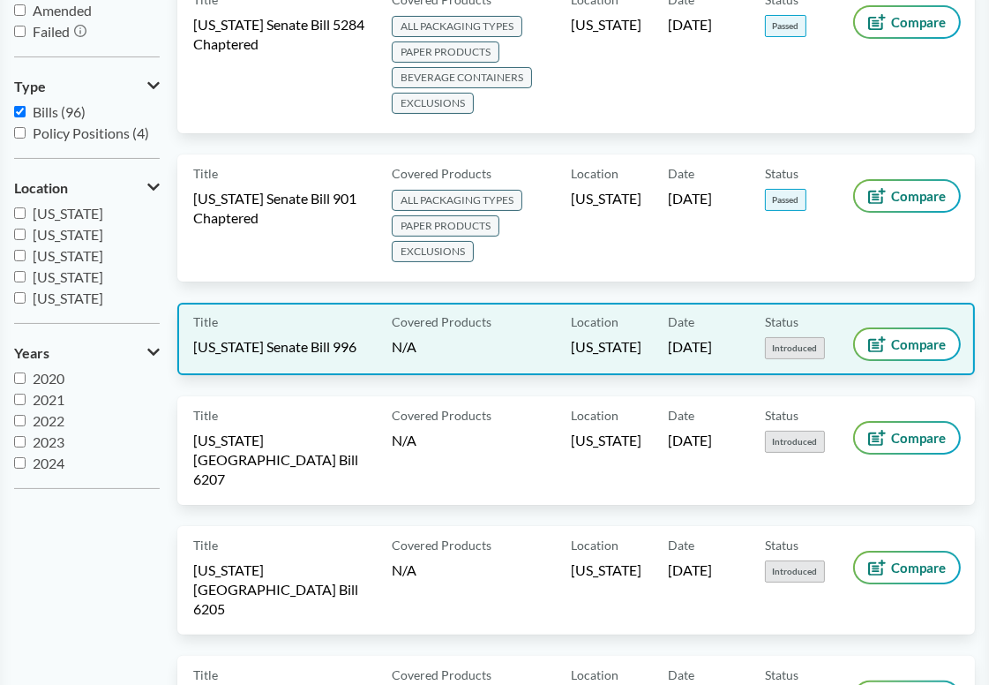
scroll to position [88, 0]
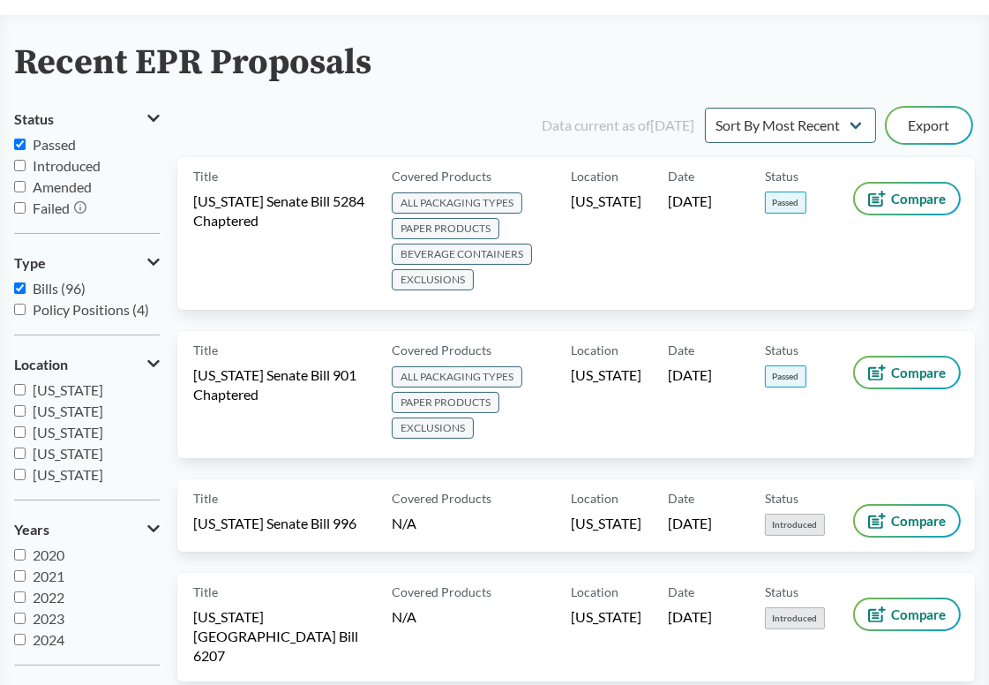
click at [21, 145] on input "Passed" at bounding box center [19, 144] width 11 height 11
click at [16, 143] on input "Passed" at bounding box center [19, 144] width 11 height 11
checkbox input "true"
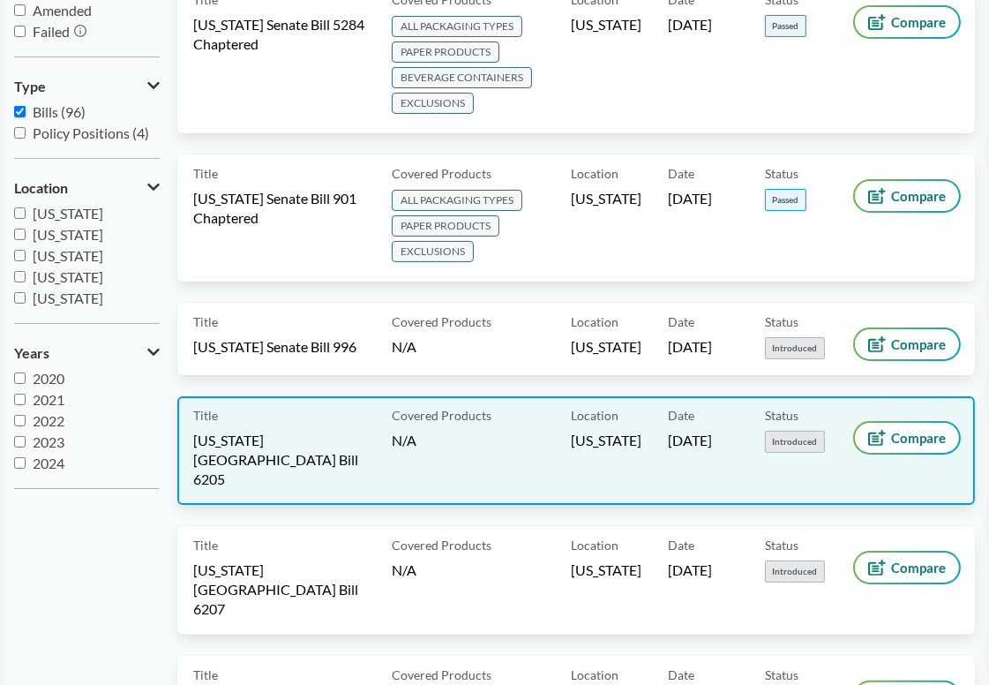
scroll to position [0, 0]
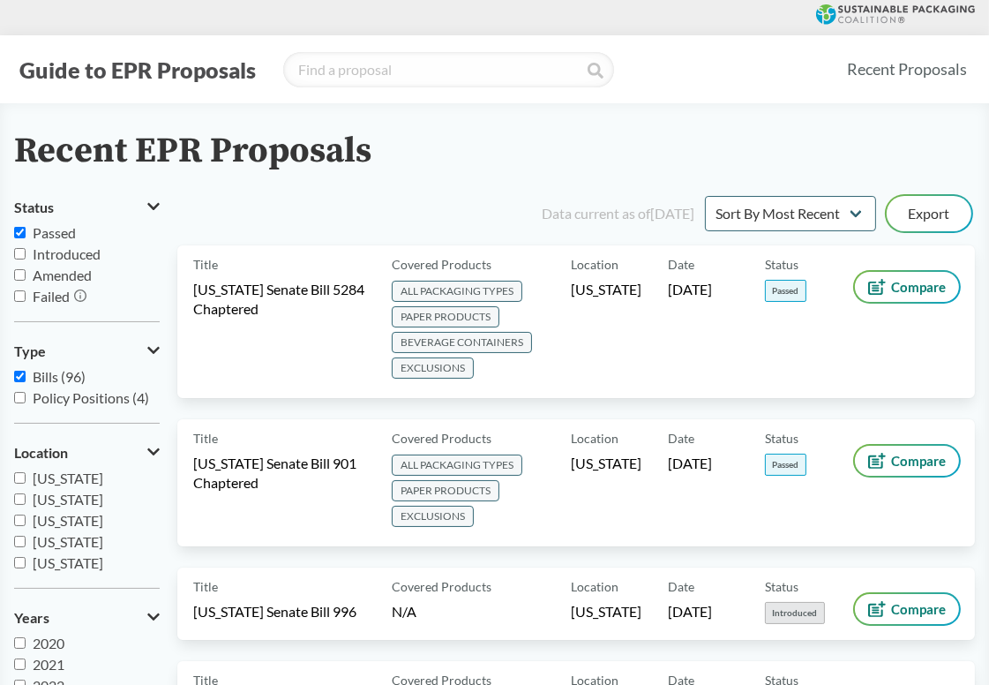
click at [19, 375] on input "Bills (96)" at bounding box center [19, 376] width 11 height 11
click at [19, 377] on input "Bills (96)" at bounding box center [19, 376] width 11 height 11
checkbox input "true"
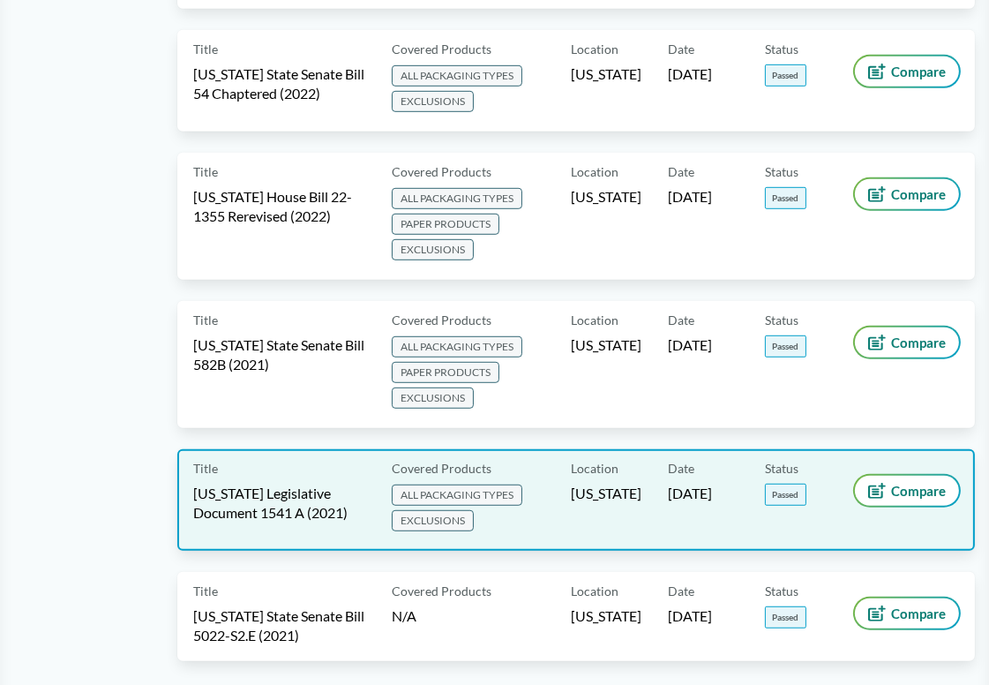
scroll to position [1181, 0]
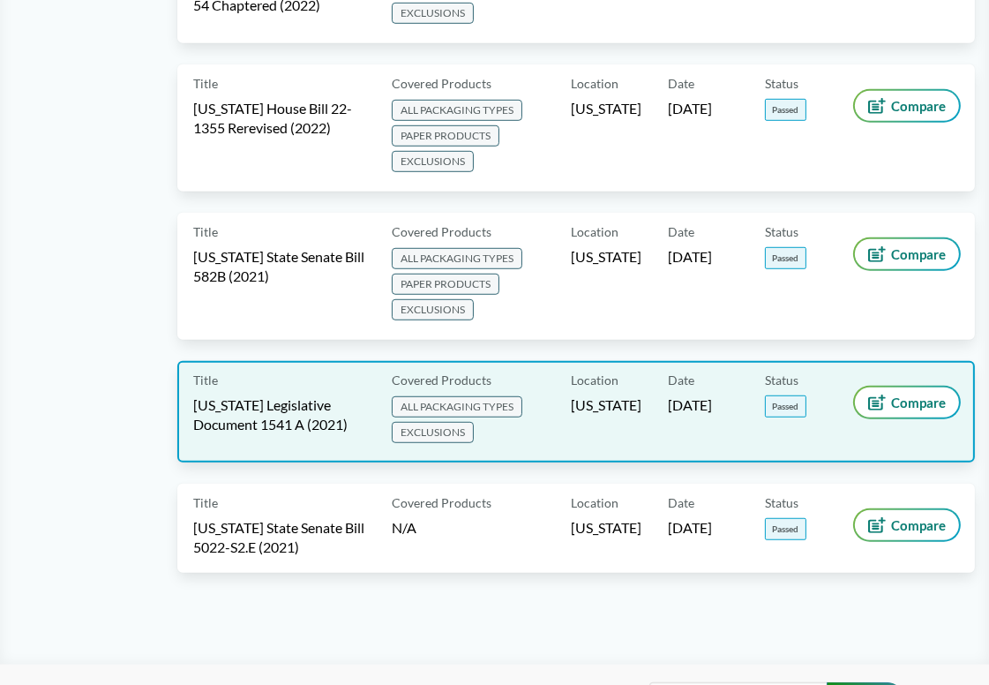
click at [350, 396] on span "[US_STATE] Legislative Document 1541 A (2021)" at bounding box center [281, 414] width 177 height 39
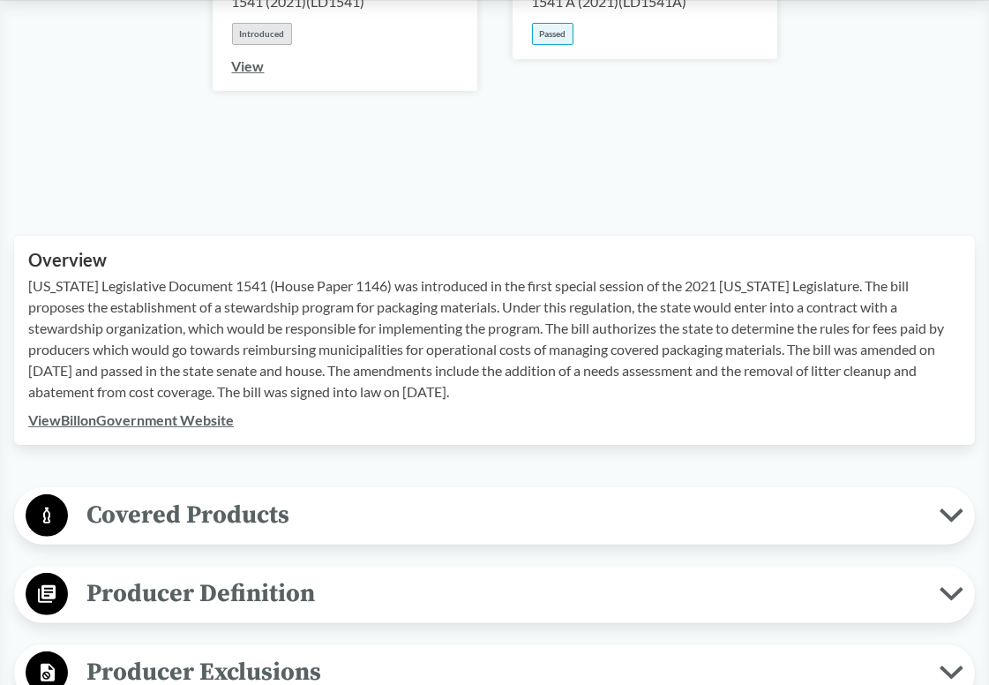
scroll to position [530, 0]
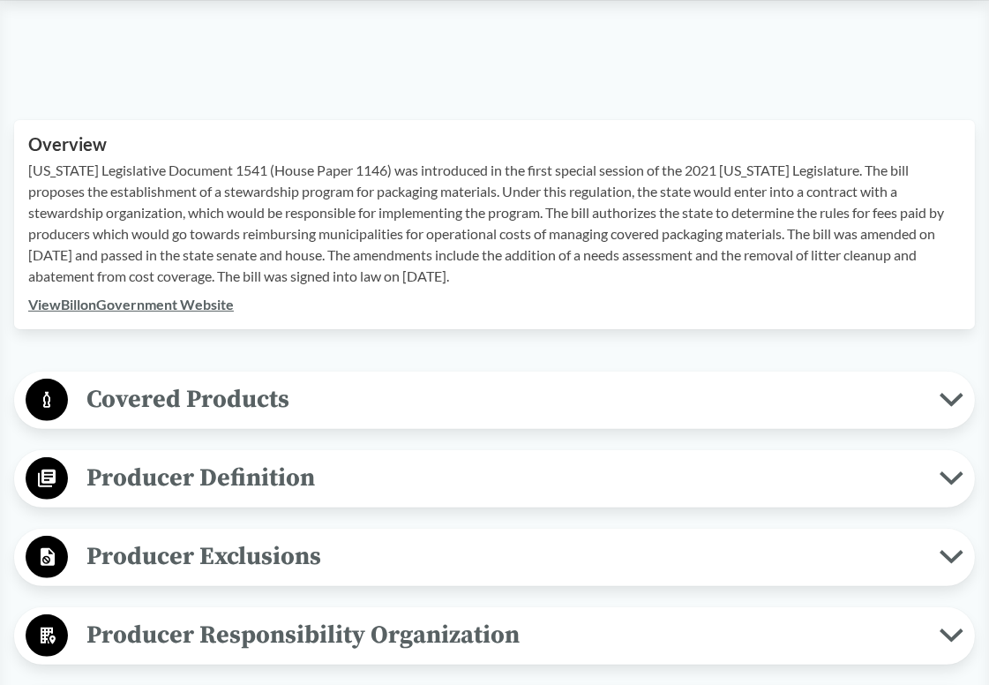
click at [351, 382] on span "Covered Products" at bounding box center [504, 400] width 872 height 40
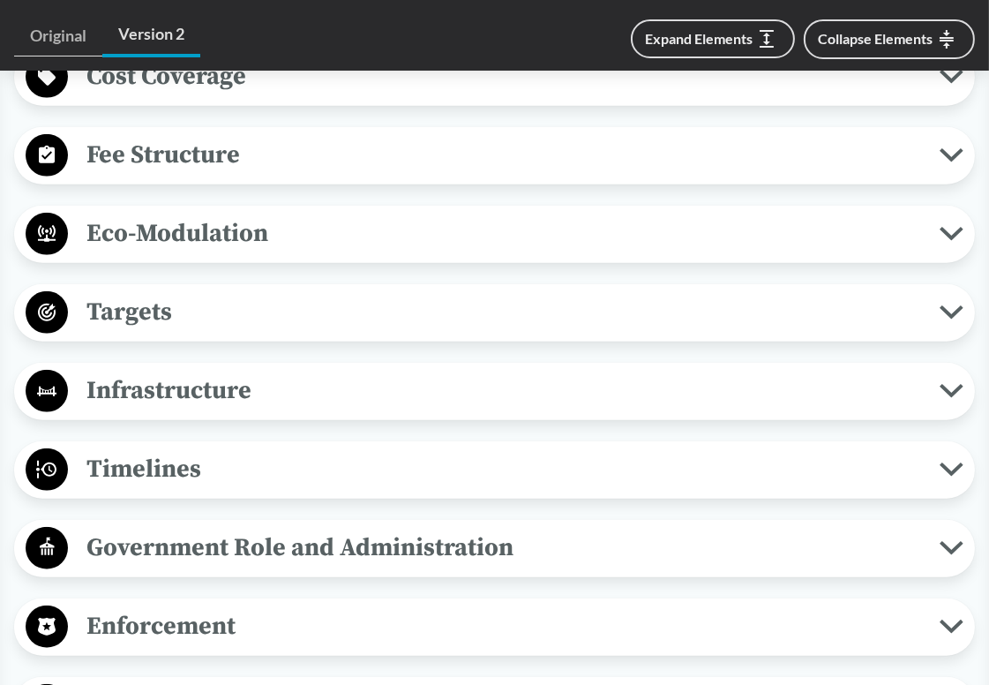
scroll to position [1589, 0]
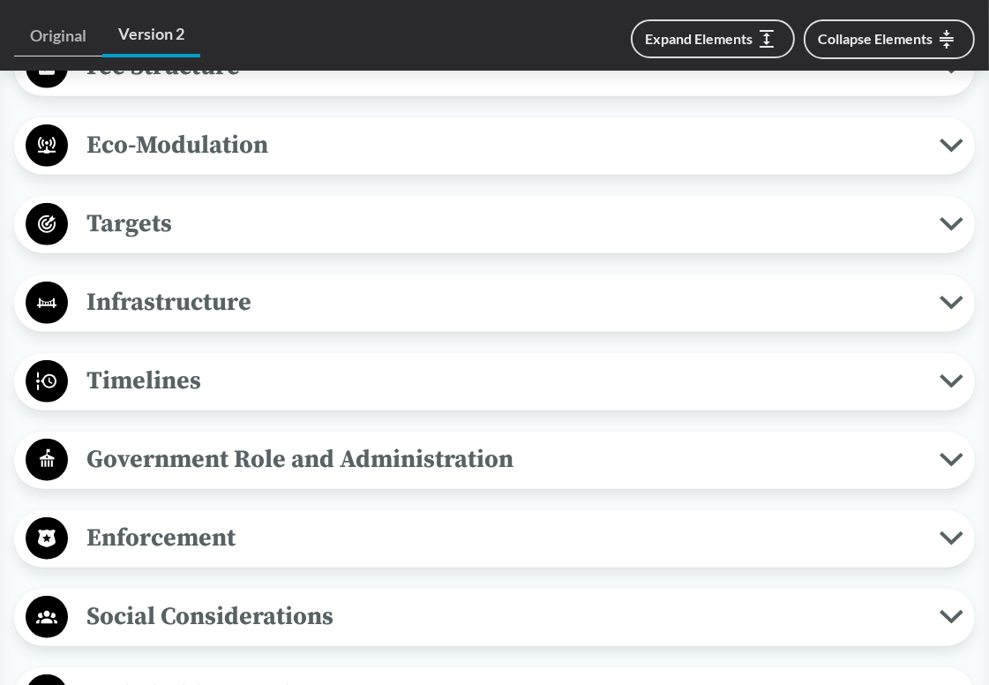
click at [343, 361] on span "Timelines" at bounding box center [504, 381] width 872 height 40
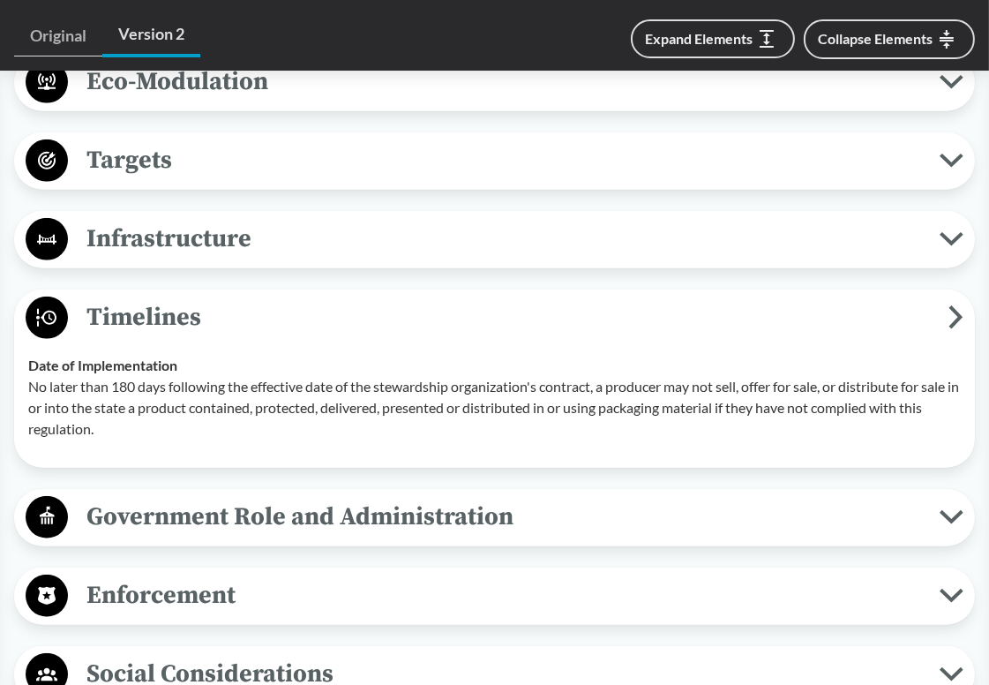
scroll to position [1677, 0]
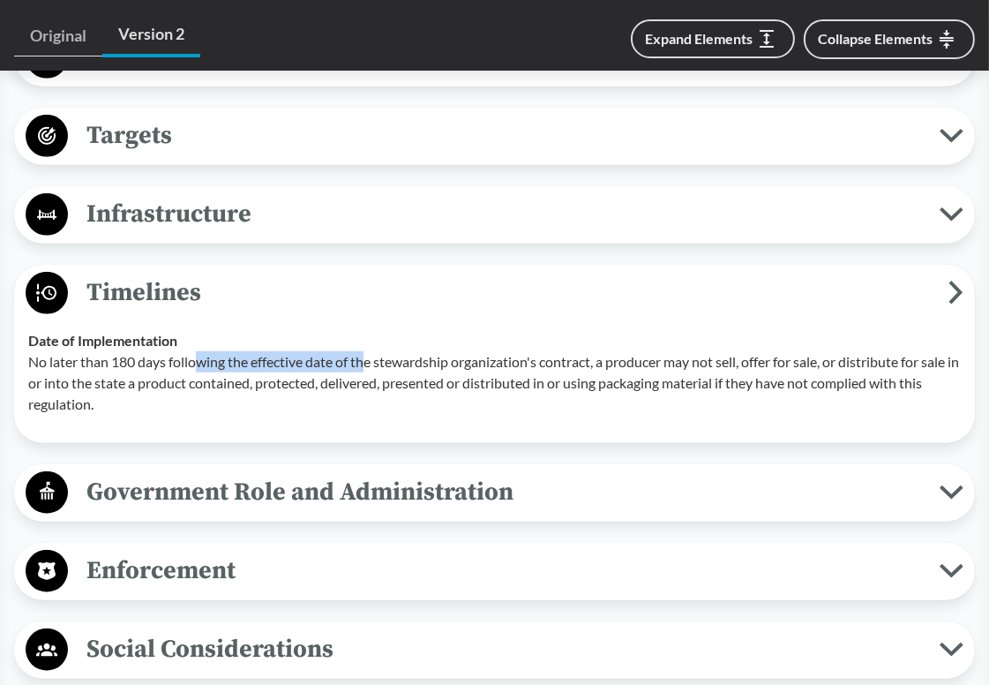
drag, startPoint x: 198, startPoint y: 332, endPoint x: 366, endPoint y: 335, distance: 168.6
click at [366, 351] on p "No later than 180 days following the effective date of the stewardship organiza…" at bounding box center [494, 383] width 933 height 64
drag, startPoint x: 378, startPoint y: 333, endPoint x: 514, endPoint y: 333, distance: 135.9
click at [514, 351] on p "No later than 180 days following the effective date of the stewardship organiza…" at bounding box center [494, 383] width 933 height 64
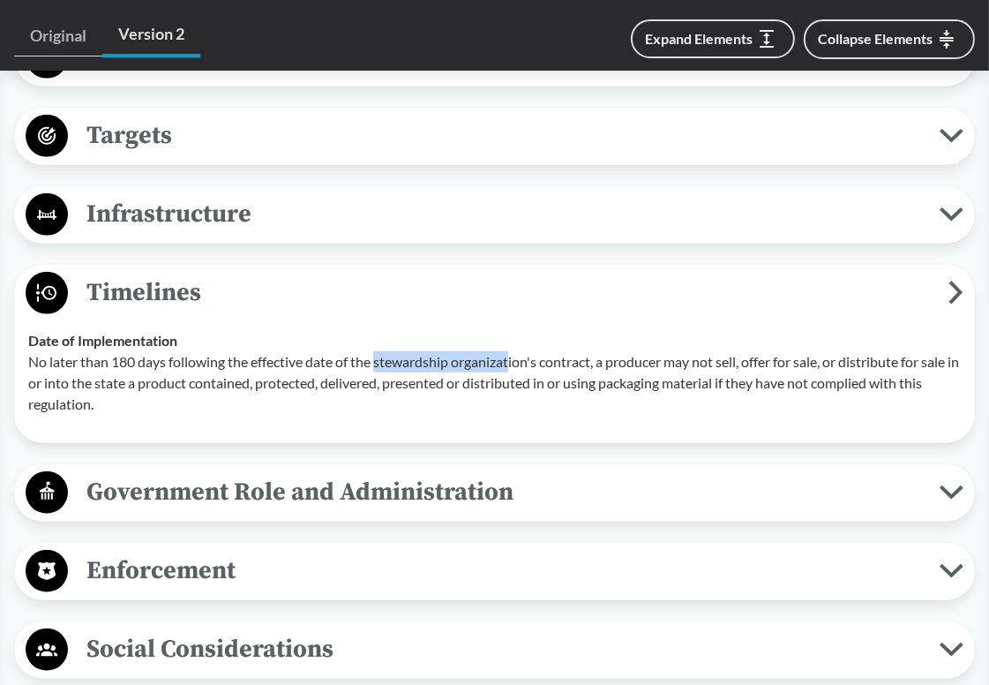
click at [514, 351] on p "No later than 180 days following the effective date of the stewardship organiza…" at bounding box center [494, 383] width 933 height 64
drag, startPoint x: 531, startPoint y: 331, endPoint x: 673, endPoint y: 334, distance: 141.2
click at [673, 351] on p "No later than 180 days following the effective date of the stewardship organiza…" at bounding box center [494, 383] width 933 height 64
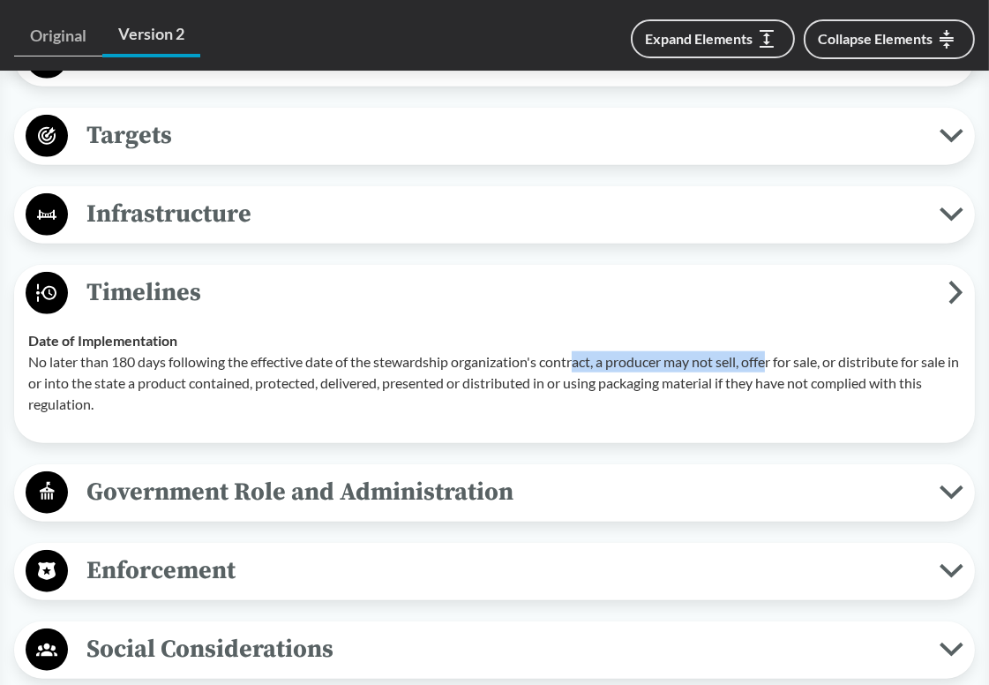
drag, startPoint x: 779, startPoint y: 333, endPoint x: 581, endPoint y: 335, distance: 198.6
click at [581, 351] on p "No later than 180 days following the effective date of the stewardship organiza…" at bounding box center [494, 383] width 933 height 64
drag, startPoint x: 560, startPoint y: 335, endPoint x: 863, endPoint y: 341, distance: 302.8
click at [863, 351] on p "No later than 180 days following the effective date of the stewardship organiza…" at bounding box center [494, 383] width 933 height 64
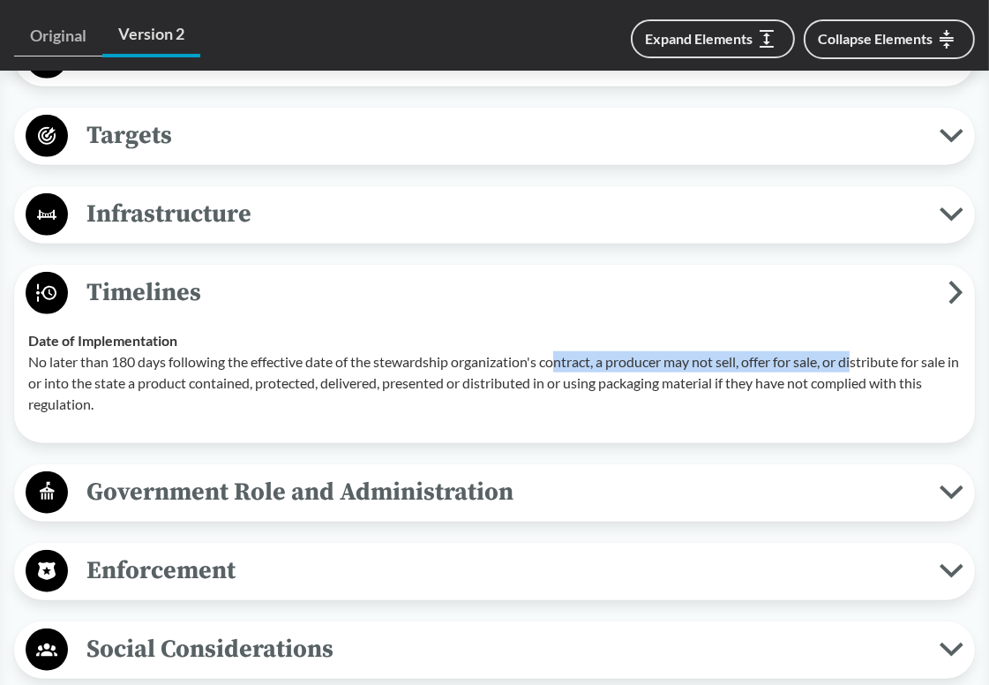
click at [863, 351] on p "No later than 180 days following the effective date of the stewardship organiza…" at bounding box center [494, 383] width 933 height 64
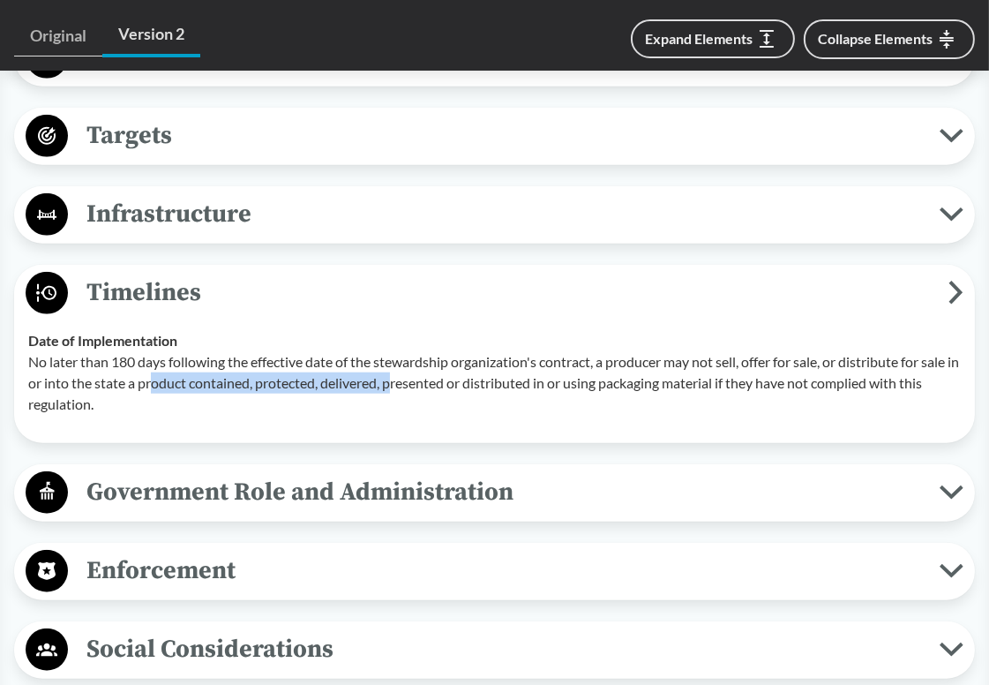
drag, startPoint x: 192, startPoint y: 356, endPoint x: 434, endPoint y: 355, distance: 242.7
click at [434, 355] on p "No later than 180 days following the effective date of the stewardship organiza…" at bounding box center [494, 383] width 933 height 64
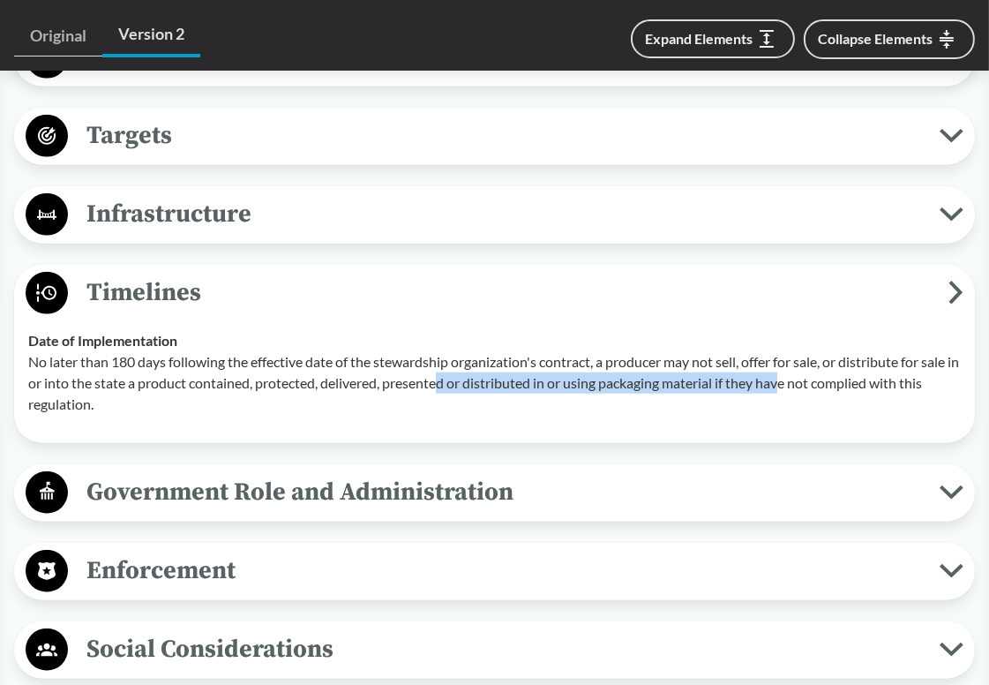
drag, startPoint x: 483, startPoint y: 355, endPoint x: 829, endPoint y: 360, distance: 346.0
click at [829, 360] on p "No later than 180 days following the effective date of the stewardship organiza…" at bounding box center [494, 383] width 933 height 64
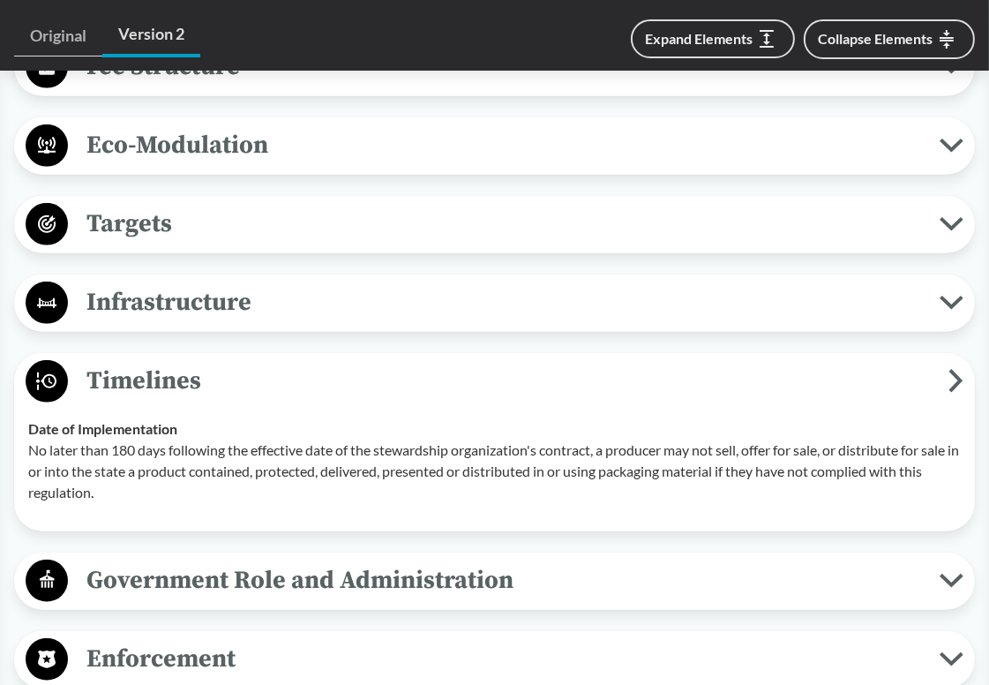
click at [577, 361] on span "Timelines" at bounding box center [508, 381] width 881 height 40
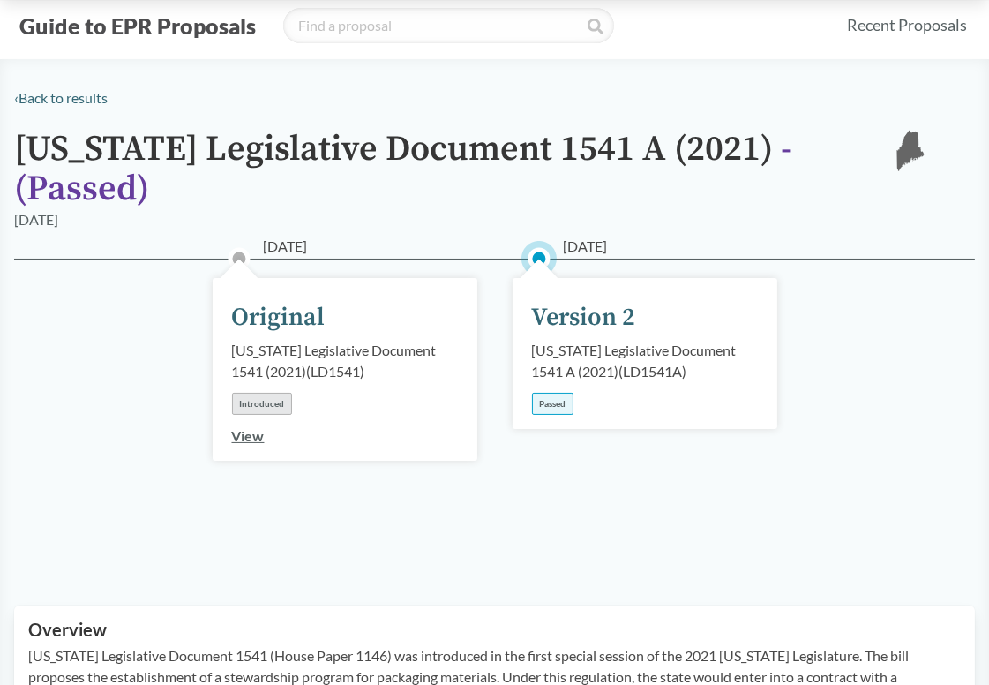
scroll to position [0, 0]
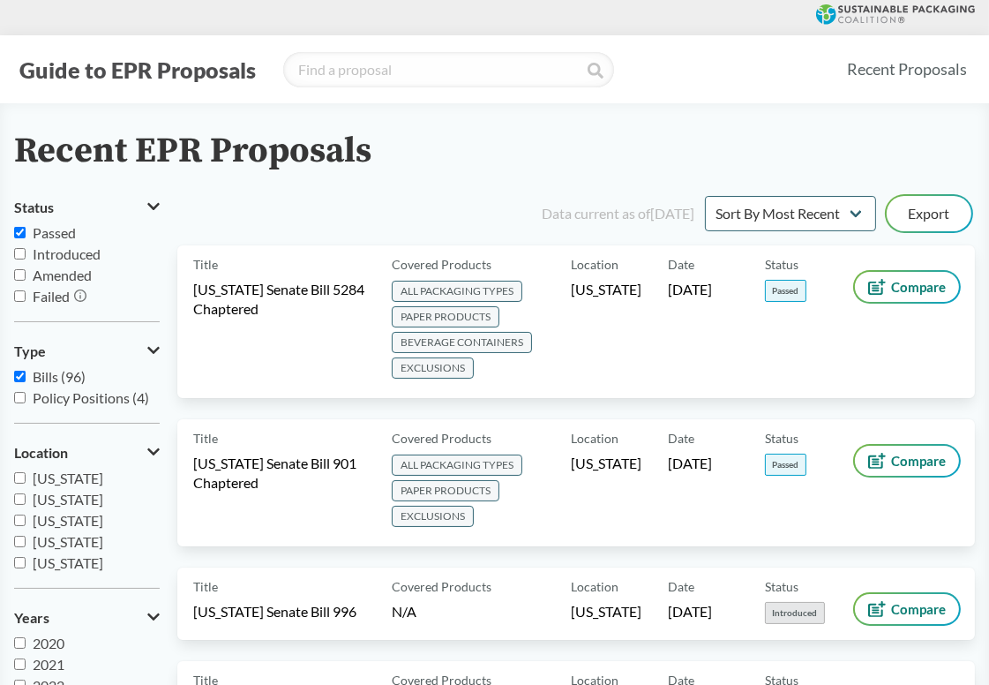
click at [25, 233] on input "Passed" at bounding box center [19, 232] width 11 height 11
click at [19, 233] on input "Passed" at bounding box center [19, 232] width 11 height 11
checkbox input "true"
click at [16, 257] on input "Introduced" at bounding box center [19, 253] width 11 height 11
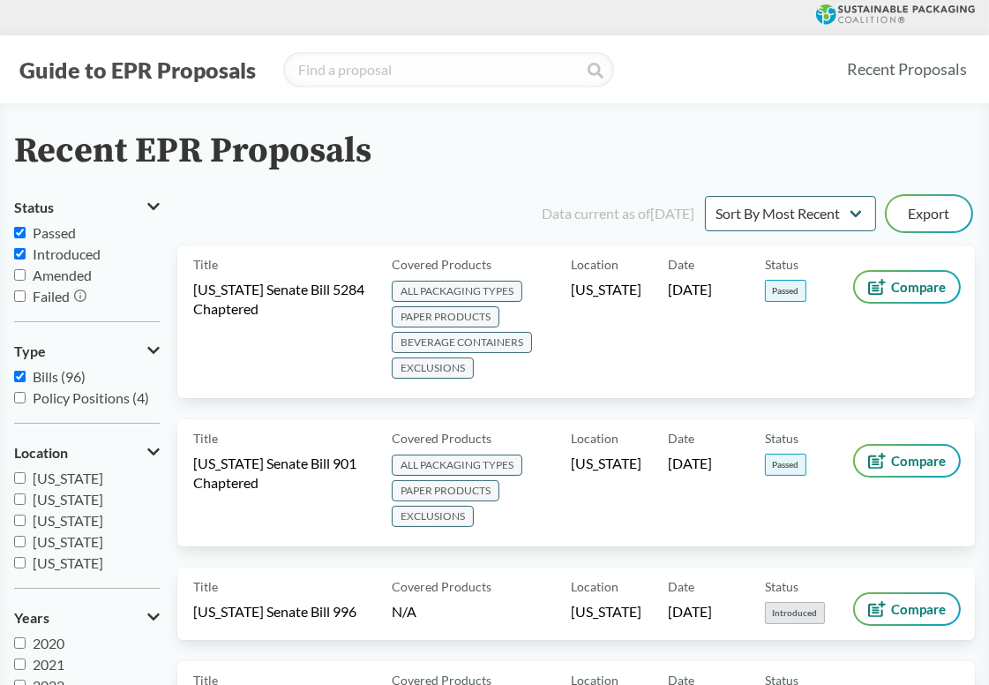
click at [18, 255] on input "Introduced" at bounding box center [19, 253] width 11 height 11
checkbox input "false"
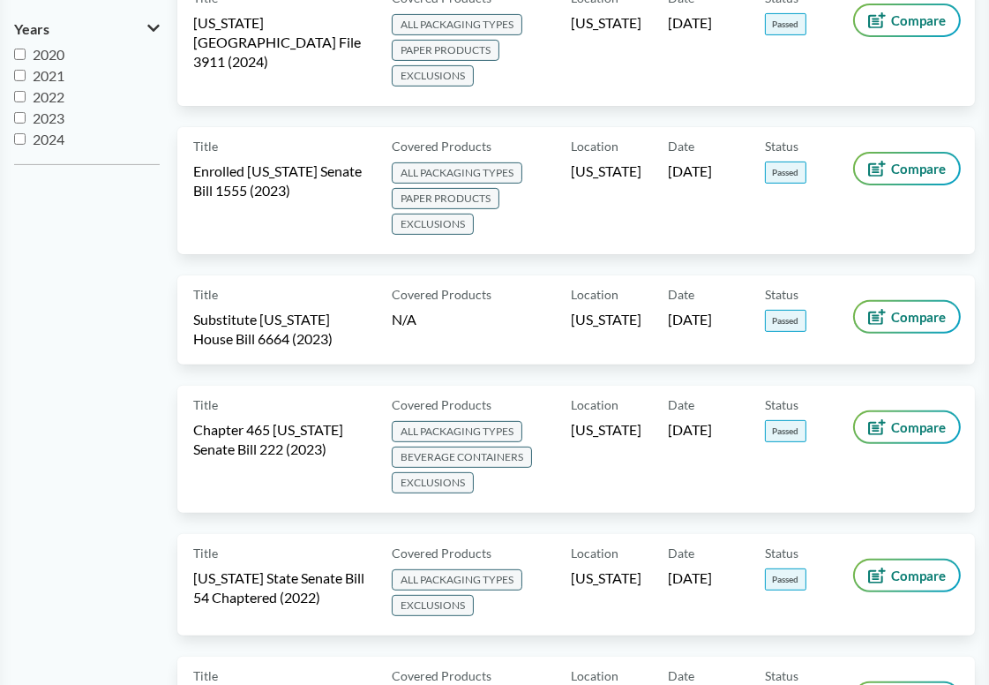
scroll to position [706, 0]
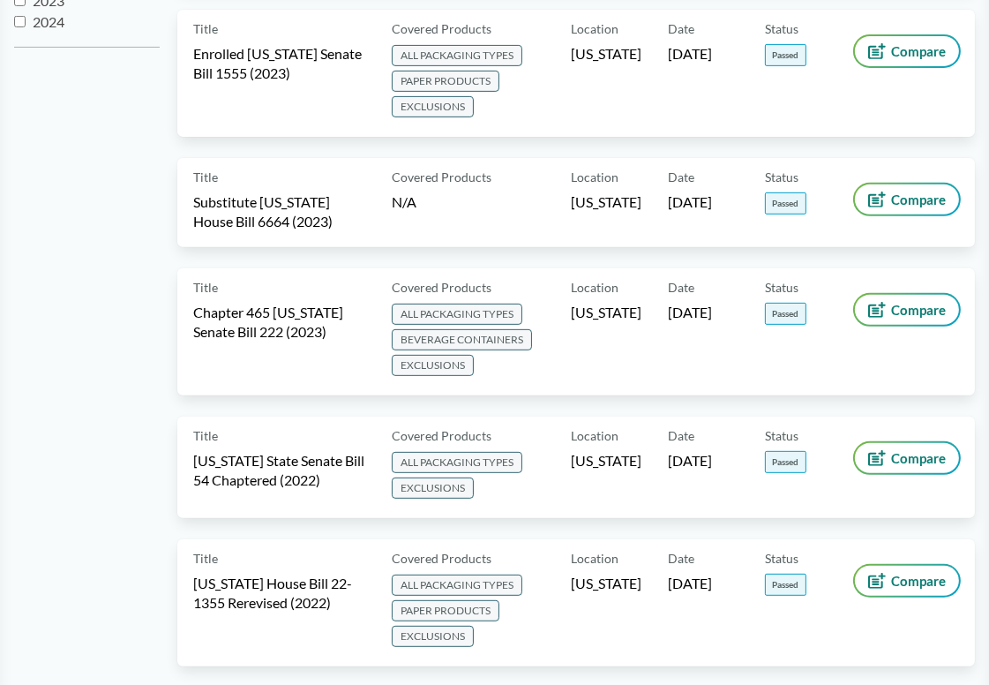
click at [99, 331] on aside "Status Passed Introduced Amended Failed Type Bills (96) Policy Positions (4) Lo…" at bounding box center [95, 277] width 163 height 1583
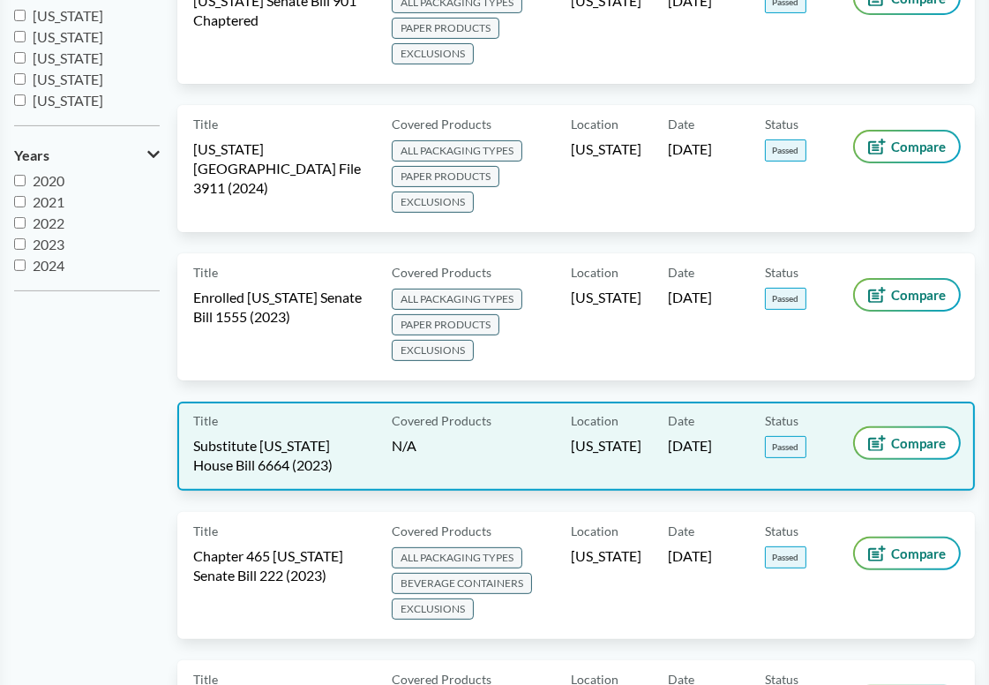
scroll to position [441, 0]
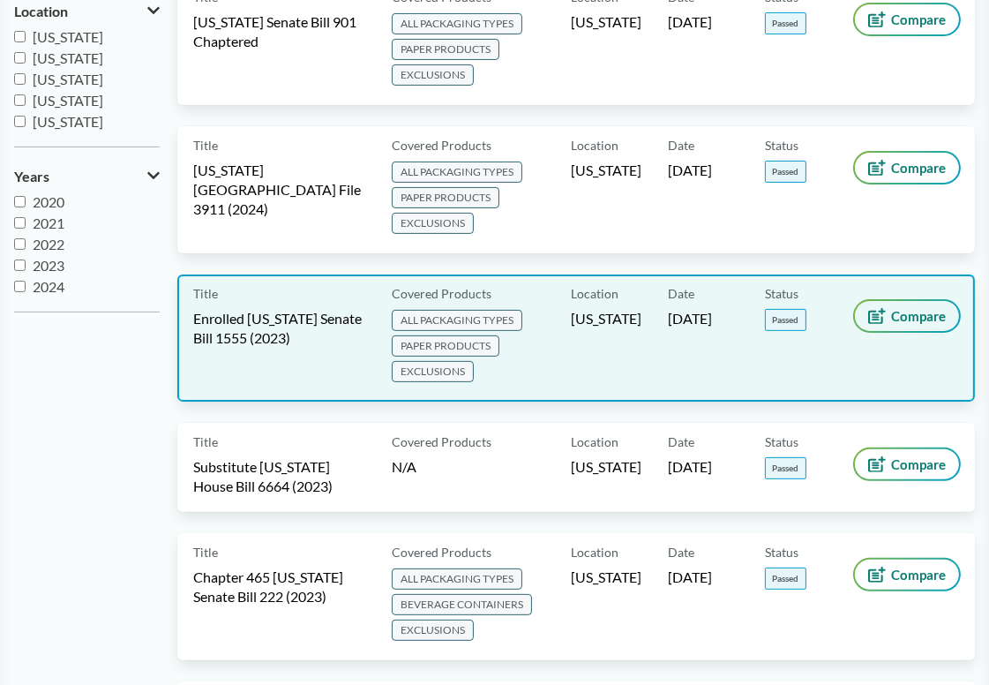
click at [920, 317] on button "Compare" at bounding box center [907, 316] width 104 height 30
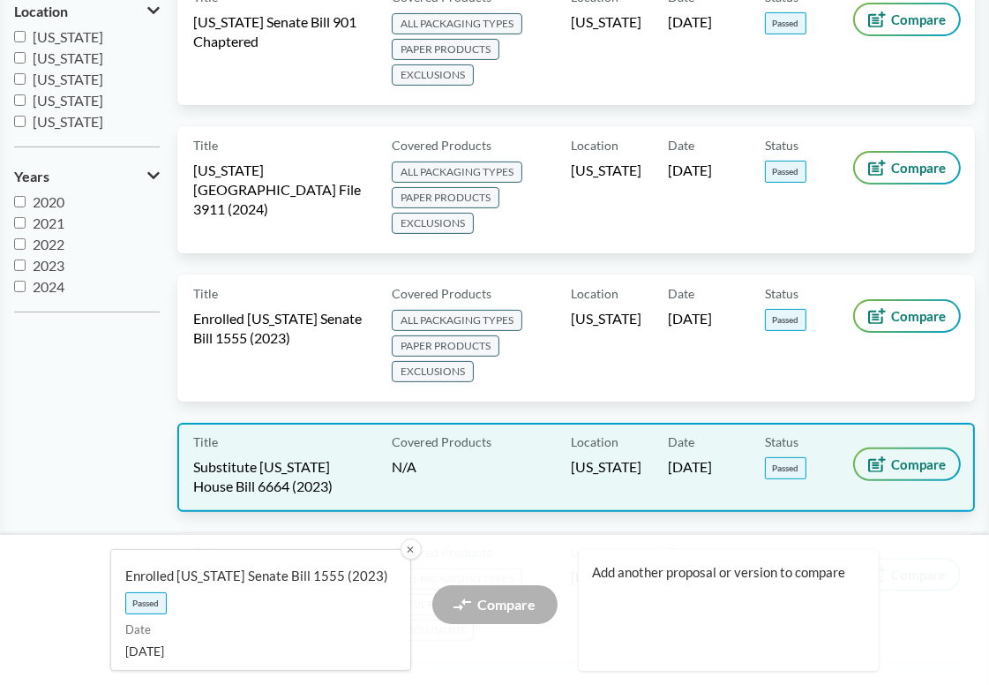
click at [899, 458] on span "Compare" at bounding box center [918, 464] width 55 height 14
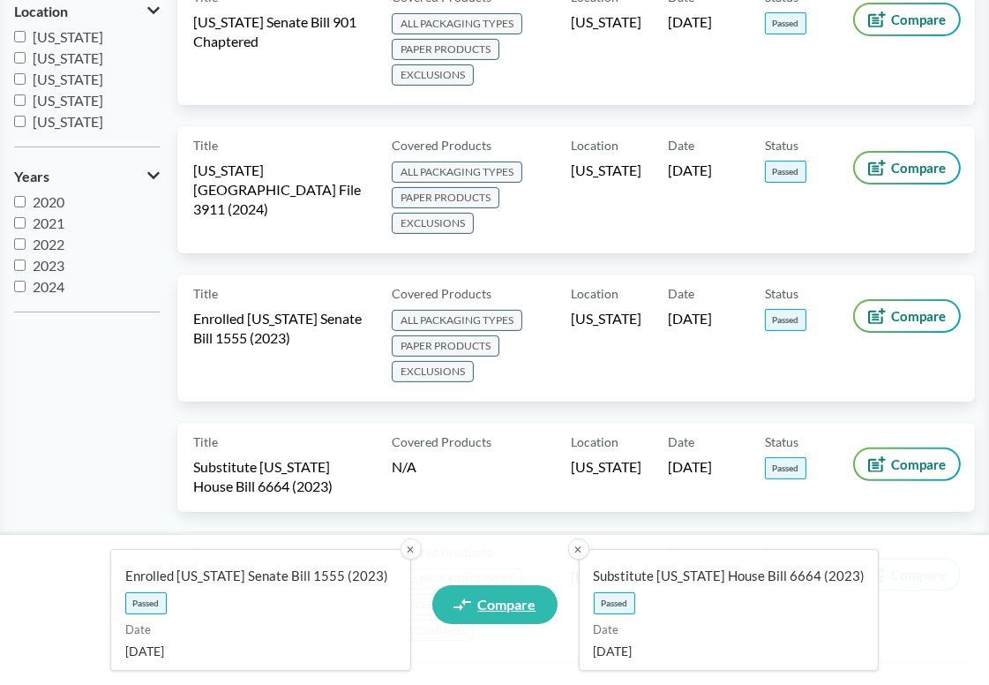
click at [497, 604] on span "Compare" at bounding box center [507, 605] width 58 height 14
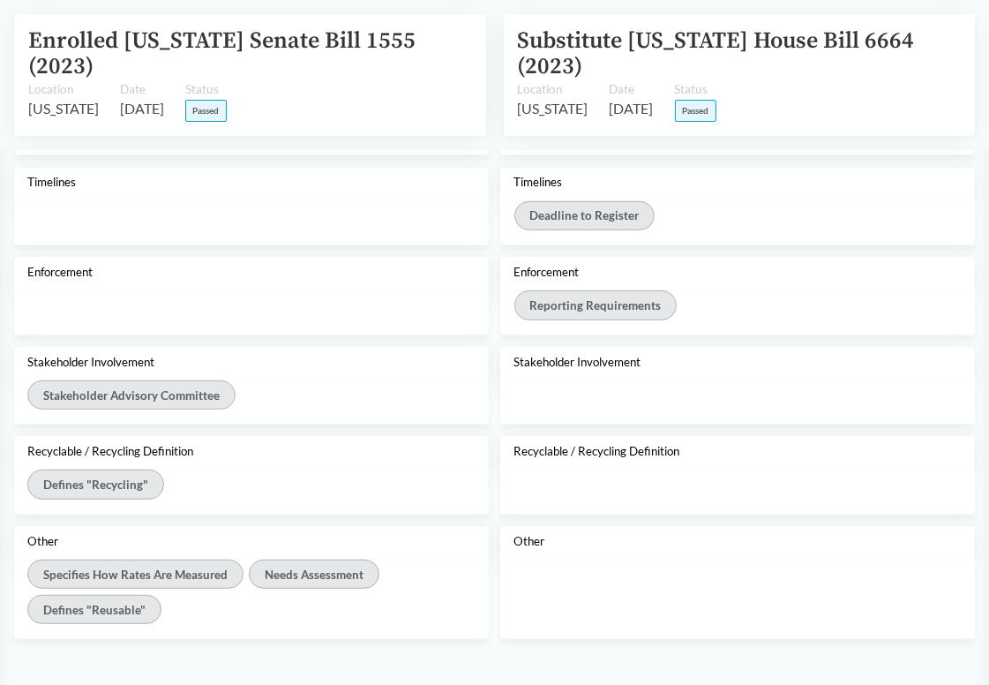
scroll to position [794, 0]
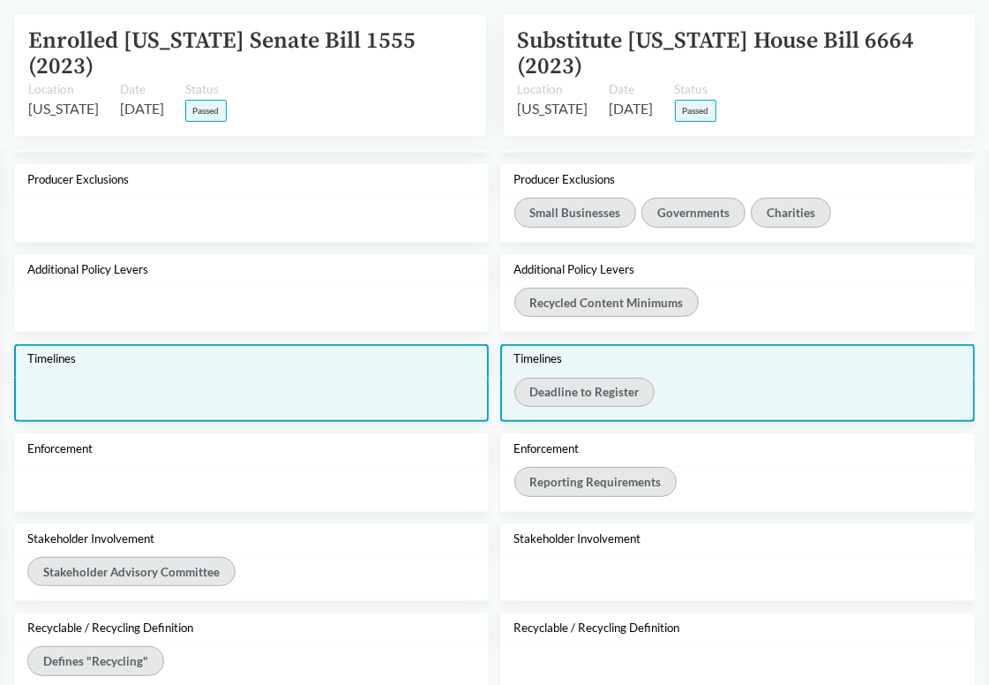
click at [715, 378] on div "Deadline to Register" at bounding box center [739, 395] width 448 height 35
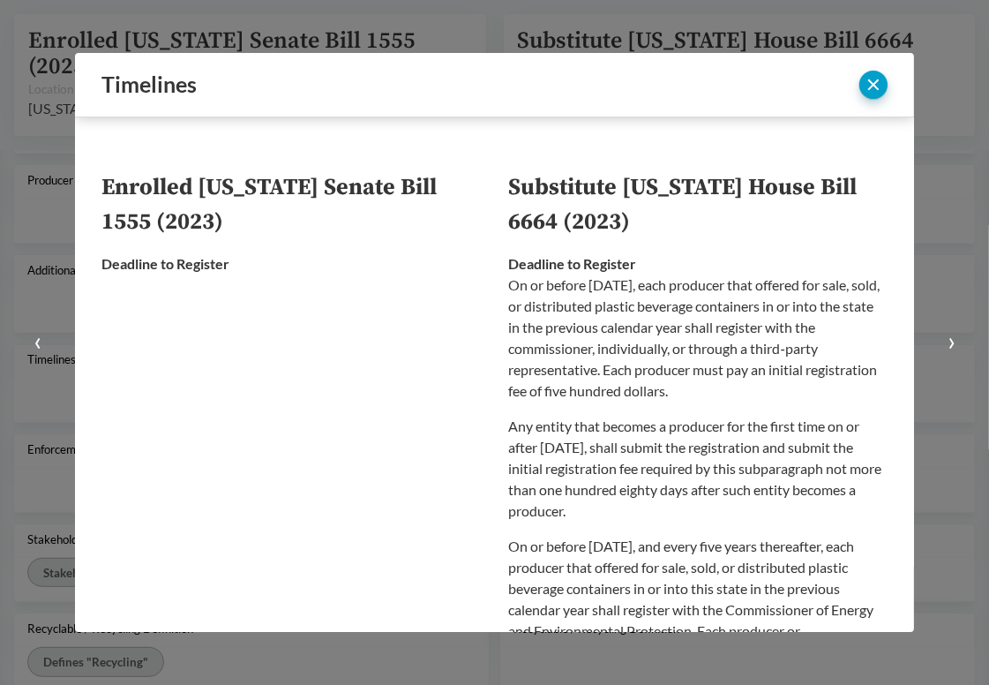
scroll to position [0, 0]
drag, startPoint x: 553, startPoint y: 268, endPoint x: 661, endPoint y: 266, distance: 108.6
click at [661, 266] on div "Deadline to Register On or before [DATE], each producer that offered for sale, …" at bounding box center [699, 613] width 380 height 720
drag, startPoint x: 588, startPoint y: 285, endPoint x: 761, endPoint y: 292, distance: 173.1
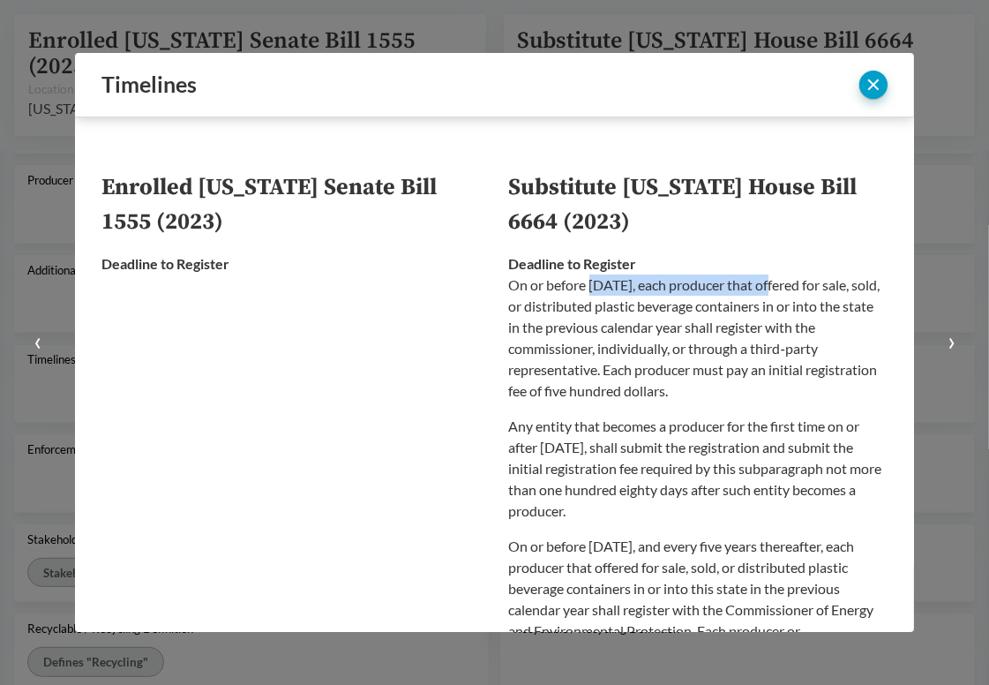
click at [761, 292] on p "On or before [DATE], each producer that offered for sale, sold, or distributed …" at bounding box center [699, 338] width 380 height 127
drag, startPoint x: 794, startPoint y: 292, endPoint x: 642, endPoint y: 292, distance: 151.8
click at [642, 292] on p "On or before [DATE], each producer that offered for sale, sold, or distributed …" at bounding box center [699, 338] width 380 height 127
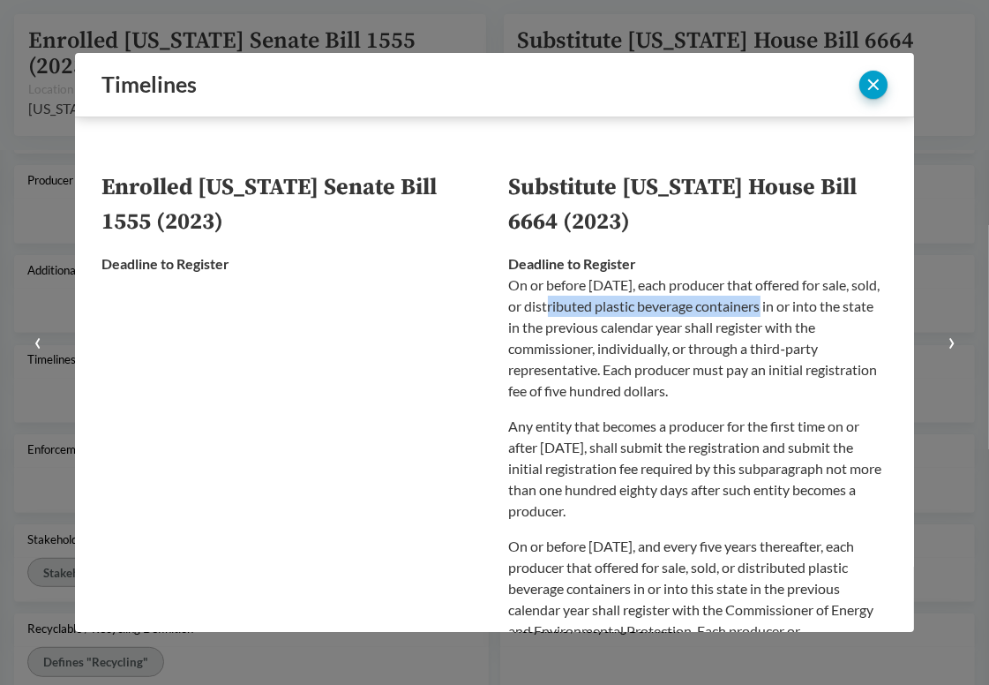
drag, startPoint x: 633, startPoint y: 311, endPoint x: 778, endPoint y: 306, distance: 144.8
click at [778, 306] on p "On or before [DATE], each producer that offered for sale, sold, or distributed …" at bounding box center [699, 338] width 380 height 127
drag, startPoint x: 585, startPoint y: 331, endPoint x: 798, endPoint y: 327, distance: 212.7
click at [798, 327] on p "On or before [DATE], each producer that offered for sale, sold, or distributed …" at bounding box center [699, 338] width 380 height 127
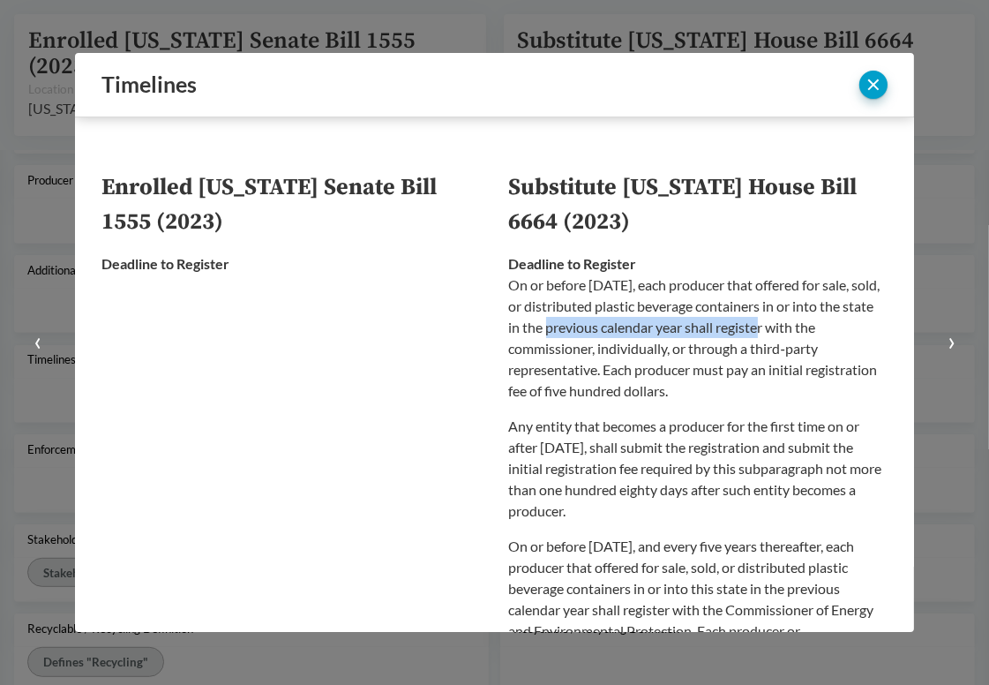
click at [798, 327] on p "On or before [DATE], each producer that offered for sale, sold, or distributed …" at bounding box center [699, 338] width 380 height 127
drag, startPoint x: 575, startPoint y: 349, endPoint x: 785, endPoint y: 349, distance: 209.2
click at [785, 349] on p "On or before [DATE], each producer that offered for sale, sold, or distributed …" at bounding box center [699, 338] width 380 height 127
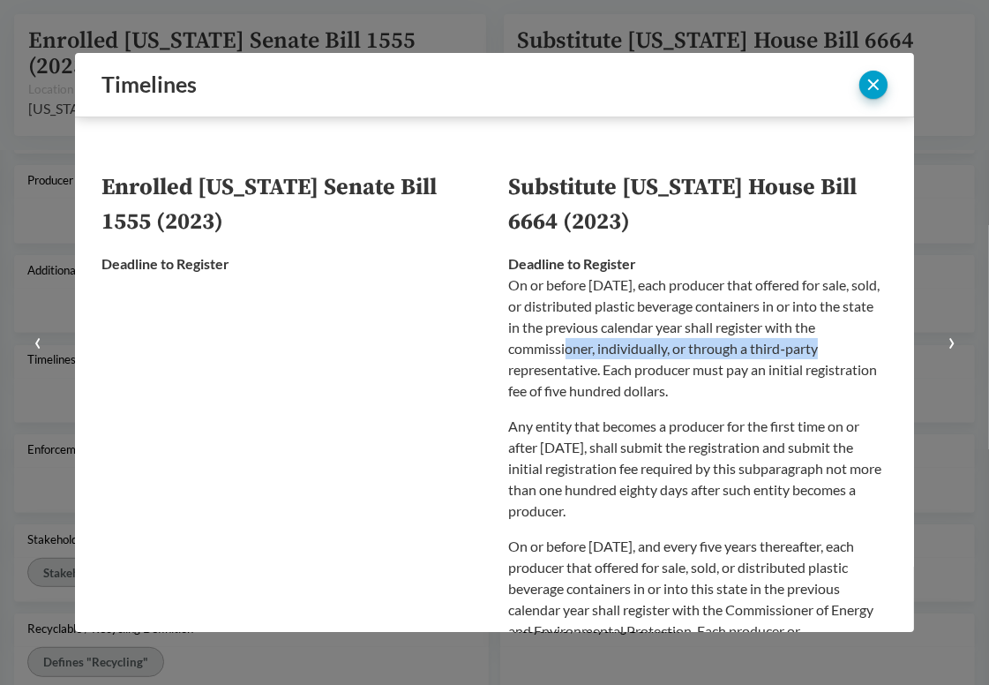
drag, startPoint x: 821, startPoint y: 349, endPoint x: 561, endPoint y: 353, distance: 259.5
click at [561, 353] on p "On or before [DATE], each producer that offered for sale, sold, or distributed …" at bounding box center [699, 338] width 380 height 127
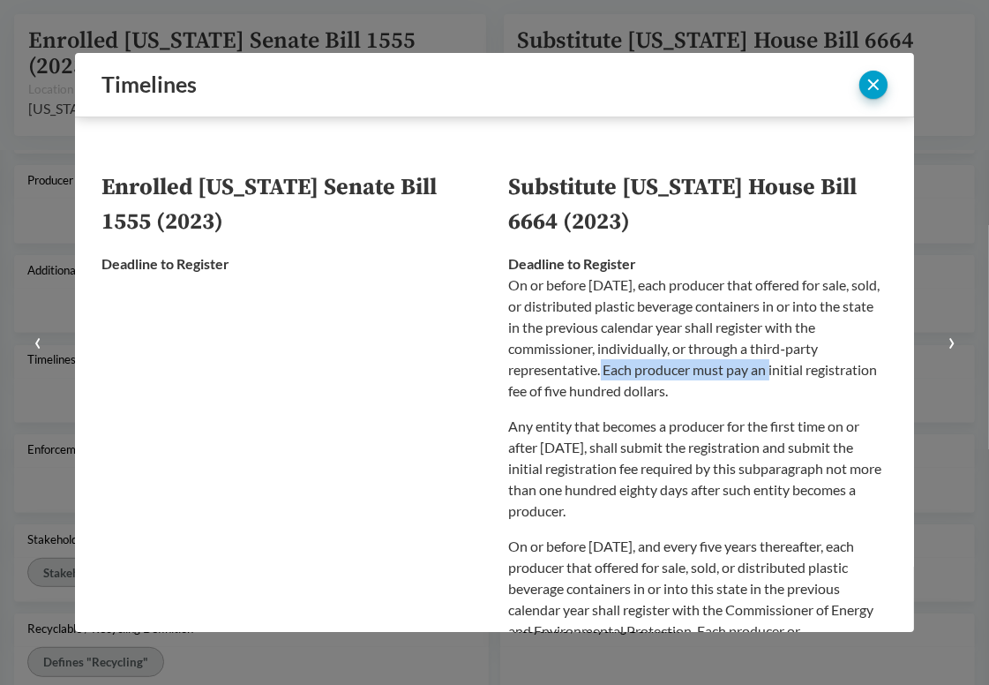
drag, startPoint x: 559, startPoint y: 374, endPoint x: 725, endPoint y: 375, distance: 165.9
click at [725, 375] on p "On or before [DATE], each producer that offered for sale, sold, or distributed …" at bounding box center [699, 338] width 380 height 127
drag, startPoint x: 757, startPoint y: 374, endPoint x: 589, endPoint y: 374, distance: 168.6
click at [589, 374] on p "On or before [DATE], each producer that offered for sale, sold, or distributed …" at bounding box center [699, 338] width 380 height 127
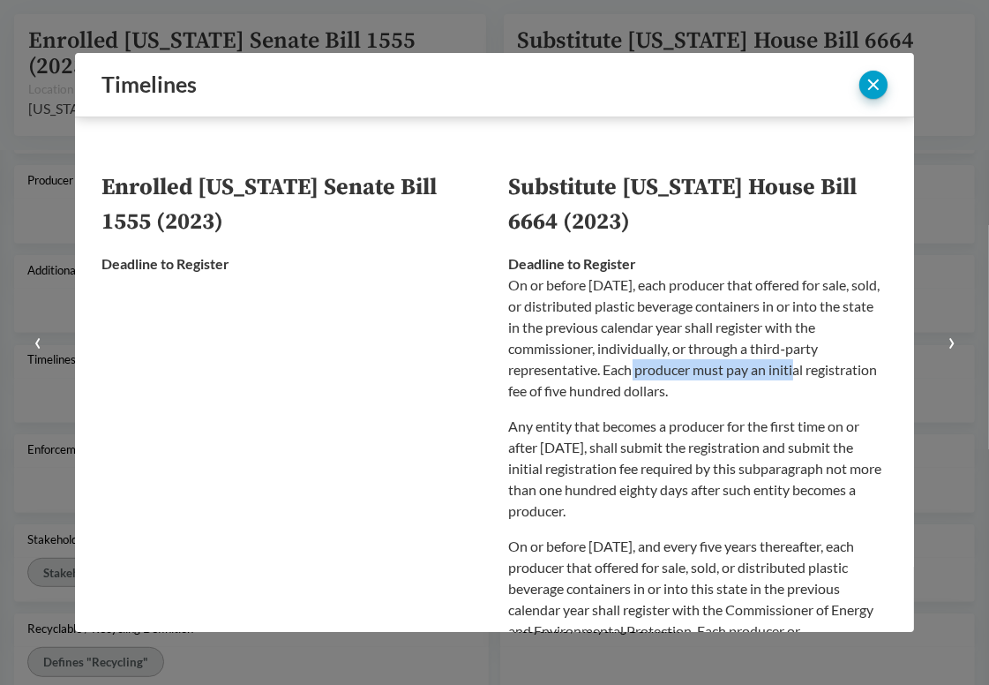
click at [589, 374] on p "On or before [DATE], each producer that offered for sale, sold, or distributed …" at bounding box center [699, 338] width 380 height 127
drag, startPoint x: 579, startPoint y: 374, endPoint x: 794, endPoint y: 373, distance: 215.4
click at [794, 373] on p "On or before [DATE], each producer that offered for sale, sold, or distributed …" at bounding box center [699, 338] width 380 height 127
drag, startPoint x: 803, startPoint y: 373, endPoint x: 642, endPoint y: 373, distance: 161.5
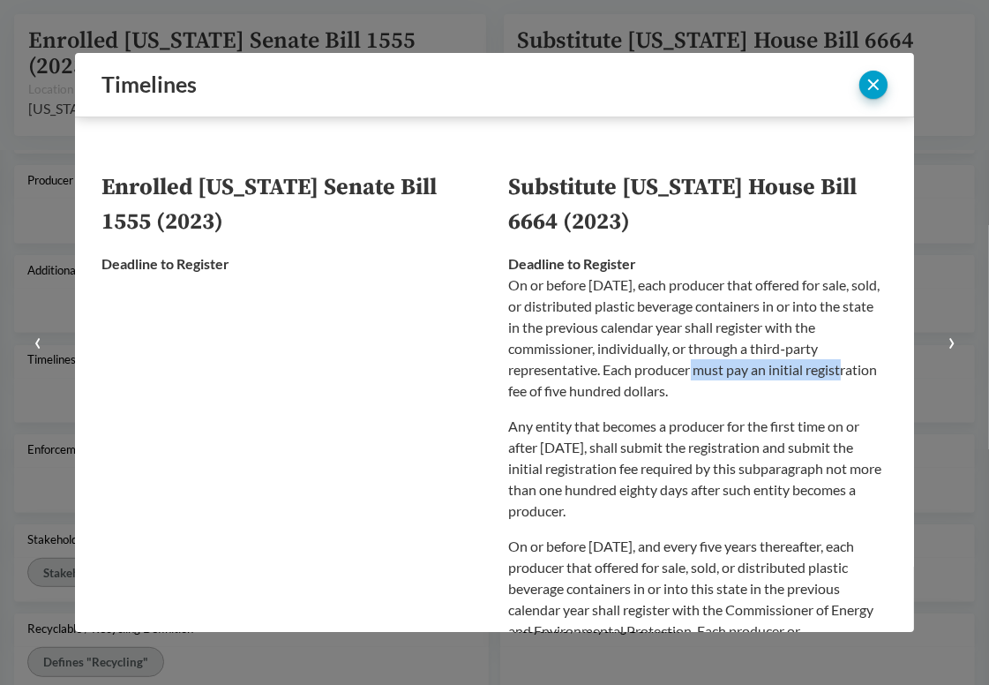
click at [642, 373] on p "On or before [DATE], each producer that offered for sale, sold, or distributed …" at bounding box center [699, 338] width 380 height 127
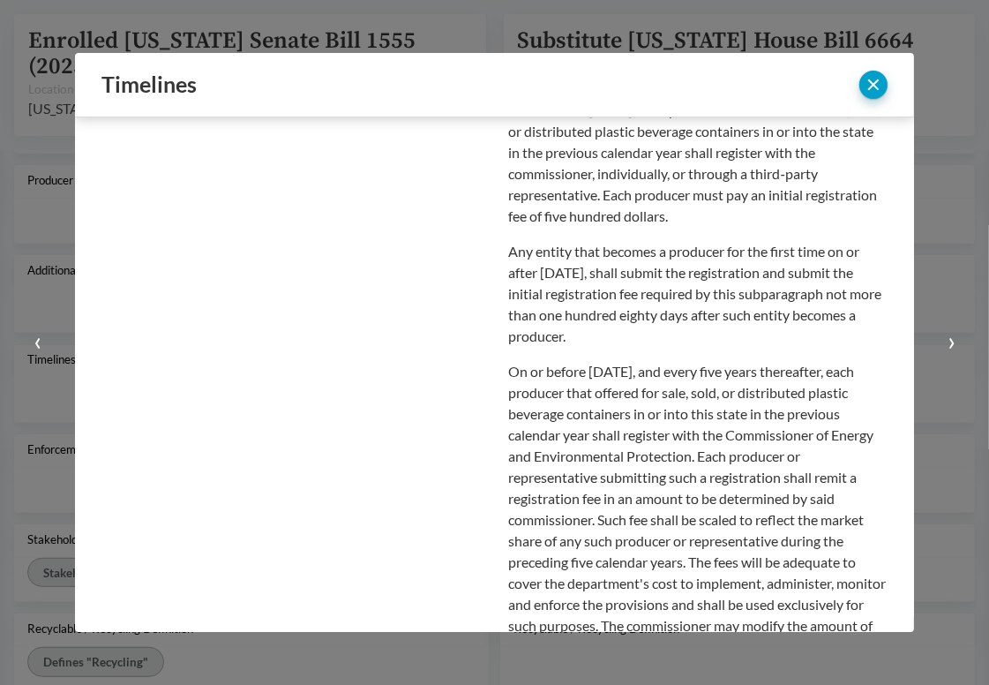
scroll to position [177, 0]
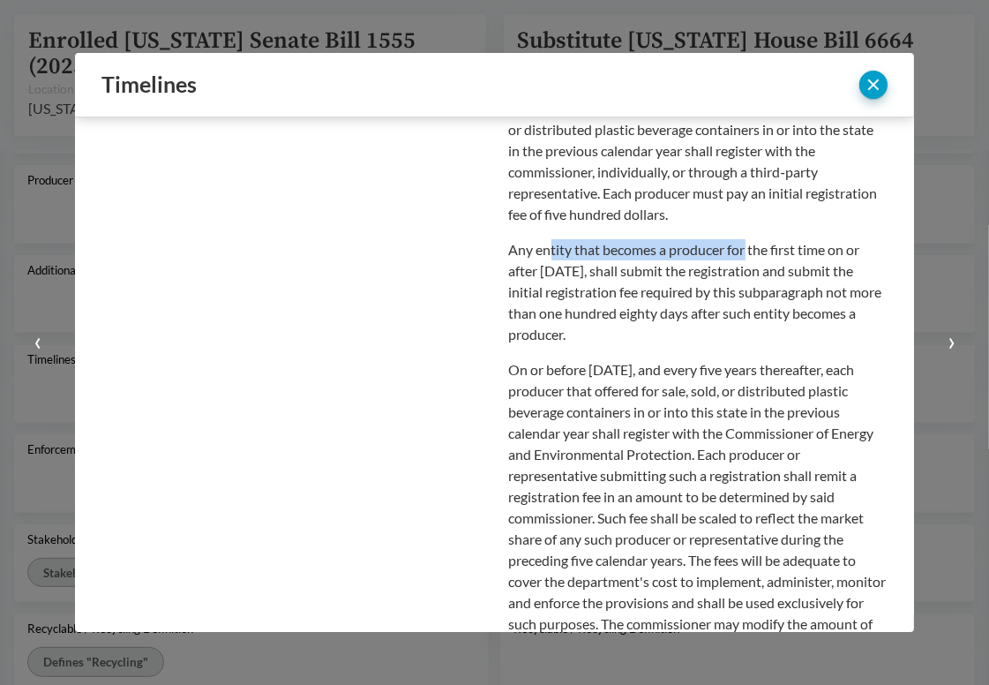
drag, startPoint x: 543, startPoint y: 254, endPoint x: 740, endPoint y: 254, distance: 196.8
click at [740, 254] on p "Any entity that becomes a producer for the first time on or after [DATE], shall…" at bounding box center [699, 292] width 380 height 106
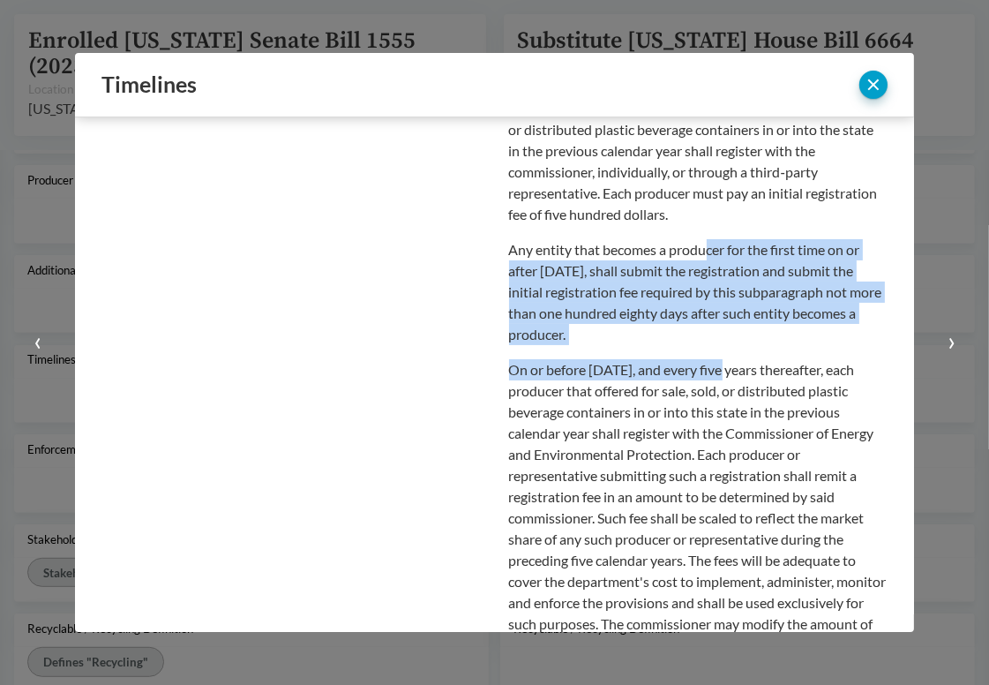
drag, startPoint x: 701, startPoint y: 253, endPoint x: 716, endPoint y: 359, distance: 107.0
click at [716, 359] on div "On or before [DATE], each producer that offered for sale, sold, or distributed …" at bounding box center [699, 447] width 380 height 699
click at [716, 359] on p "On or before [DATE], and every five years thereafter, each producer that offere…" at bounding box center [699, 528] width 380 height 339
drag, startPoint x: 690, startPoint y: 329, endPoint x: 679, endPoint y: 253, distance: 76.8
click at [679, 253] on p "Any entity that becomes a producer for the first time on or after [DATE], shall…" at bounding box center [699, 292] width 380 height 106
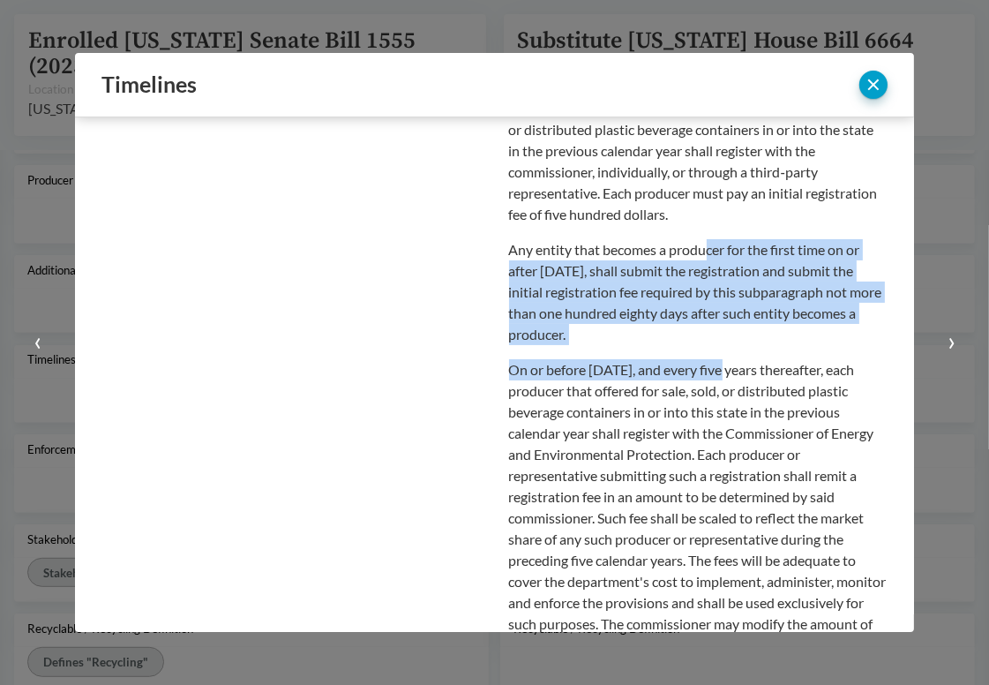
click at [679, 253] on p "Any entity that becomes a producer for the first time on or after [DATE], shall…" at bounding box center [699, 292] width 380 height 106
drag, startPoint x: 692, startPoint y: 250, endPoint x: 705, endPoint y: 335, distance: 86.6
click at [705, 335] on p "Any entity that becomes a producer for the first time on or after [DATE], shall…" at bounding box center [699, 292] width 380 height 106
drag, startPoint x: 711, startPoint y: 336, endPoint x: 701, endPoint y: 252, distance: 84.4
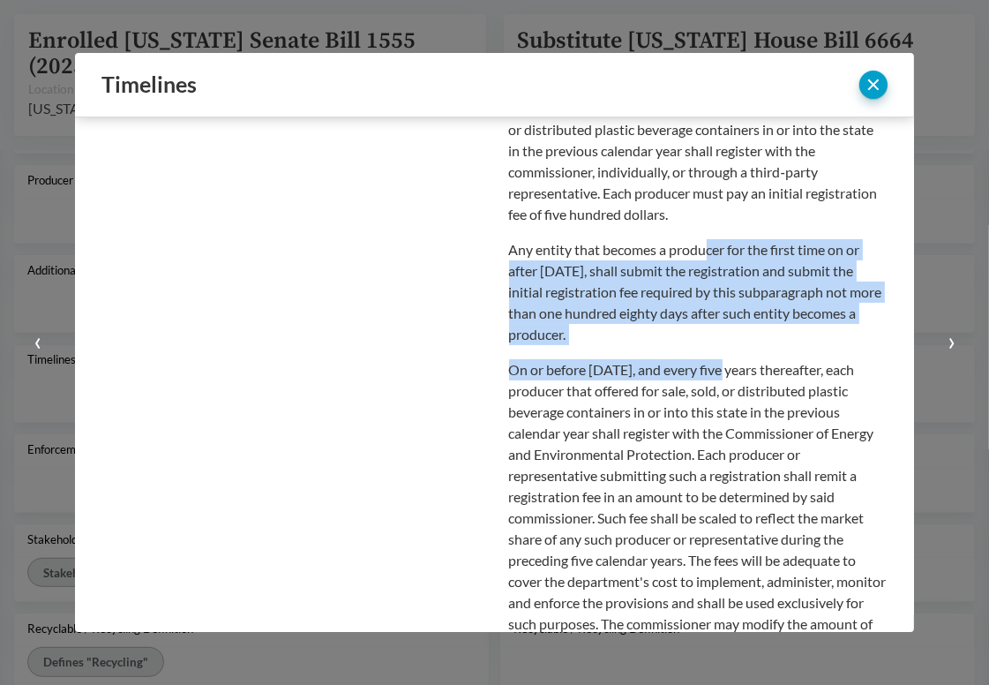
click at [701, 252] on p "Any entity that becomes a producer for the first time on or after [DATE], shall…" at bounding box center [699, 292] width 380 height 106
drag, startPoint x: 701, startPoint y: 251, endPoint x: 698, endPoint y: 349, distance: 98.0
click at [698, 349] on div "On or before [DATE], each producer that offered for sale, sold, or distributed …" at bounding box center [699, 447] width 380 height 699
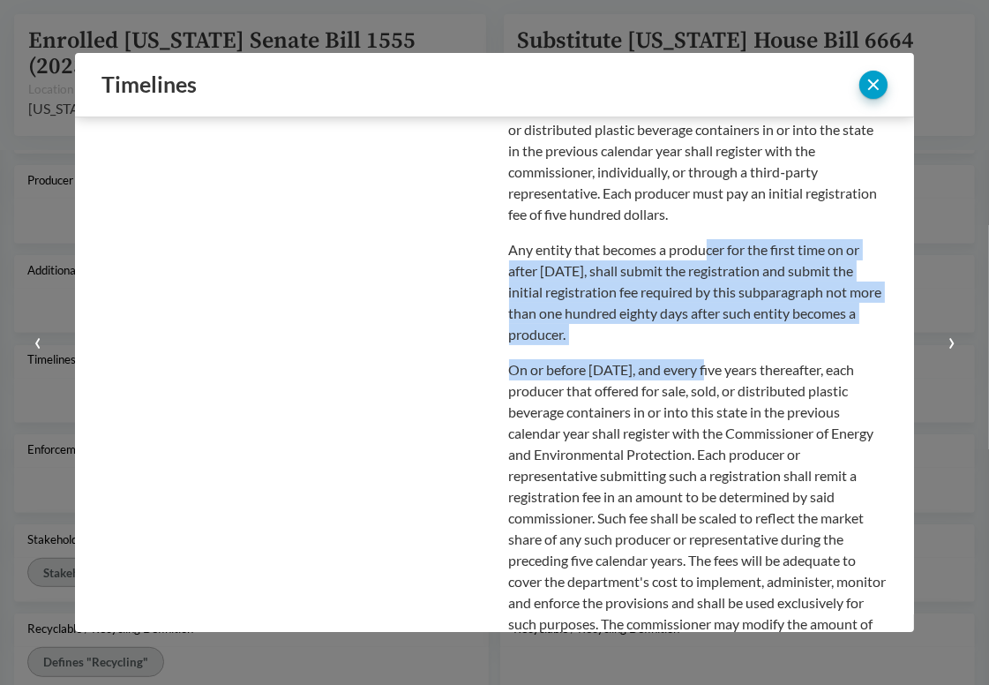
drag, startPoint x: 694, startPoint y: 332, endPoint x: 687, endPoint y: 250, distance: 82.4
click at [687, 250] on p "Any entity that becomes a producer for the first time on or after [DATE], shall…" at bounding box center [699, 292] width 380 height 106
drag, startPoint x: 688, startPoint y: 246, endPoint x: 693, endPoint y: 328, distance: 82.2
click at [693, 328] on p "Any entity that becomes a producer for the first time on or after [DATE], shall…" at bounding box center [699, 292] width 380 height 106
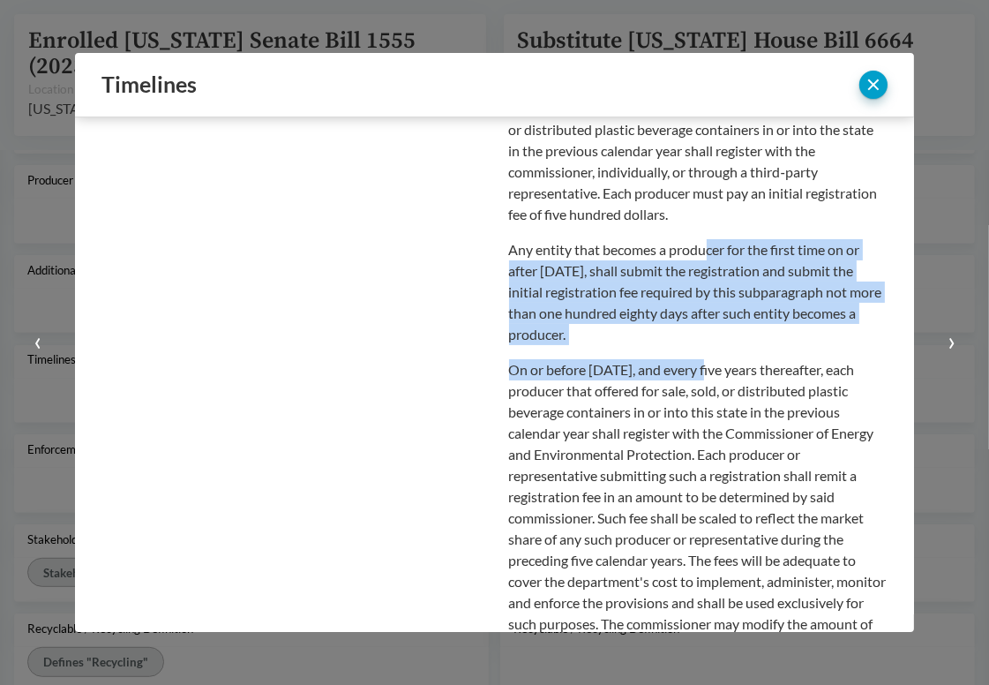
click at [693, 328] on p "Any entity that becomes a producer for the first time on or after [DATE], shall…" at bounding box center [699, 292] width 380 height 106
drag, startPoint x: 693, startPoint y: 329, endPoint x: 696, endPoint y: 255, distance: 74.2
click at [696, 255] on p "Any entity that becomes a producer for the first time on or after [DATE], shall…" at bounding box center [699, 292] width 380 height 106
drag, startPoint x: 699, startPoint y: 251, endPoint x: 700, endPoint y: 338, distance: 87.4
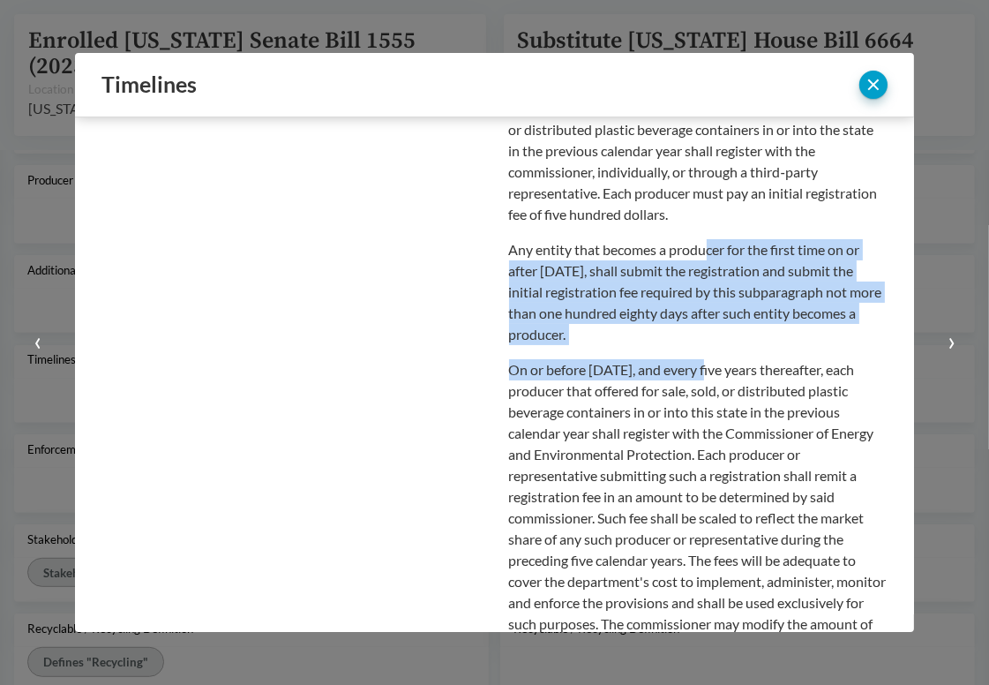
click at [700, 338] on p "Any entity that becomes a producer for the first time on or after [DATE], shall…" at bounding box center [699, 292] width 380 height 106
drag, startPoint x: 701, startPoint y: 336, endPoint x: 699, endPoint y: 252, distance: 84.8
click at [699, 252] on p "Any entity that becomes a producer for the first time on or after [DATE], shall…" at bounding box center [699, 292] width 380 height 106
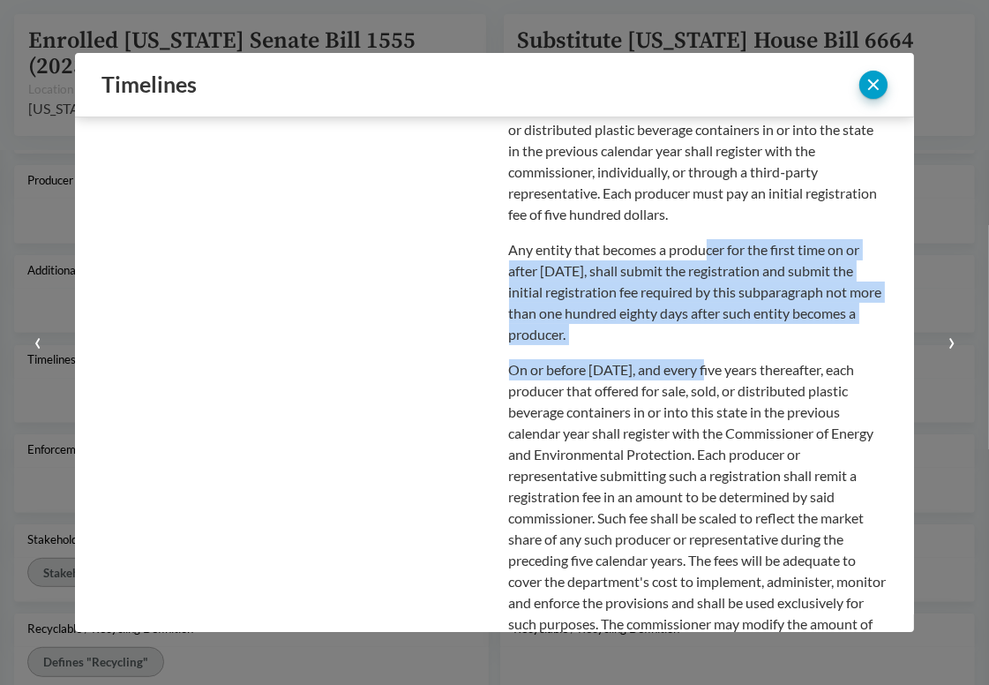
drag, startPoint x: 699, startPoint y: 252, endPoint x: 695, endPoint y: 350, distance: 98.1
click at [695, 350] on div "On or before [DATE], each producer that offered for sale, sold, or distributed …" at bounding box center [699, 447] width 380 height 699
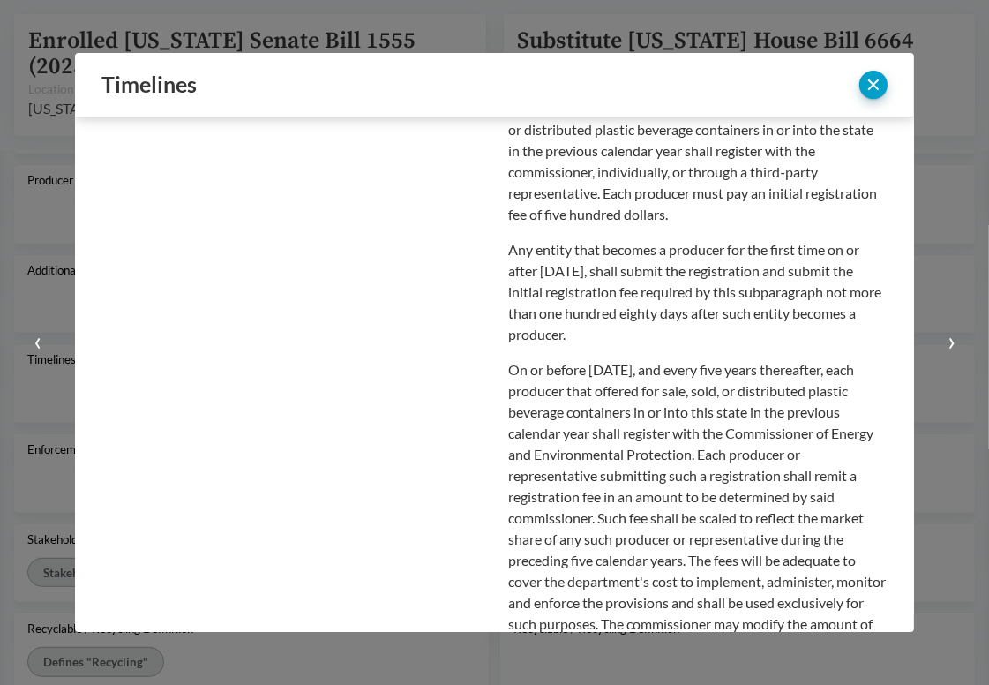
scroll to position [0, 0]
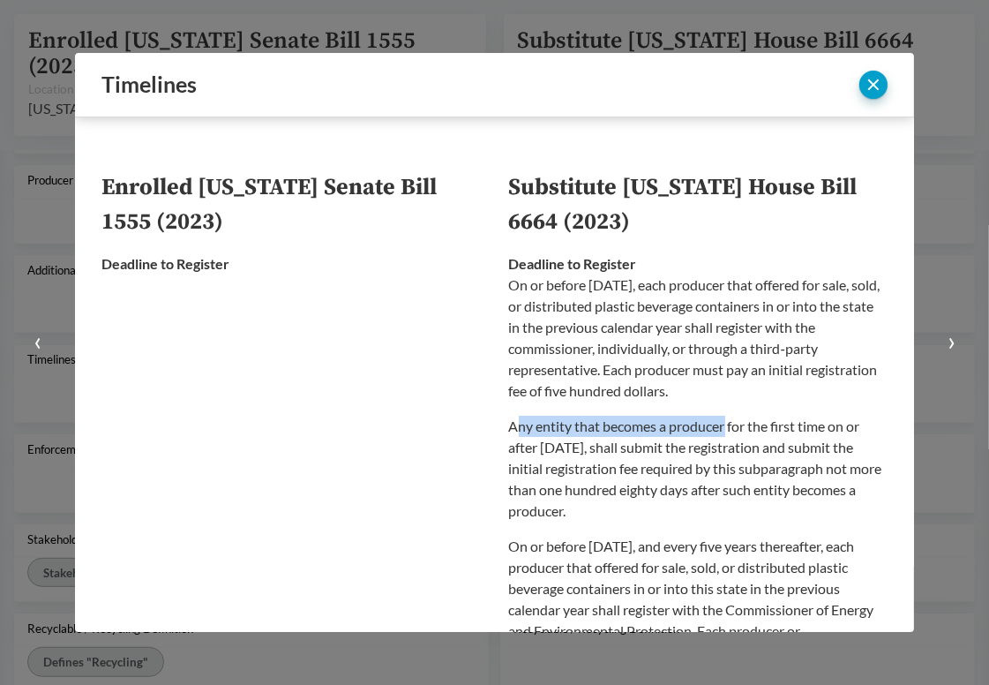
drag, startPoint x: 515, startPoint y: 425, endPoint x: 719, endPoint y: 427, distance: 203.9
click at [719, 427] on p "Any entity that becomes a producer for the first time on or after [DATE], shall…" at bounding box center [699, 469] width 380 height 106
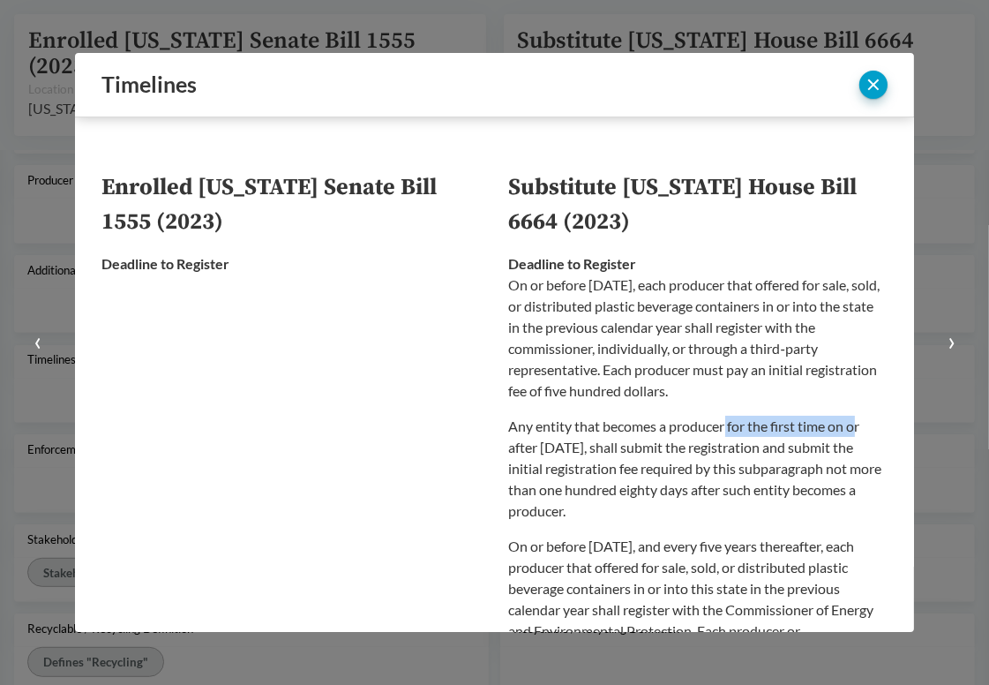
drag, startPoint x: 719, startPoint y: 427, endPoint x: 855, endPoint y: 427, distance: 135.9
click at [855, 427] on p "Any entity that becomes a producer for the first time on or after [DATE], shall…" at bounding box center [699, 469] width 380 height 106
drag, startPoint x: 636, startPoint y: 444, endPoint x: 779, endPoint y: 449, distance: 143.1
click at [779, 449] on p "Any entity that becomes a producer for the first time on or after [DATE], shall…" at bounding box center [699, 469] width 380 height 106
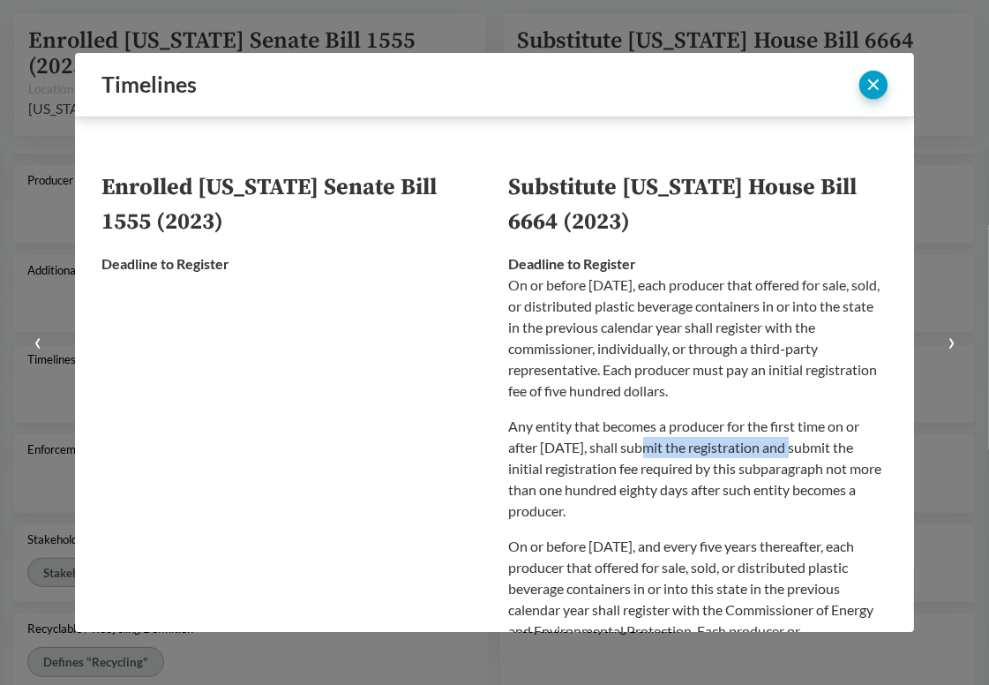
click at [779, 449] on p "Any entity that becomes a producer for the first time on or after [DATE], shall…" at bounding box center [699, 469] width 380 height 106
drag, startPoint x: 809, startPoint y: 449, endPoint x: 545, endPoint y: 449, distance: 263.9
click at [545, 449] on p "Any entity that becomes a producer for the first time on or after [DATE], shall…" at bounding box center [699, 469] width 380 height 106
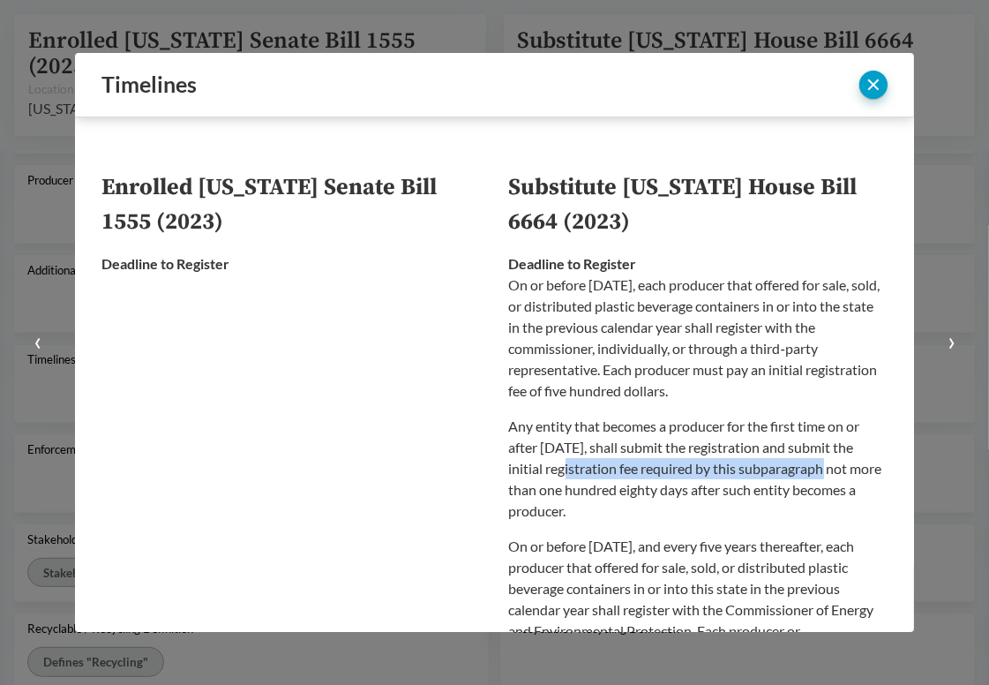
drag, startPoint x: 545, startPoint y: 467, endPoint x: 794, endPoint y: 471, distance: 249.8
click at [794, 471] on p "Any entity that becomes a producer for the first time on or after [DATE], shall…" at bounding box center [699, 469] width 380 height 106
drag, startPoint x: 821, startPoint y: 471, endPoint x: 551, endPoint y: 471, distance: 270.1
click at [551, 471] on p "Any entity that becomes a producer for the first time on or after [DATE], shall…" at bounding box center [699, 469] width 380 height 106
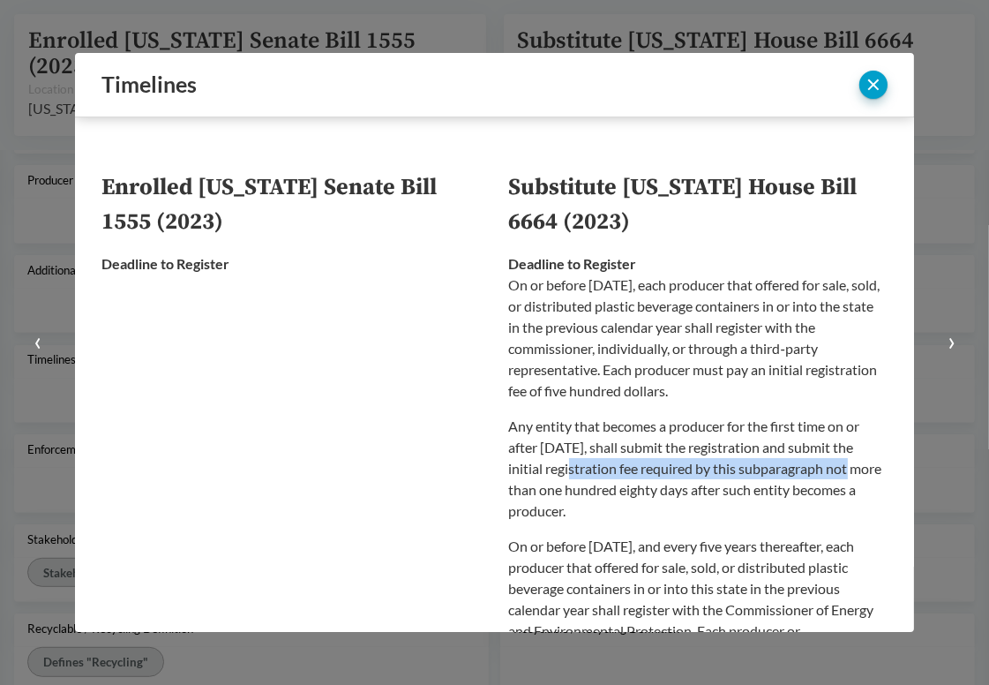
click at [551, 471] on p "Any entity that becomes a producer for the first time on or after [DATE], shall…" at bounding box center [699, 469] width 380 height 106
drag, startPoint x: 553, startPoint y: 491, endPoint x: 740, endPoint y: 503, distance: 187.5
click at [740, 503] on p "Any entity that becomes a producer for the first time on or after [DATE], shall…" at bounding box center [699, 469] width 380 height 106
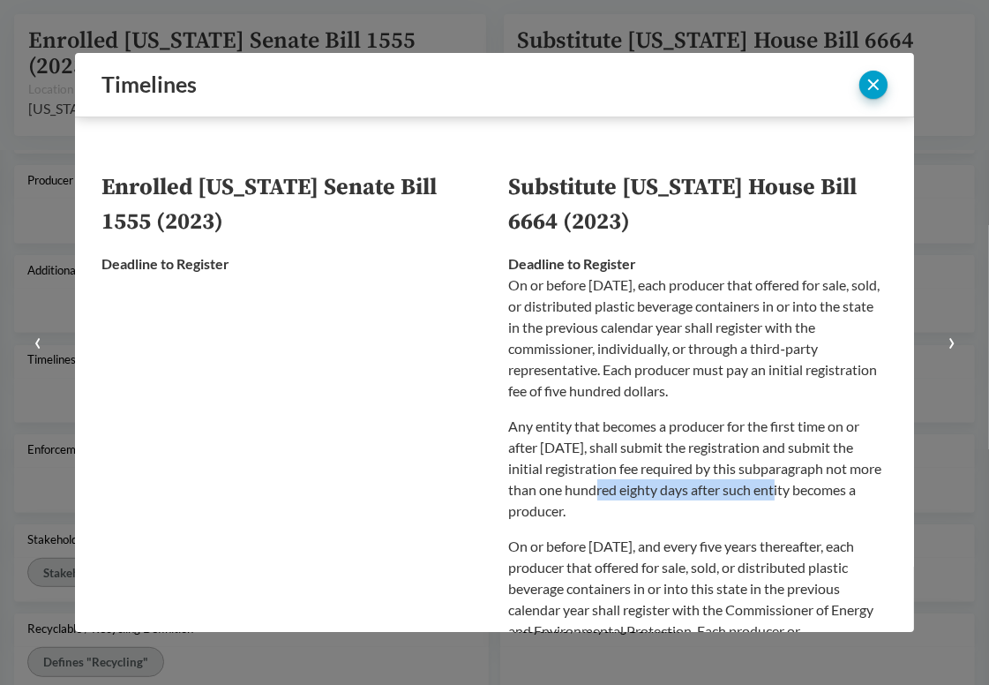
drag, startPoint x: 757, startPoint y: 492, endPoint x: 579, endPoint y: 492, distance: 178.3
click at [579, 492] on p "Any entity that becomes a producer for the first time on or after [DATE], shall…" at bounding box center [699, 469] width 380 height 106
drag, startPoint x: 579, startPoint y: 492, endPoint x: 787, endPoint y: 492, distance: 208.3
click at [787, 492] on p "Any entity that becomes a producer for the first time on or after [DATE], shall…" at bounding box center [699, 469] width 380 height 106
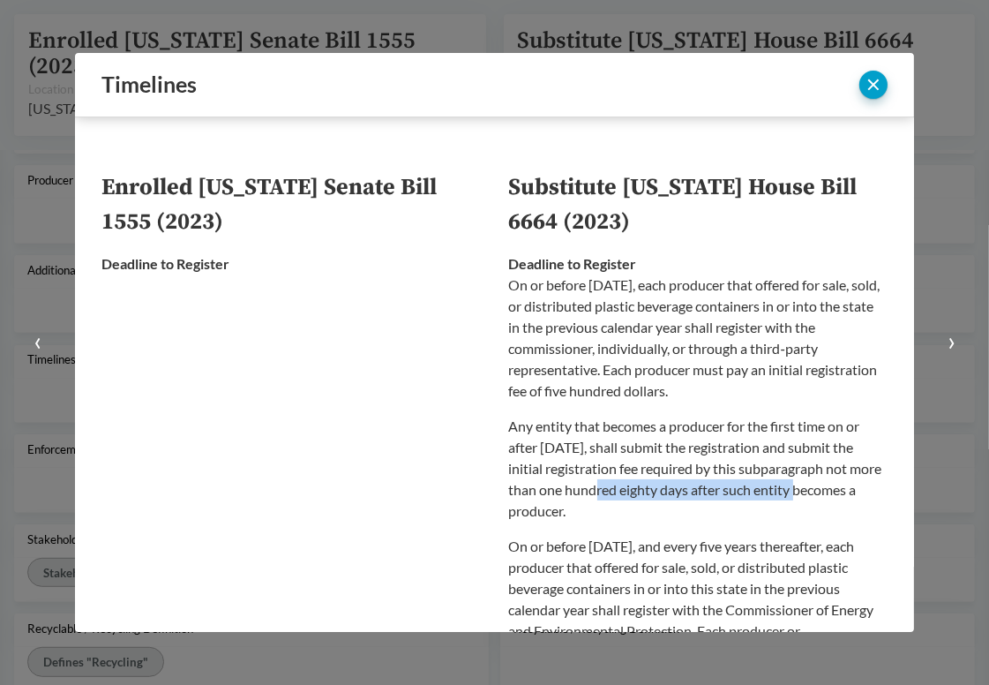
click at [787, 492] on p "Any entity that becomes a producer for the first time on or after [DATE], shall…" at bounding box center [699, 469] width 380 height 106
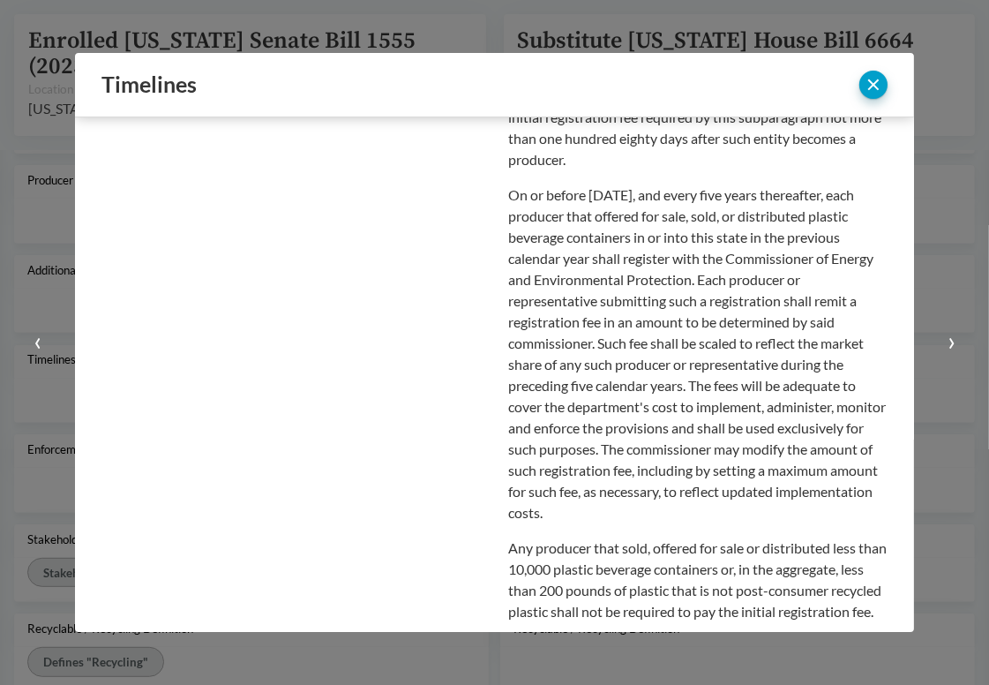
scroll to position [353, 0]
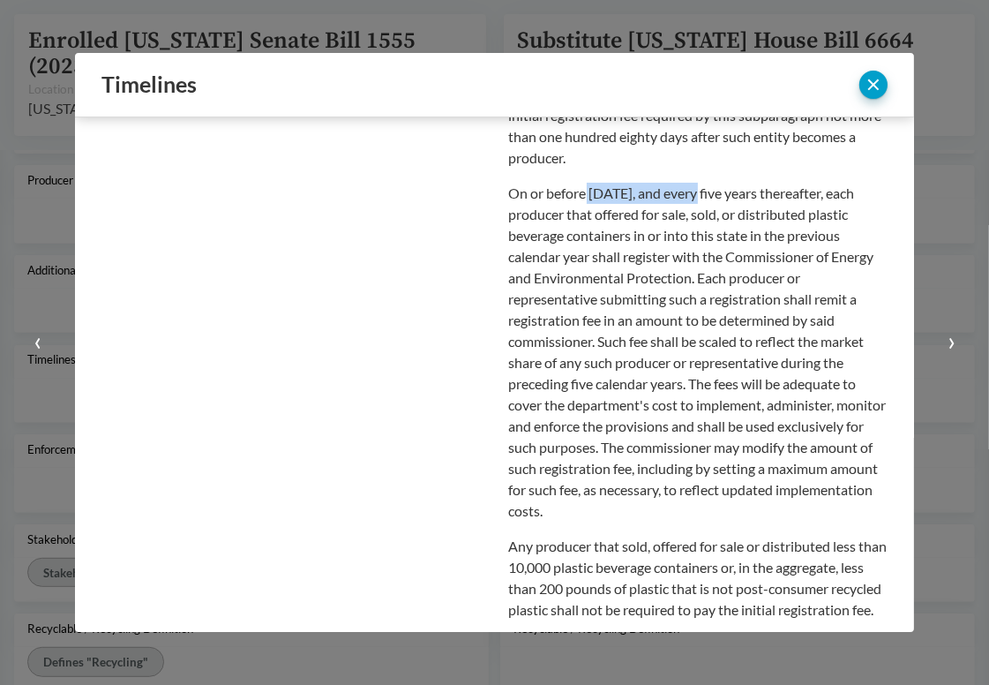
drag, startPoint x: 581, startPoint y: 193, endPoint x: 686, endPoint y: 193, distance: 105.0
click at [686, 193] on p "On or before [DATE], and every five years thereafter, each producer that offere…" at bounding box center [699, 352] width 380 height 339
drag, startPoint x: 666, startPoint y: 193, endPoint x: 854, endPoint y: 195, distance: 187.1
click at [854, 195] on p "On or before [DATE], and every five years thereafter, each producer that offere…" at bounding box center [699, 352] width 380 height 339
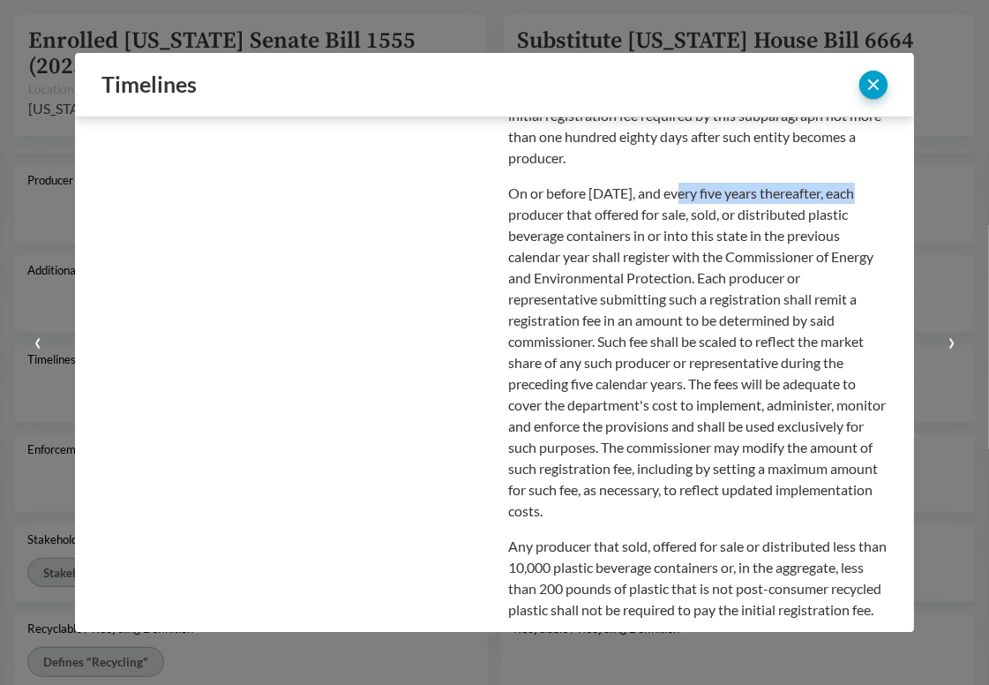
click at [854, 195] on p "On or before [DATE], and every five years thereafter, each producer that offere…" at bounding box center [699, 352] width 380 height 339
drag, startPoint x: 534, startPoint y: 213, endPoint x: 696, endPoint y: 213, distance: 161.5
click at [696, 213] on p "On or before [DATE], and every five years thereafter, each producer that offere…" at bounding box center [699, 352] width 380 height 339
drag, startPoint x: 672, startPoint y: 214, endPoint x: 846, endPoint y: 222, distance: 174.9
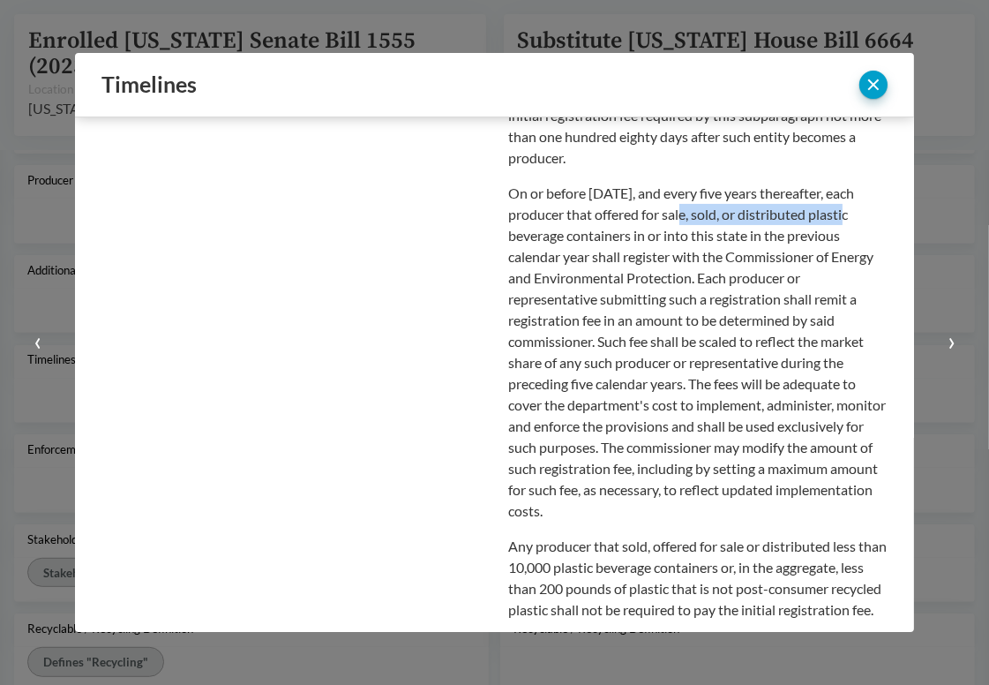
click at [846, 222] on p "On or before [DATE], and every five years thereafter, each producer that offere…" at bounding box center [699, 352] width 380 height 339
drag, startPoint x: 549, startPoint y: 235, endPoint x: 671, endPoint y: 235, distance: 121.8
click at [671, 235] on p "On or before [DATE], and every five years thereafter, each producer that offere…" at bounding box center [699, 352] width 380 height 339
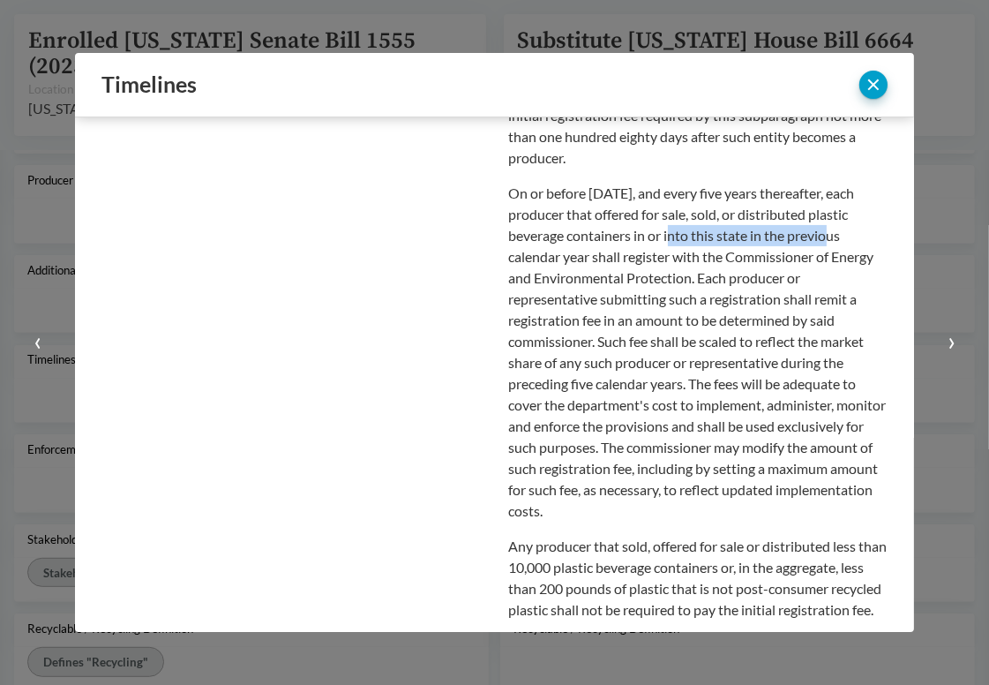
drag, startPoint x: 672, startPoint y: 235, endPoint x: 825, endPoint y: 237, distance: 153.6
click at [825, 237] on p "On or before [DATE], and every five years thereafter, each producer that offere…" at bounding box center [699, 352] width 380 height 339
drag, startPoint x: 780, startPoint y: 237, endPoint x: 664, endPoint y: 237, distance: 116.5
click at [664, 237] on p "On or before [DATE], and every five years thereafter, each producer that offere…" at bounding box center [699, 352] width 380 height 339
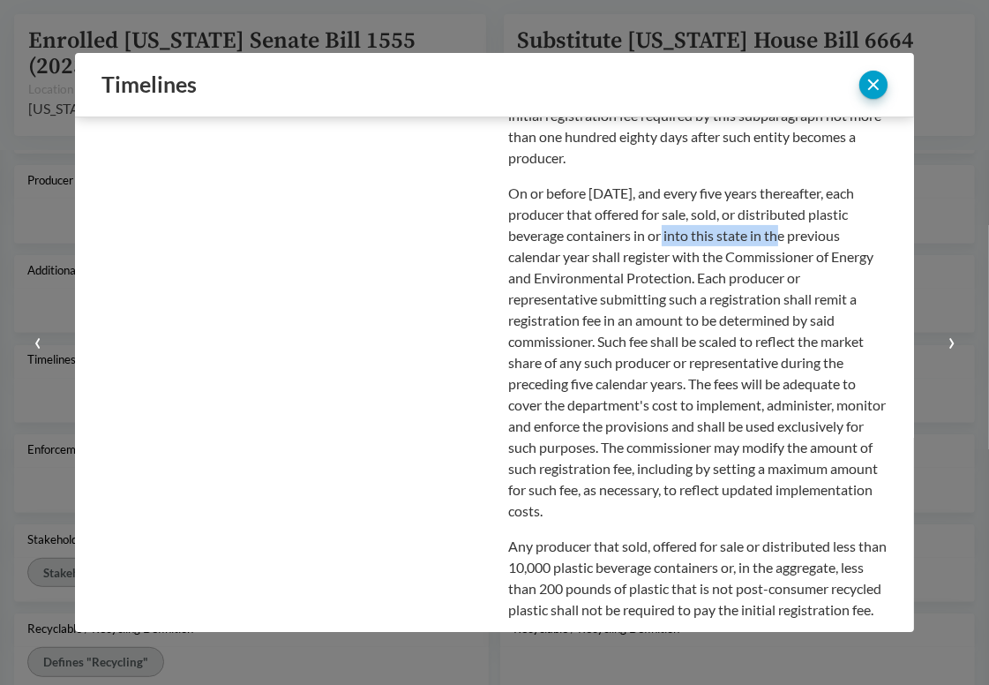
click at [664, 237] on p "On or before [DATE], and every five years thereafter, each producer that offere…" at bounding box center [699, 352] width 380 height 339
drag, startPoint x: 560, startPoint y: 259, endPoint x: 738, endPoint y: 259, distance: 178.3
click at [738, 259] on p "On or before [DATE], and every five years thereafter, each producer that offere…" at bounding box center [699, 352] width 380 height 339
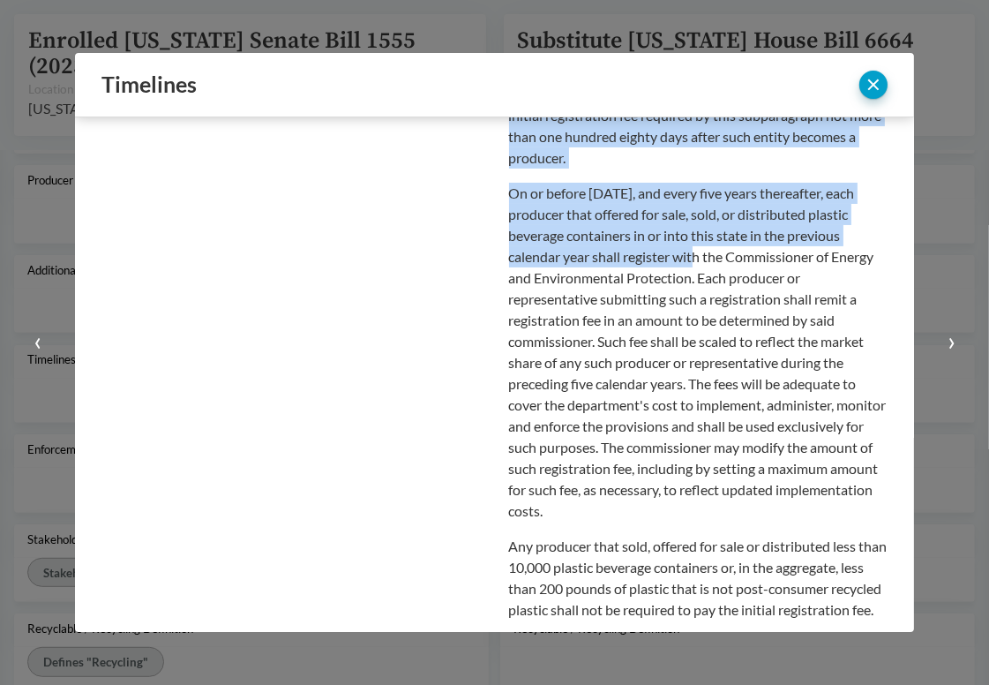
drag, startPoint x: 703, startPoint y: 259, endPoint x: 875, endPoint y: 259, distance: 172.1
click at [875, 259] on div "Enrolled [US_STATE] Senate Bill 1555 (2023) Substitute [US_STATE] House Bill 66…" at bounding box center [494, 374] width 839 height 515
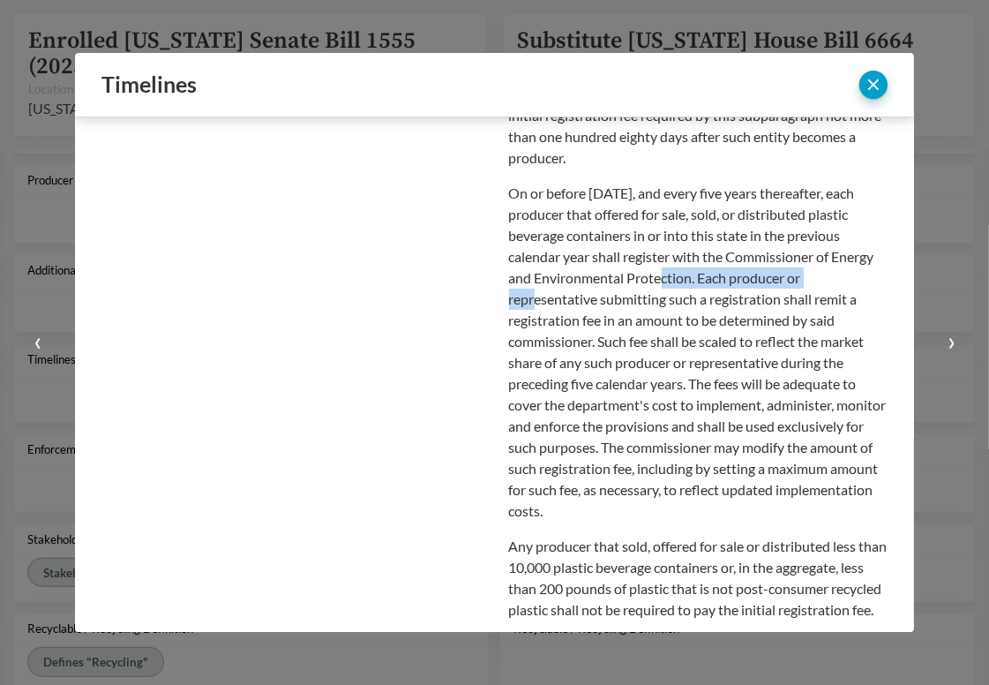
drag, startPoint x: 677, startPoint y: 278, endPoint x: 850, endPoint y: 281, distance: 173.0
click at [850, 281] on p "On or before [DATE], and every five years thereafter, each producer that offere…" at bounding box center [699, 352] width 380 height 339
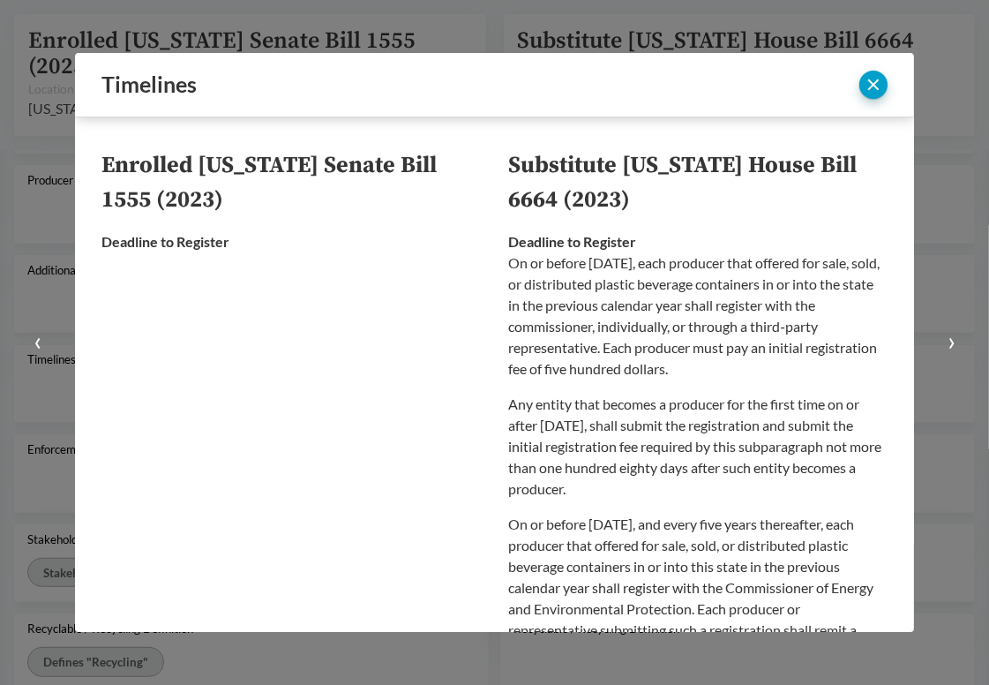
scroll to position [21, 0]
drag, startPoint x: 634, startPoint y: 307, endPoint x: 840, endPoint y: 307, distance: 206.5
click at [840, 307] on p "On or before [DATE], each producer that offered for sale, sold, or distributed …" at bounding box center [699, 316] width 380 height 127
drag, startPoint x: 644, startPoint y: 329, endPoint x: 784, endPoint y: 329, distance: 139.5
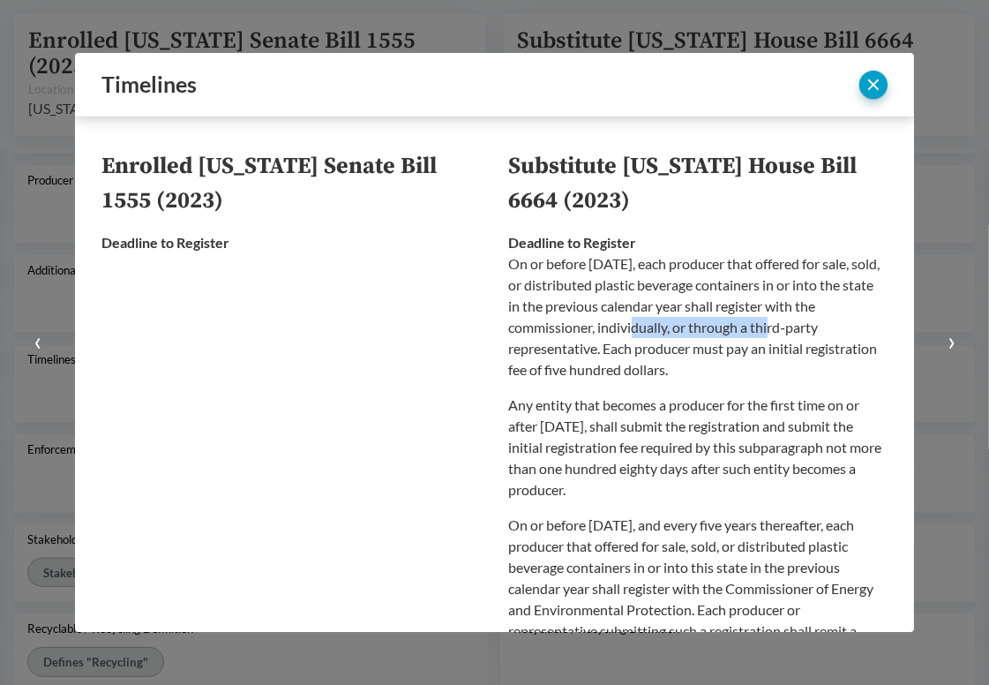
click at [784, 329] on p "On or before [DATE], each producer that offered for sale, sold, or distributed …" at bounding box center [699, 316] width 380 height 127
drag, startPoint x: 830, startPoint y: 329, endPoint x: 656, endPoint y: 329, distance: 173.9
click at [656, 329] on p "On or before [DATE], each producer that offered for sale, sold, or distributed …" at bounding box center [699, 316] width 380 height 127
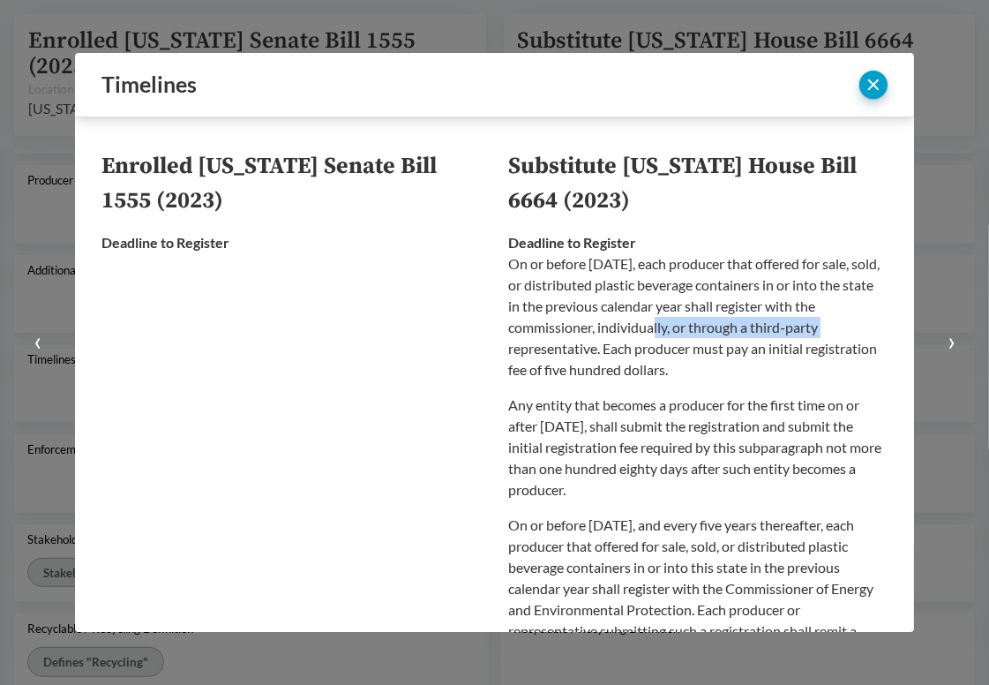
drag, startPoint x: 662, startPoint y: 327, endPoint x: 761, endPoint y: 370, distance: 107.6
click at [761, 370] on p "On or before [DATE], each producer that offered for sale, sold, or distributed …" at bounding box center [699, 316] width 380 height 127
drag, startPoint x: 750, startPoint y: 371, endPoint x: 688, endPoint y: 266, distance: 122.3
click at [688, 266] on p "On or before [DATE], each producer that offered for sale, sold, or distributed …" at bounding box center [699, 316] width 380 height 127
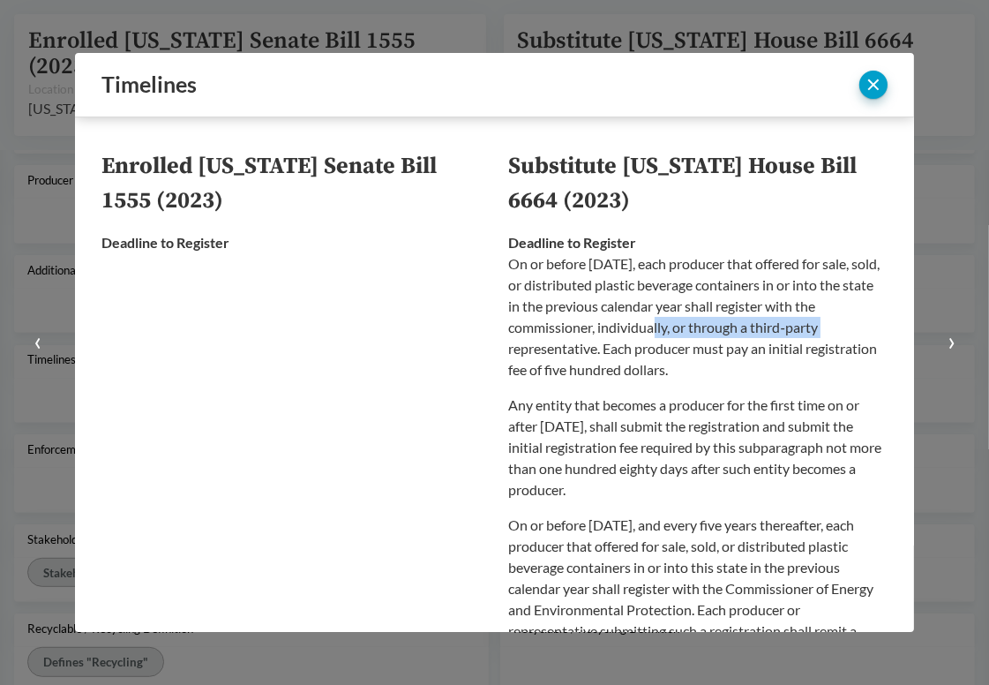
click at [688, 266] on p "On or before [DATE], each producer that offered for sale, sold, or distributed …" at bounding box center [699, 316] width 380 height 127
drag, startPoint x: 684, startPoint y: 262, endPoint x: 744, endPoint y: 370, distance: 123.3
click at [744, 370] on p "On or before [DATE], each producer that offered for sale, sold, or distributed …" at bounding box center [699, 316] width 380 height 127
drag, startPoint x: 750, startPoint y: 370, endPoint x: 680, endPoint y: 269, distance: 122.9
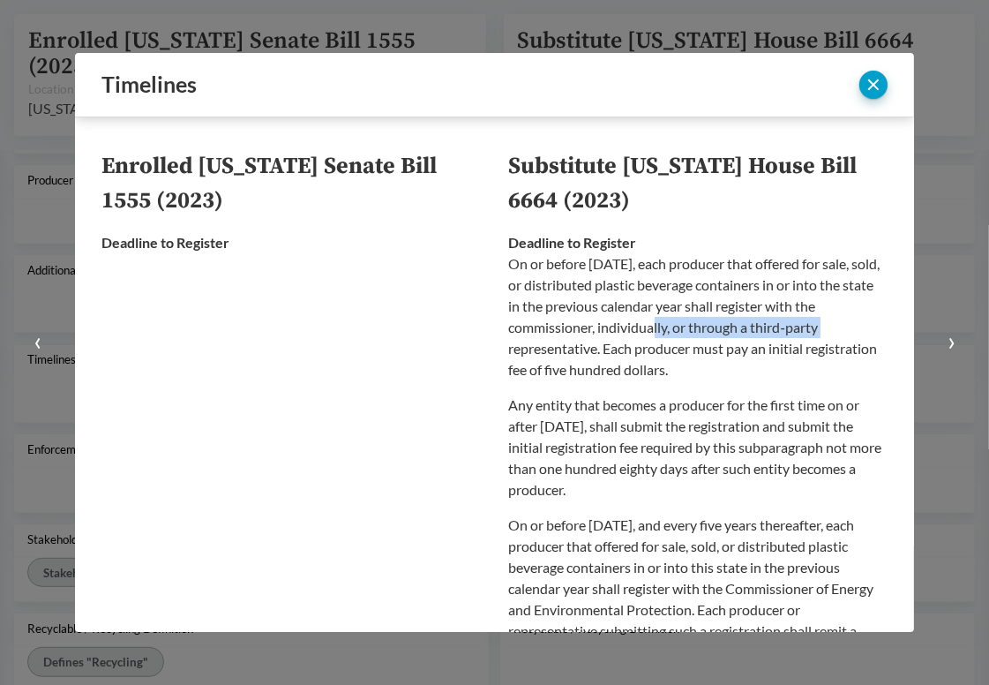
click at [680, 269] on p "On or before [DATE], each producer that offered for sale, sold, or distributed …" at bounding box center [699, 316] width 380 height 127
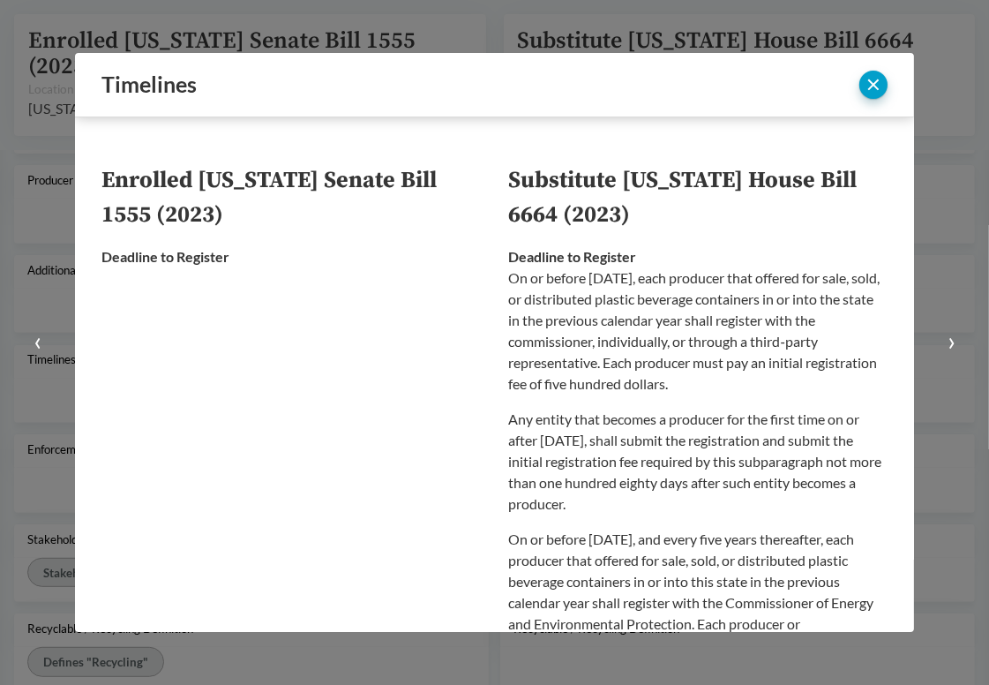
scroll to position [0, 0]
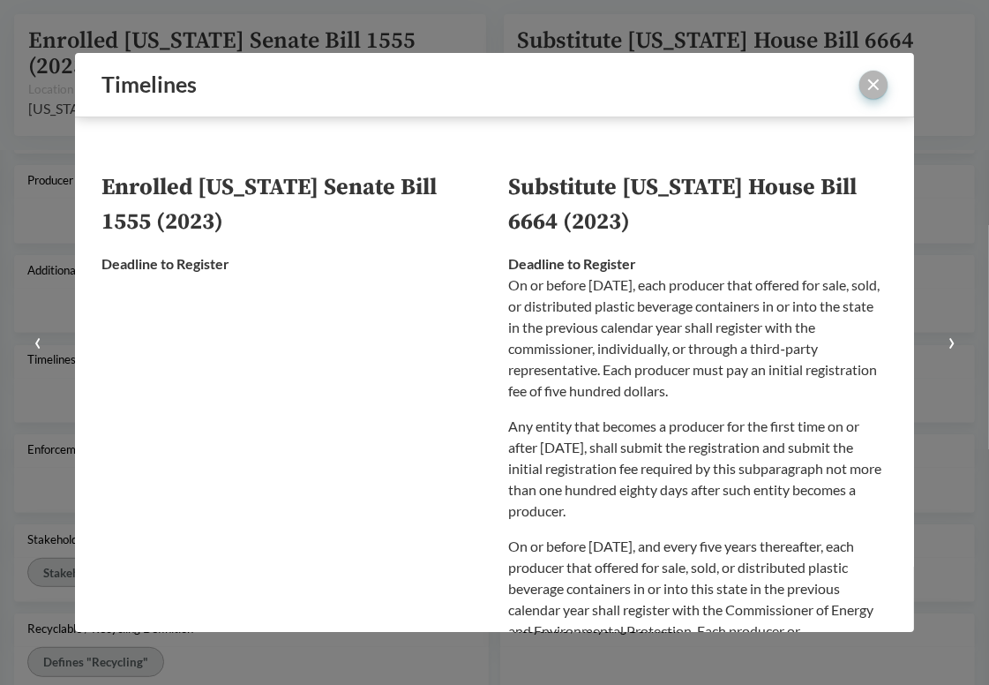
click at [873, 94] on button "close" at bounding box center [874, 85] width 28 height 28
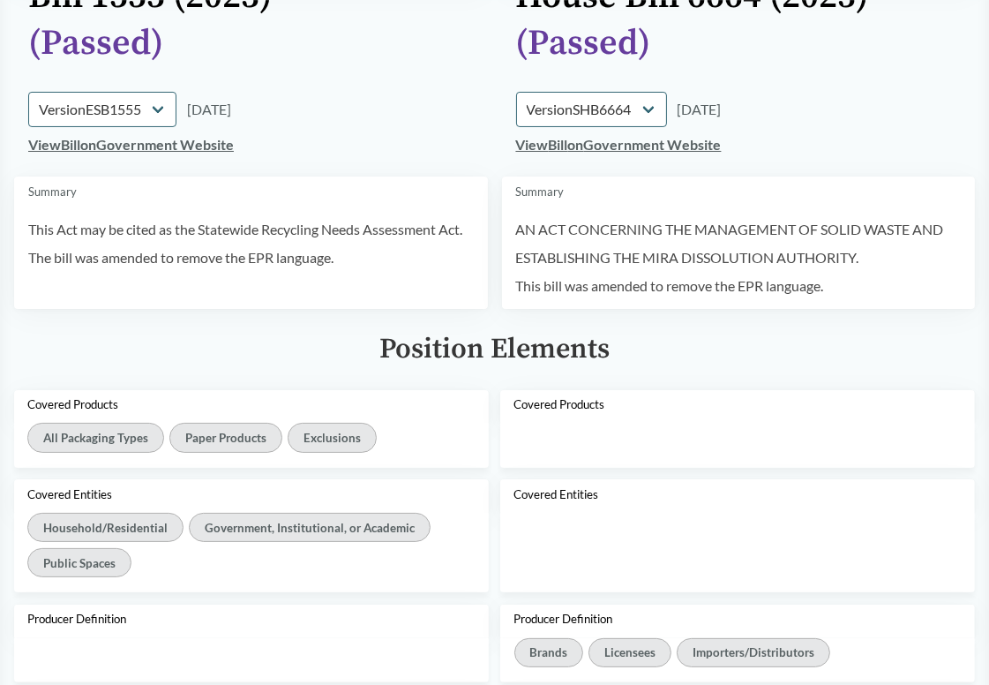
scroll to position [441, 0]
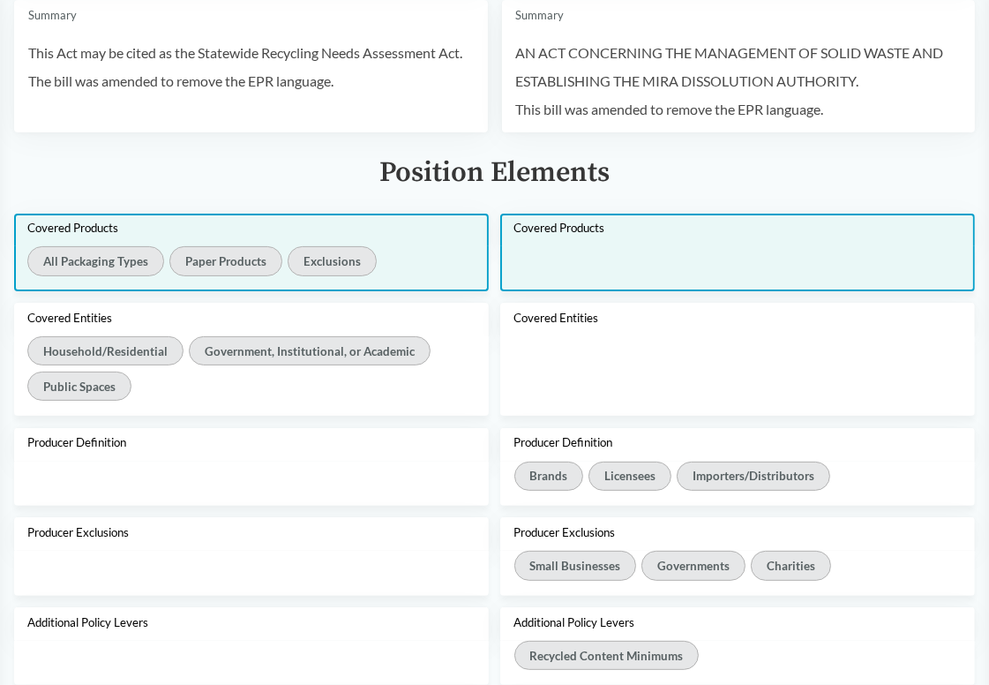
click at [630, 264] on div at bounding box center [737, 268] width 475 height 44
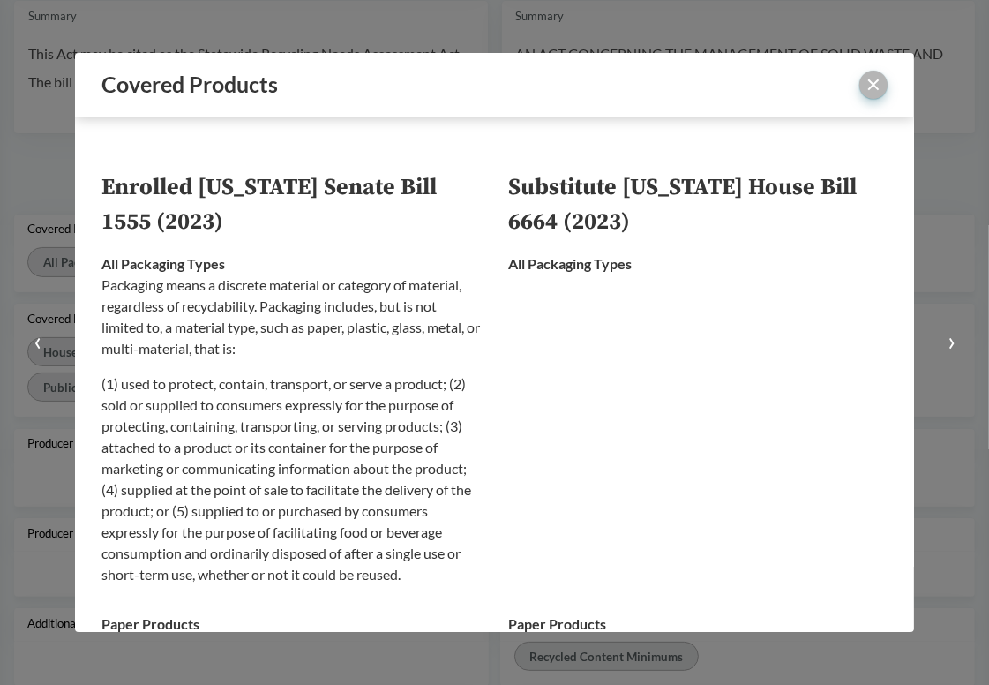
click at [869, 89] on button "close" at bounding box center [874, 85] width 28 height 28
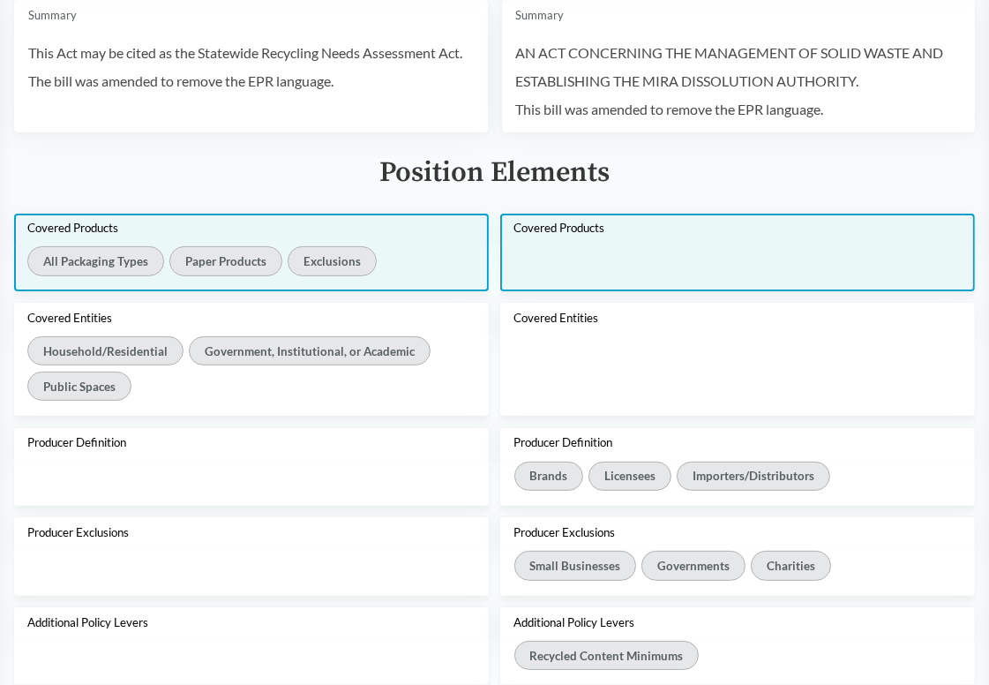
scroll to position [353, 0]
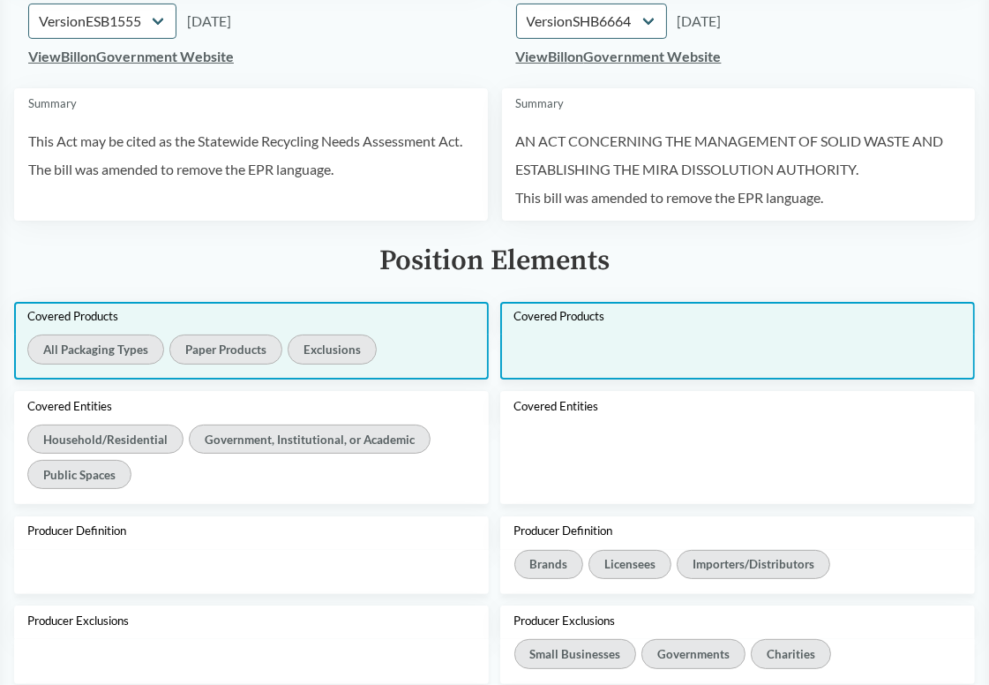
click at [636, 341] on div at bounding box center [737, 357] width 475 height 44
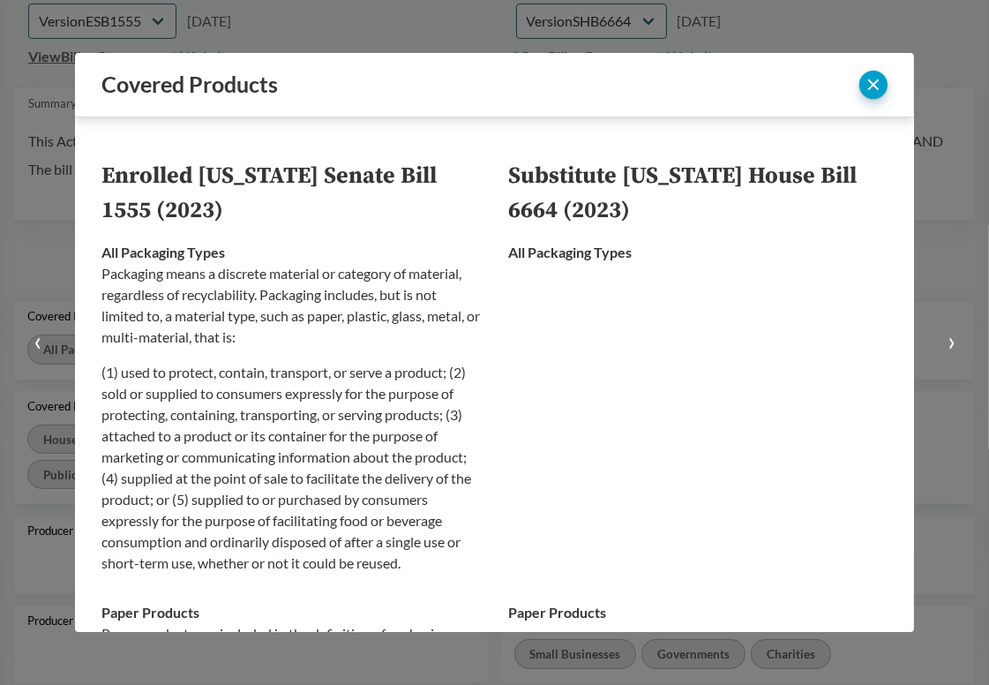
scroll to position [0, 0]
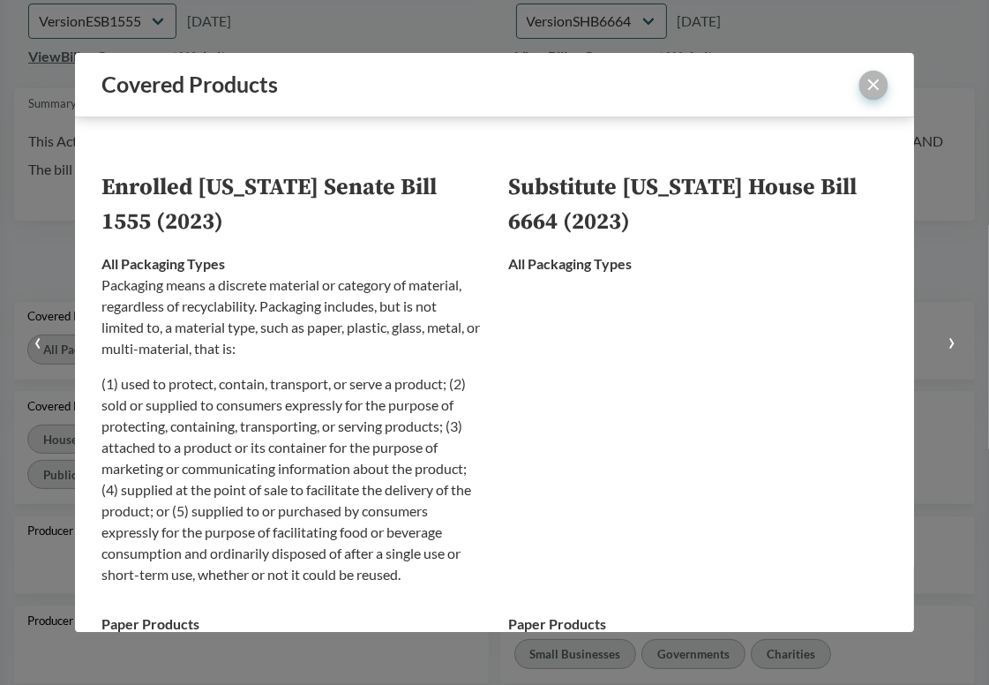
click at [876, 94] on button "close" at bounding box center [874, 85] width 28 height 28
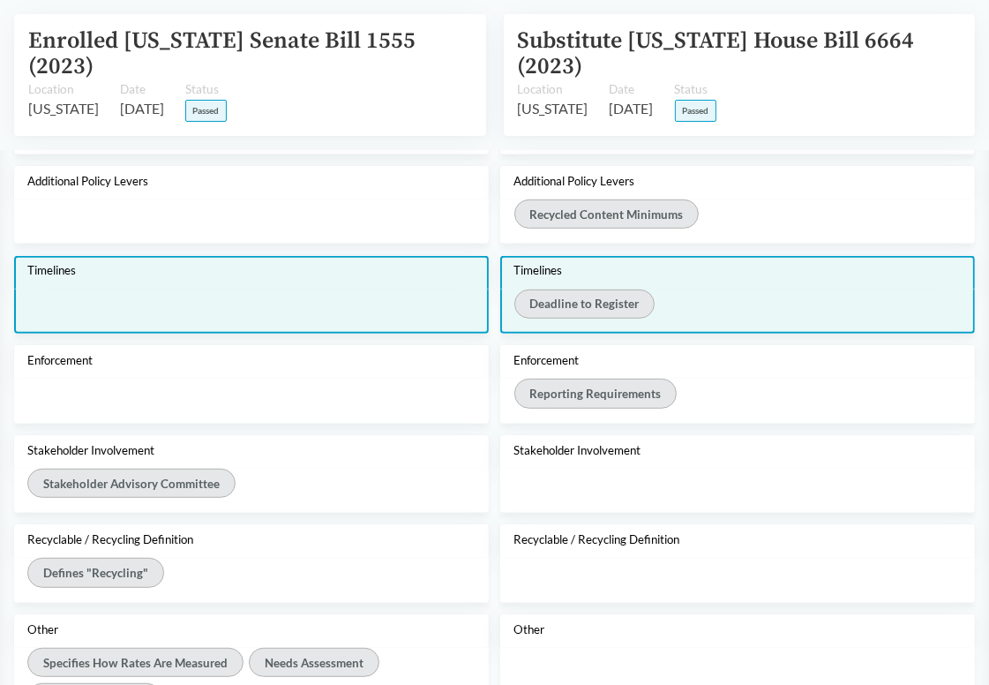
click at [680, 306] on div "Deadline to Register" at bounding box center [739, 307] width 448 height 35
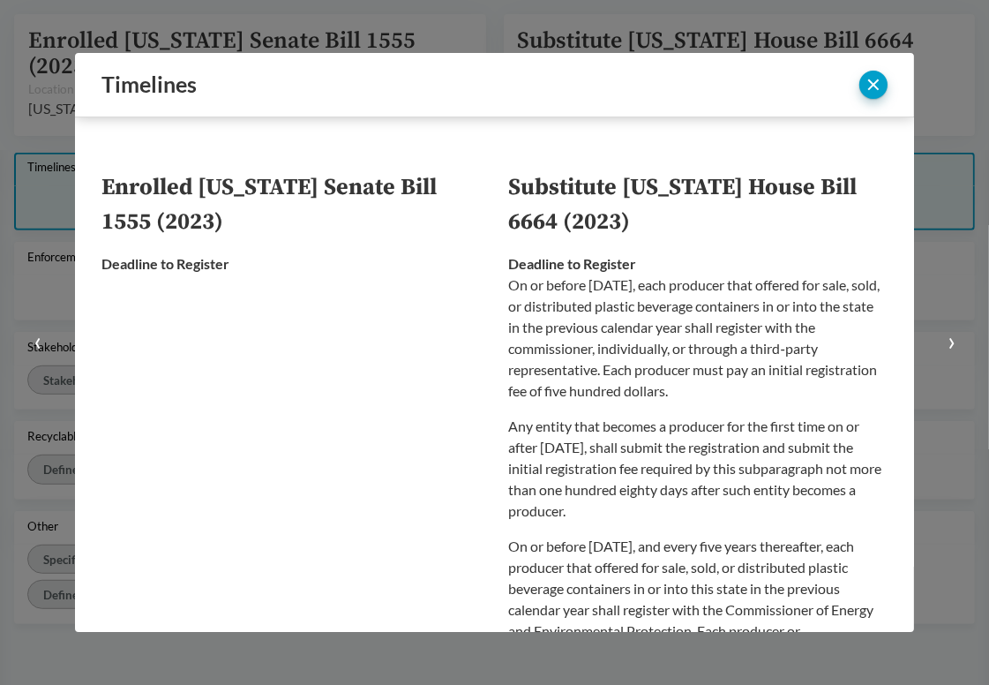
scroll to position [779, 0]
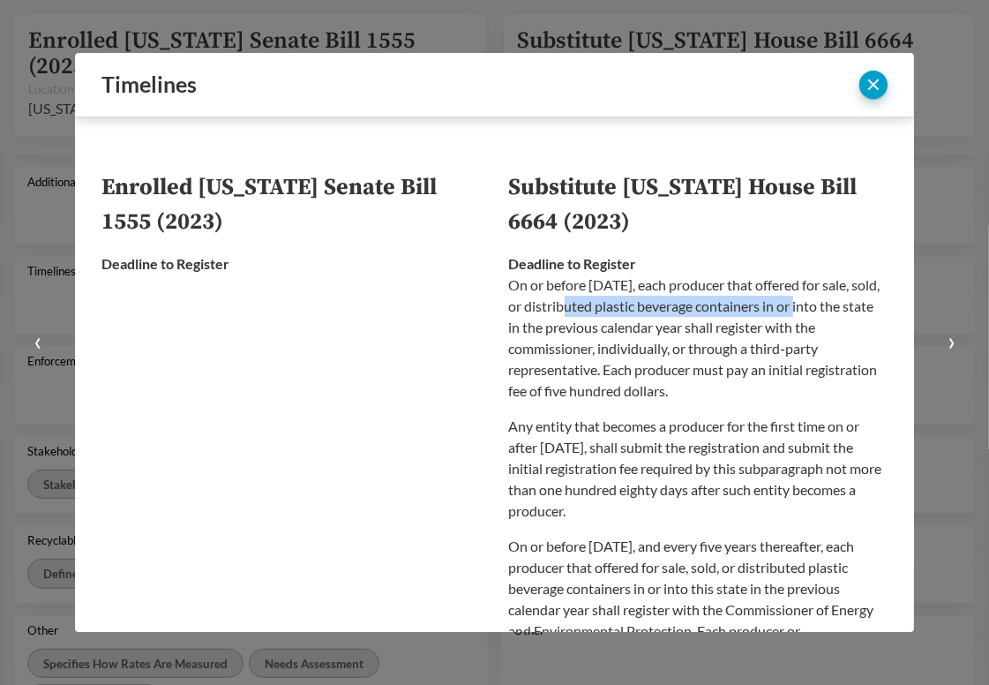
drag, startPoint x: 580, startPoint y: 309, endPoint x: 816, endPoint y: 311, distance: 235.7
click at [816, 311] on p "On or before [DATE], each producer that offered for sale, sold, or distributed …" at bounding box center [699, 338] width 380 height 127
drag, startPoint x: 630, startPoint y: 327, endPoint x: 845, endPoint y: 335, distance: 214.6
click at [845, 335] on p "On or before [DATE], each producer that offered for sale, sold, or distributed …" at bounding box center [699, 338] width 380 height 127
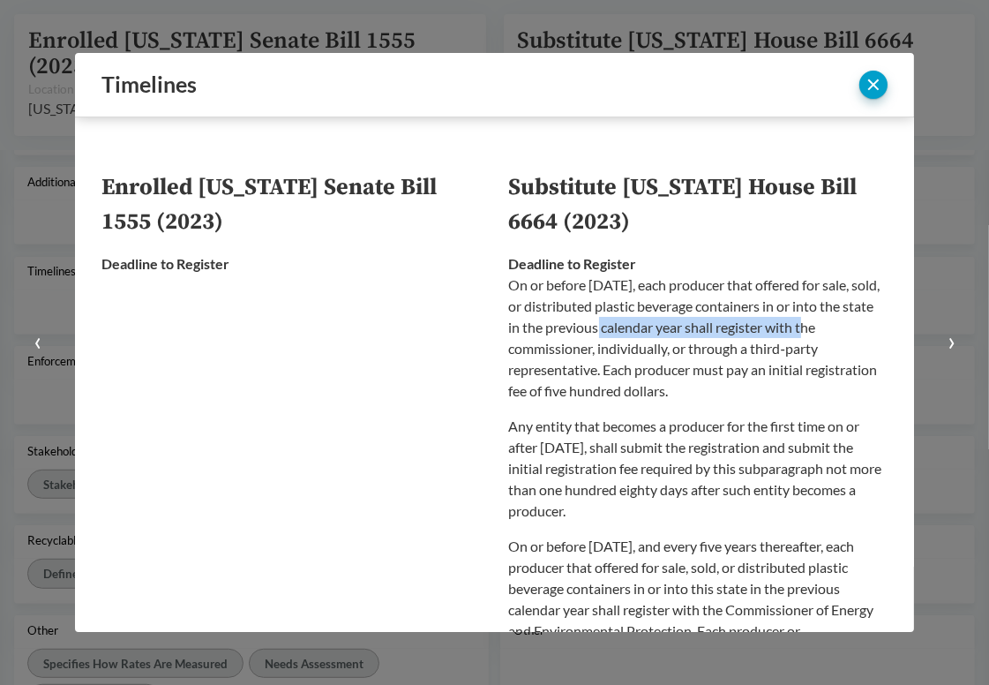
click at [845, 335] on p "On or before [DATE], each producer that offered for sale, sold, or distributed …" at bounding box center [699, 338] width 380 height 127
drag, startPoint x: 622, startPoint y: 347, endPoint x: 795, endPoint y: 347, distance: 173.0
click at [795, 347] on p "On or before [DATE], each producer that offered for sale, sold, or distributed …" at bounding box center [699, 338] width 380 height 127
drag, startPoint x: 816, startPoint y: 347, endPoint x: 631, endPoint y: 353, distance: 184.6
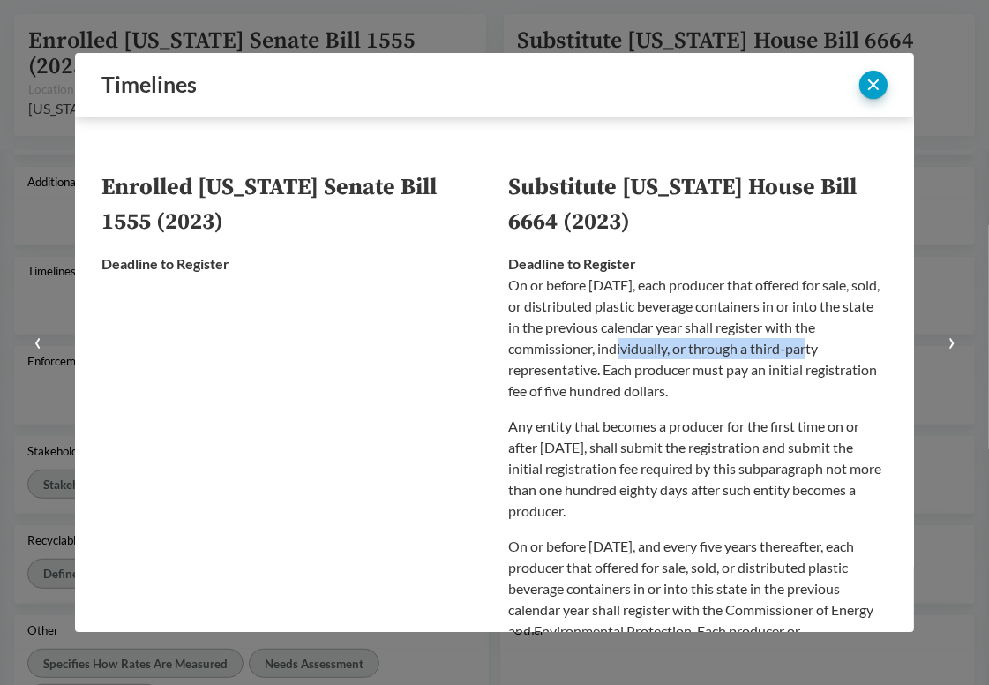
click at [631, 353] on p "On or before [DATE], each producer that offered for sale, sold, or distributed …" at bounding box center [699, 338] width 380 height 127
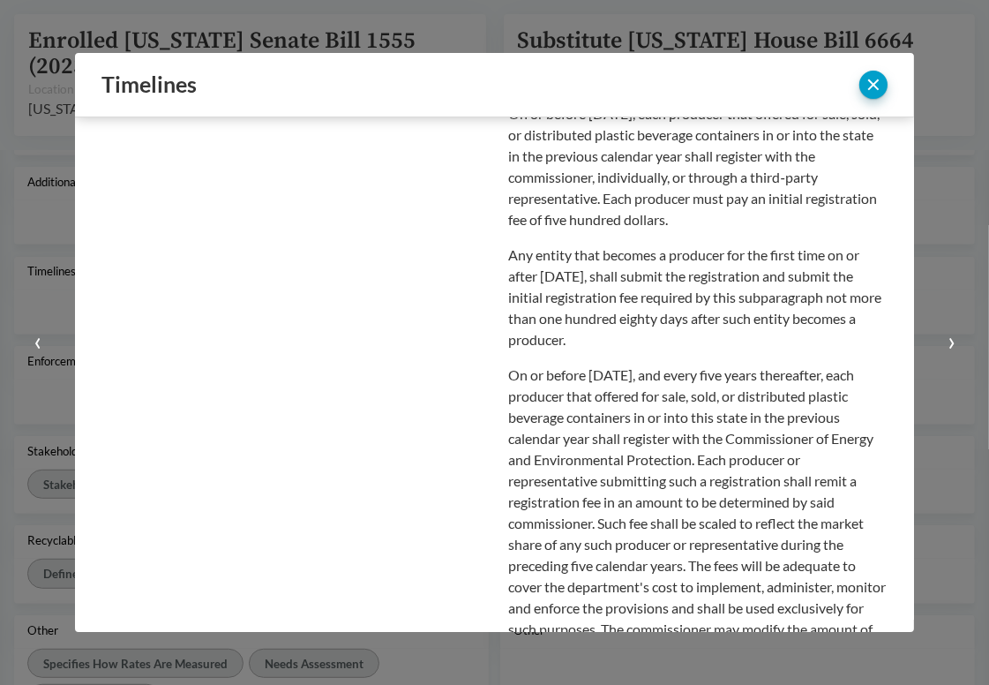
scroll to position [177, 0]
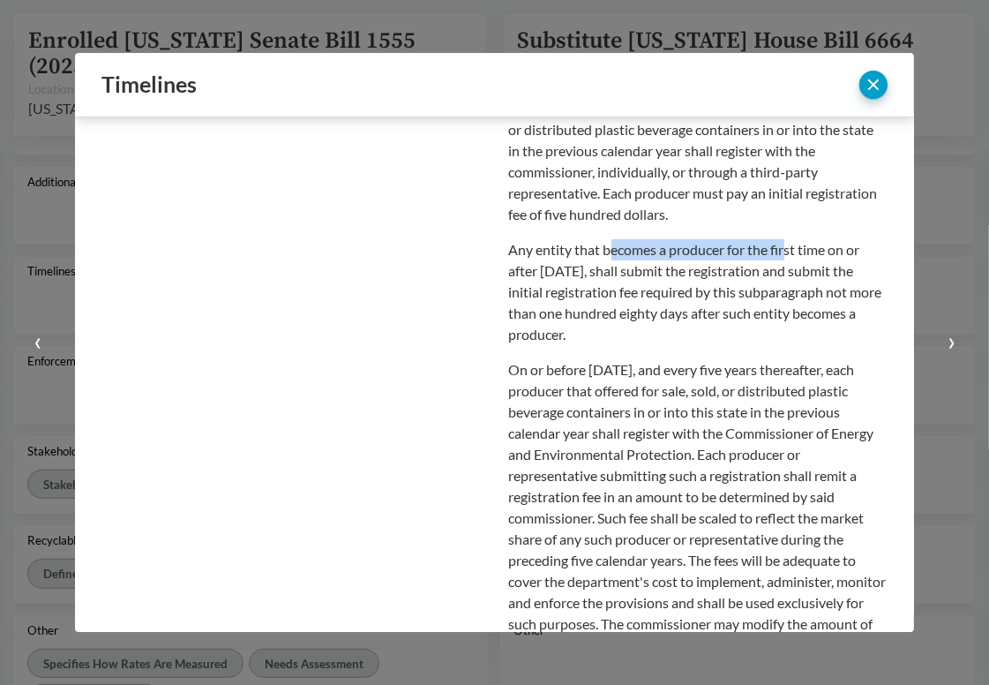
drag, startPoint x: 603, startPoint y: 255, endPoint x: 779, endPoint y: 255, distance: 176.5
click at [779, 255] on p "Any entity that becomes a producer for the first time on or after [DATE], shall…" at bounding box center [699, 292] width 380 height 106
drag, startPoint x: 824, startPoint y: 255, endPoint x: 623, endPoint y: 255, distance: 200.4
click at [623, 255] on p "Any entity that becomes a producer for the first time on or after [DATE], shall…" at bounding box center [699, 292] width 380 height 106
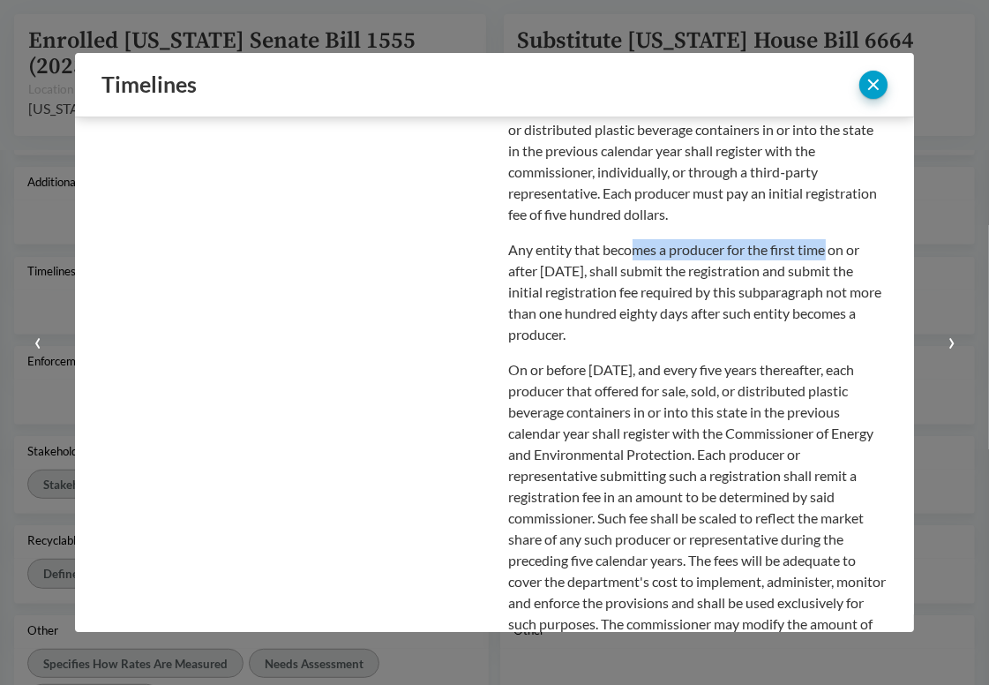
click at [623, 255] on p "Any entity that becomes a producer for the first time on or after [DATE], shall…" at bounding box center [699, 292] width 380 height 106
drag, startPoint x: 612, startPoint y: 269, endPoint x: 770, endPoint y: 278, distance: 158.2
click at [770, 278] on p "Any entity that becomes a producer for the first time on or after [DATE], shall…" at bounding box center [699, 292] width 380 height 106
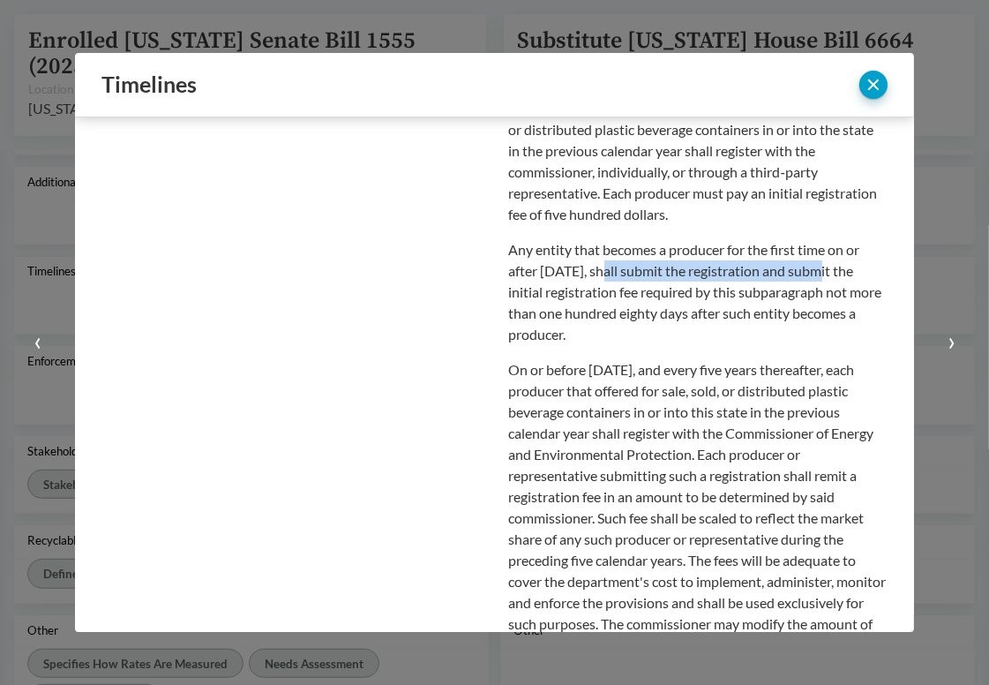
drag, startPoint x: 805, startPoint y: 275, endPoint x: 591, endPoint y: 275, distance: 213.6
click at [591, 275] on p "Any entity that becomes a producer for the first time on or after [DATE], shall…" at bounding box center [699, 292] width 380 height 106
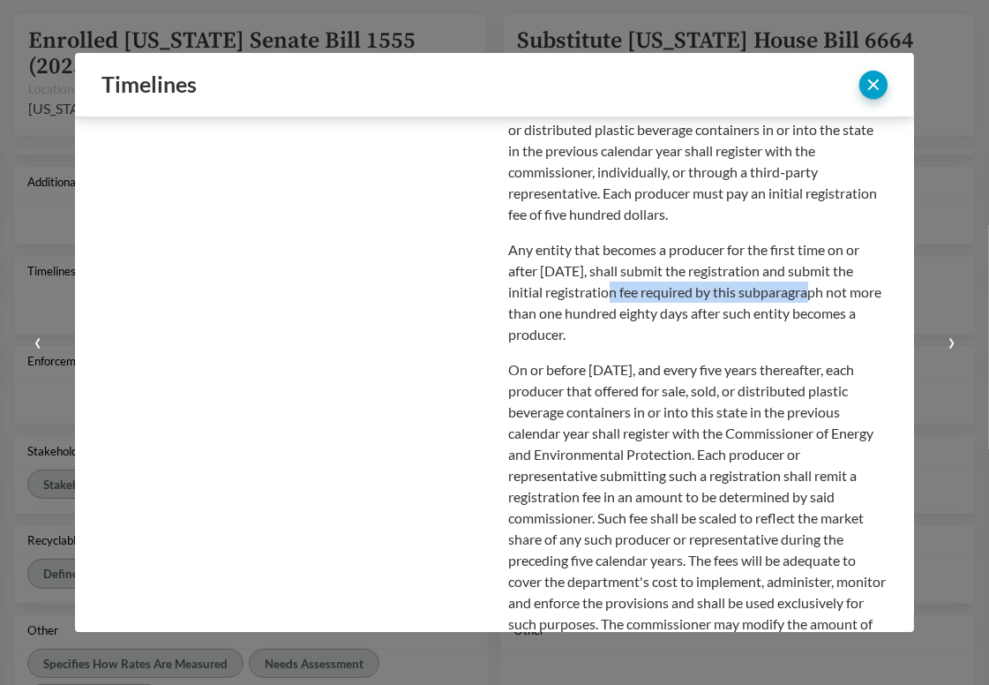
drag, startPoint x: 586, startPoint y: 290, endPoint x: 784, endPoint y: 291, distance: 197.7
click at [784, 291] on p "Any entity that becomes a producer for the first time on or after [DATE], shall…" at bounding box center [699, 292] width 380 height 106
drag, startPoint x: 803, startPoint y: 292, endPoint x: 586, endPoint y: 290, distance: 217.1
click at [586, 290] on p "Any entity that becomes a producer for the first time on or after [DATE], shall…" at bounding box center [699, 292] width 380 height 106
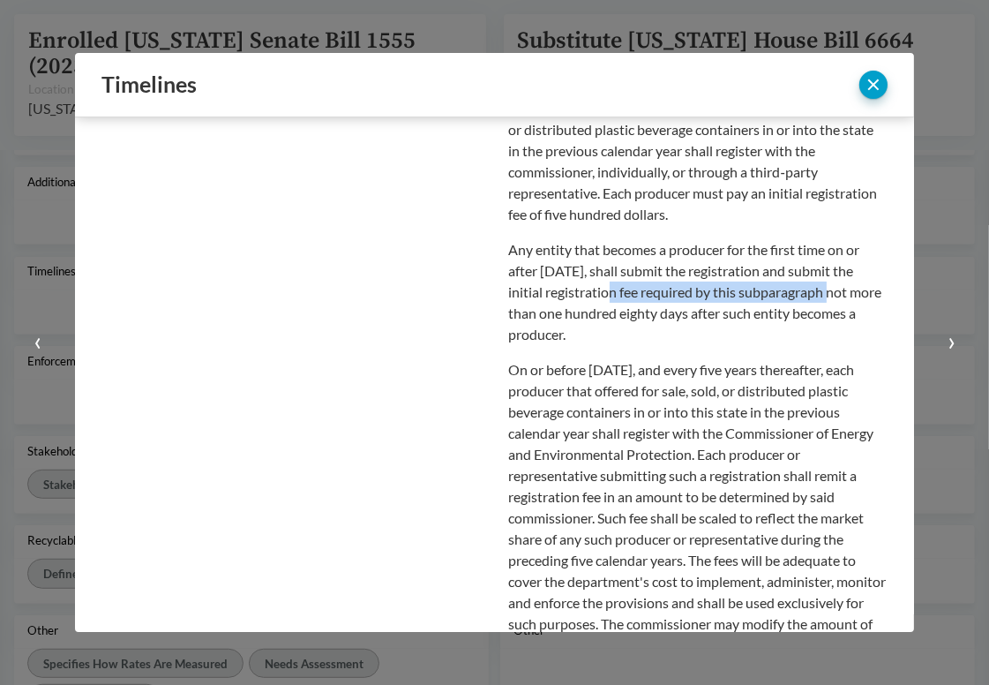
click at [586, 290] on p "Any entity that becomes a producer for the first time on or after [DATE], shall…" at bounding box center [699, 292] width 380 height 106
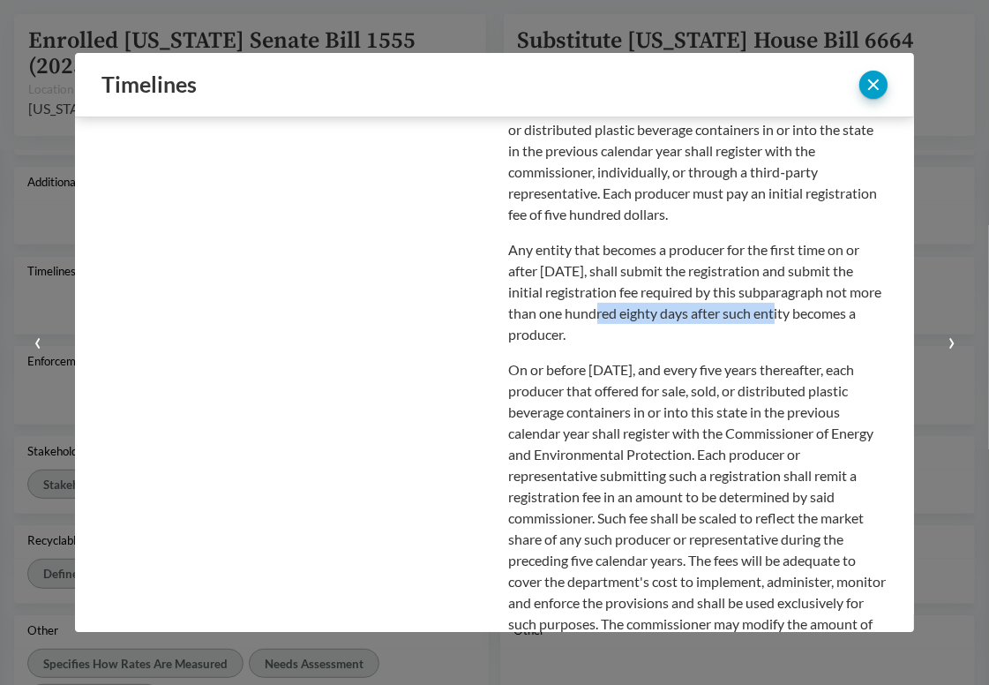
drag, startPoint x: 576, startPoint y: 314, endPoint x: 761, endPoint y: 319, distance: 184.5
click at [761, 319] on p "Any entity that becomes a producer for the first time on or after [DATE], shall…" at bounding box center [699, 292] width 380 height 106
drag, startPoint x: 782, startPoint y: 319, endPoint x: 598, endPoint y: 319, distance: 184.5
click at [598, 319] on p "Any entity that becomes a producer for the first time on or after [DATE], shall…" at bounding box center [699, 292] width 380 height 106
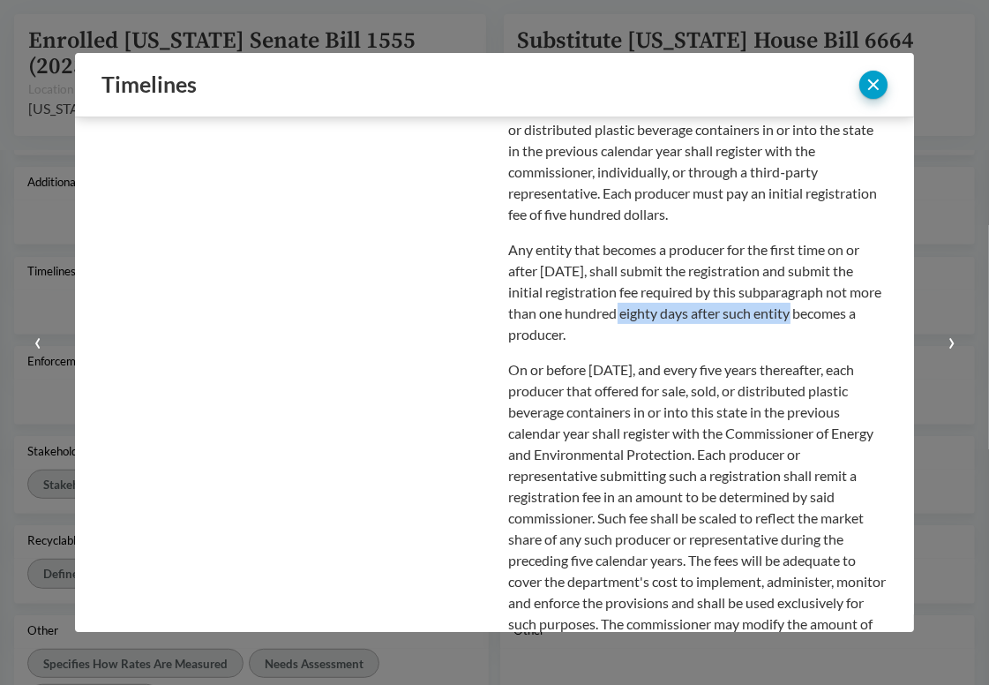
click at [598, 319] on p "Any entity that becomes a producer for the first time on or after [DATE], shall…" at bounding box center [699, 292] width 380 height 106
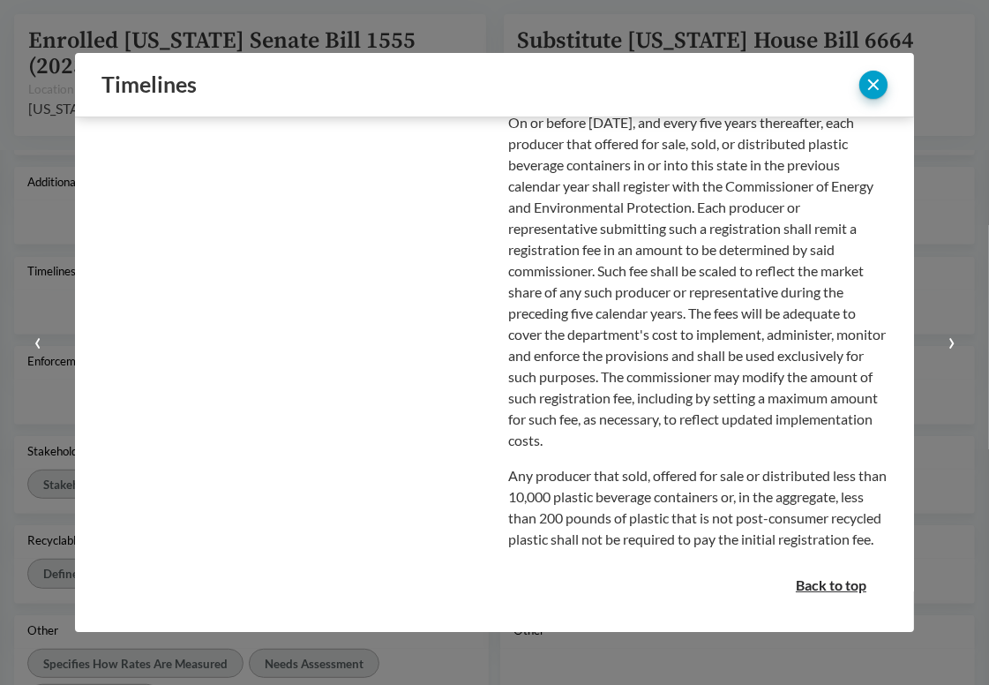
scroll to position [445, 0]
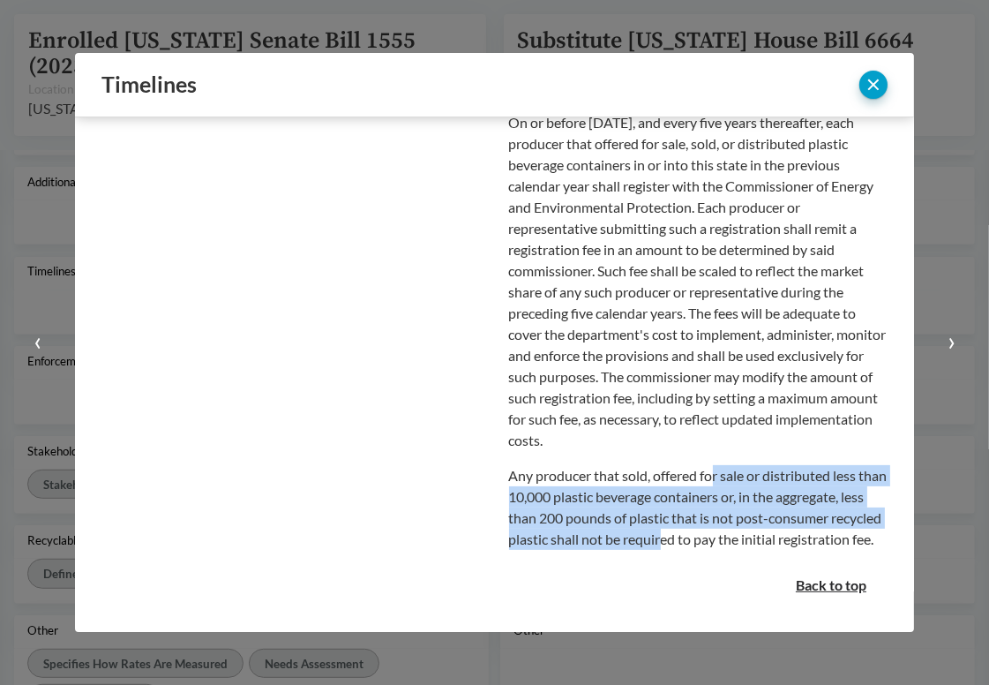
drag, startPoint x: 708, startPoint y: 458, endPoint x: 711, endPoint y: 516, distance: 58.4
click at [711, 516] on p "Any producer that sold, offered for sale or distributed less than 10,000 plasti…" at bounding box center [699, 507] width 380 height 85
drag, startPoint x: 695, startPoint y: 527, endPoint x: 686, endPoint y: 455, distance: 72.9
click at [686, 465] on p "Any producer that sold, offered for sale or distributed less than 10,000 plasti…" at bounding box center [699, 507] width 380 height 85
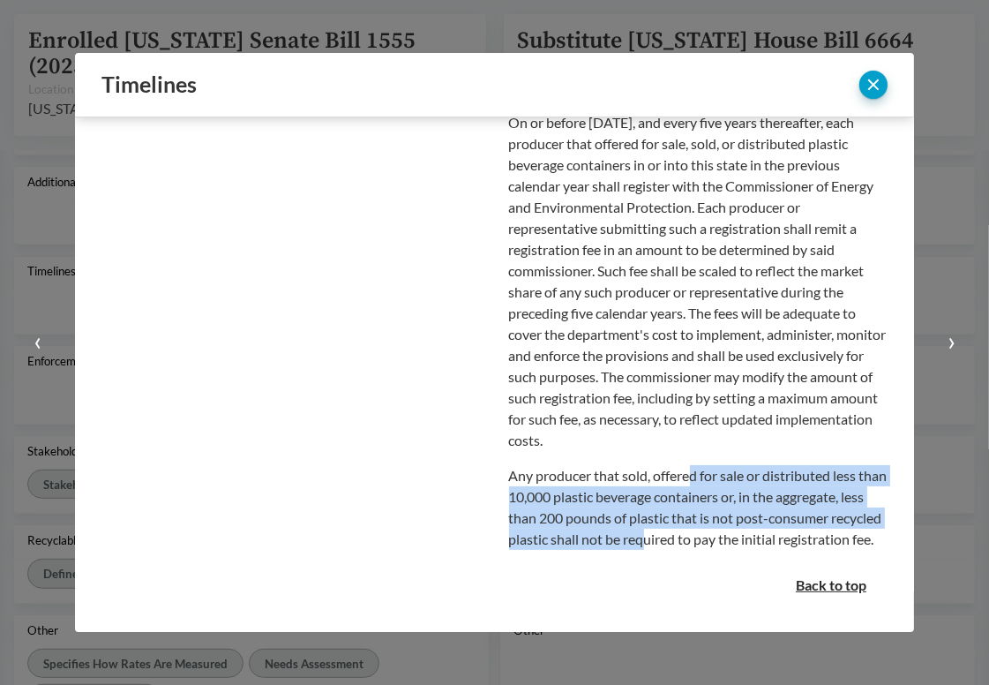
click at [686, 465] on p "Any producer that sold, offered for sale or distributed less than 10,000 plasti…" at bounding box center [699, 507] width 380 height 85
drag, startPoint x: 686, startPoint y: 454, endPoint x: 677, endPoint y: 530, distance: 77.3
click at [677, 530] on p "Any producer that sold, offered for sale or distributed less than 10,000 plasti…" at bounding box center [699, 507] width 380 height 85
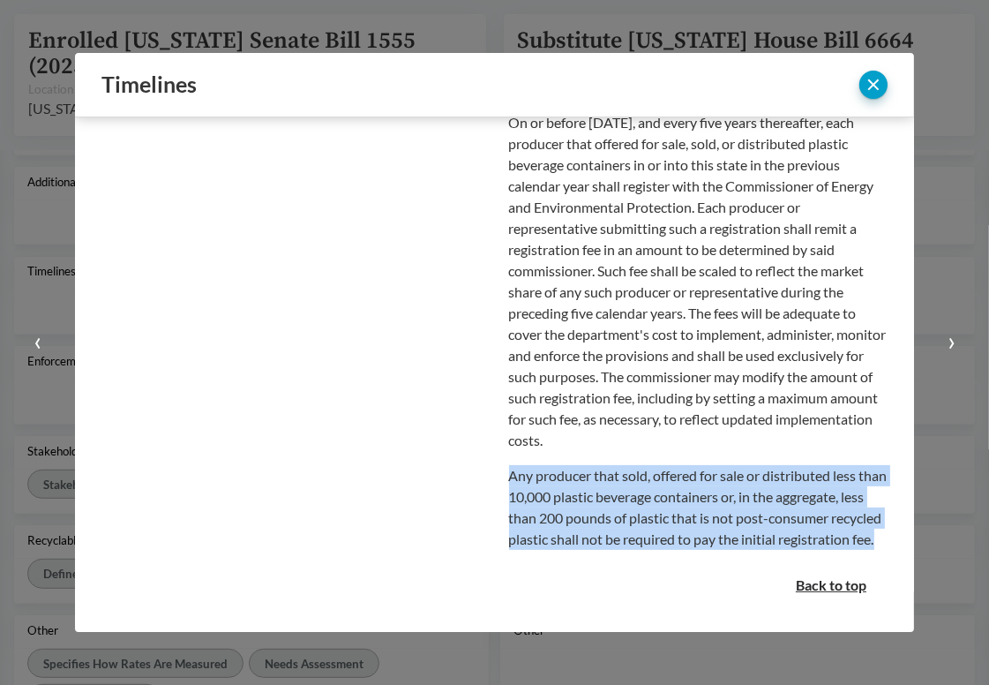
drag, startPoint x: 630, startPoint y: 536, endPoint x: 489, endPoint y: 449, distance: 165.6
click at [495, 449] on td "Deadline to Register On or before [DATE], each producer that offered for sale, …" at bounding box center [692, 190] width 394 height 748
copy p "Any producer that sold, offered for sale or distributed less than 10,000 plasti…"
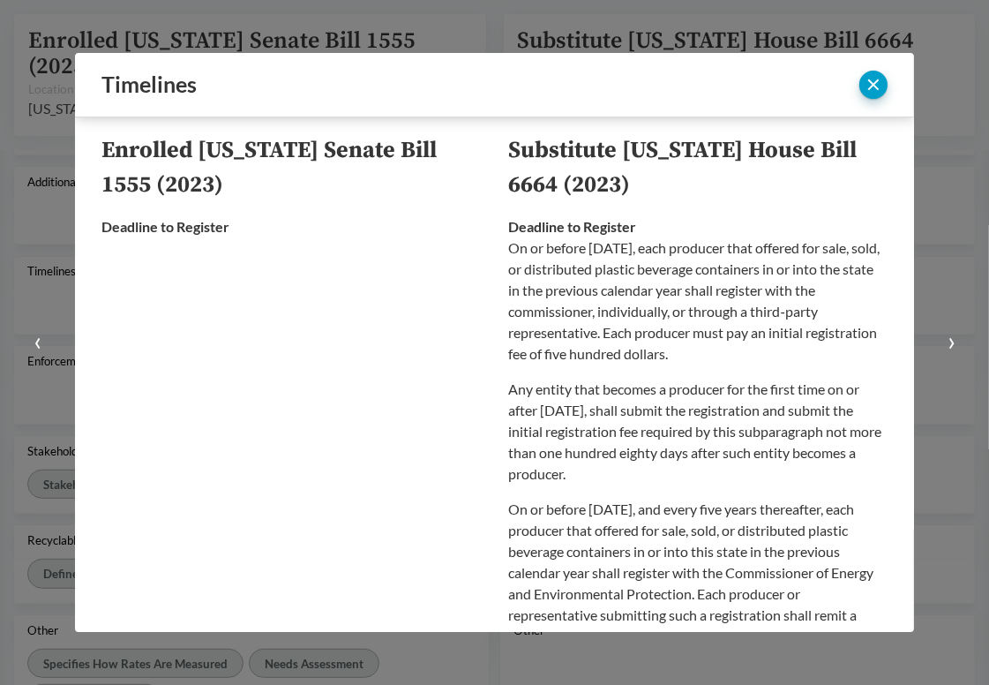
scroll to position [0, 0]
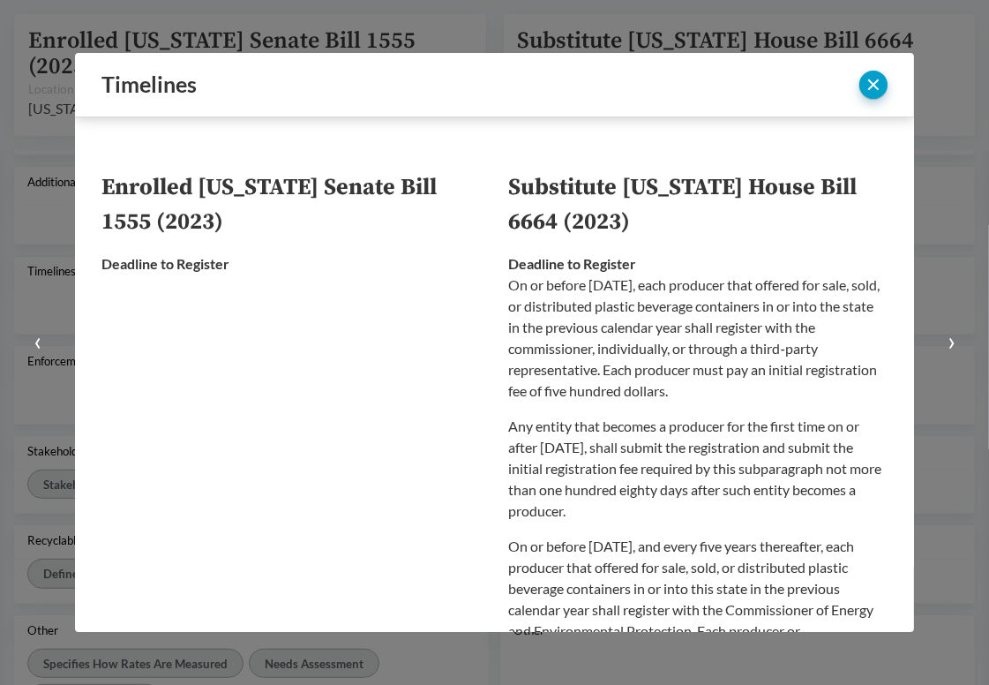
click at [651, 264] on div "Deadline to Register On or before [DATE], each producer that offered for sale, …" at bounding box center [699, 613] width 380 height 720
click at [872, 85] on button "close" at bounding box center [874, 85] width 28 height 28
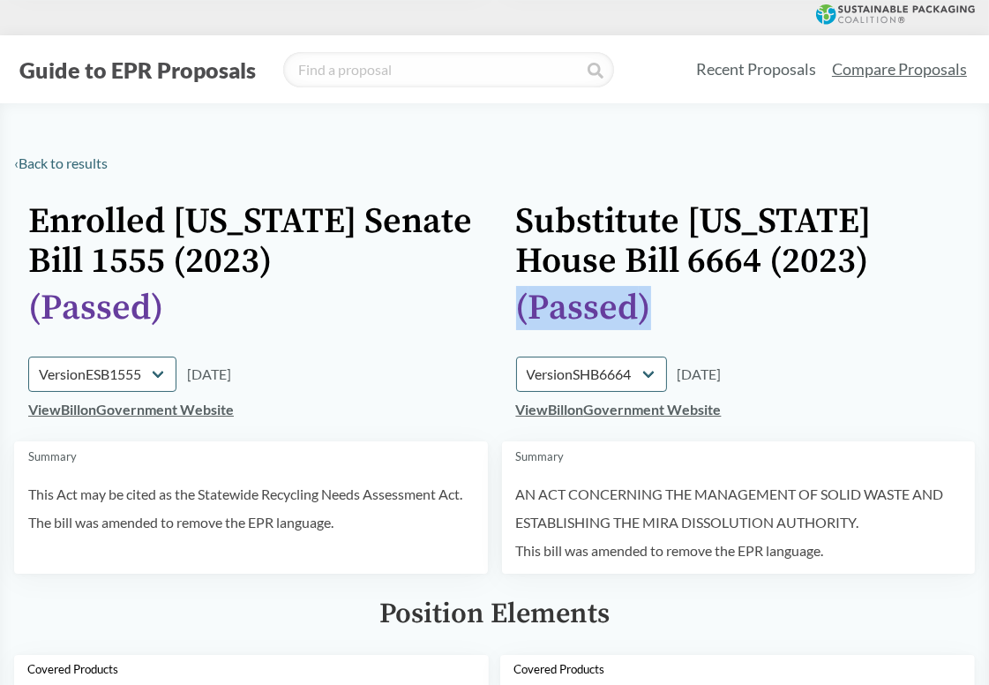
drag, startPoint x: 690, startPoint y: 319, endPoint x: 479, endPoint y: 306, distance: 211.3
click at [479, 306] on tr "( Passed ) ( Passed )" at bounding box center [494, 323] width 961 height 68
click at [479, 306] on td "( Passed )" at bounding box center [251, 323] width 474 height 68
drag, startPoint x: 485, startPoint y: 306, endPoint x: 698, endPoint y: 315, distance: 212.9
click at [698, 315] on tr "( Passed ) ( Passed )" at bounding box center [494, 323] width 961 height 68
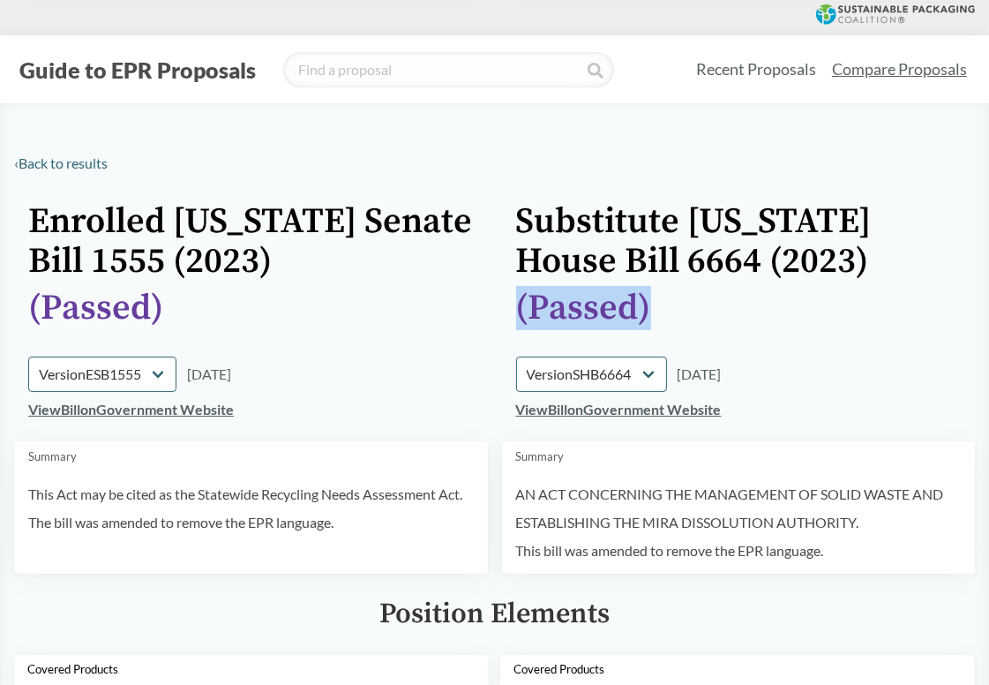
click at [698, 315] on div "( Passed )" at bounding box center [739, 309] width 446 height 40
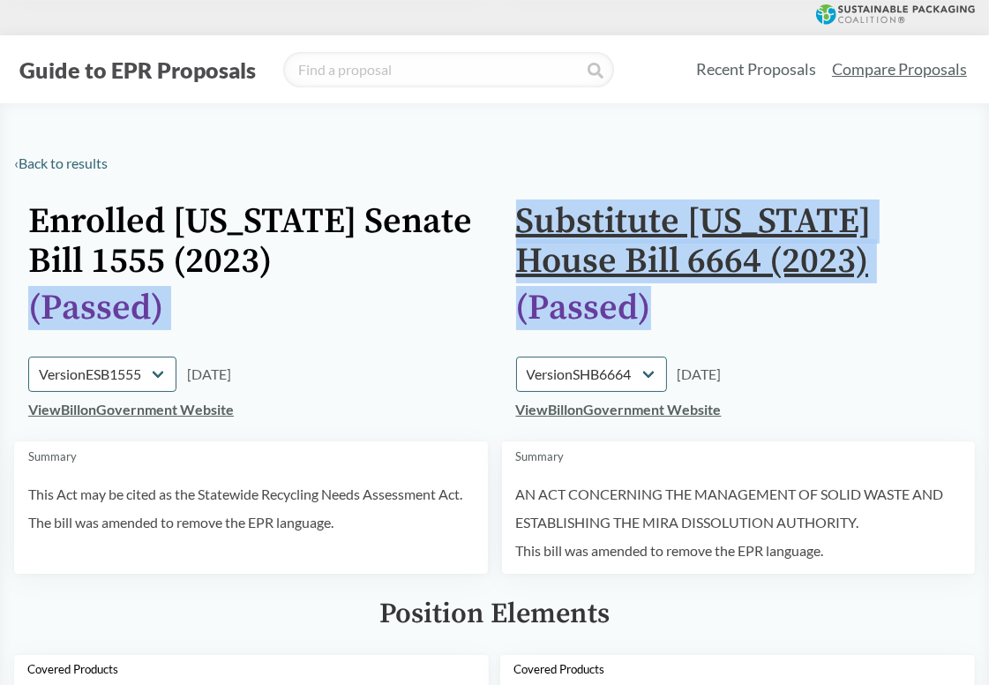
drag, startPoint x: 699, startPoint y: 315, endPoint x: 534, endPoint y: 222, distance: 189.7
click at [534, 222] on tbody "Enrolled [US_STATE] Senate Bill 1555 (2023) Substitute [US_STATE] House Bill 66…" at bounding box center [494, 384] width 961 height 379
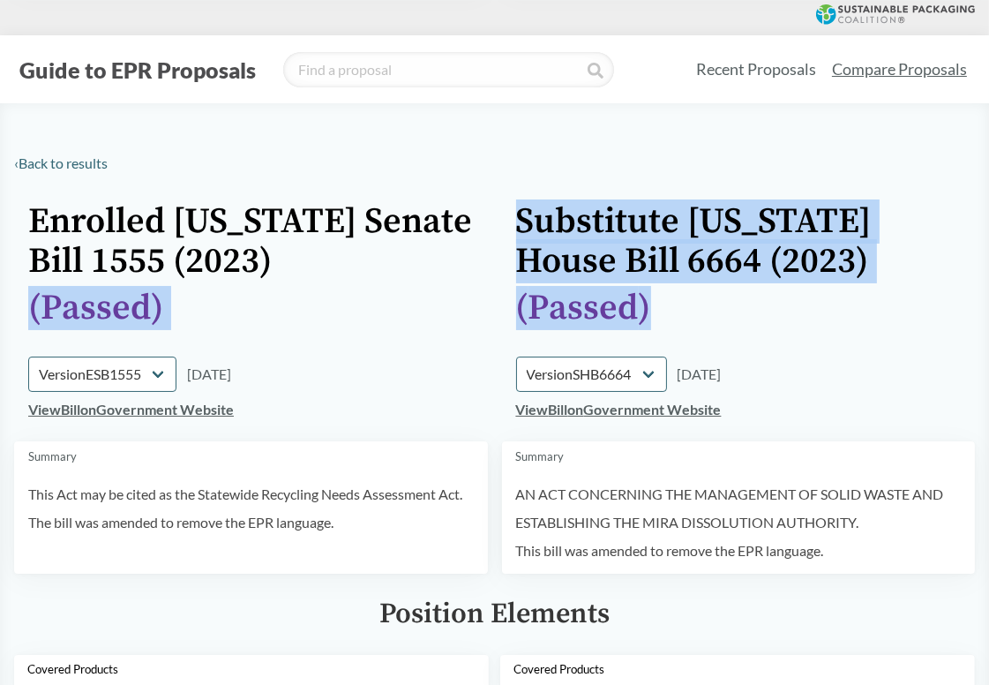
click at [503, 217] on td "Substitute [US_STATE] House Bill 6664 (2023)" at bounding box center [739, 242] width 474 height 94
drag, startPoint x: 495, startPoint y: 215, endPoint x: 693, endPoint y: 304, distance: 216.5
click at [693, 304] on tbody "Enrolled [US_STATE] Senate Bill 1555 (2023) Substitute [US_STATE] House Bill 66…" at bounding box center [494, 384] width 961 height 379
click at [693, 304] on div "( Passed )" at bounding box center [739, 309] width 446 height 40
drag, startPoint x: 713, startPoint y: 307, endPoint x: 508, endPoint y: 223, distance: 222.1
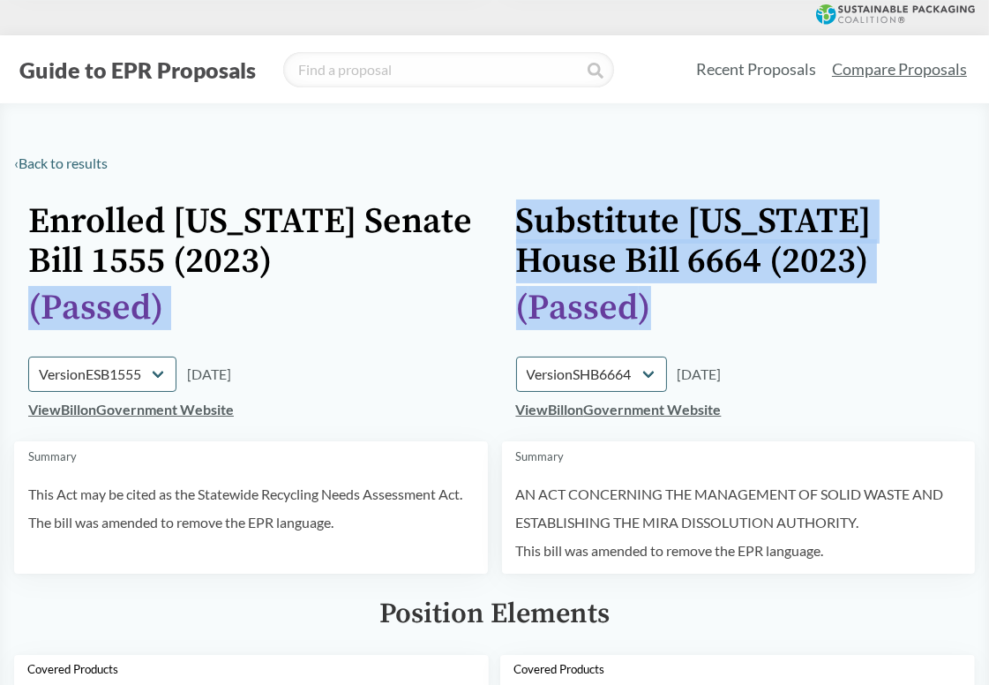
click at [508, 223] on tbody "Enrolled [US_STATE] Senate Bill 1555 (2023) Substitute [US_STATE] House Bill 66…" at bounding box center [494, 384] width 961 height 379
click at [508, 223] on td "Substitute [US_STATE] House Bill 6664 (2023)" at bounding box center [739, 242] width 474 height 94
drag, startPoint x: 501, startPoint y: 220, endPoint x: 688, endPoint y: 301, distance: 203.2
click at [688, 301] on tbody "Enrolled [US_STATE] Senate Bill 1555 (2023) Substitute [US_STATE] House Bill 66…" at bounding box center [494, 384] width 961 height 379
click at [688, 301] on div "( Passed )" at bounding box center [739, 309] width 446 height 40
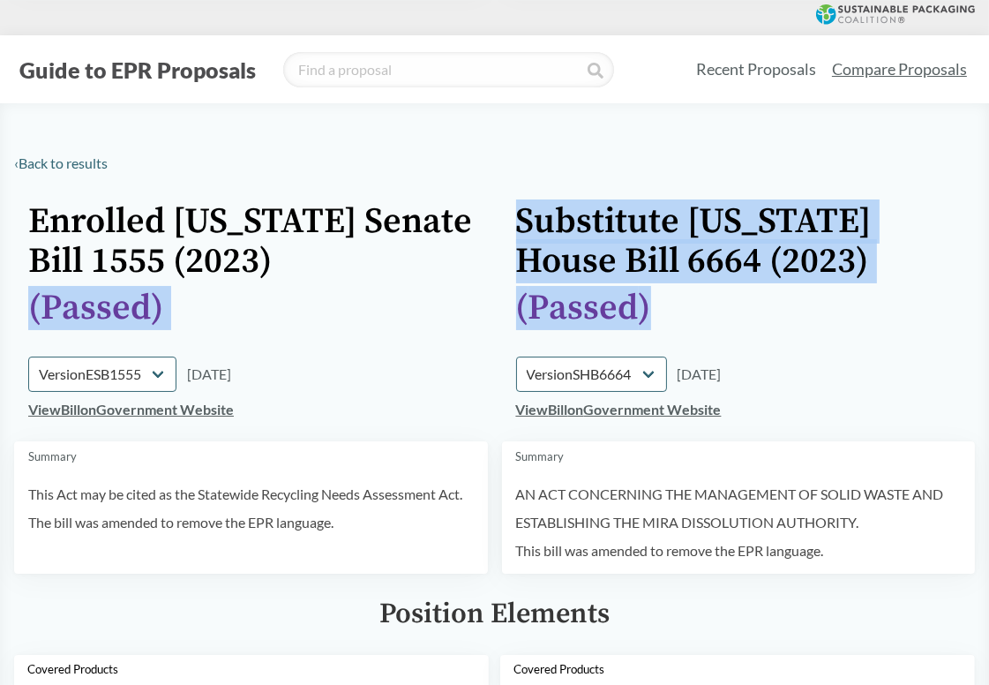
drag, startPoint x: 700, startPoint y: 304, endPoint x: 499, endPoint y: 223, distance: 216.7
click at [499, 223] on tbody "Enrolled [US_STATE] Senate Bill 1555 (2023) Substitute [US_STATE] House Bill 66…" at bounding box center [494, 384] width 961 height 379
click at [499, 223] on tr "Enrolled [US_STATE] Senate Bill 1555 (2023) Substitute [US_STATE] House Bill 66…" at bounding box center [494, 242] width 961 height 94
drag, startPoint x: 498, startPoint y: 222, endPoint x: 696, endPoint y: 317, distance: 220.3
click at [696, 317] on tbody "Enrolled [US_STATE] Senate Bill 1555 (2023) Substitute [US_STATE] House Bill 66…" at bounding box center [494, 384] width 961 height 379
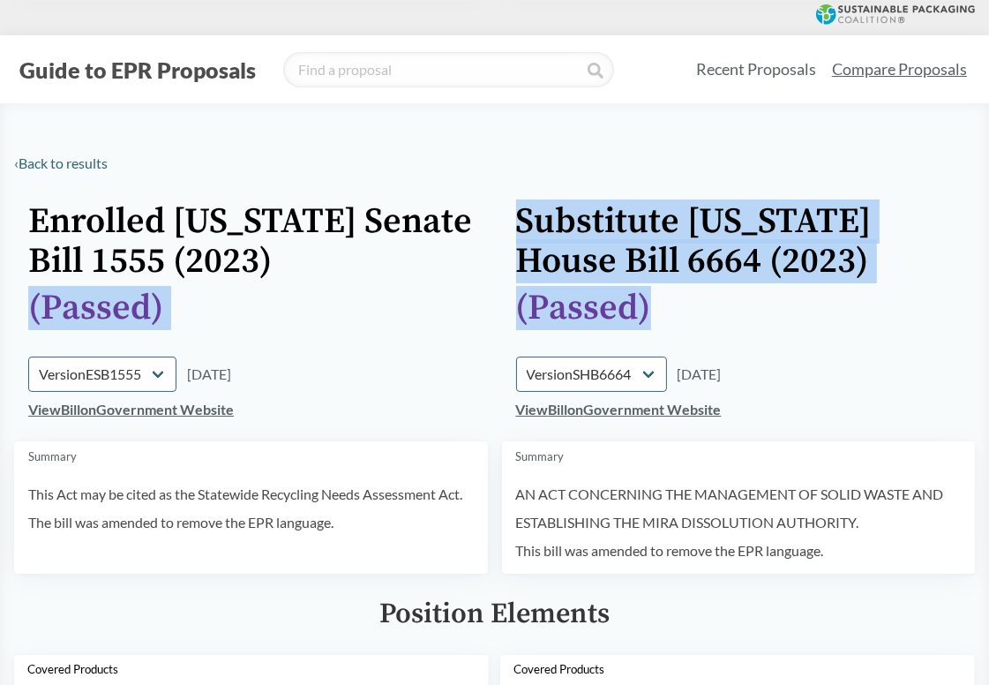
click at [696, 317] on div "( Passed )" at bounding box center [739, 309] width 446 height 40
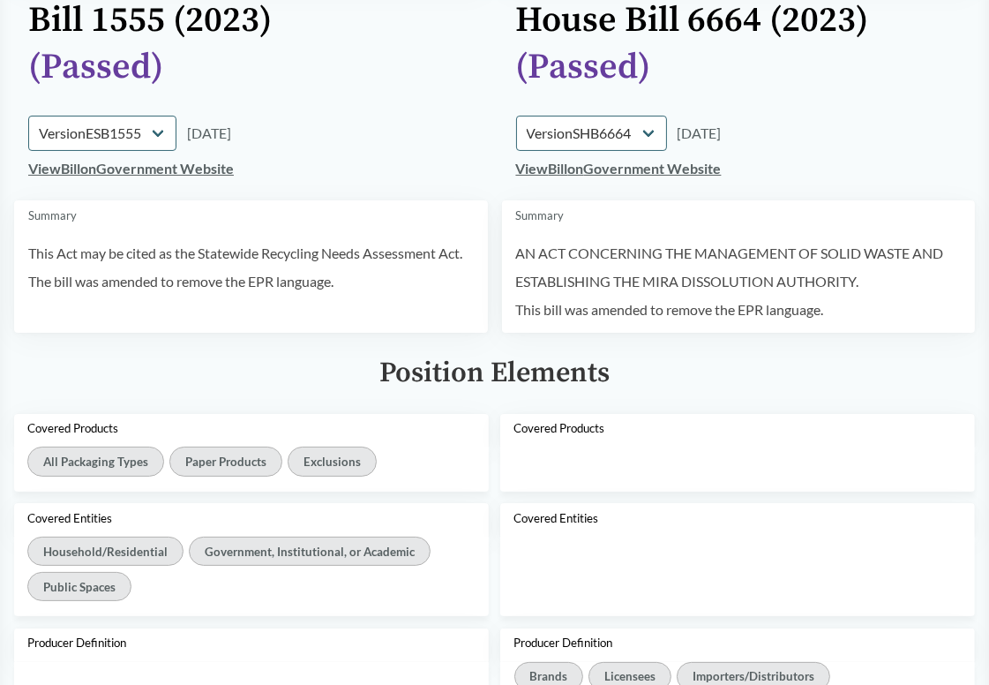
scroll to position [265, 0]
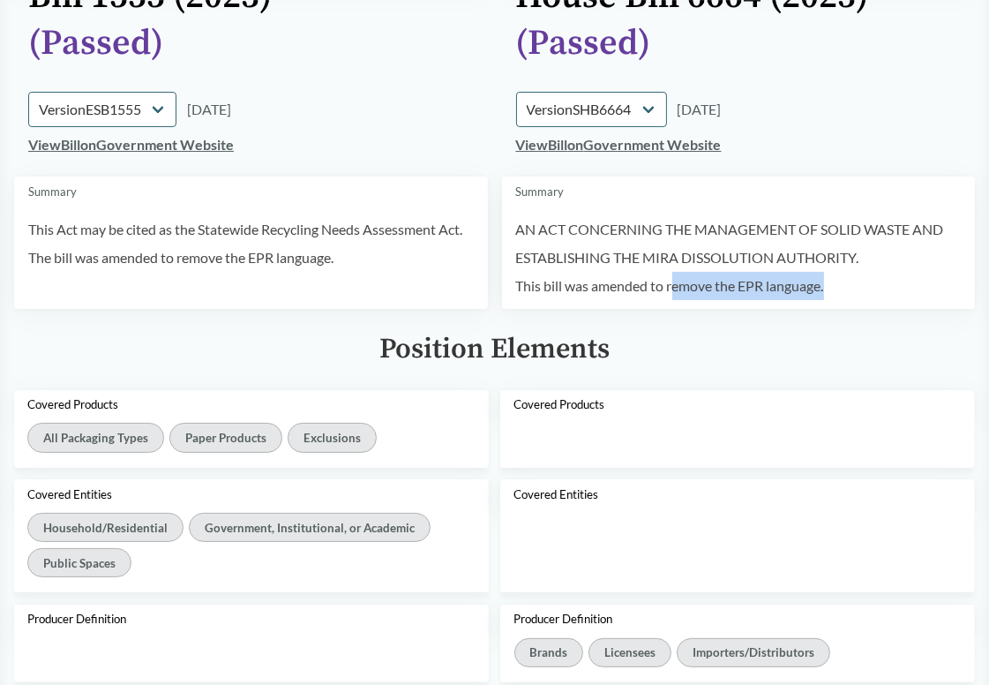
drag, startPoint x: 673, startPoint y: 288, endPoint x: 831, endPoint y: 290, distance: 158.9
click at [831, 290] on p "This bill was amended to remove the EPR language." at bounding box center [739, 286] width 446 height 28
drag, startPoint x: 845, startPoint y: 290, endPoint x: 668, endPoint y: 288, distance: 176.5
click at [668, 288] on p "This bill was amended to remove the EPR language." at bounding box center [739, 286] width 446 height 28
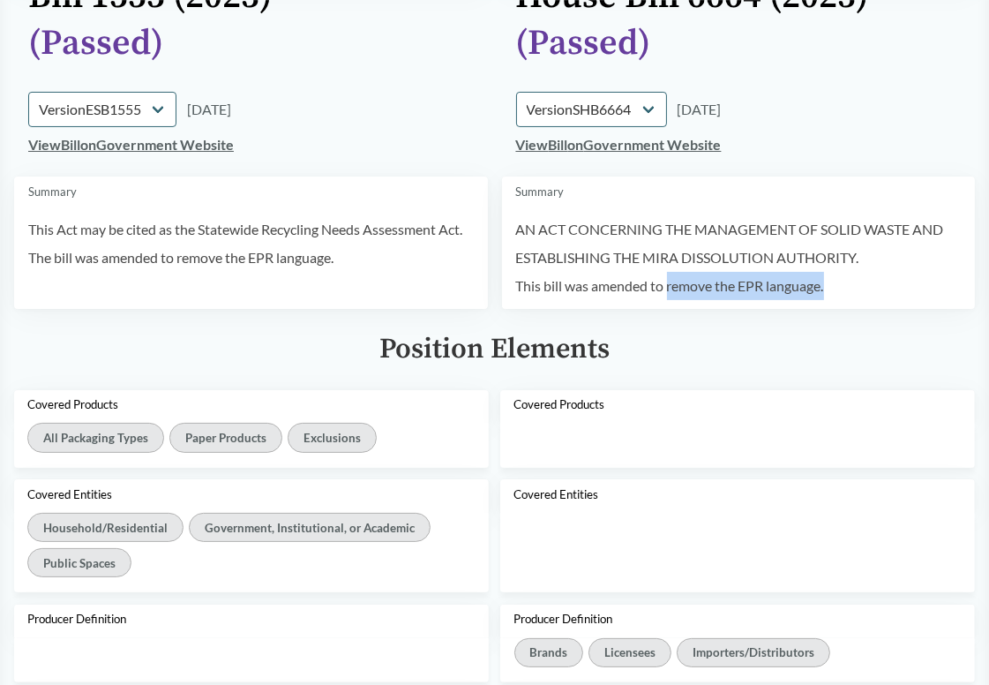
click at [668, 288] on p "This bill was amended to remove the EPR language." at bounding box center [739, 286] width 446 height 28
click at [696, 336] on div "Position Elements" at bounding box center [494, 350] width 961 height 32
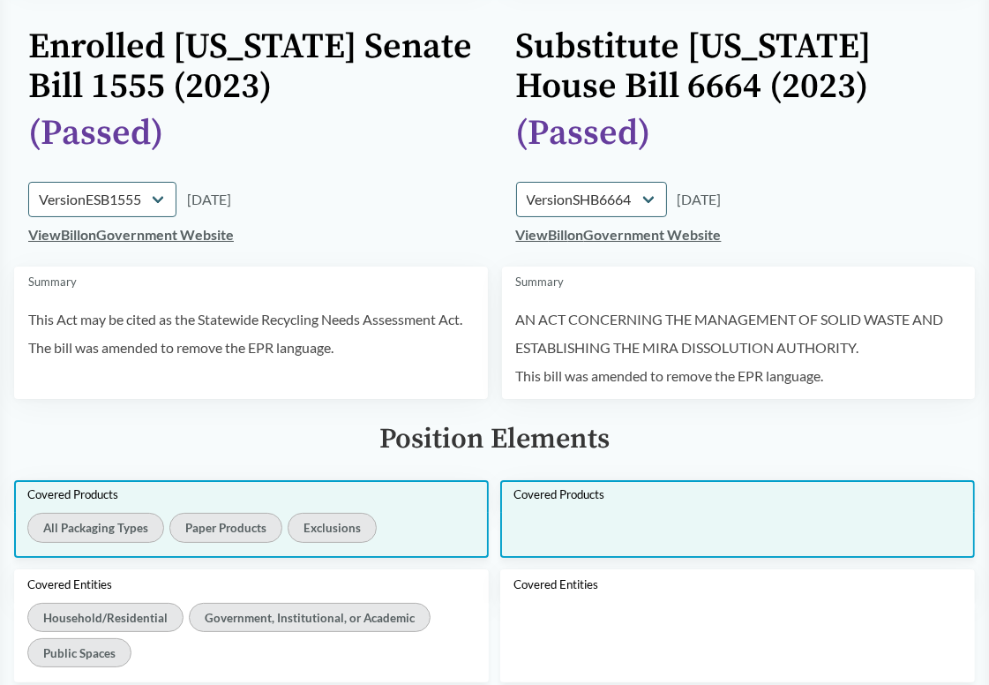
scroll to position [88, 0]
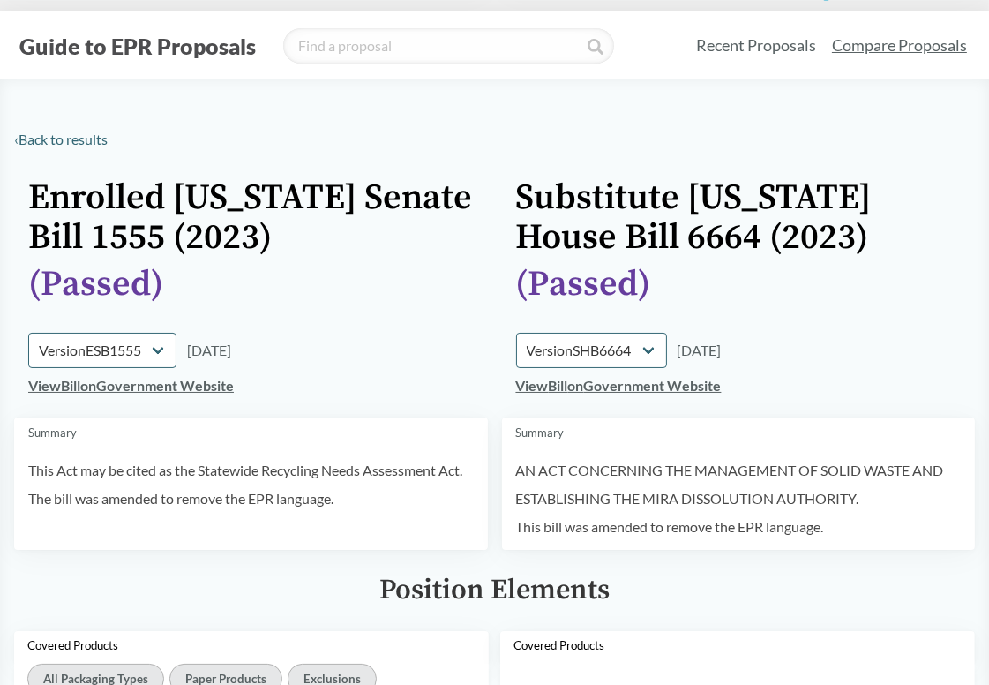
scroll to position [0, 0]
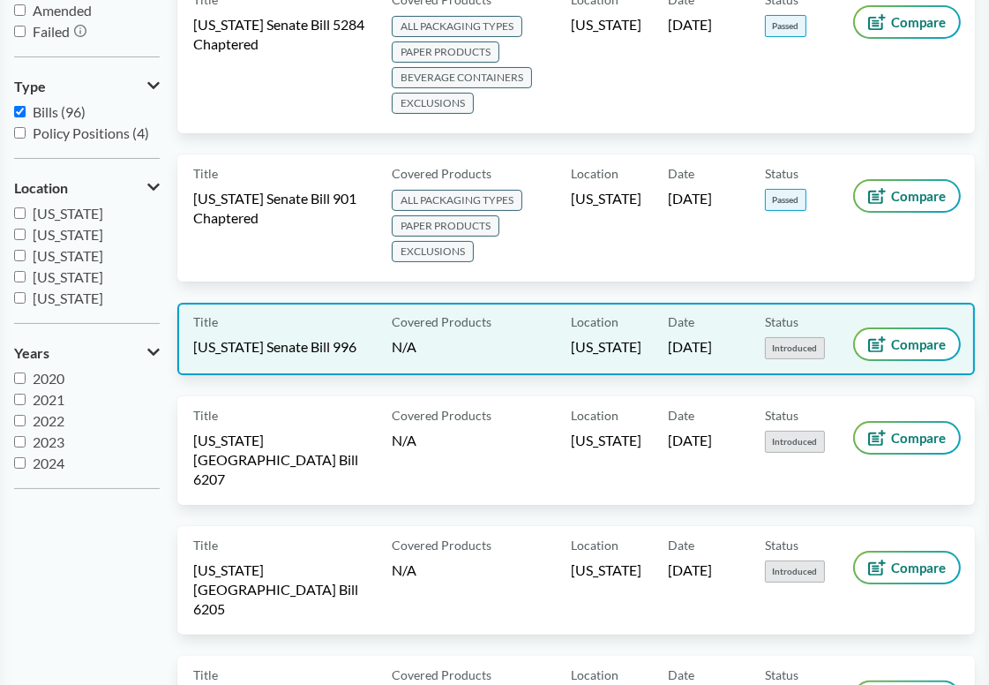
scroll to position [88, 0]
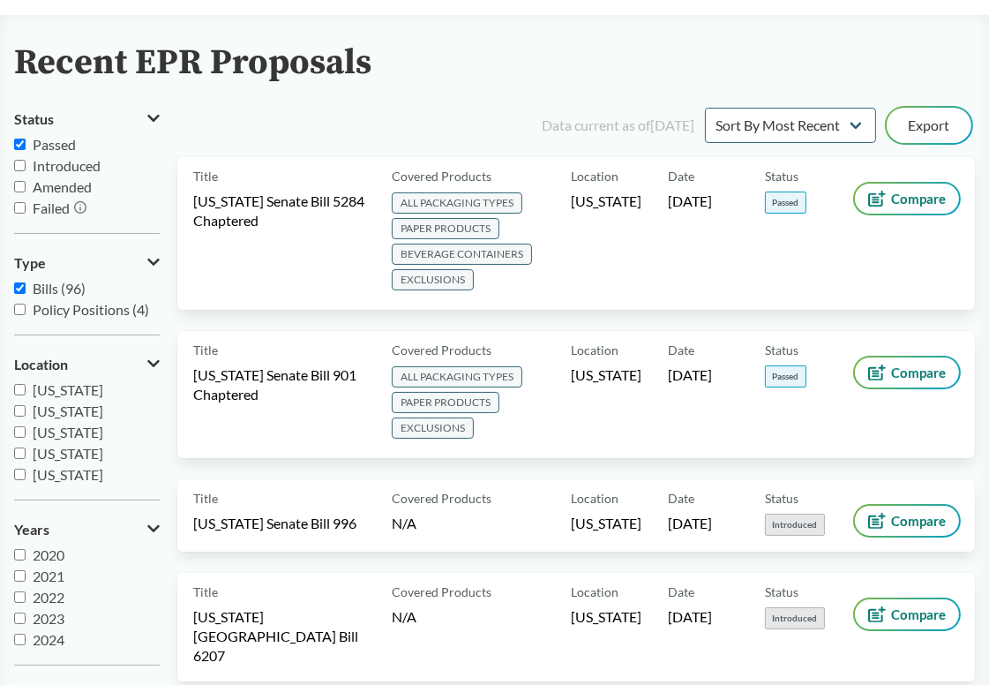
click at [25, 144] on input "Passed" at bounding box center [19, 144] width 11 height 11
click at [19, 146] on input "Passed" at bounding box center [19, 144] width 11 height 11
checkbox input "true"
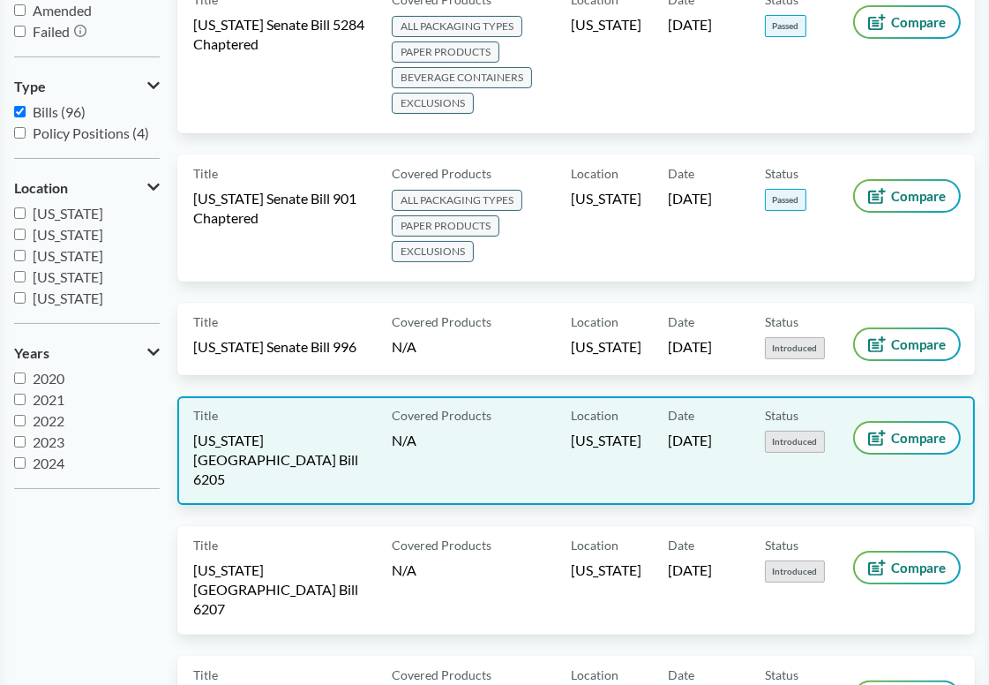
scroll to position [0, 0]
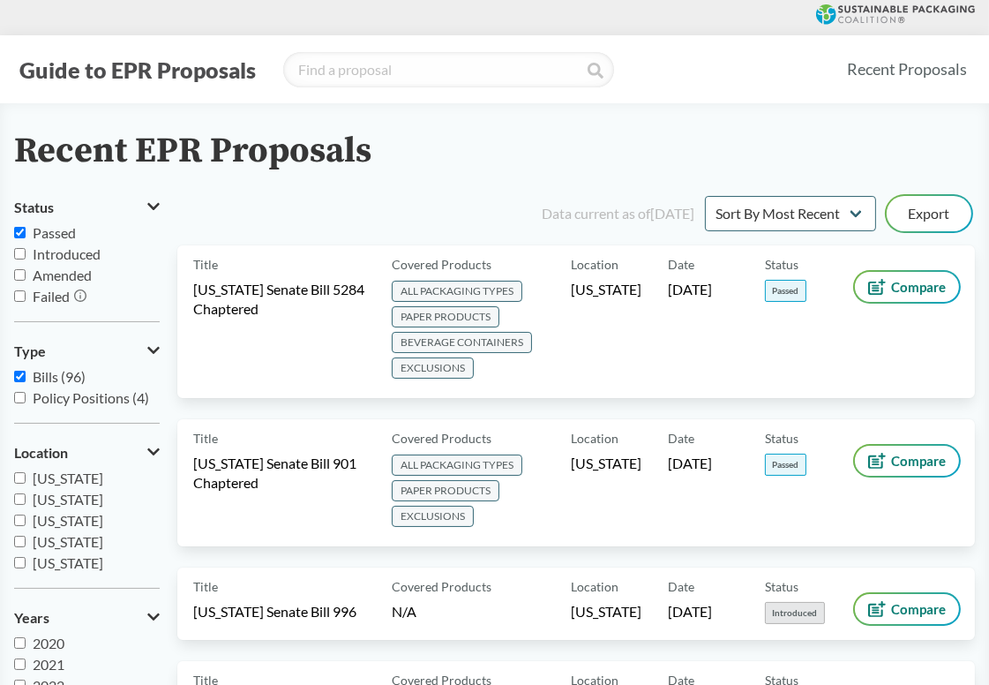
click at [21, 252] on input "Introduced" at bounding box center [19, 253] width 11 height 11
click at [20, 252] on input "Introduced" at bounding box center [19, 253] width 11 height 11
checkbox input "false"
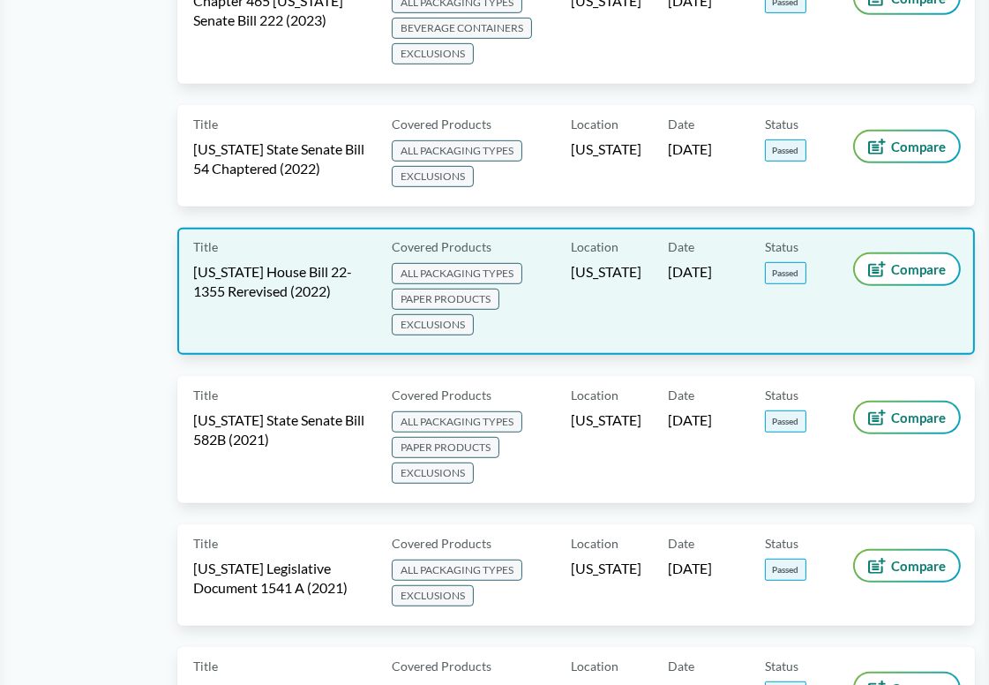
scroll to position [1059, 0]
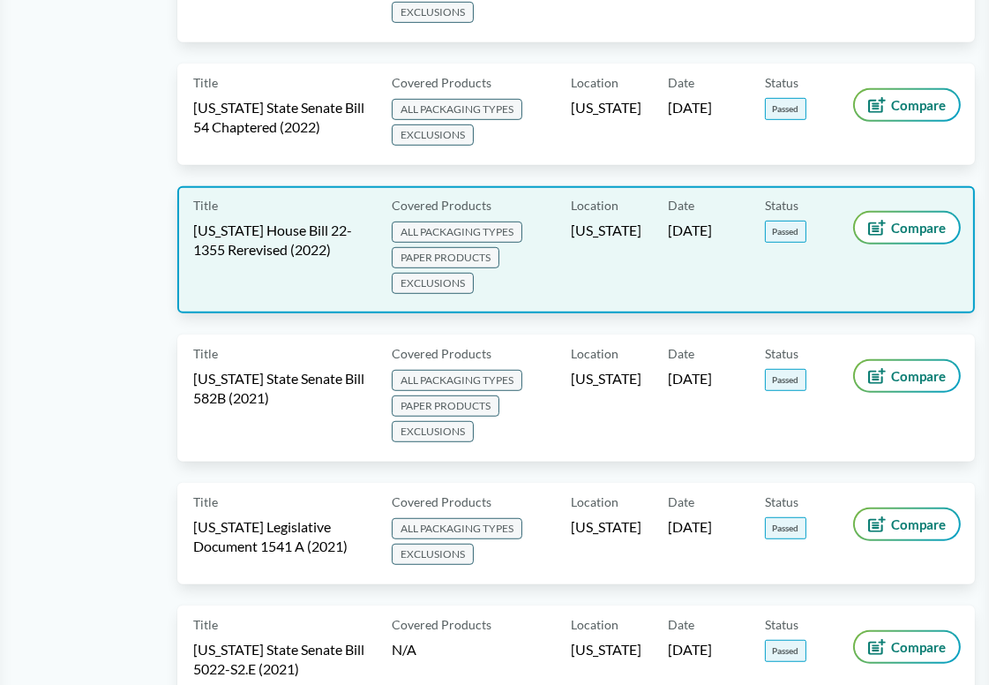
click at [327, 248] on div "Title [US_STATE] House Bill 22-1355 Rerevised (2022)" at bounding box center [289, 249] width 192 height 95
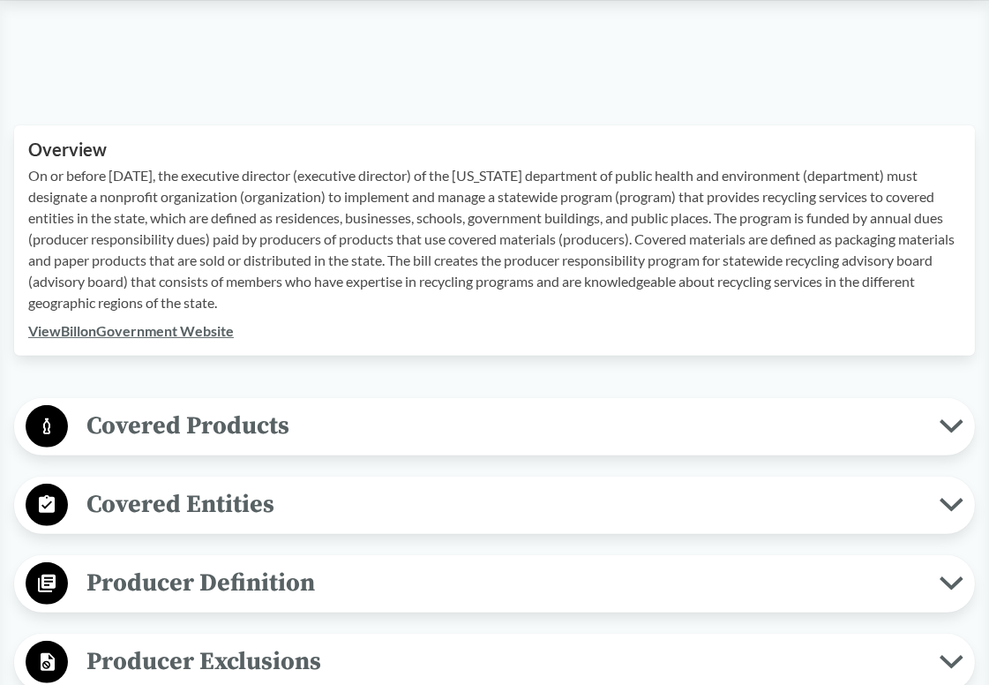
scroll to position [618, 0]
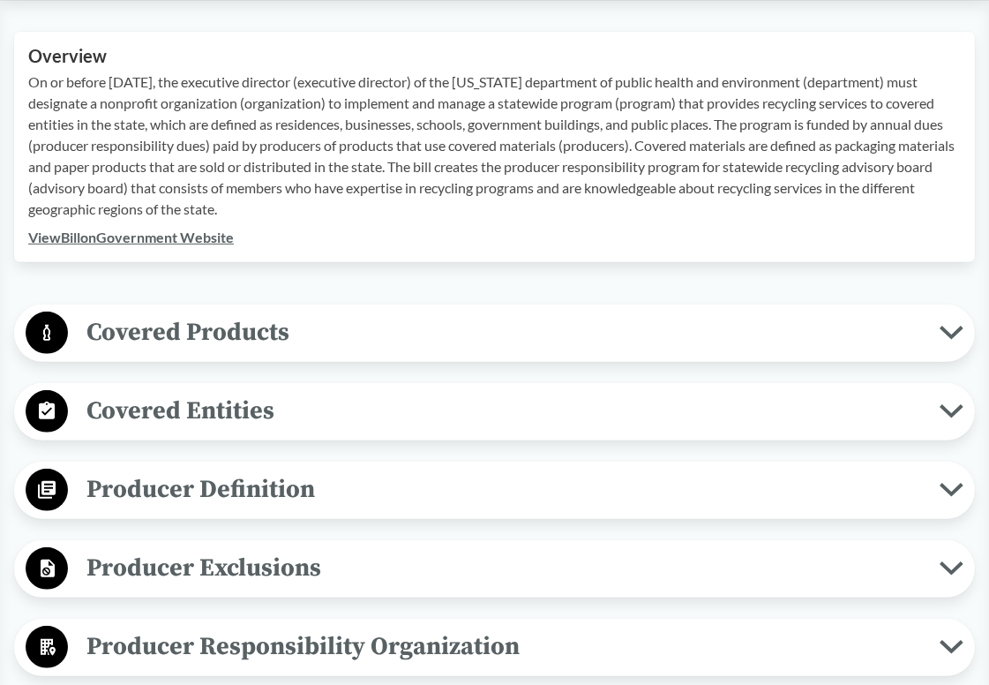
click at [333, 333] on span "Covered Products" at bounding box center [504, 332] width 872 height 40
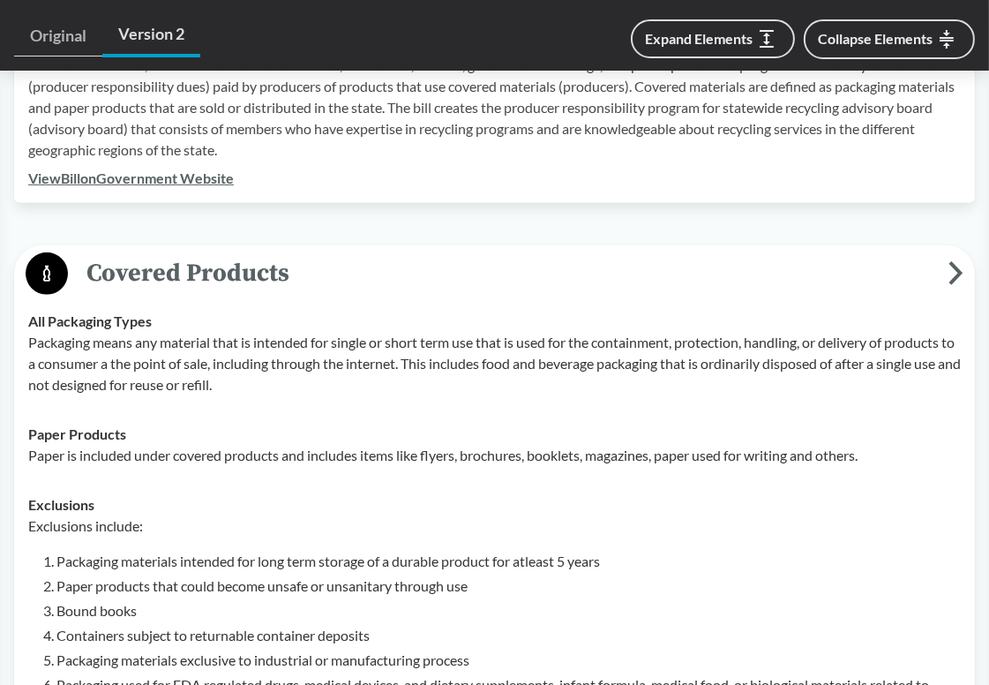
scroll to position [794, 0]
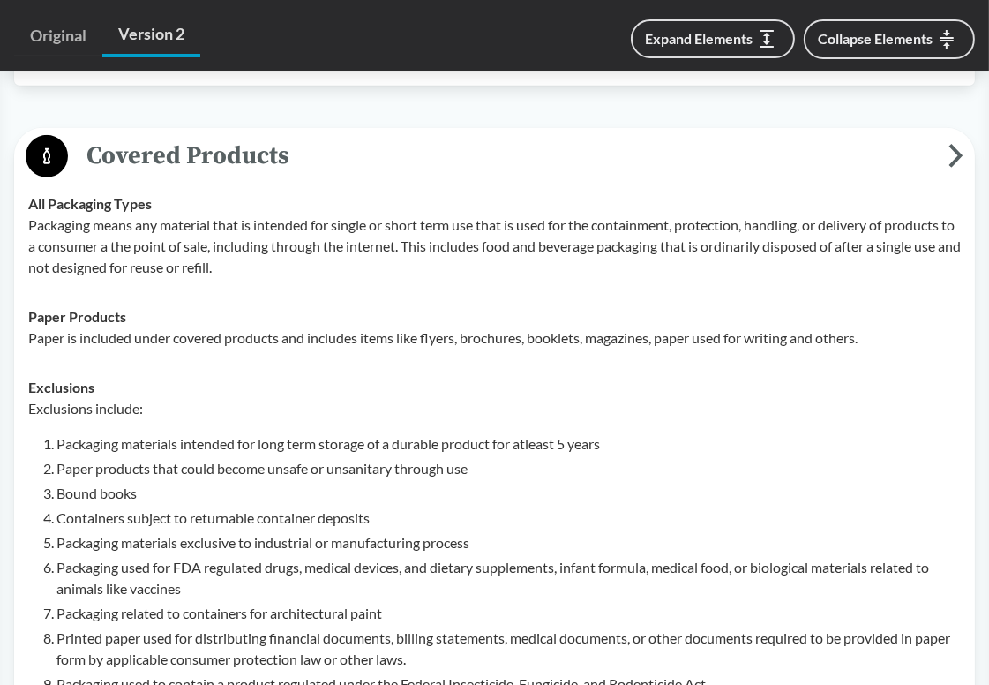
click at [413, 151] on span "Covered Products" at bounding box center [508, 156] width 881 height 40
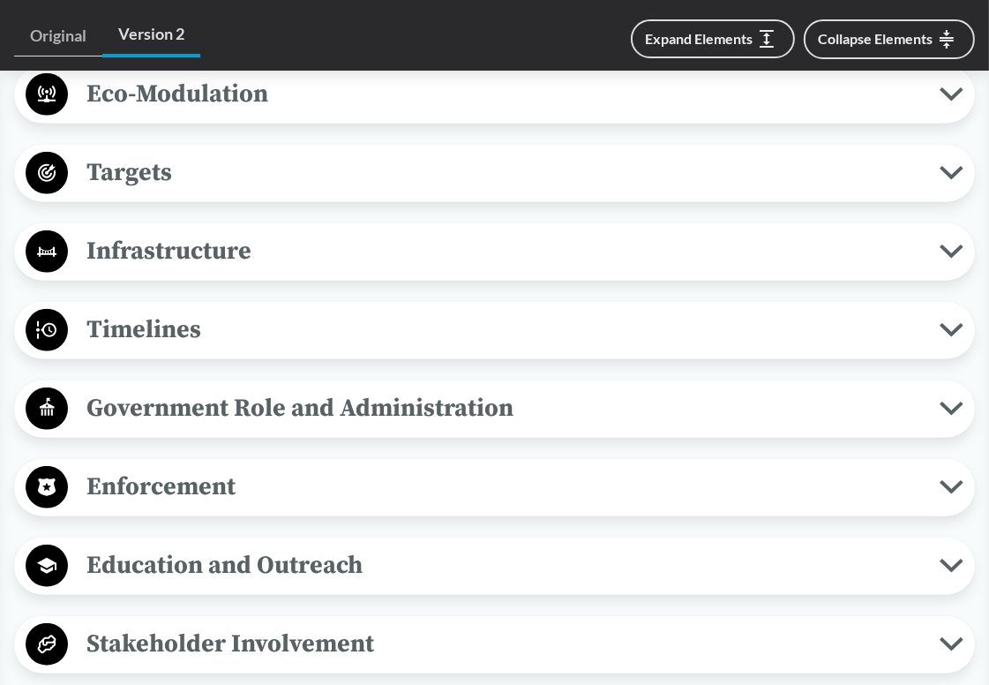
scroll to position [1501, 0]
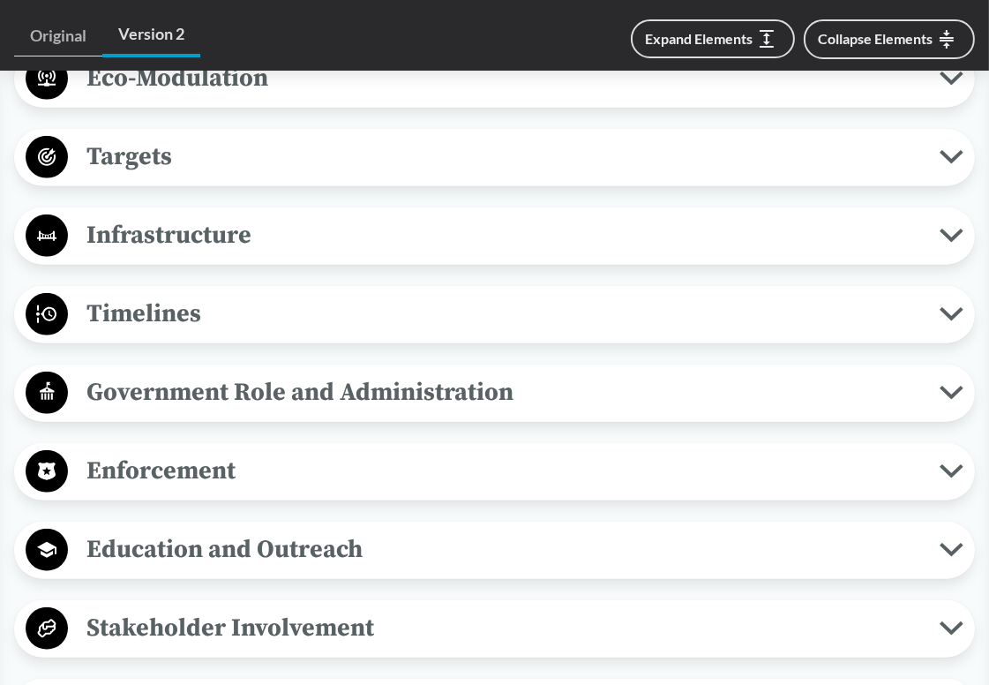
click at [290, 314] on span "Timelines" at bounding box center [504, 314] width 872 height 40
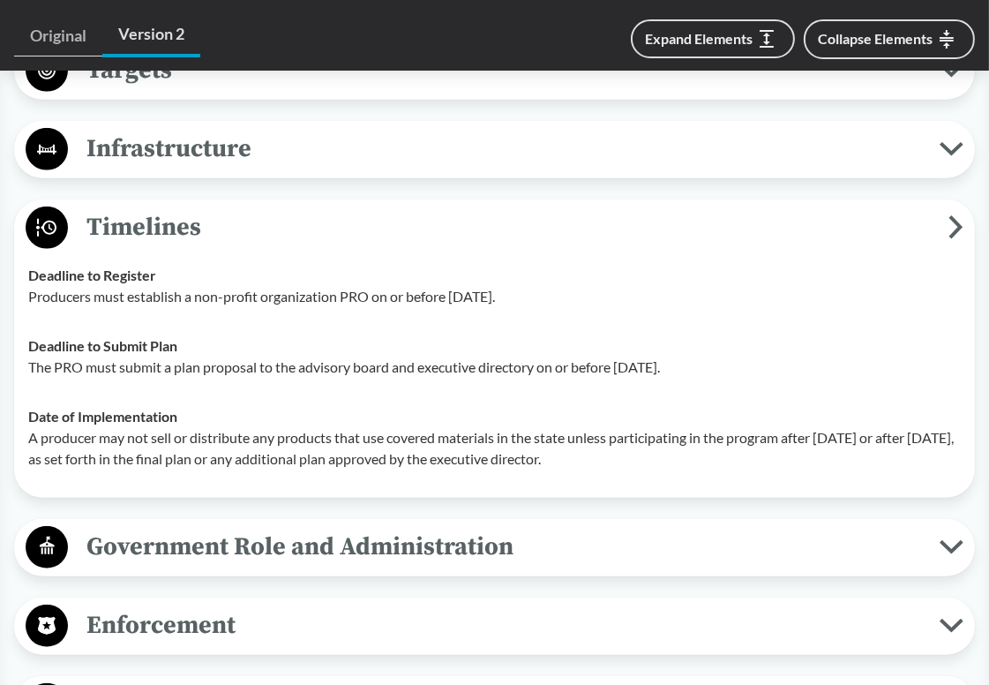
scroll to position [1589, 0]
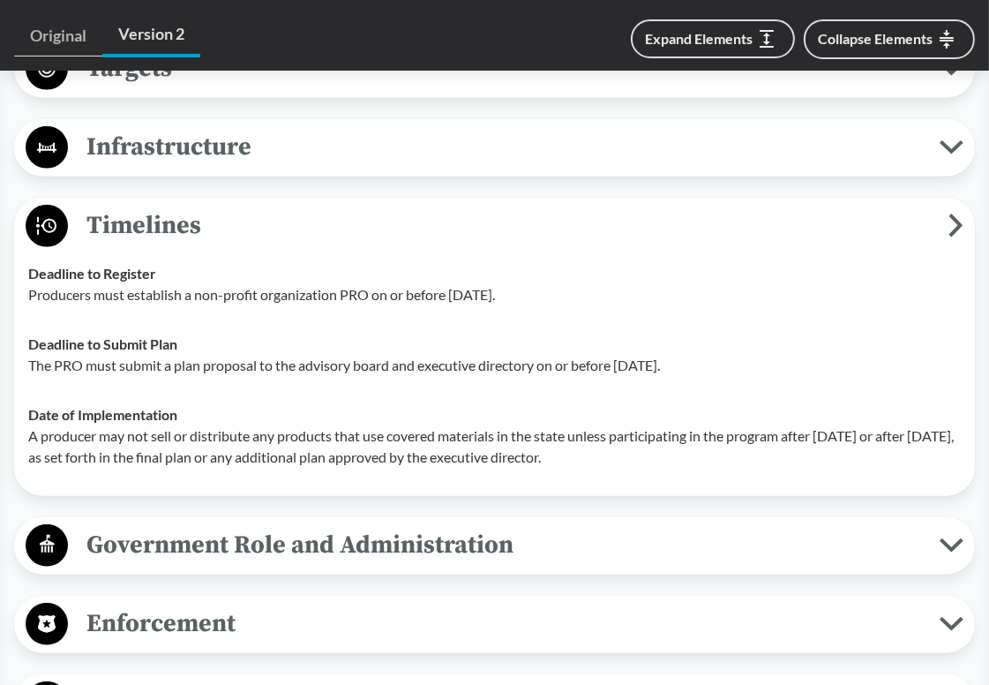
drag, startPoint x: 301, startPoint y: 293, endPoint x: 554, endPoint y: 290, distance: 253.3
click at [554, 290] on p "Producers must establish a non-profit organization PRO on or before [DATE]." at bounding box center [494, 294] width 933 height 21
drag, startPoint x: 559, startPoint y: 290, endPoint x: 331, endPoint y: 290, distance: 227.7
click at [331, 290] on p "Producers must establish a non-profit organization PRO on or before [DATE]." at bounding box center [494, 294] width 933 height 21
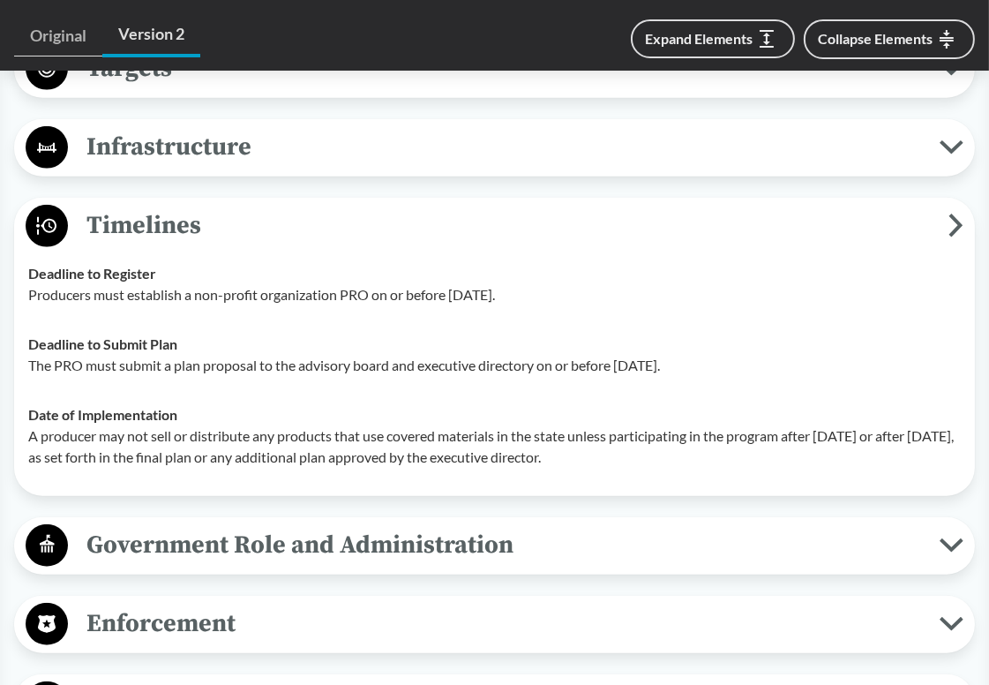
click at [331, 290] on p "Producers must establish a non-profit organization PRO on or before [DATE]." at bounding box center [494, 294] width 933 height 21
drag, startPoint x: 315, startPoint y: 290, endPoint x: 549, endPoint y: 290, distance: 233.9
click at [549, 290] on p "Producers must establish a non-profit organization PRO on or before [DATE]." at bounding box center [494, 294] width 933 height 21
drag, startPoint x: 138, startPoint y: 363, endPoint x: 318, endPoint y: 363, distance: 180.1
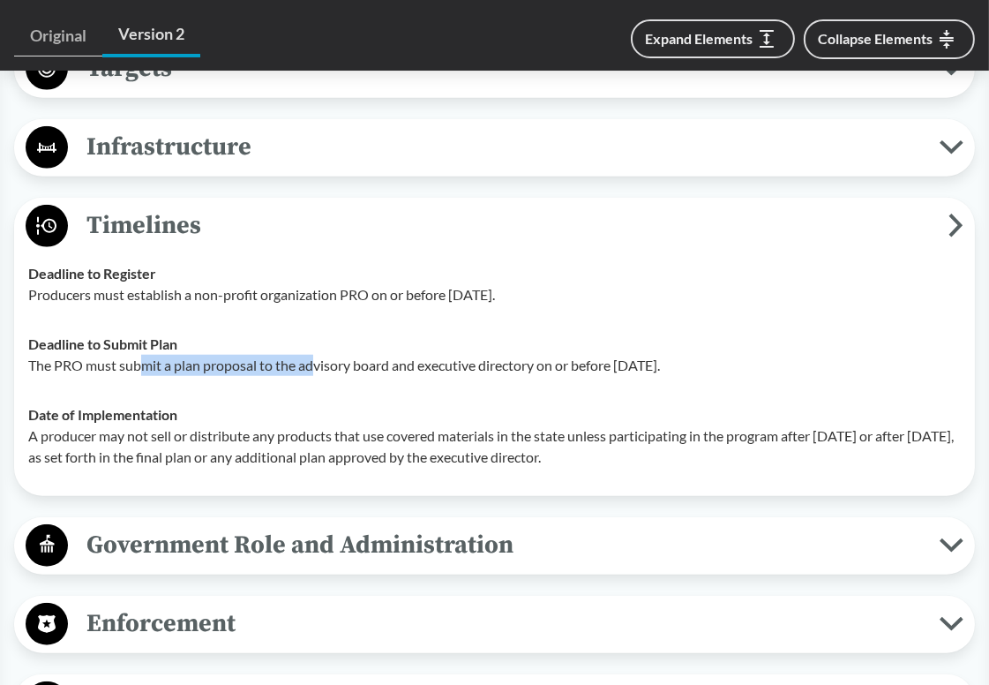
click at [318, 363] on p "The PRO must submit a plan proposal to the advisory board and executive directo…" at bounding box center [494, 365] width 933 height 21
drag, startPoint x: 365, startPoint y: 363, endPoint x: 759, endPoint y: 363, distance: 394.5
click at [759, 363] on p "The PRO must submit a plan proposal to the advisory board and executive directo…" at bounding box center [494, 365] width 933 height 21
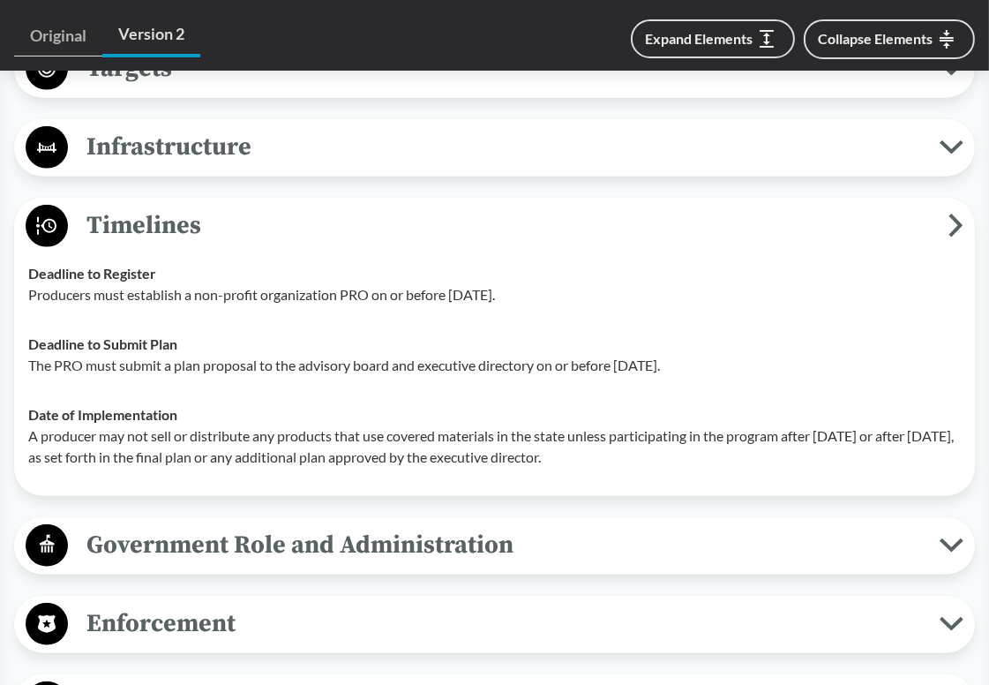
drag, startPoint x: 760, startPoint y: 363, endPoint x: 434, endPoint y: 363, distance: 325.7
click at [434, 363] on p "The PRO must submit a plan proposal to the advisory board and executive directo…" at bounding box center [494, 365] width 933 height 21
drag, startPoint x: 434, startPoint y: 363, endPoint x: 748, endPoint y: 363, distance: 314.2
click at [748, 363] on p "The PRO must submit a plan proposal to the advisory board and executive directo…" at bounding box center [494, 365] width 933 height 21
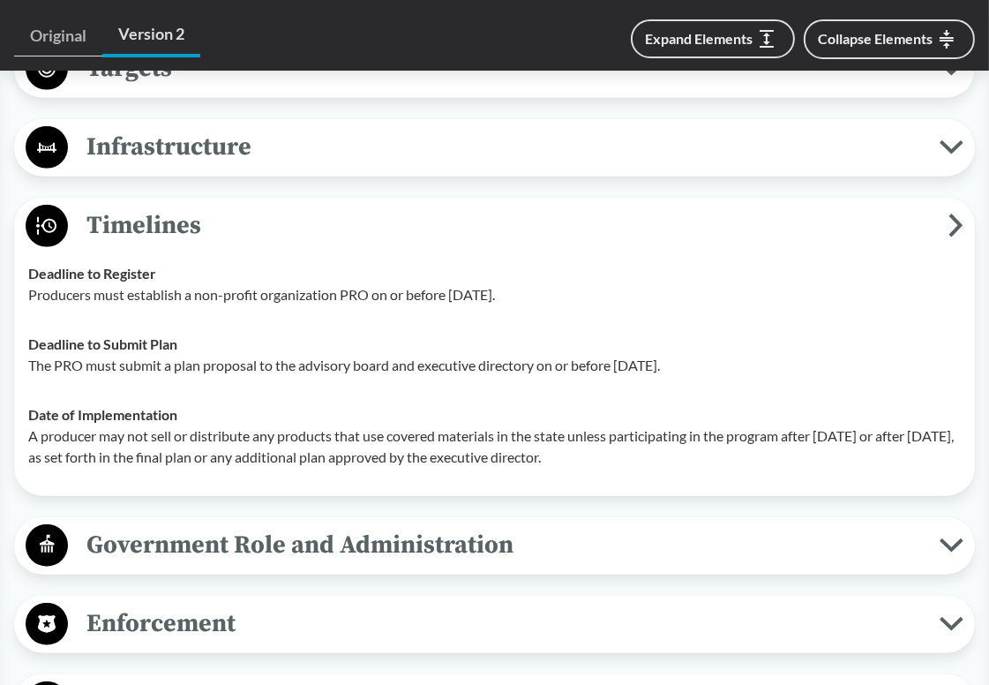
click at [748, 363] on p "The PRO must submit a plan proposal to the advisory board and executive directo…" at bounding box center [494, 365] width 933 height 21
drag, startPoint x: 528, startPoint y: 433, endPoint x: 755, endPoint y: 432, distance: 226.8
click at [755, 432] on p "A producer may not sell or distribute any products that use covered materials i…" at bounding box center [494, 446] width 933 height 42
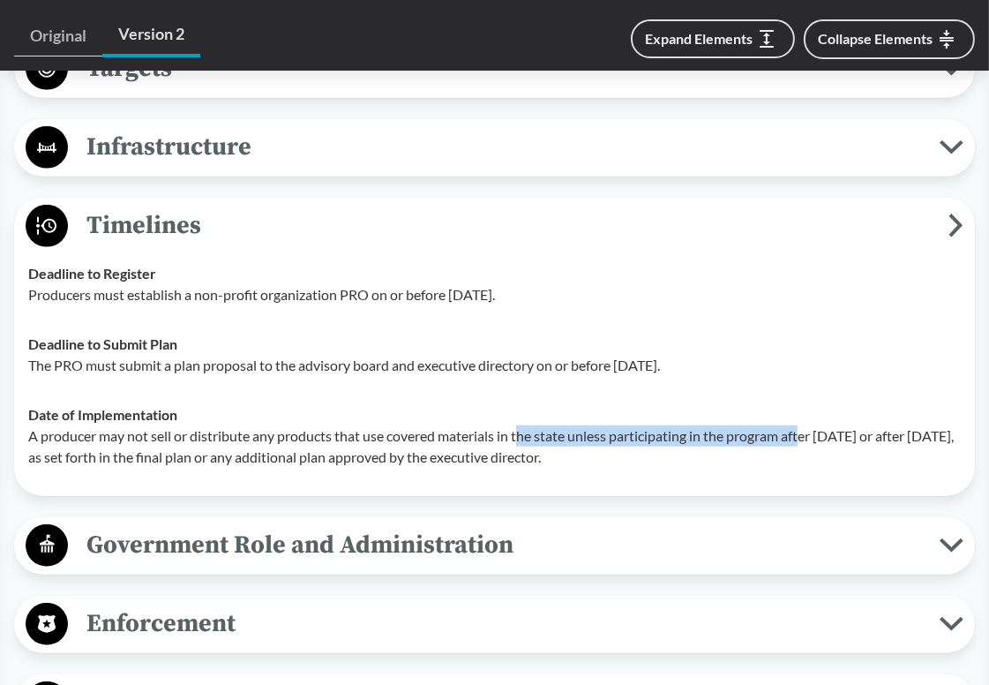
drag, startPoint x: 805, startPoint y: 430, endPoint x: 523, endPoint y: 430, distance: 281.6
click at [523, 430] on p "A producer may not sell or distribute any products that use covered materials i…" at bounding box center [494, 446] width 933 height 42
drag, startPoint x: 339, startPoint y: 457, endPoint x: 662, endPoint y: 452, distance: 323.1
click at [662, 452] on p "A producer may not sell or distribute any products that use covered materials i…" at bounding box center [494, 446] width 933 height 42
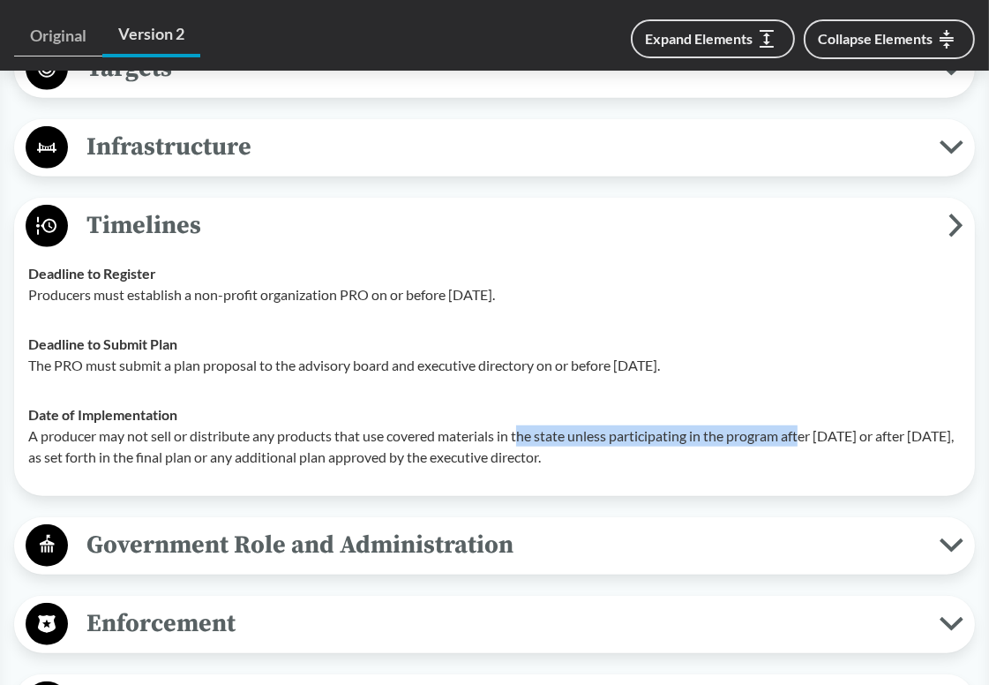
click at [662, 452] on p "A producer may not sell or distribute any products that use covered materials i…" at bounding box center [494, 446] width 933 height 42
drag, startPoint x: 672, startPoint y: 452, endPoint x: 501, endPoint y: 431, distance: 171.7
click at [501, 431] on p "A producer may not sell or distribute any products that use covered materials i…" at bounding box center [494, 446] width 933 height 42
drag, startPoint x: 485, startPoint y: 431, endPoint x: 678, endPoint y: 455, distance: 194.9
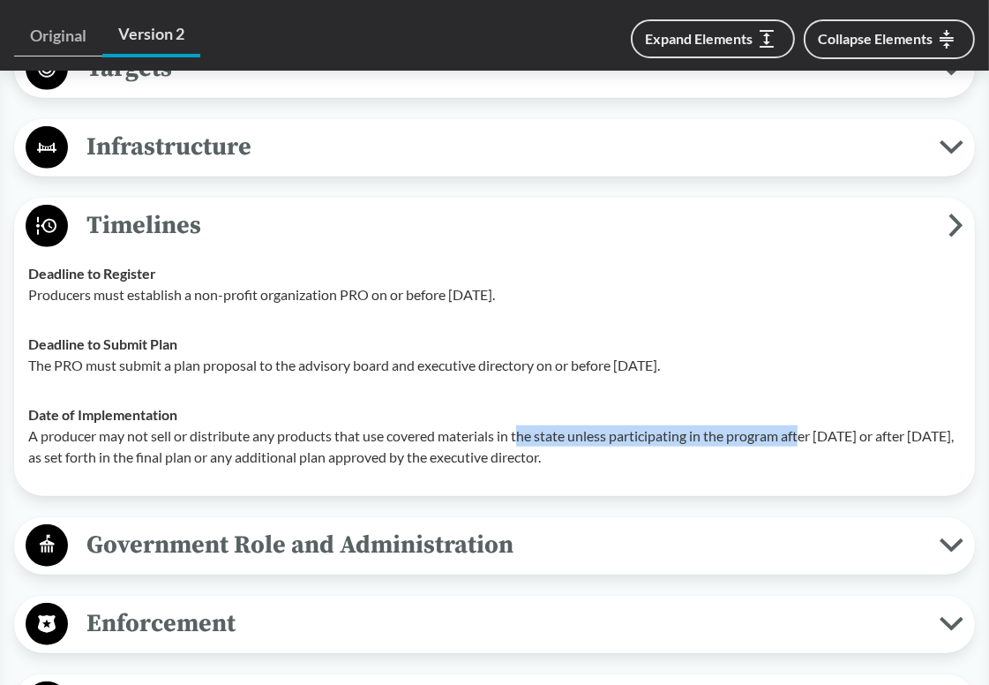
click at [678, 455] on p "A producer may not sell or distribute any products that use covered materials i…" at bounding box center [494, 446] width 933 height 42
drag, startPoint x: 682, startPoint y: 455, endPoint x: 504, endPoint y: 428, distance: 180.4
click at [504, 428] on p "A producer may not sell or distribute any products that use covered materials i…" at bounding box center [494, 446] width 933 height 42
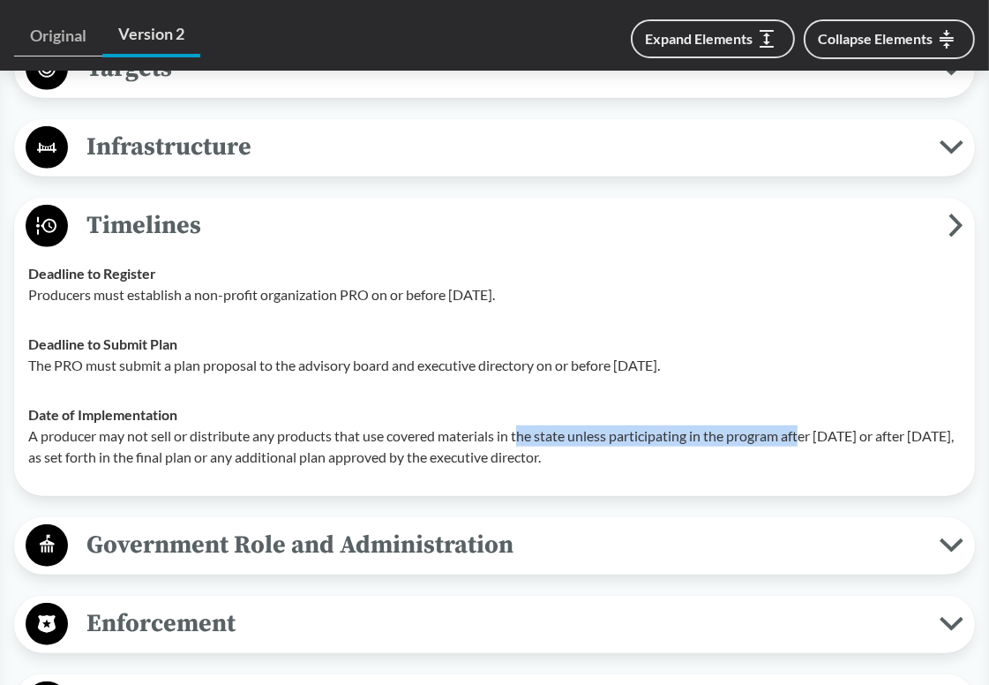
drag, startPoint x: 504, startPoint y: 428, endPoint x: 703, endPoint y: 455, distance: 200.4
click at [703, 455] on p "A producer may not sell or distribute any products that use covered materials i…" at bounding box center [494, 446] width 933 height 42
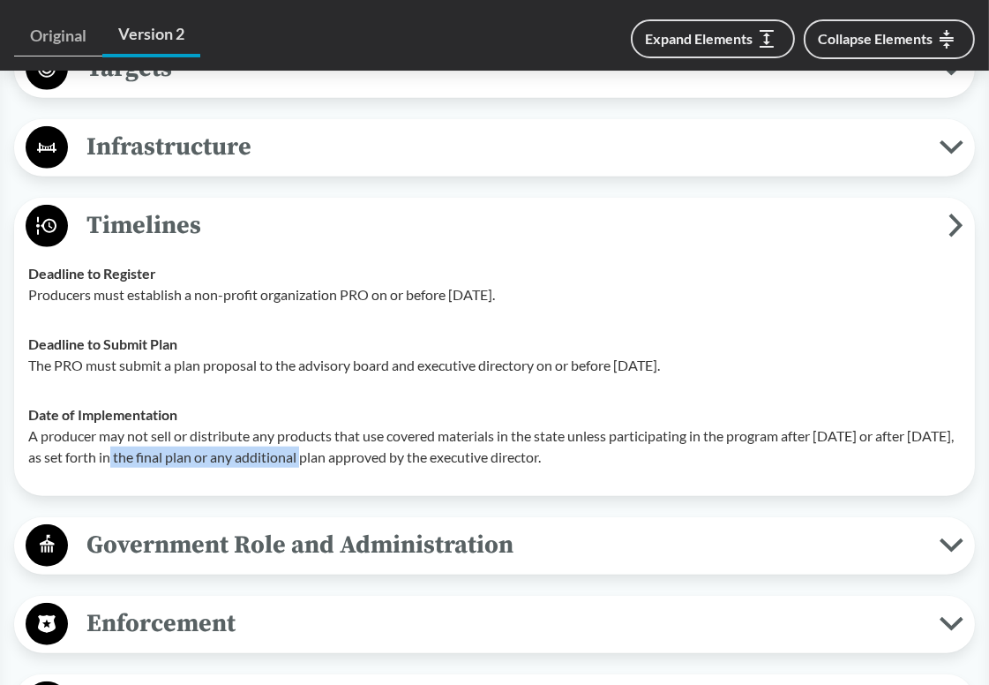
drag, startPoint x: 134, startPoint y: 453, endPoint x: 317, endPoint y: 453, distance: 182.7
click at [317, 453] on p "A producer may not sell or distribute any products that use covered materials i…" at bounding box center [494, 446] width 933 height 42
drag, startPoint x: 274, startPoint y: 453, endPoint x: 659, endPoint y: 453, distance: 385.7
click at [659, 453] on p "A producer may not sell or distribute any products that use covered materials i…" at bounding box center [494, 446] width 933 height 42
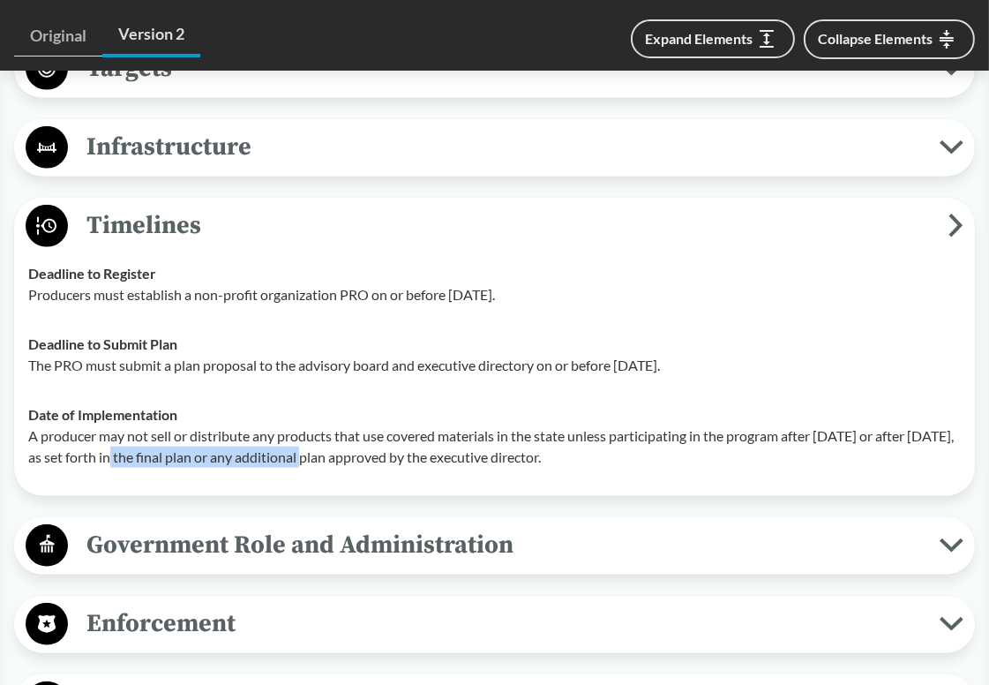
click at [659, 453] on p "A producer may not sell or distribute any products that use covered materials i…" at bounding box center [494, 446] width 933 height 42
drag, startPoint x: 668, startPoint y: 453, endPoint x: 322, endPoint y: 453, distance: 346.0
click at [322, 453] on p "A producer may not sell or distribute any products that use covered materials i…" at bounding box center [494, 446] width 933 height 42
drag, startPoint x: 317, startPoint y: 453, endPoint x: 669, endPoint y: 455, distance: 352.2
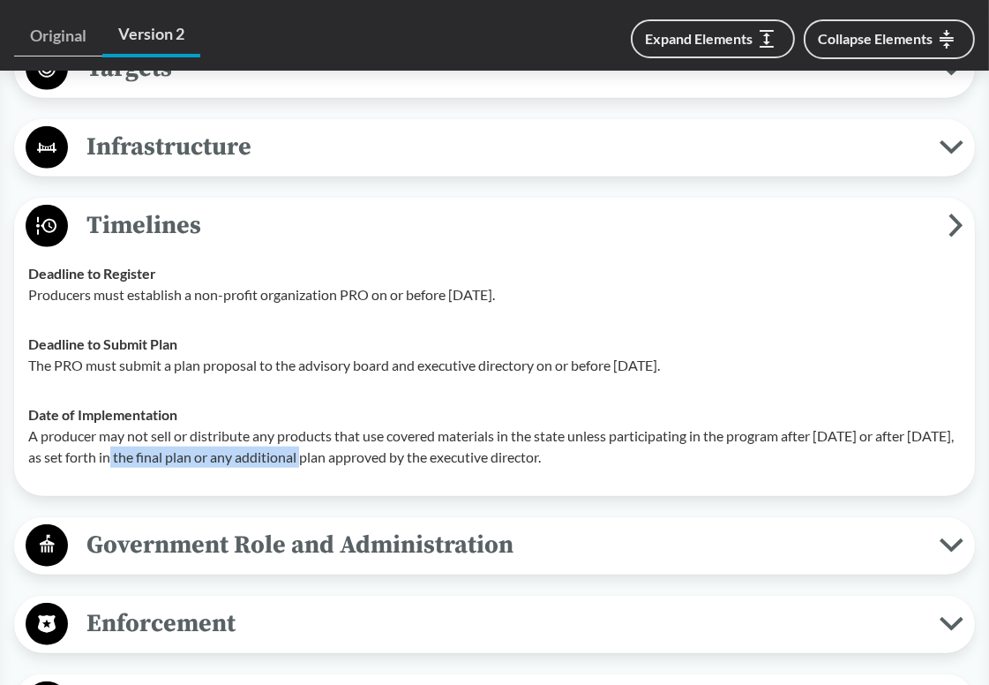
click at [669, 455] on p "A producer may not sell or distribute any products that use covered materials i…" at bounding box center [494, 446] width 933 height 42
drag, startPoint x: 673, startPoint y: 455, endPoint x: 532, endPoint y: 434, distance: 141.9
click at [532, 434] on p "A producer may not sell or distribute any products that use covered materials i…" at bounding box center [494, 446] width 933 height 42
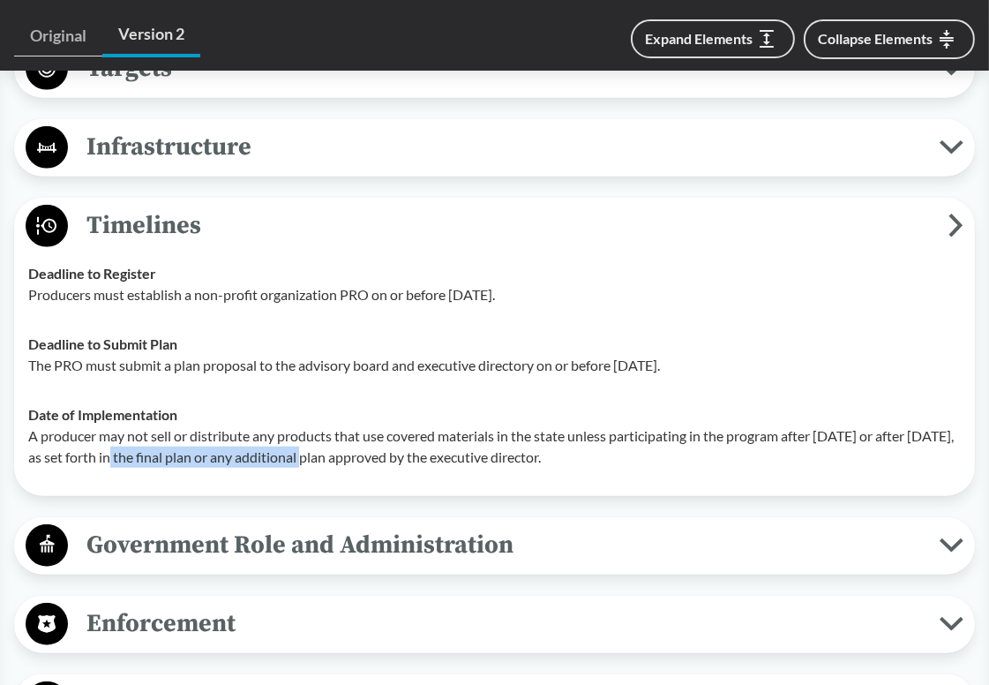
drag, startPoint x: 523, startPoint y: 429, endPoint x: 664, endPoint y: 457, distance: 144.0
click at [664, 457] on p "A producer may not sell or distribute any products that use covered materials i…" at bounding box center [494, 446] width 933 height 42
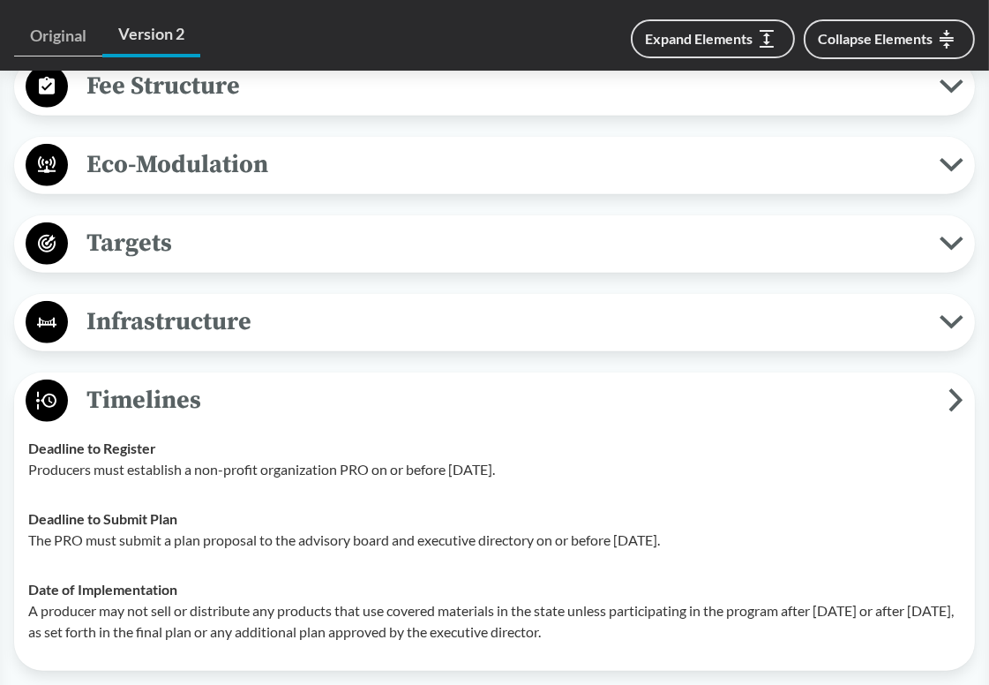
scroll to position [1412, 0]
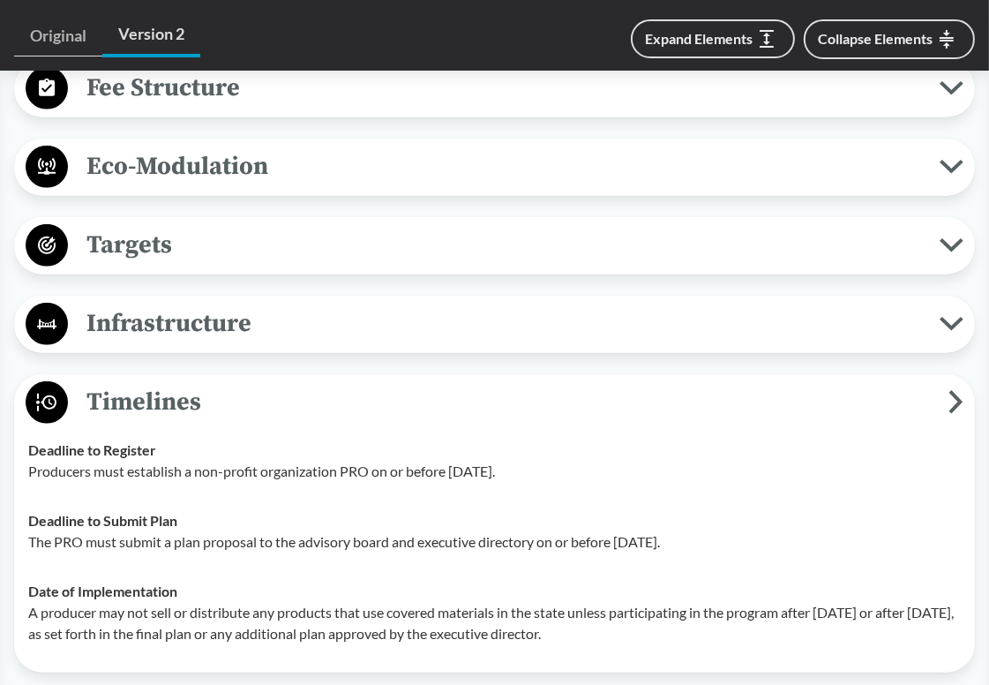
click at [540, 405] on span "Timelines" at bounding box center [508, 402] width 881 height 40
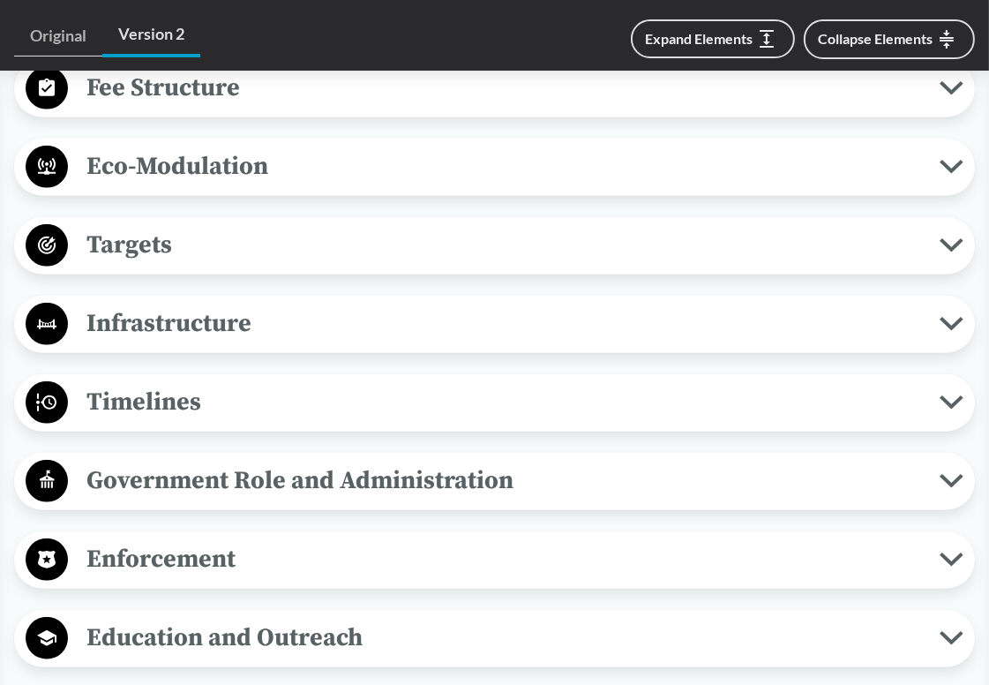
click at [480, 402] on span "Timelines" at bounding box center [504, 402] width 872 height 40
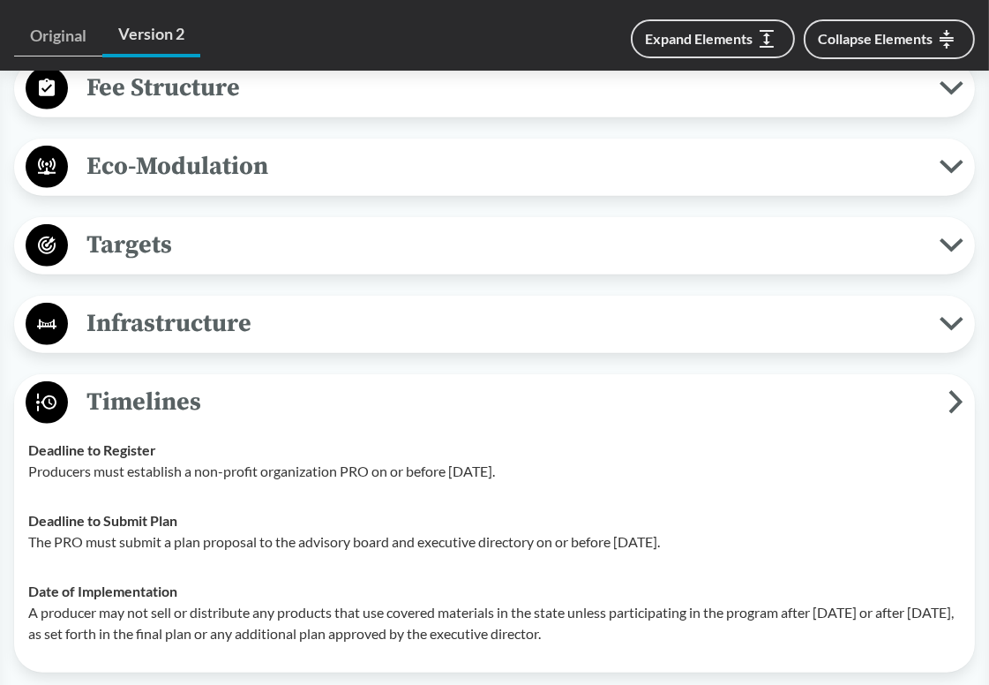
click at [480, 402] on span "Timelines" at bounding box center [508, 402] width 881 height 40
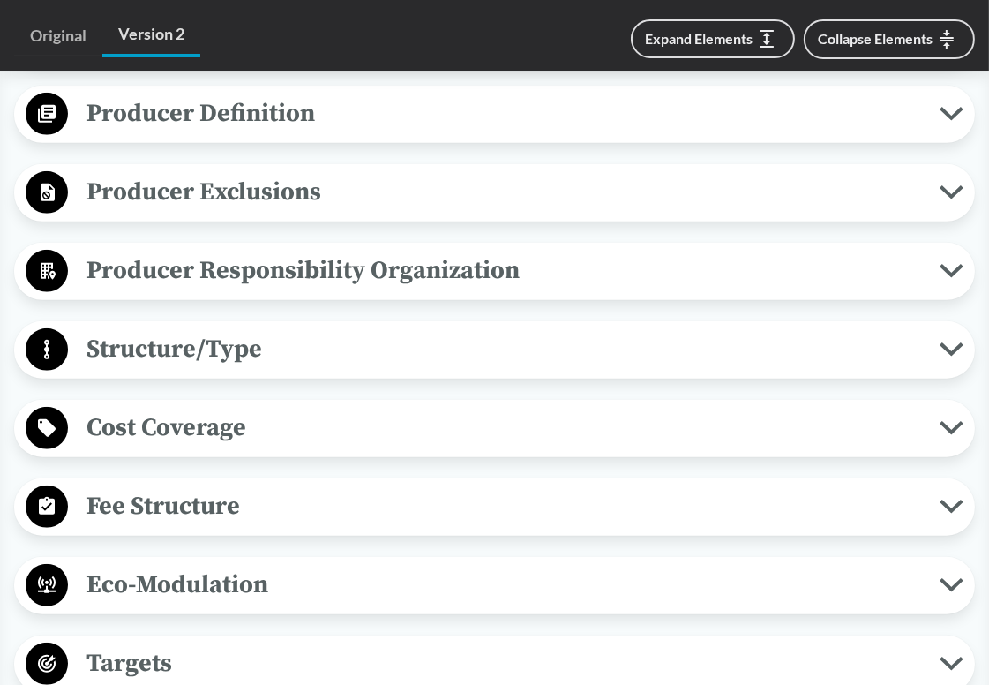
scroll to position [883, 0]
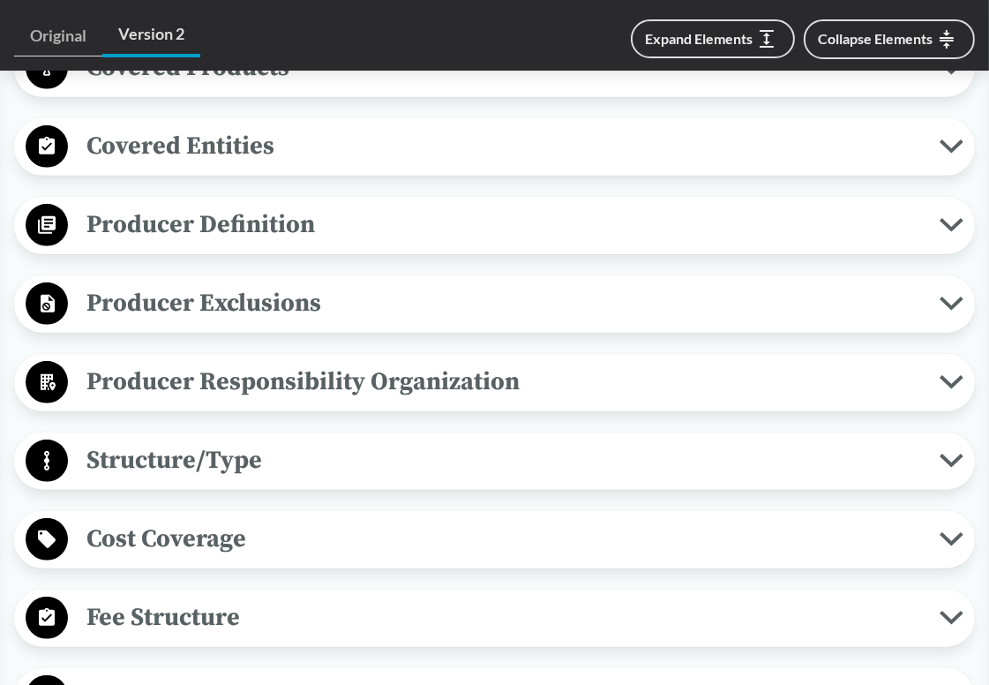
click at [528, 313] on span "Producer Exclusions" at bounding box center [504, 303] width 872 height 40
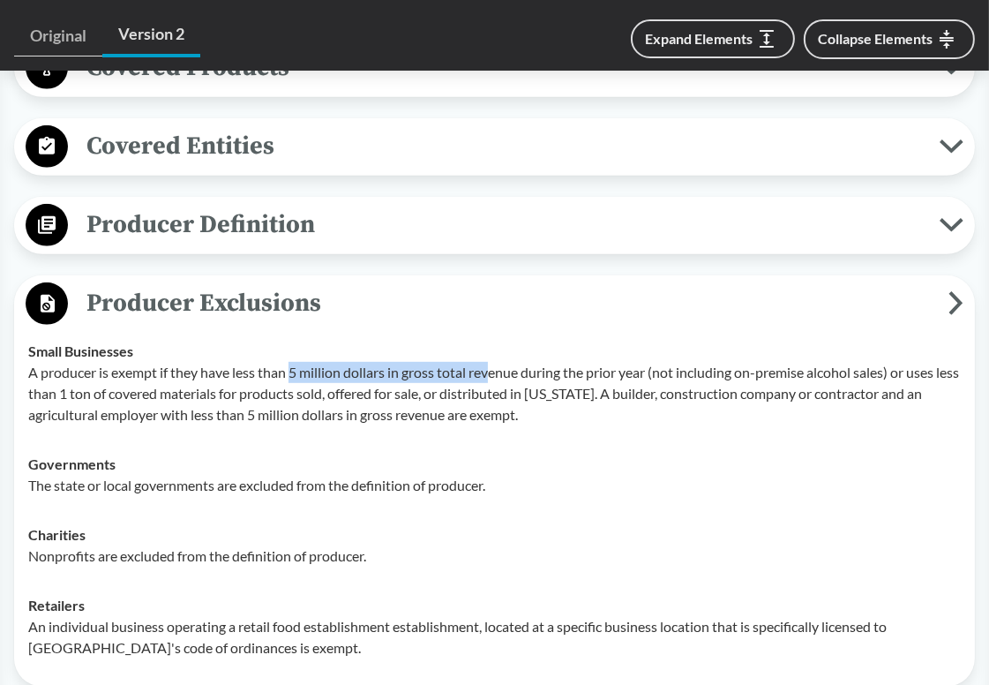
drag, startPoint x: 291, startPoint y: 367, endPoint x: 492, endPoint y: 367, distance: 200.4
click at [492, 367] on p "A producer is exempt if they have less than 5 million dollars in gross total re…" at bounding box center [494, 394] width 933 height 64
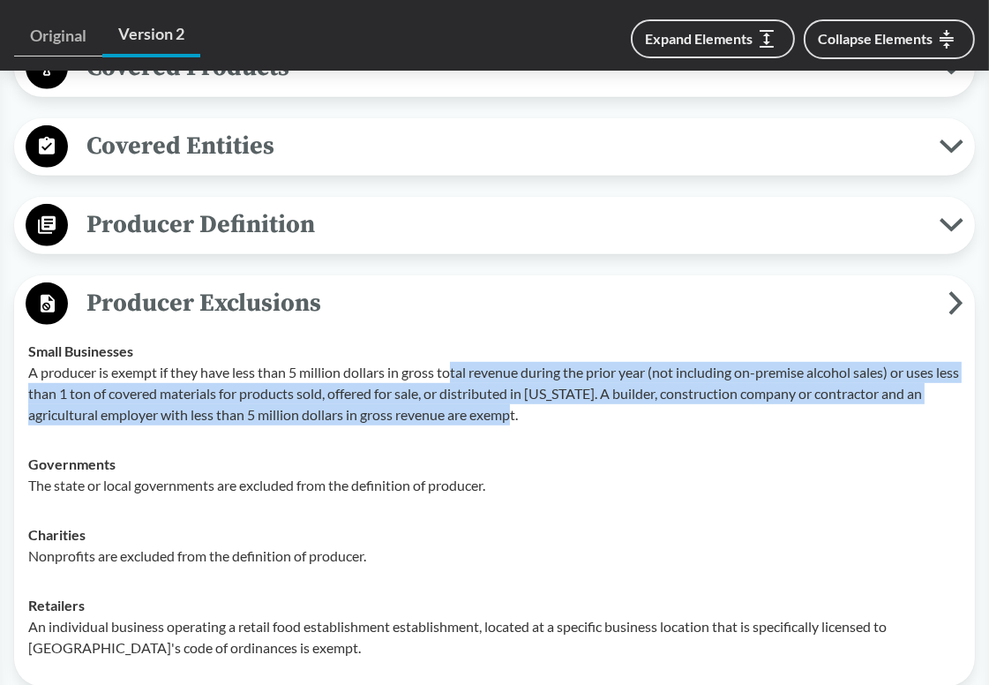
drag, startPoint x: 455, startPoint y: 367, endPoint x: 532, endPoint y: 418, distance: 92.3
click at [532, 418] on p "A producer is exempt if they have less than 5 million dollars in gross total re…" at bounding box center [494, 394] width 933 height 64
drag, startPoint x: 542, startPoint y: 415, endPoint x: 486, endPoint y: 373, distance: 69.4
click at [486, 373] on p "A producer is exempt if they have less than 5 million dollars in gross total re…" at bounding box center [494, 394] width 933 height 64
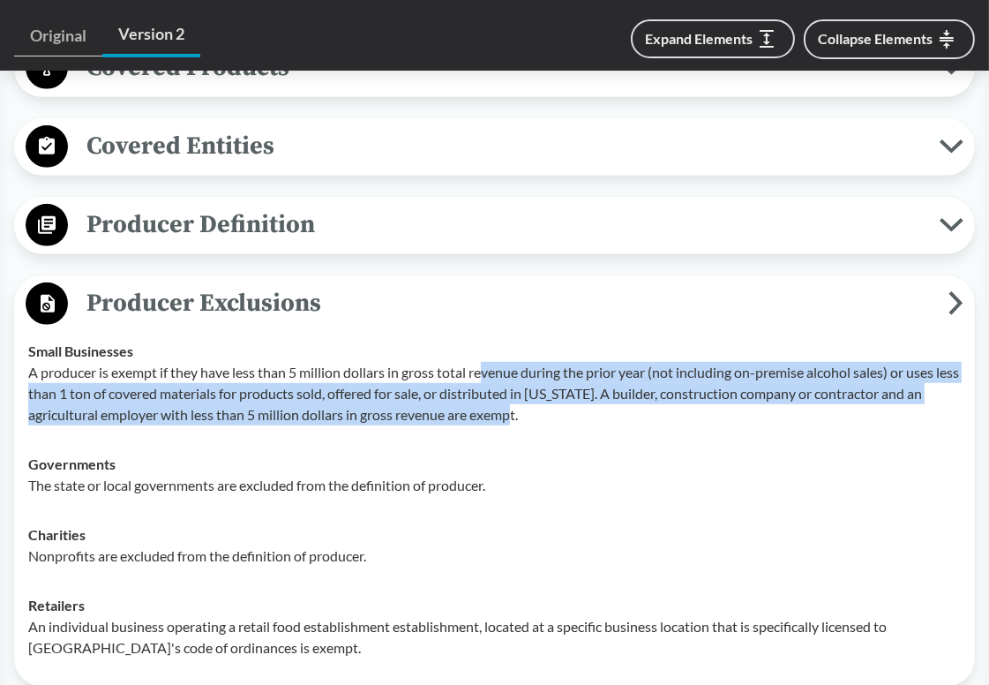
click at [486, 373] on p "A producer is exempt if they have less than 5 million dollars in gross total re…" at bounding box center [494, 394] width 933 height 64
drag, startPoint x: 480, startPoint y: 370, endPoint x: 583, endPoint y: 417, distance: 112.9
click at [583, 417] on p "A producer is exempt if they have less than 5 million dollars in gross total re…" at bounding box center [494, 394] width 933 height 64
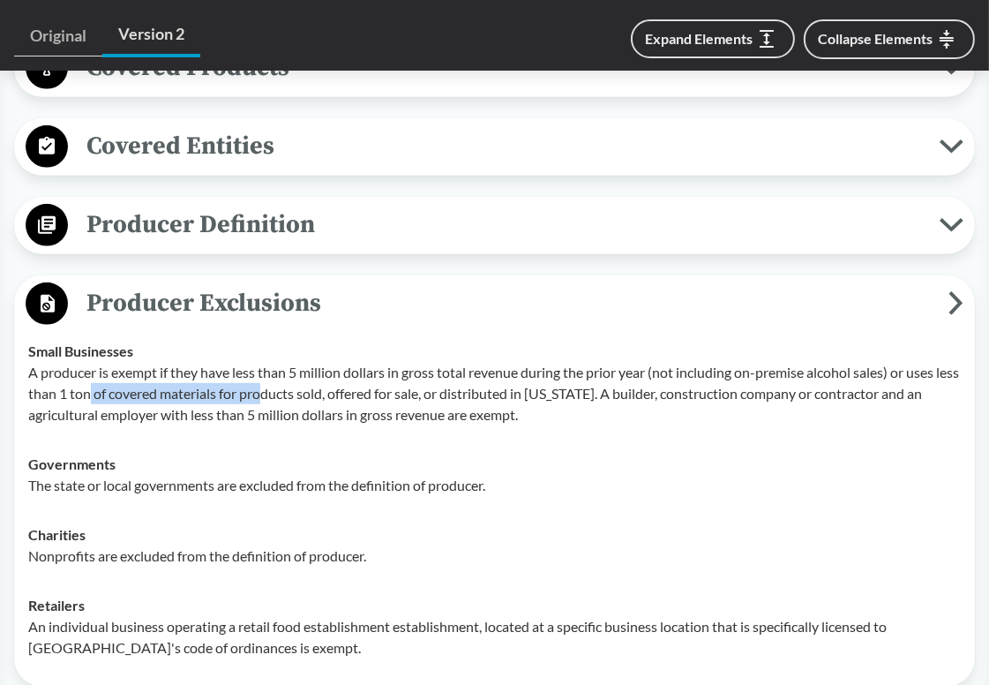
drag, startPoint x: 115, startPoint y: 390, endPoint x: 292, endPoint y: 390, distance: 177.4
click at [292, 390] on p "A producer is exempt if they have less than 5 million dollars in gross total re…" at bounding box center [494, 394] width 933 height 64
drag, startPoint x: 192, startPoint y: 390, endPoint x: 361, endPoint y: 390, distance: 169.5
click at [361, 390] on p "A producer is exempt if they have less than 5 million dollars in gross total re…" at bounding box center [494, 394] width 933 height 64
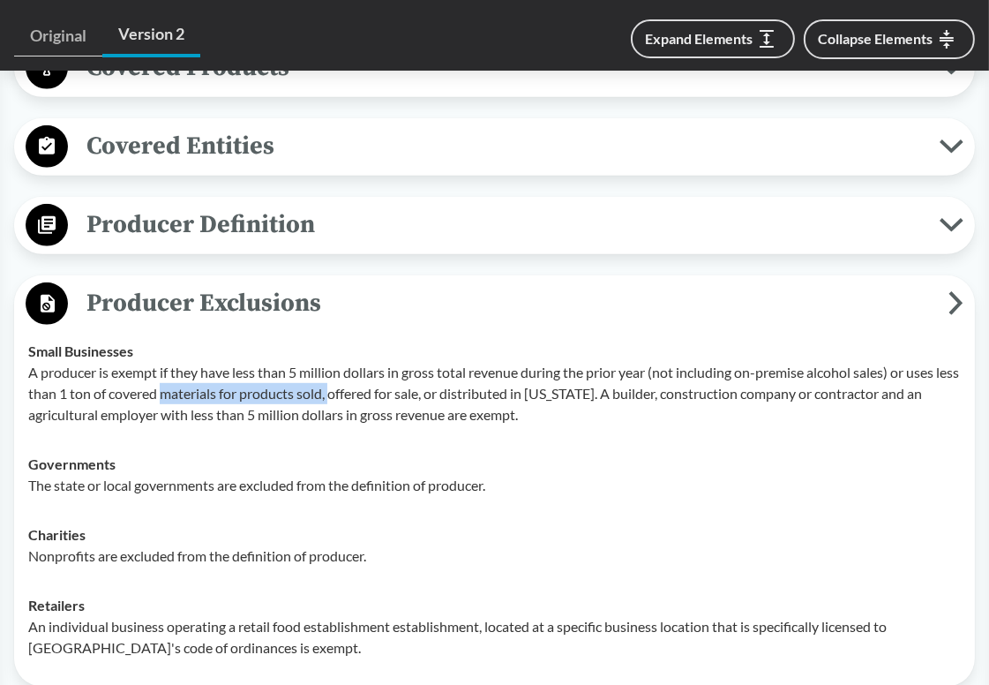
click at [361, 390] on p "A producer is exempt if they have less than 5 million dollars in gross total re…" at bounding box center [494, 394] width 933 height 64
drag, startPoint x: 357, startPoint y: 390, endPoint x: 481, endPoint y: 391, distance: 123.6
click at [481, 391] on p "A producer is exempt if they have less than 5 million dollars in gross total re…" at bounding box center [494, 394] width 933 height 64
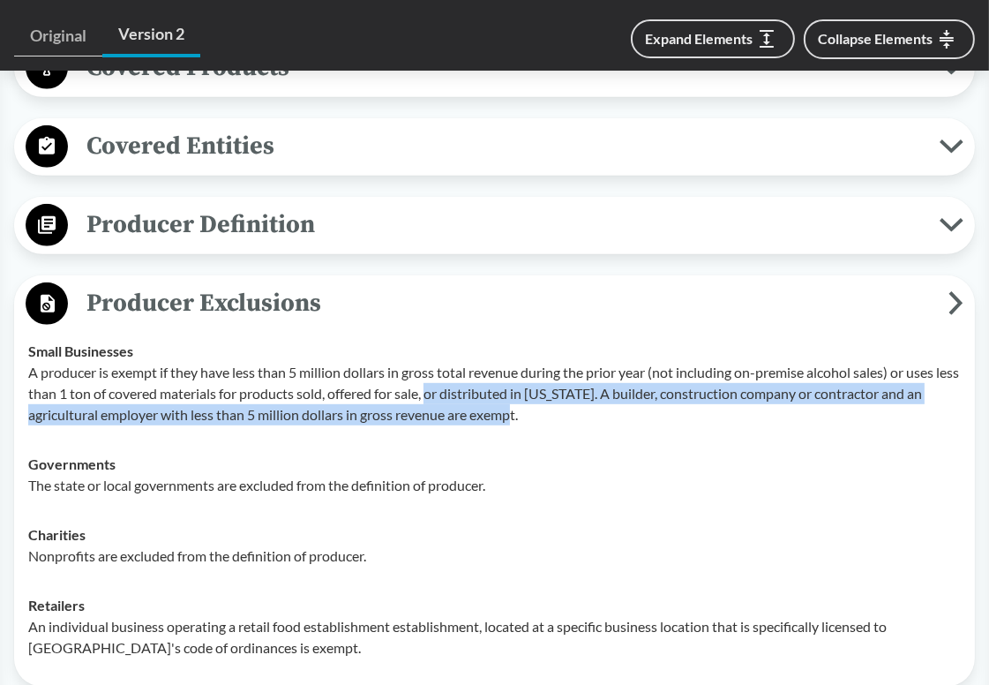
drag, startPoint x: 456, startPoint y: 391, endPoint x: 531, endPoint y: 410, distance: 77.5
click at [531, 410] on p "A producer is exempt if they have less than 5 million dollars in gross total re…" at bounding box center [494, 394] width 933 height 64
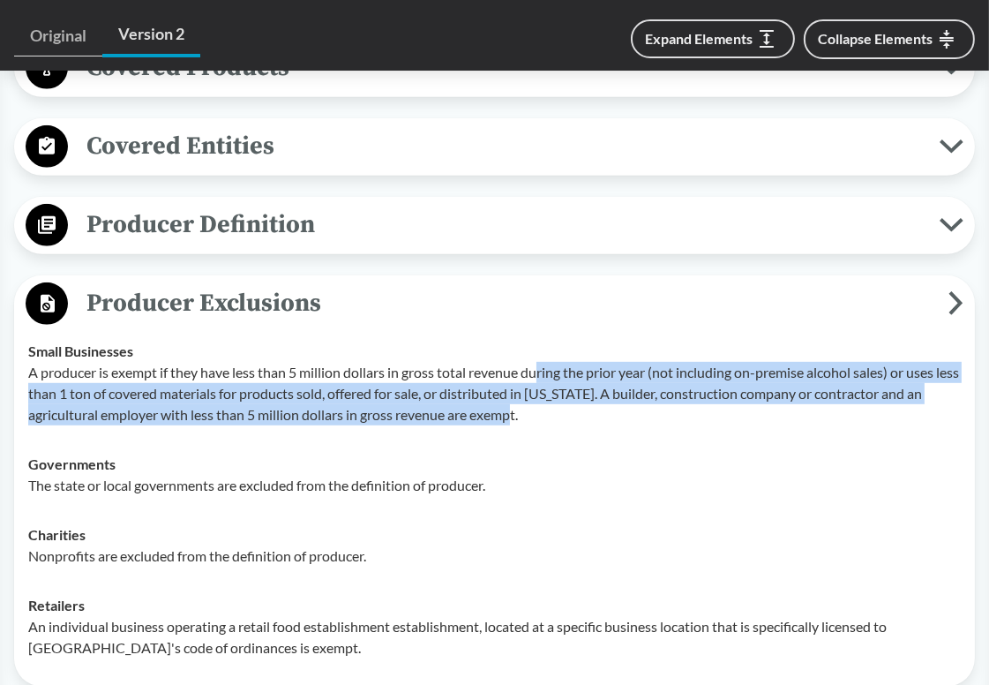
drag, startPoint x: 538, startPoint y: 411, endPoint x: 545, endPoint y: 379, distance: 33.2
click at [545, 379] on p "A producer is exempt if they have less than 5 million dollars in gross total re…" at bounding box center [494, 394] width 933 height 64
drag, startPoint x: 538, startPoint y: 371, endPoint x: 538, endPoint y: 411, distance: 40.6
click at [538, 411] on p "A producer is exempt if they have less than 5 million dollars in gross total re…" at bounding box center [494, 394] width 933 height 64
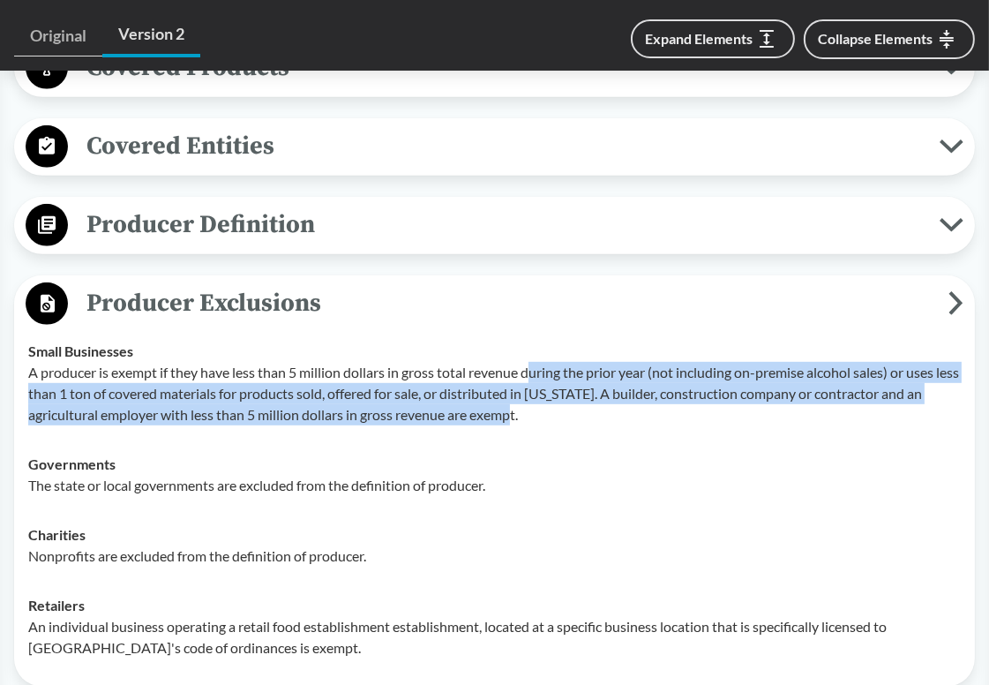
click at [538, 411] on p "A producer is exempt if they have less than 5 million dollars in gross total re…" at bounding box center [494, 394] width 933 height 64
drag, startPoint x: 548, startPoint y: 415, endPoint x: 526, endPoint y: 379, distance: 42.4
click at [526, 379] on p "A producer is exempt if they have less than 5 million dollars in gross total re…" at bounding box center [494, 394] width 933 height 64
drag, startPoint x: 522, startPoint y: 370, endPoint x: 544, endPoint y: 425, distance: 59.0
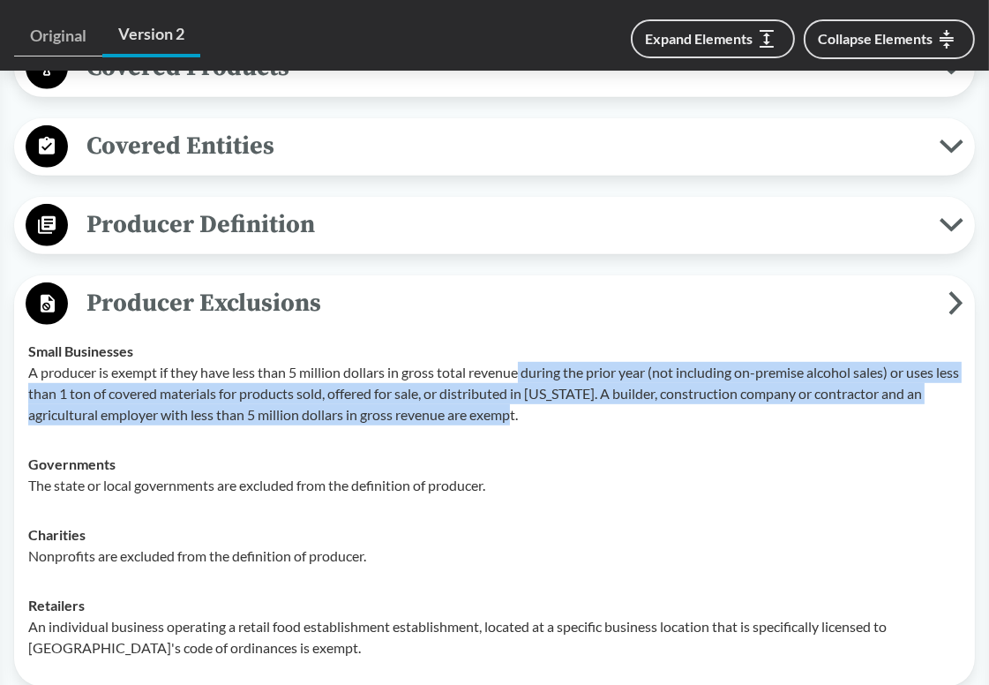
click at [544, 425] on td "Small Businesses A producer is exempt if they have less than 5 million dollars …" at bounding box center [494, 383] width 949 height 113
drag, startPoint x: 547, startPoint y: 425, endPoint x: 528, endPoint y: 378, distance: 50.7
click at [528, 378] on td "Small Businesses A producer is exempt if they have less than 5 million dollars …" at bounding box center [494, 383] width 949 height 113
click at [528, 378] on p "A producer is exempt if they have less than 5 million dollars in gross total re…" at bounding box center [494, 394] width 933 height 64
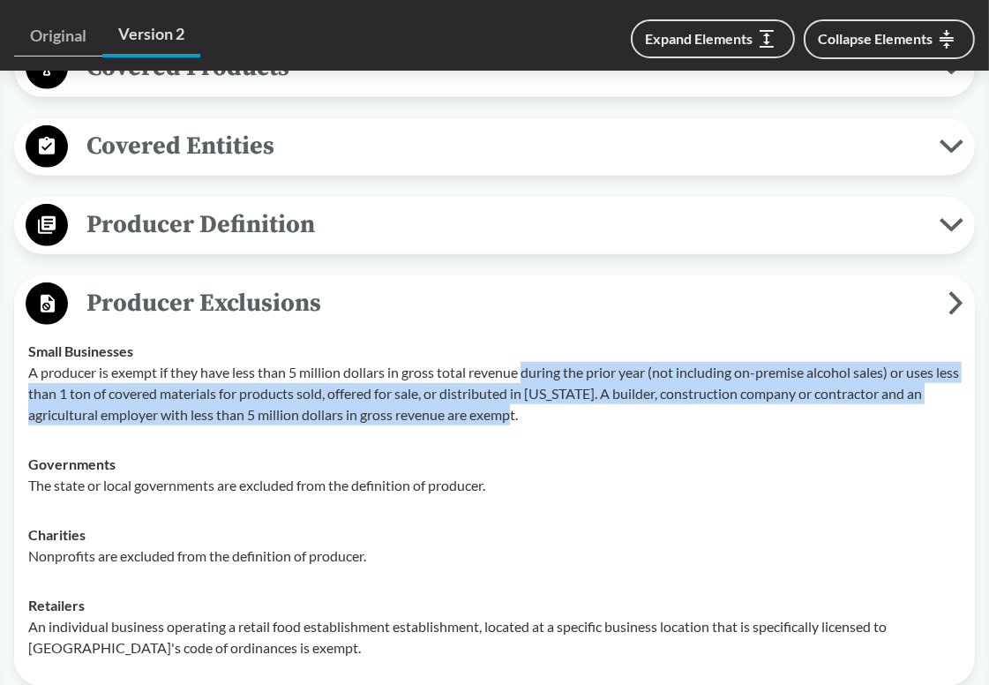
drag, startPoint x: 526, startPoint y: 372, endPoint x: 539, endPoint y: 417, distance: 46.1
click at [539, 417] on p "A producer is exempt if they have less than 5 million dollars in gross total re…" at bounding box center [494, 394] width 933 height 64
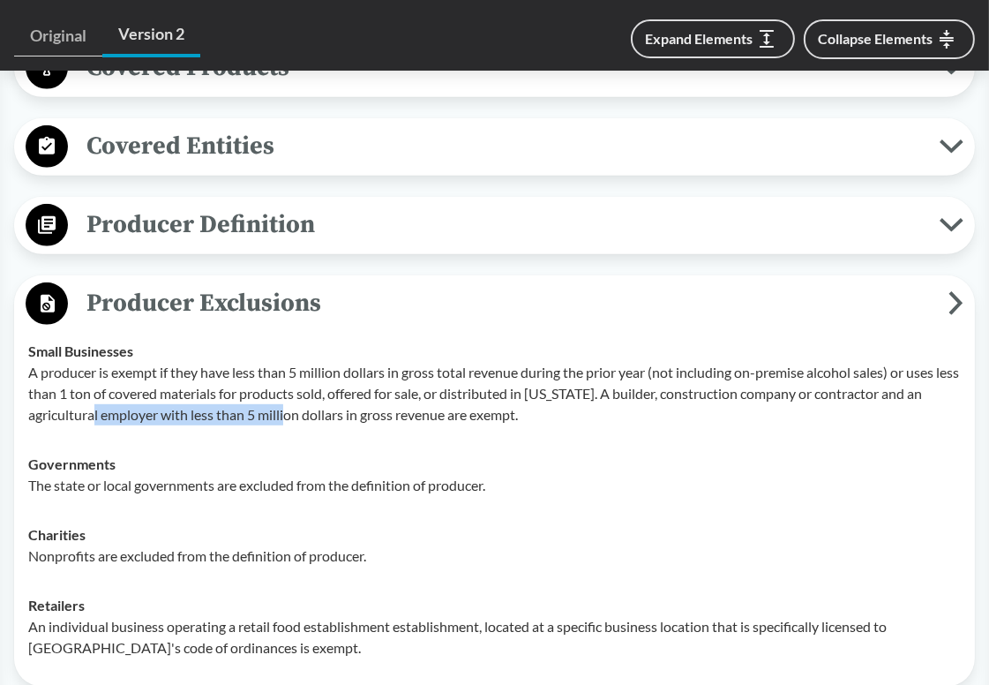
drag, startPoint x: 102, startPoint y: 416, endPoint x: 300, endPoint y: 417, distance: 198.6
click at [300, 417] on p "A producer is exempt if they have less than 5 million dollars in gross total re…" at bounding box center [494, 394] width 933 height 64
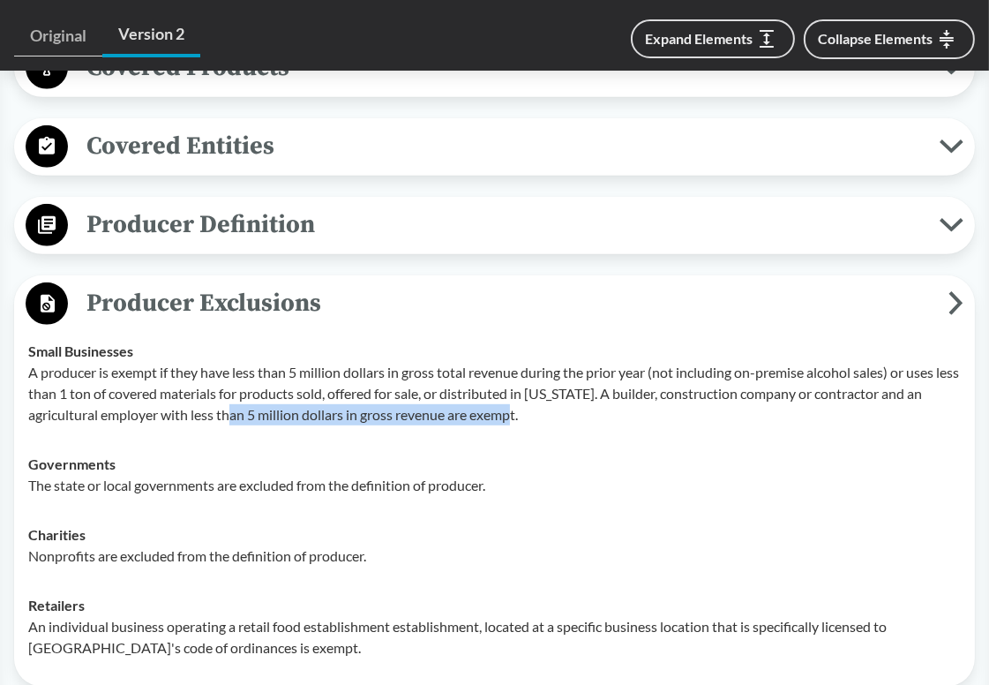
drag, startPoint x: 248, startPoint y: 416, endPoint x: 545, endPoint y: 422, distance: 297.5
click at [545, 422] on p "A producer is exempt if they have less than 5 million dollars in gross total re…" at bounding box center [494, 394] width 933 height 64
drag, startPoint x: 549, startPoint y: 421, endPoint x: 333, endPoint y: 421, distance: 216.3
click at [333, 421] on p "A producer is exempt if they have less than 5 million dollars in gross total re…" at bounding box center [494, 394] width 933 height 64
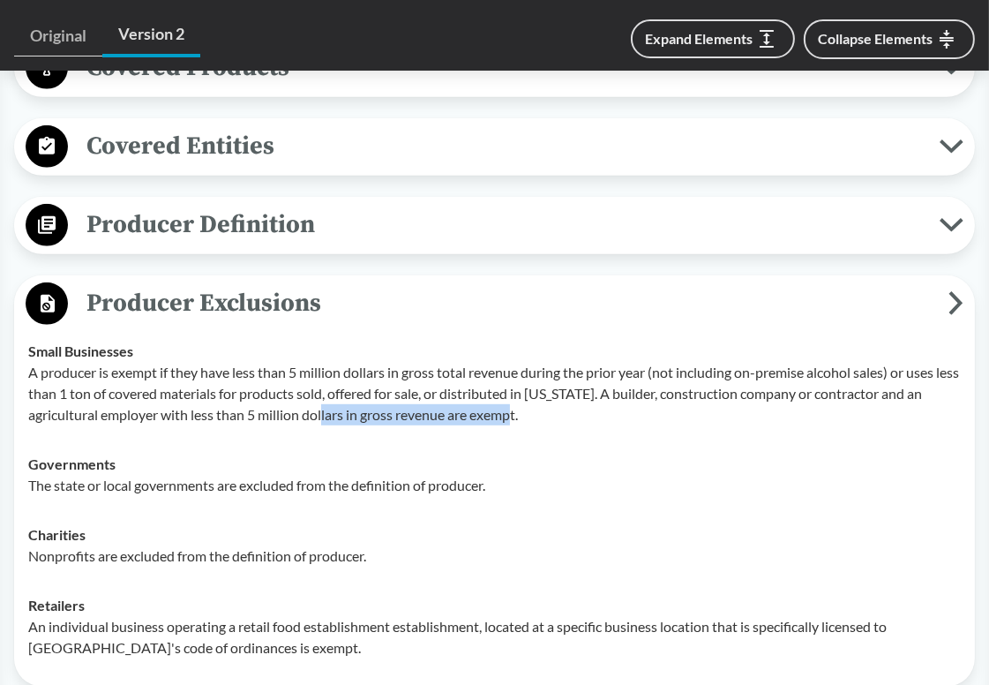
click at [333, 421] on p "A producer is exempt if they have less than 5 million dollars in gross total re…" at bounding box center [494, 394] width 933 height 64
drag, startPoint x: 325, startPoint y: 420, endPoint x: 593, endPoint y: 420, distance: 268.3
click at [593, 420] on p "A producer is exempt if they have less than 5 million dollars in gross total re…" at bounding box center [494, 394] width 933 height 64
drag, startPoint x: 164, startPoint y: 413, endPoint x: 562, endPoint y: 419, distance: 398.1
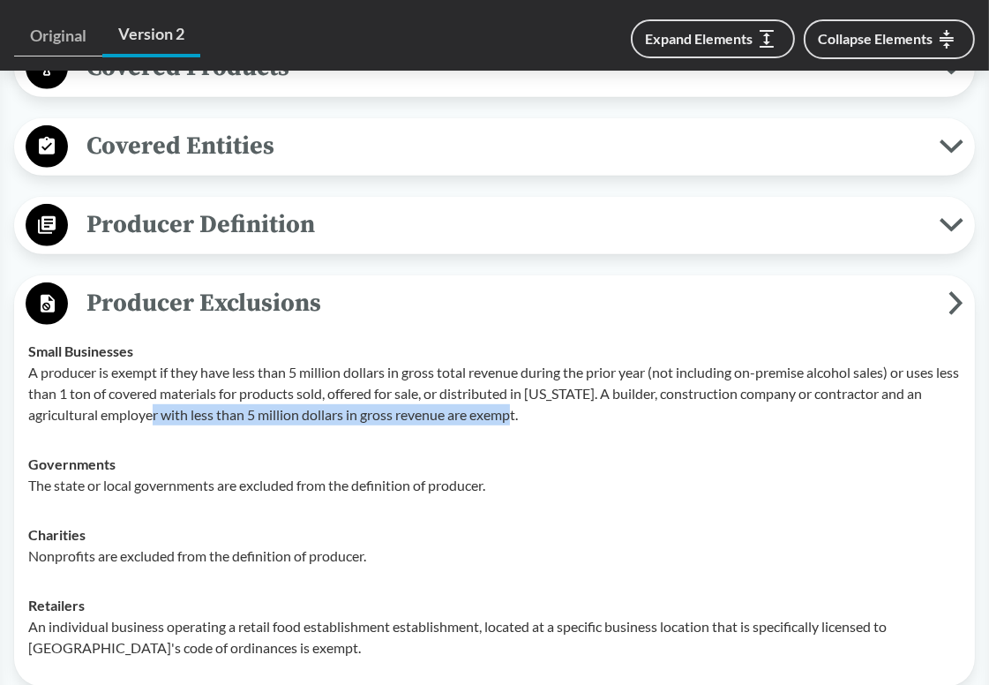
click at [562, 419] on p "A producer is exempt if they have less than 5 million dollars in gross total re…" at bounding box center [494, 394] width 933 height 64
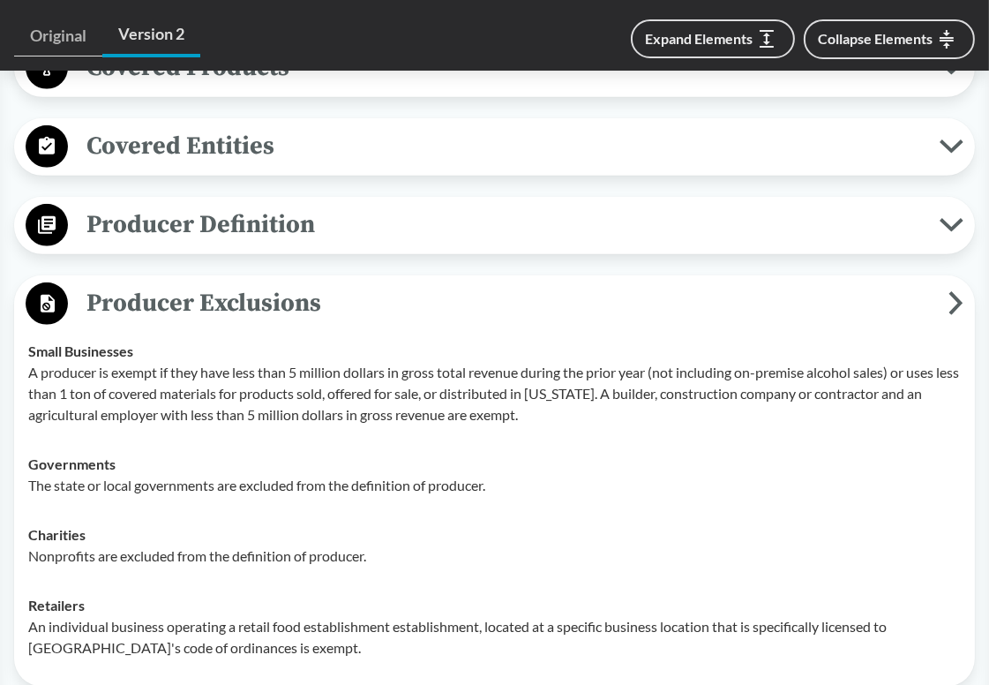
click at [694, 318] on span "Producer Exclusions" at bounding box center [508, 303] width 881 height 40
